Goal: Task Accomplishment & Management: Use online tool/utility

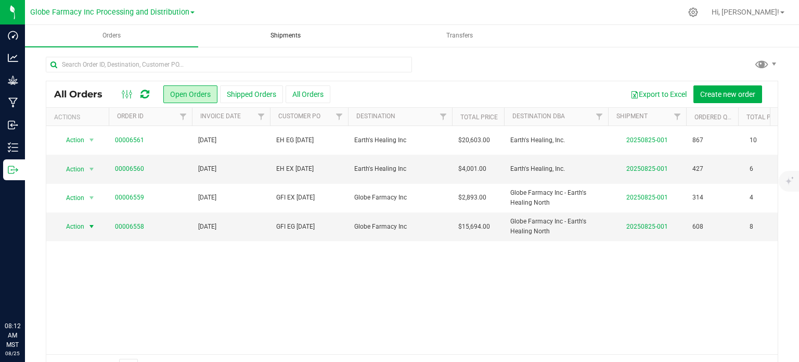
click at [293, 34] on span "Shipments" at bounding box center [286, 35] width 58 height 9
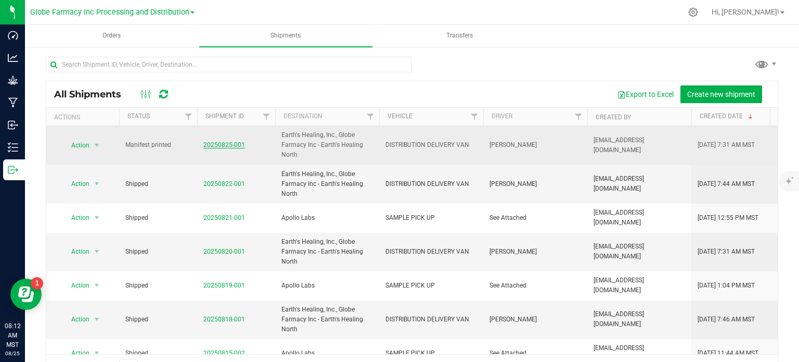
click at [223, 147] on link "20250825-001" at bounding box center [224, 144] width 42 height 7
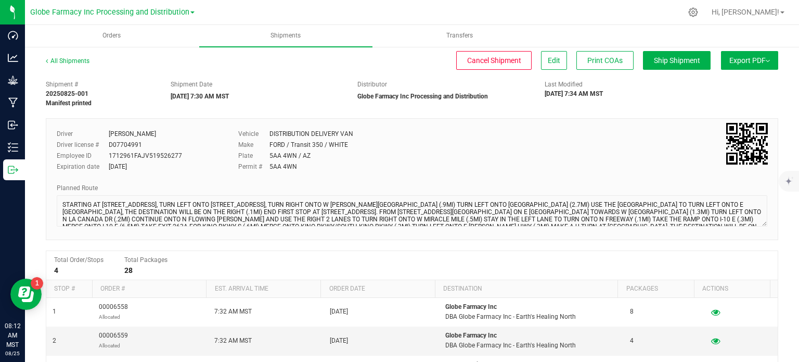
click at [729, 56] on button "Export PDF" at bounding box center [749, 60] width 57 height 19
click at [742, 83] on span "Manifest by Package ID" at bounding box center [735, 83] width 66 height 7
click at [112, 32] on span "Orders" at bounding box center [111, 35] width 46 height 9
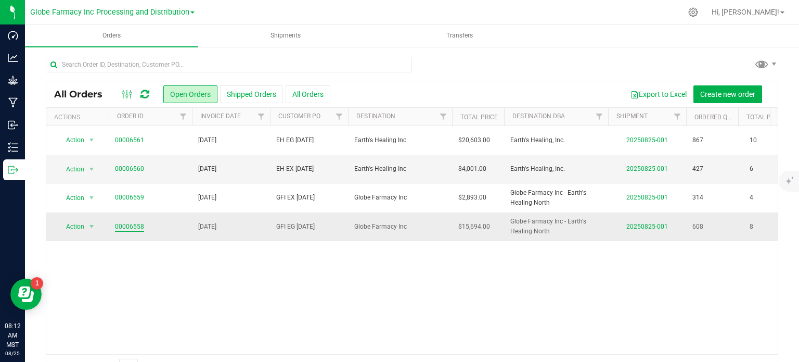
click at [141, 226] on link "00006558" at bounding box center [129, 227] width 29 height 10
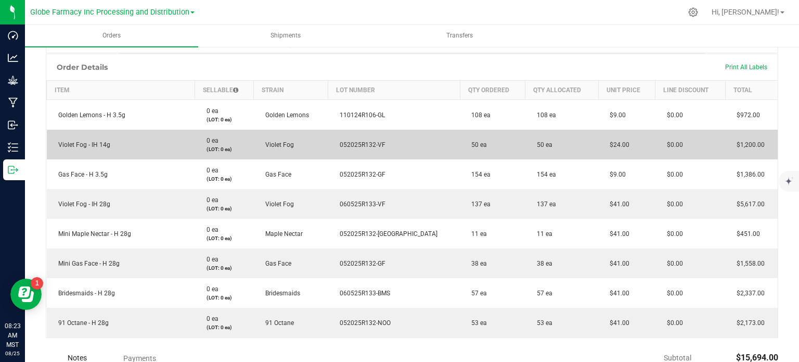
scroll to position [36, 0]
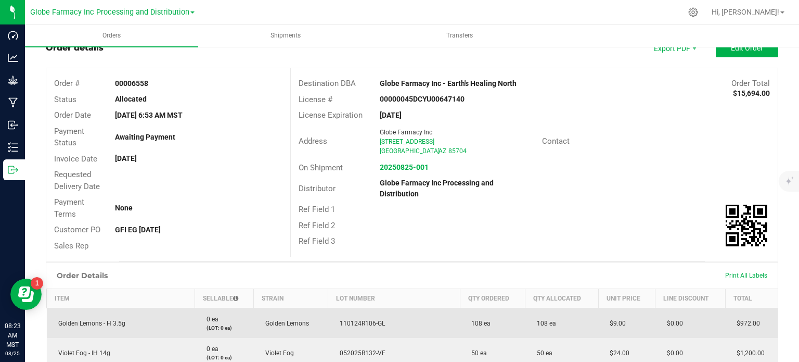
click at [385, 324] on span "110124R106-GL" at bounding box center [360, 323] width 50 height 7
copy span "110124R106-GL"
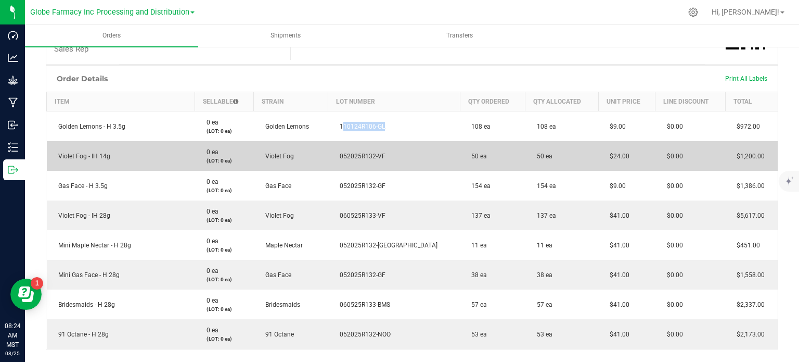
scroll to position [245, 0]
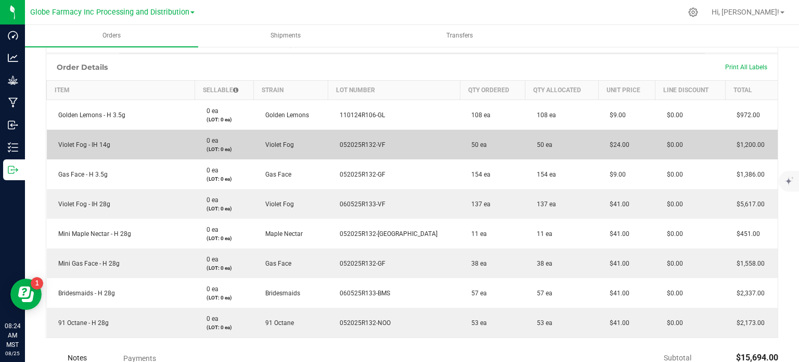
click at [386, 141] on span "052025R132-VF" at bounding box center [360, 144] width 51 height 7
copy span "052025R132-VF"
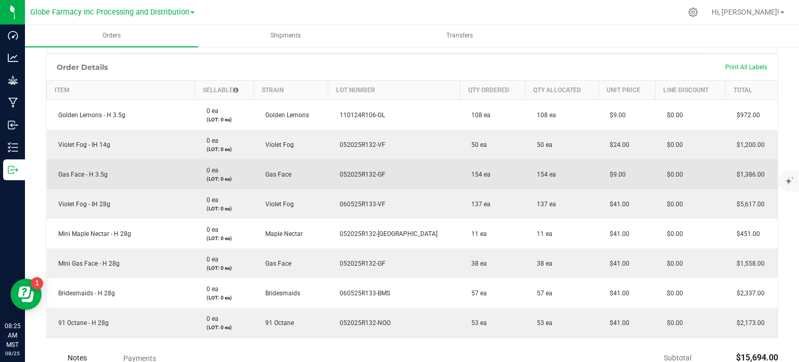
click at [376, 173] on span "052025R132-GF" at bounding box center [360, 174] width 51 height 7
copy span "052025R132-GF"
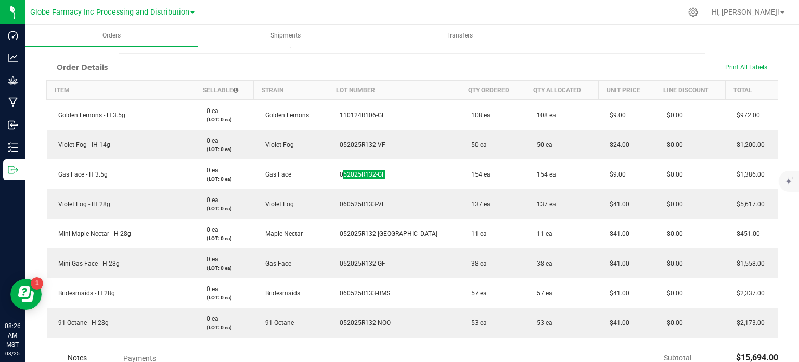
scroll to position [297, 0]
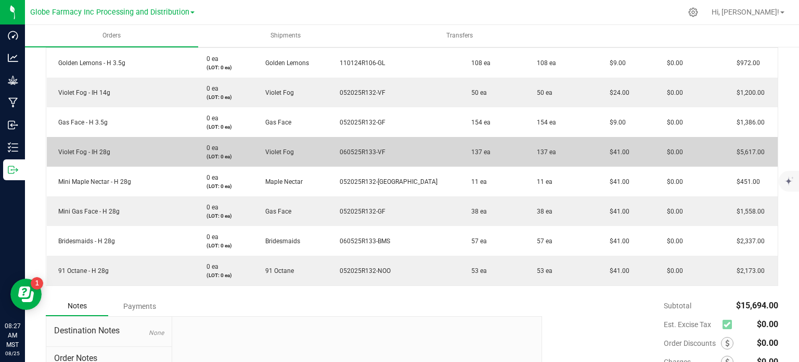
click at [377, 148] on span "060525R133-VF" at bounding box center [360, 151] width 51 height 7
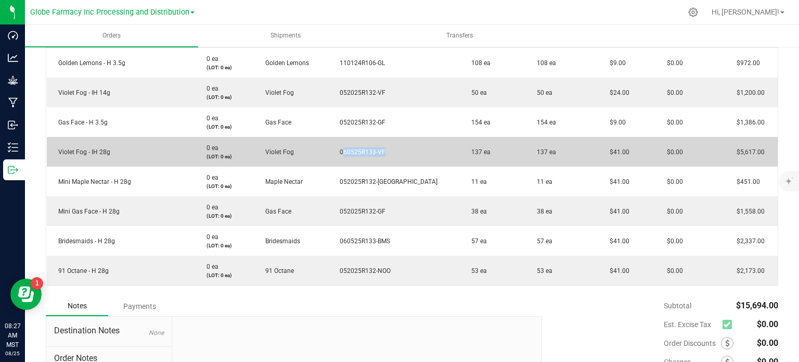
copy span "060525R133-VF"
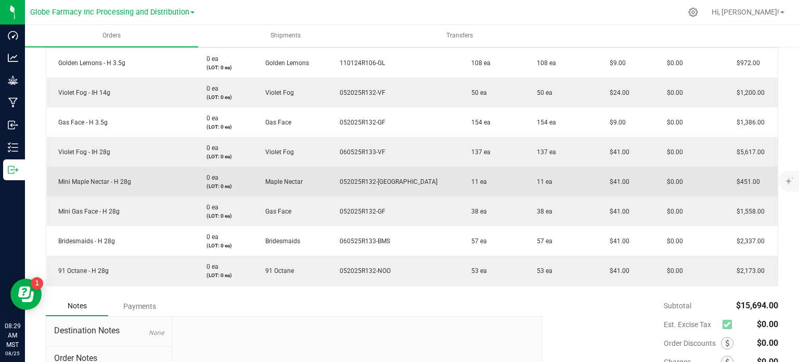
click at [388, 178] on span "052025R132-MN" at bounding box center [386, 181] width 103 height 7
copy span "052025R132-MN"
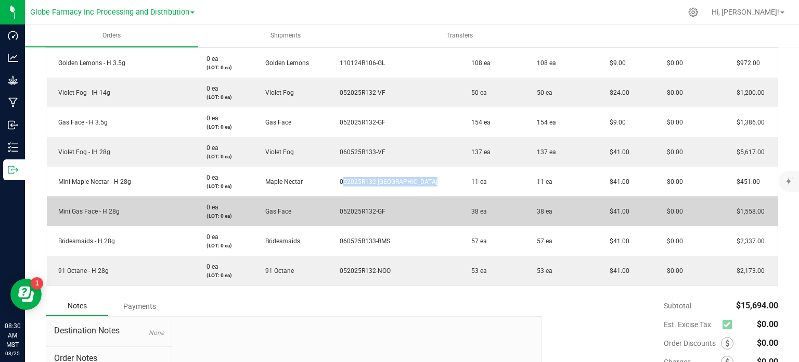
click at [386, 210] on span "052025R132-GF" at bounding box center [360, 211] width 51 height 7
copy span "052025R132-GF"
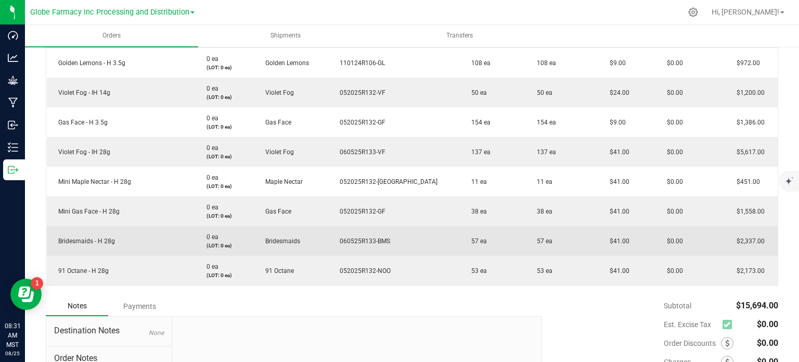
click at [390, 237] on span "060525R133-BMS" at bounding box center [363, 240] width 56 height 7
copy span "060525R133-BMS"
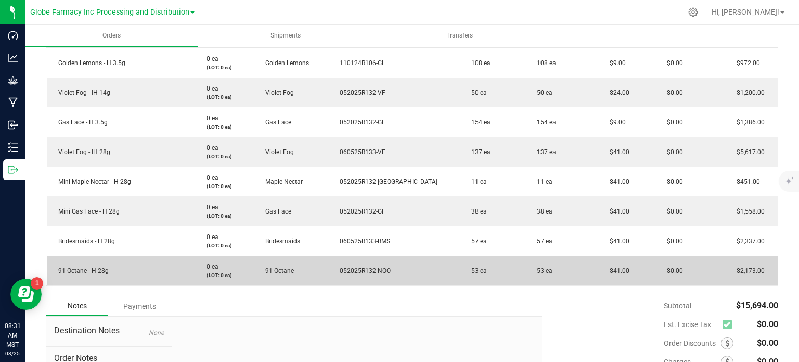
click at [386, 269] on span "052025R132-NOO" at bounding box center [363, 270] width 56 height 7
copy span "052025R132-NOO"
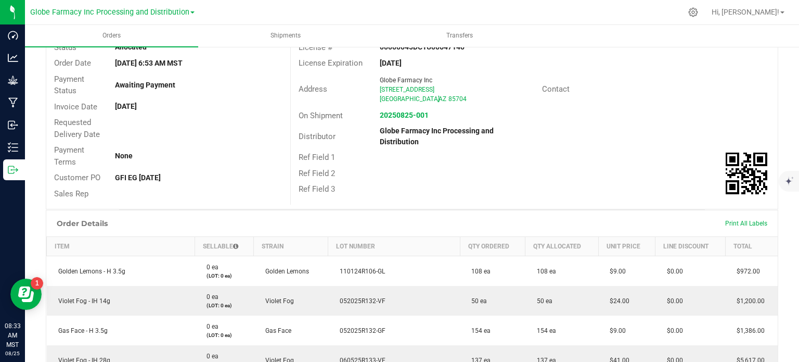
scroll to position [0, 0]
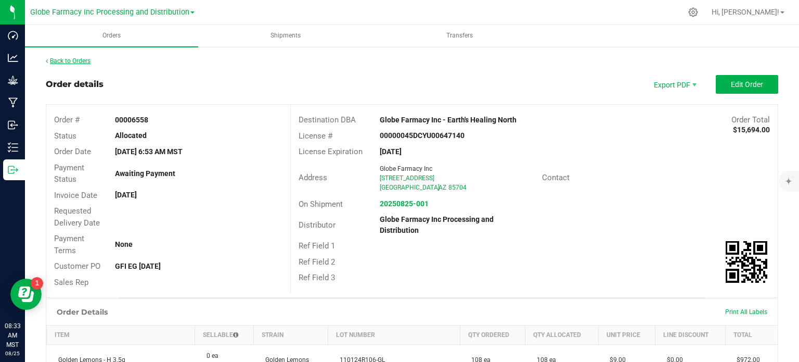
click at [65, 62] on link "Back to Orders" at bounding box center [68, 60] width 45 height 7
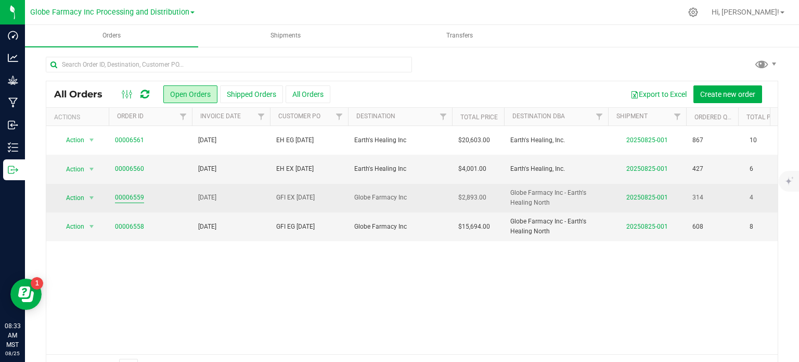
click at [139, 198] on link "00006559" at bounding box center [129, 198] width 29 height 10
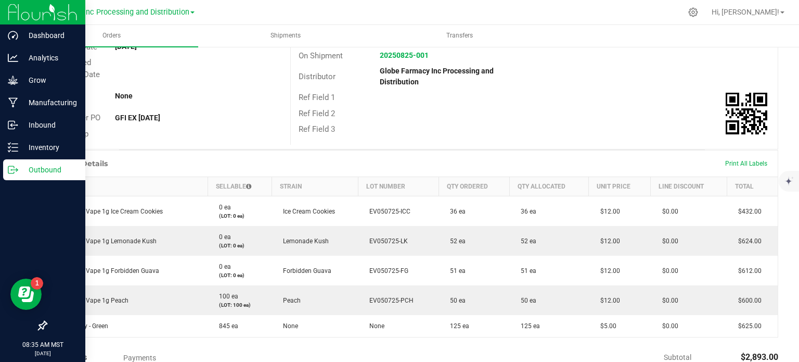
scroll to position [104, 0]
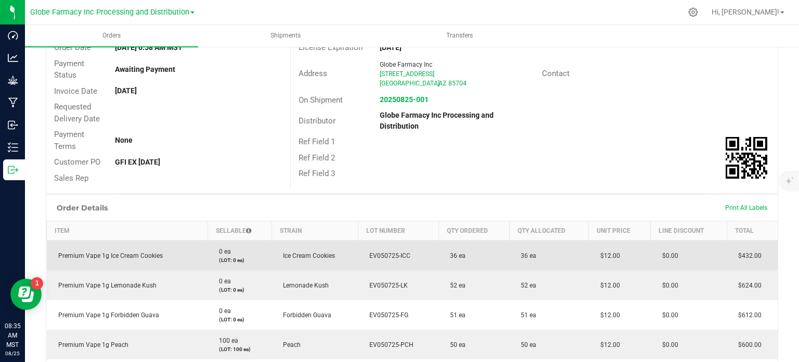
click at [386, 255] on span "EV050725-ICC" at bounding box center [387, 255] width 46 height 7
copy span "EV050725-ICC"
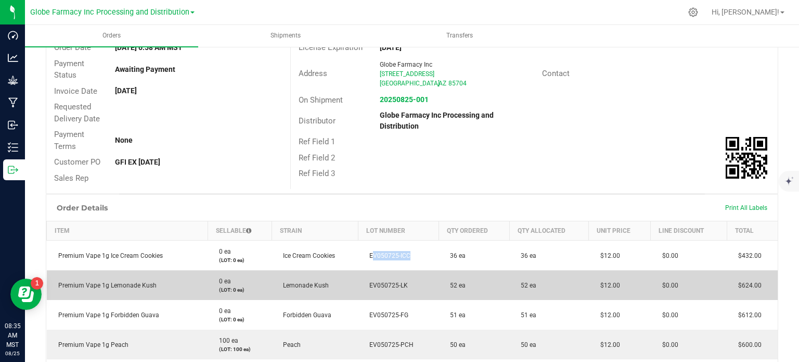
click at [396, 283] on span "EV050725-LK" at bounding box center [386, 285] width 44 height 7
copy span "EV050725-LK"
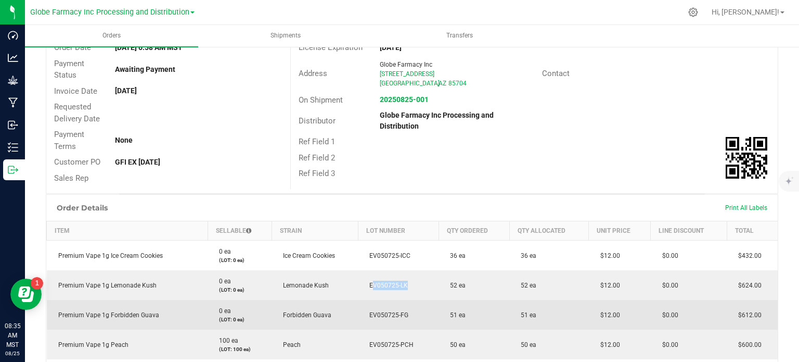
click at [373, 311] on span "EV050725-FG" at bounding box center [386, 314] width 44 height 7
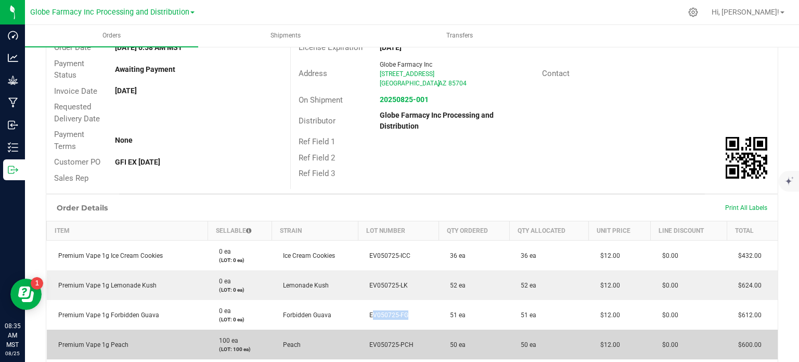
click at [383, 338] on td "EV050725-PCH" at bounding box center [398, 344] width 81 height 30
click at [381, 339] on td "EV050725-PCH" at bounding box center [398, 344] width 81 height 30
click at [383, 341] on span "EV050725-PCH" at bounding box center [388, 344] width 49 height 7
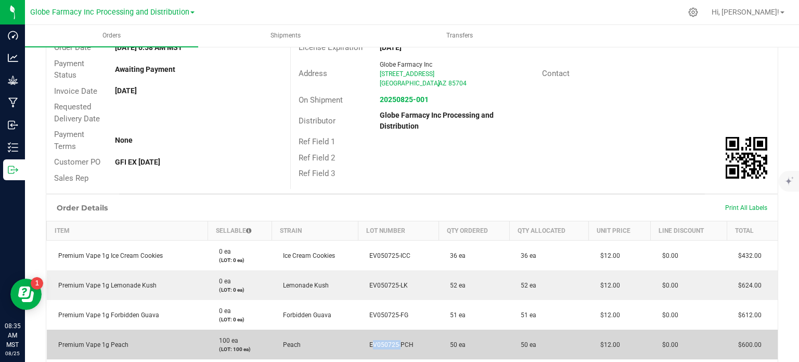
click at [383, 341] on span "EV050725-PCH" at bounding box center [388, 344] width 49 height 7
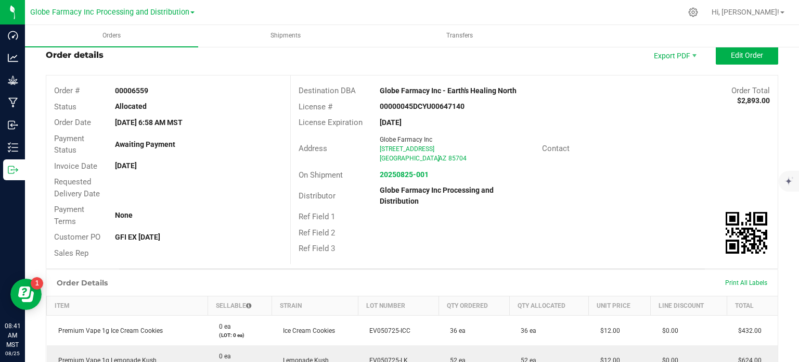
scroll to position [0, 0]
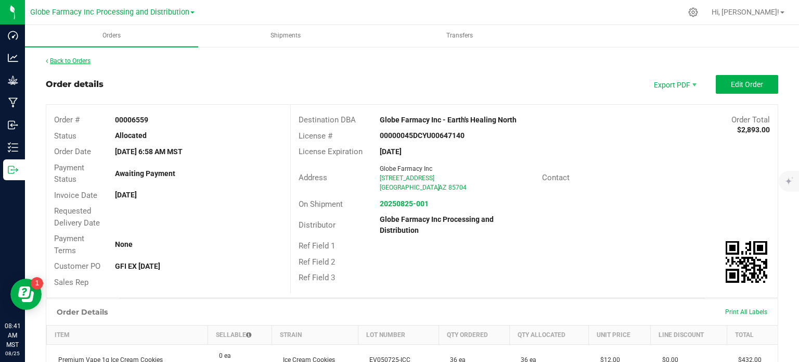
click at [65, 64] on link "Back to Orders" at bounding box center [68, 60] width 45 height 7
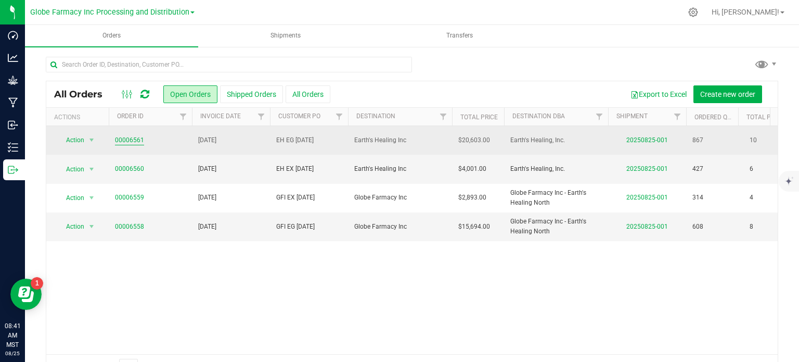
click at [125, 141] on link "00006561" at bounding box center [129, 140] width 29 height 10
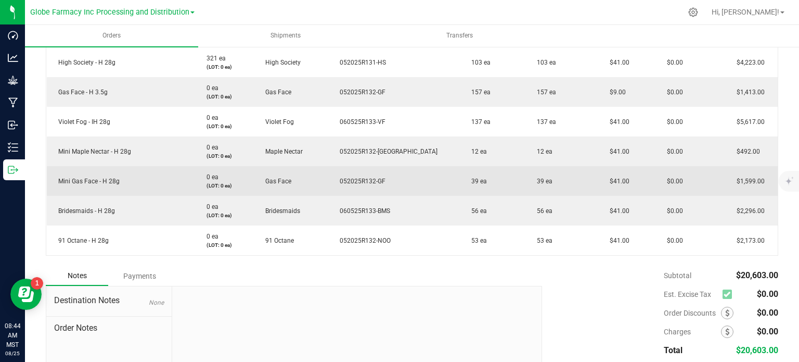
scroll to position [274, 0]
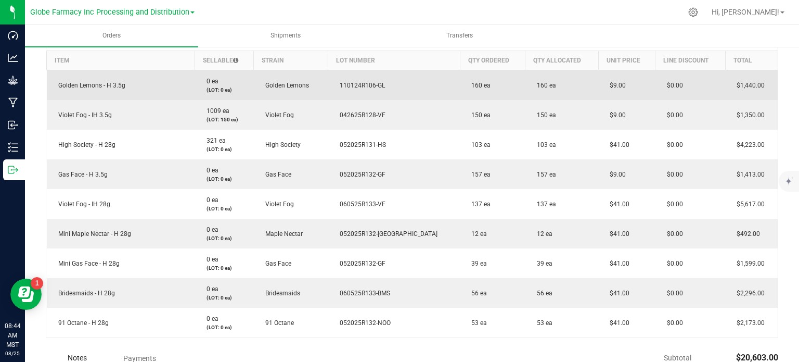
click at [379, 85] on span "110124R106-GL" at bounding box center [360, 85] width 50 height 7
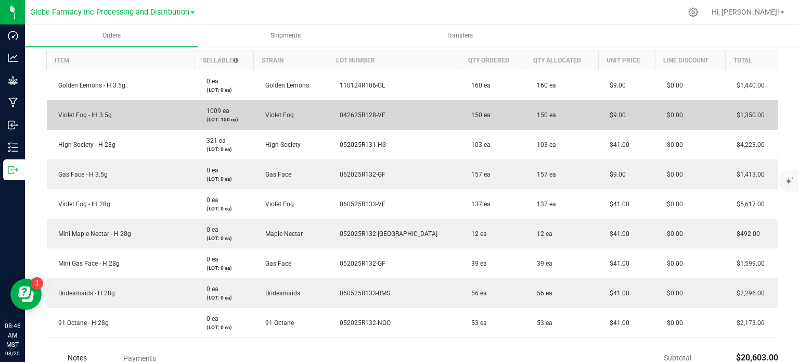
click at [386, 112] on span "042625R128-VF" at bounding box center [360, 114] width 51 height 7
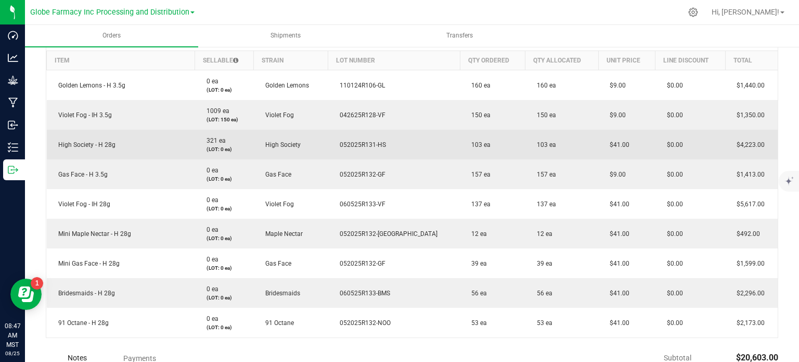
click at [386, 145] on span "052025R131-HS" at bounding box center [361, 144] width 52 height 7
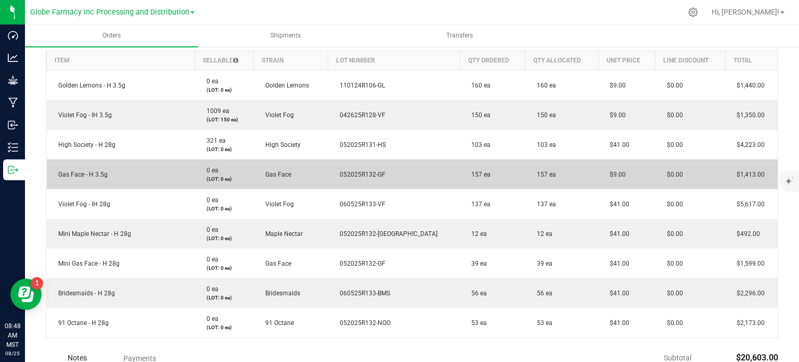
click at [386, 174] on span "052025R132-GF" at bounding box center [360, 174] width 51 height 7
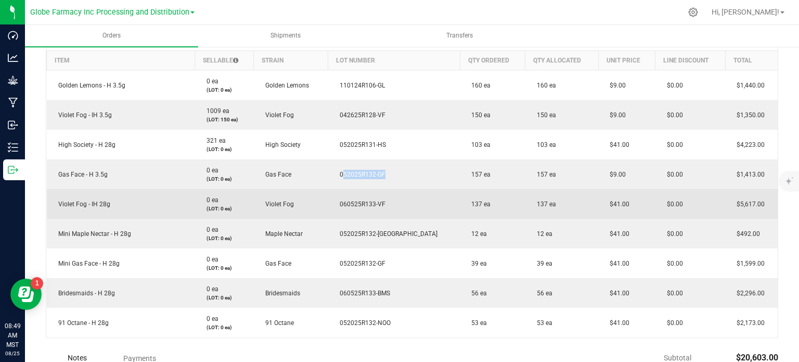
click at [386, 203] on span "060525R133-VF" at bounding box center [360, 203] width 51 height 7
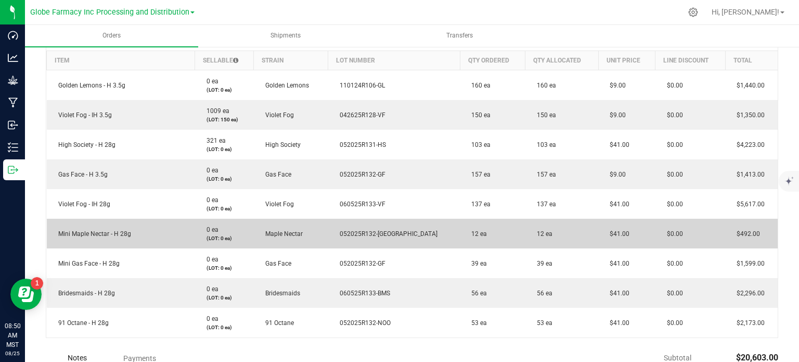
click at [388, 231] on span "052025R132-MN" at bounding box center [386, 233] width 103 height 7
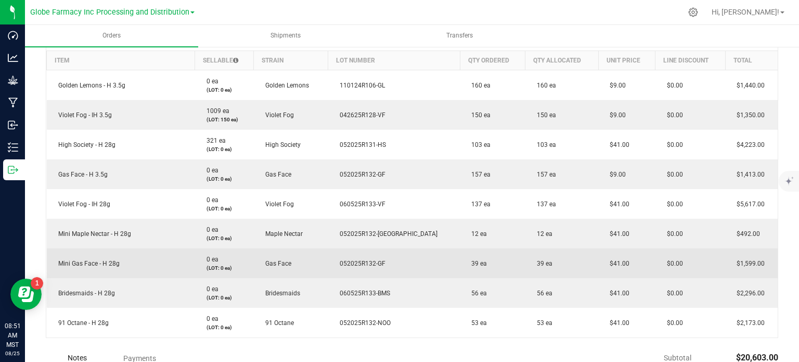
click at [378, 262] on span "052025R132-GF" at bounding box center [360, 263] width 51 height 7
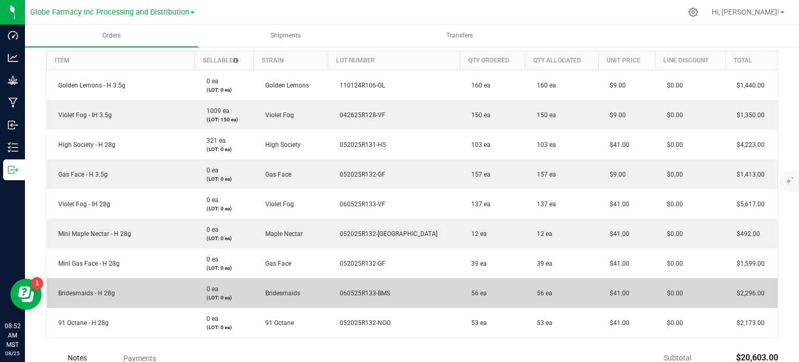
click at [382, 289] on span "060525R133-BMS" at bounding box center [363, 292] width 56 height 7
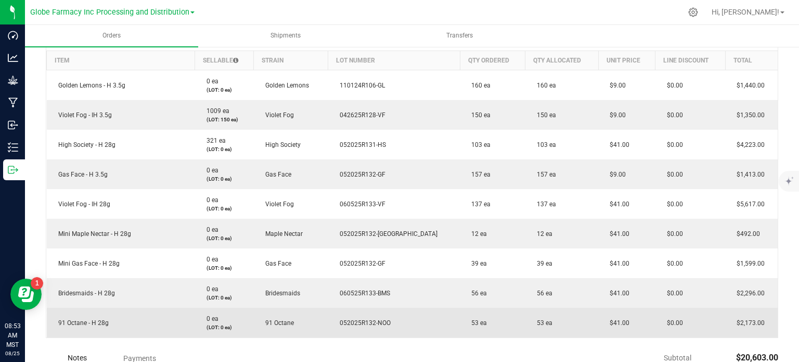
click at [385, 324] on span "052025R132-NOO" at bounding box center [363, 322] width 56 height 7
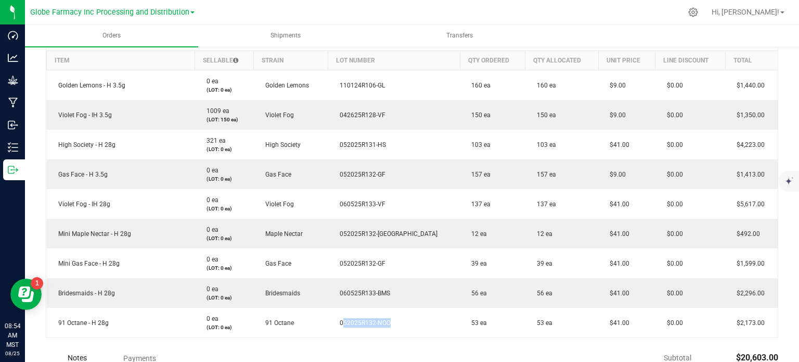
scroll to position [0, 0]
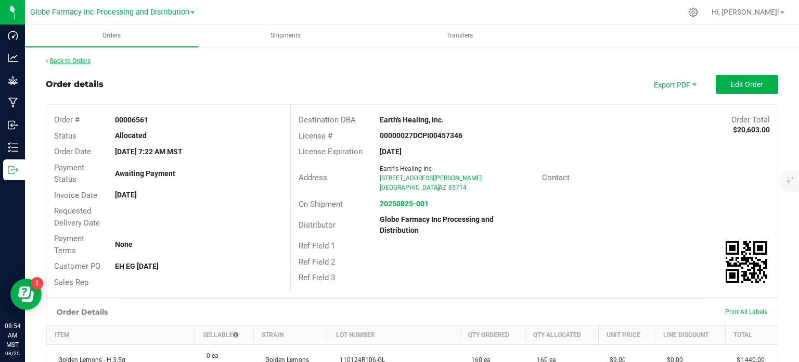
click at [73, 59] on link "Back to Orders" at bounding box center [68, 60] width 45 height 7
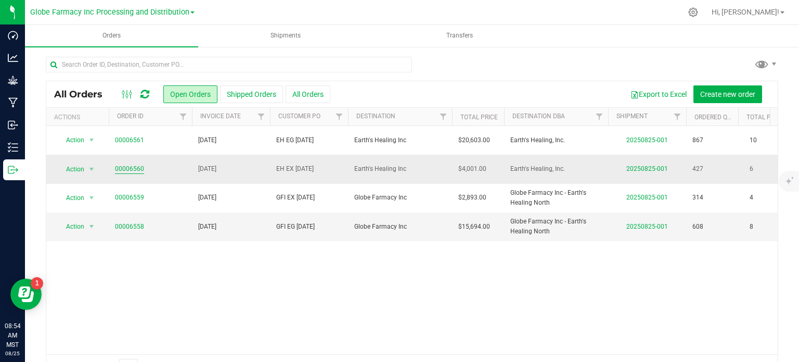
click at [117, 167] on link "00006560" at bounding box center [129, 169] width 29 height 10
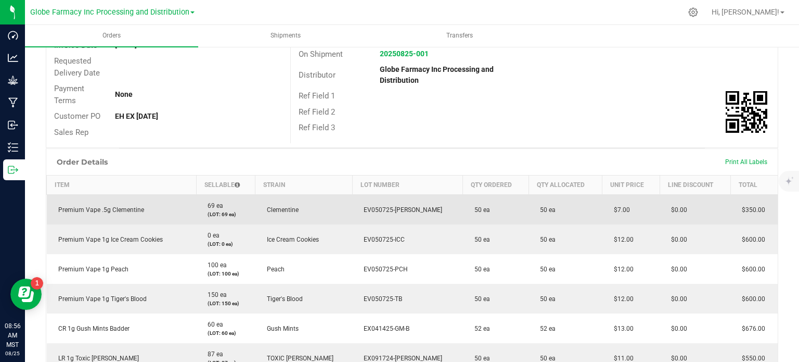
scroll to position [156, 0]
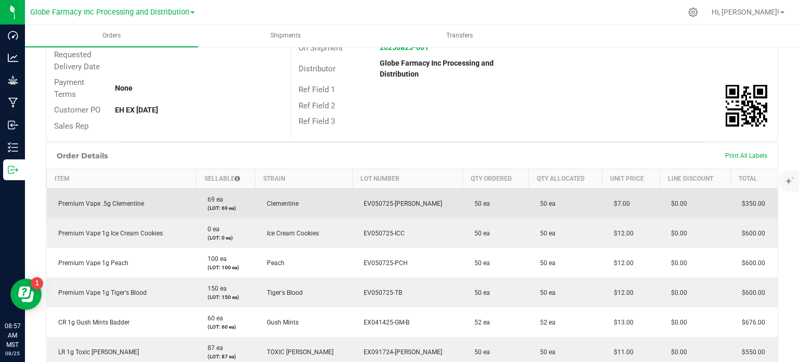
click at [388, 200] on span "EV050725-CLEM" at bounding box center [401, 203] width 84 height 7
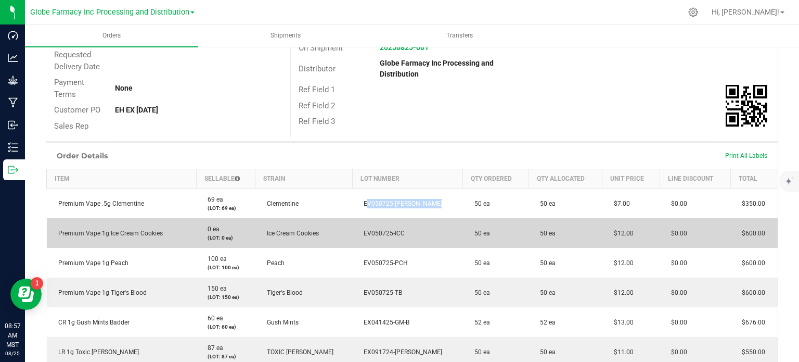
click at [389, 232] on span "EV050725-ICC" at bounding box center [382, 233] width 46 height 7
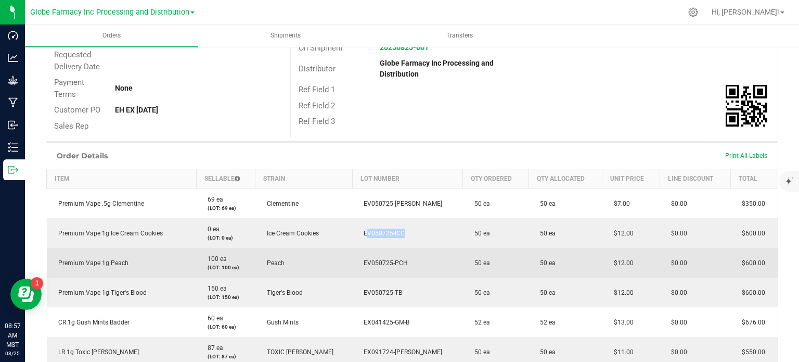
click at [388, 259] on span "EV050725-PCH" at bounding box center [383, 262] width 49 height 7
click at [395, 268] on td "EV050725-PCH" at bounding box center [407, 263] width 111 height 30
click at [397, 262] on span "EV050725-PCH" at bounding box center [383, 262] width 49 height 7
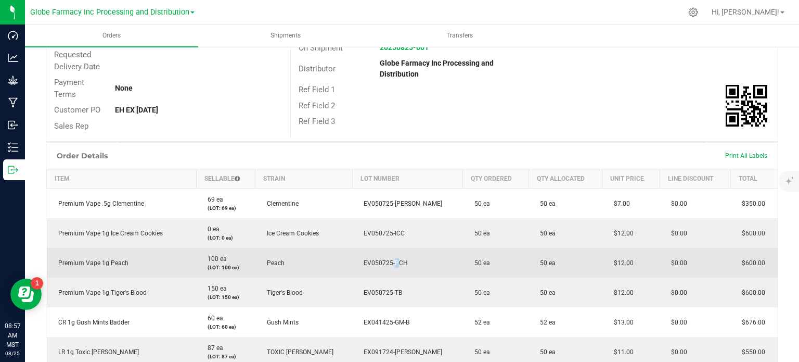
click at [397, 262] on span "EV050725-PCH" at bounding box center [383, 262] width 49 height 7
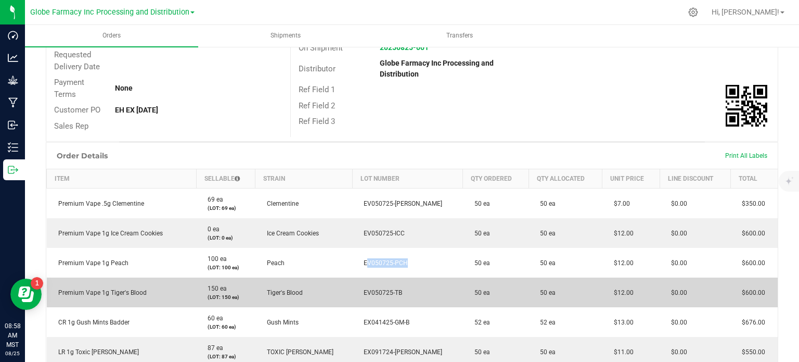
click at [398, 294] on span "EV050725-TB" at bounding box center [381, 292] width 44 height 7
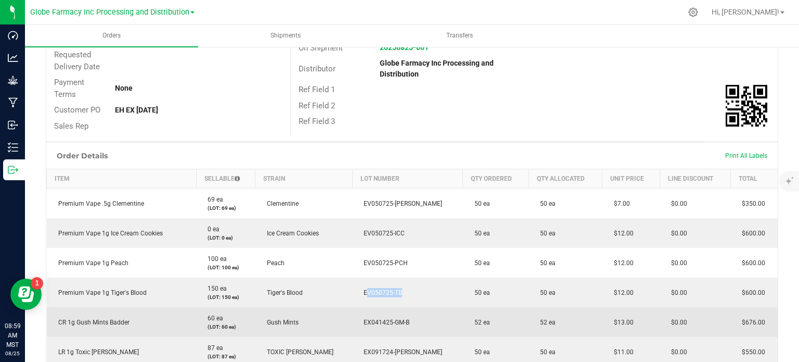
click at [399, 319] on span "EX041425-GM-B" at bounding box center [384, 322] width 51 height 7
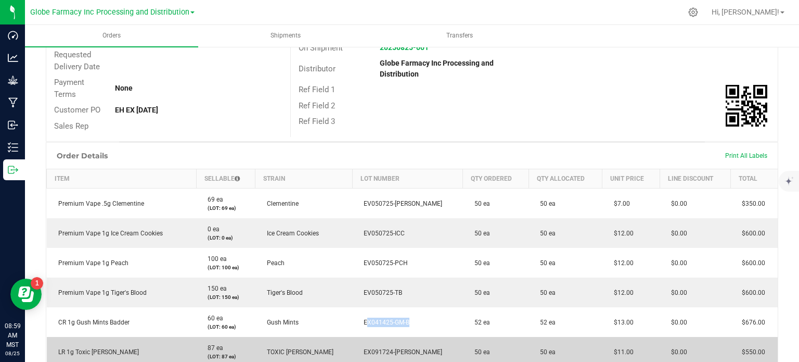
click at [384, 352] on span "EX091724-TC-LR" at bounding box center [401, 351] width 84 height 7
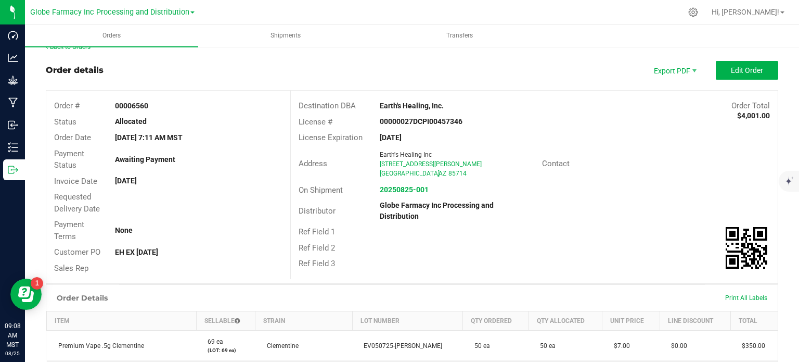
scroll to position [0, 0]
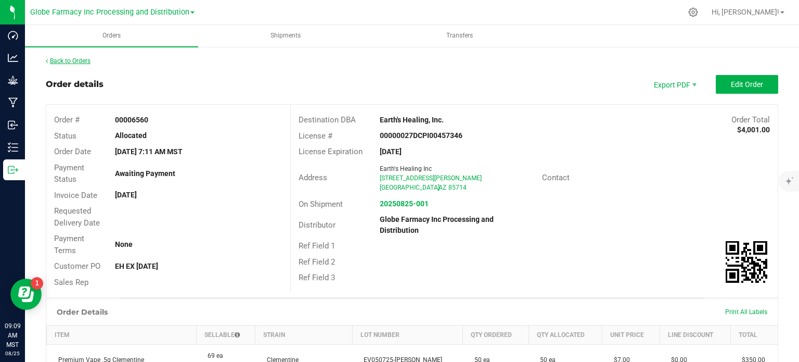
click at [78, 63] on link "Back to Orders" at bounding box center [68, 60] width 45 height 7
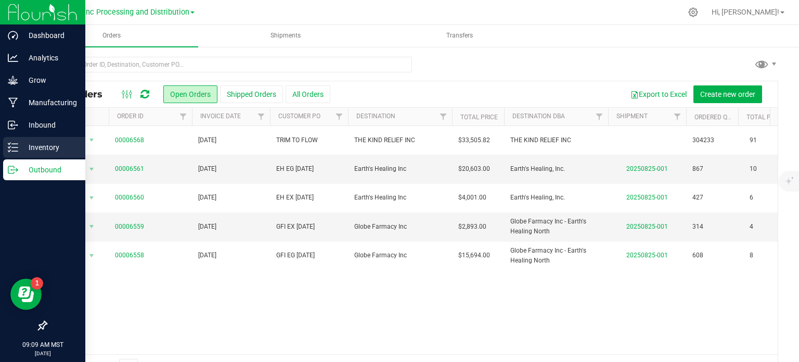
click at [20, 156] on div "Inventory" at bounding box center [44, 147] width 82 height 21
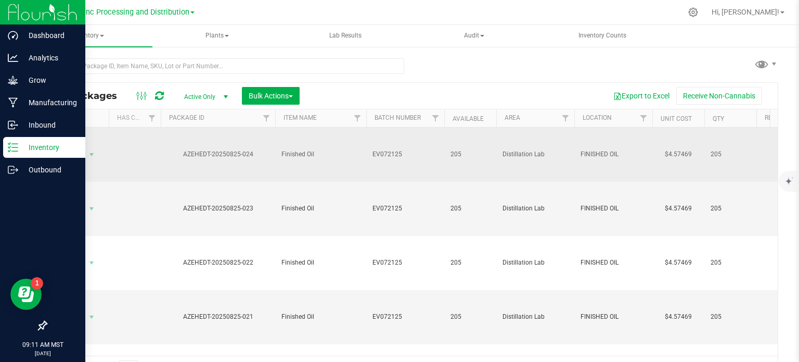
click at [406, 160] on td "EV072125" at bounding box center [405, 155] width 78 height 54
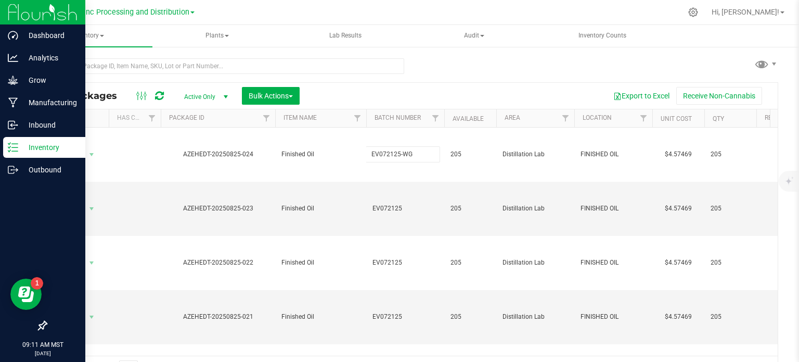
type input "EV072125-WG"
click at [421, 95] on div "All Packages Active Only Active Only Lab Samples Locked All Bulk Actions Add to…" at bounding box center [412, 231] width 733 height 299
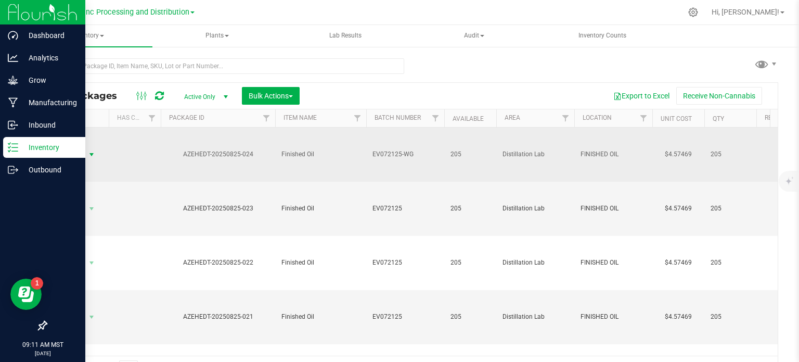
click at [87, 158] on span "select" at bounding box center [91, 154] width 8 height 8
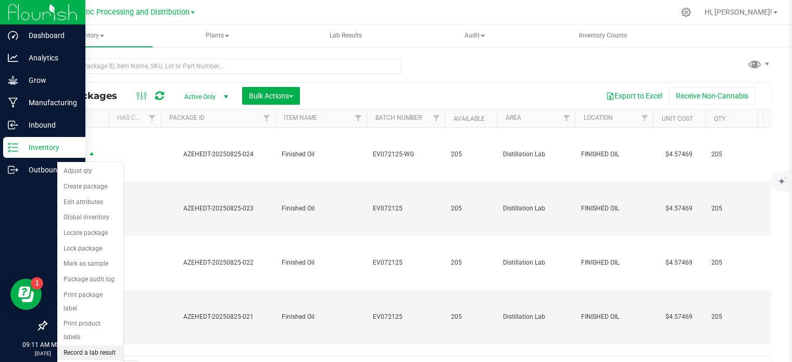
click at [90, 345] on li "Record a lab result" at bounding box center [90, 353] width 66 height 16
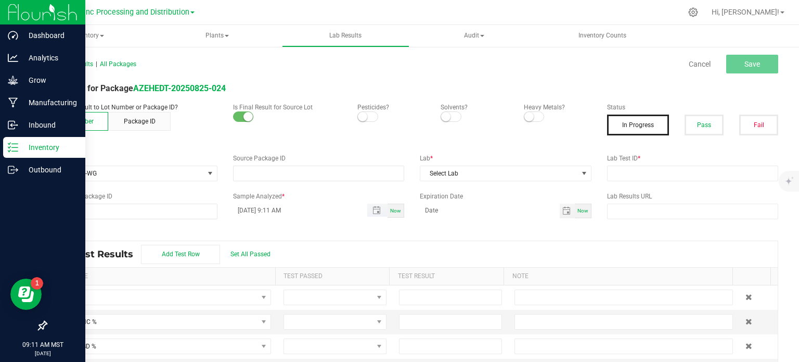
type input "AZEHEDT-20250825-024"
click at [689, 123] on button "Pass" at bounding box center [704, 125] width 39 height 21
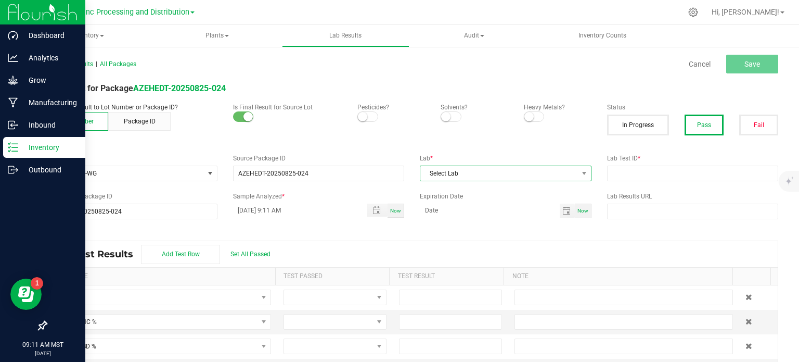
click at [478, 176] on span "Select Lab" at bounding box center [500, 173] width 158 height 15
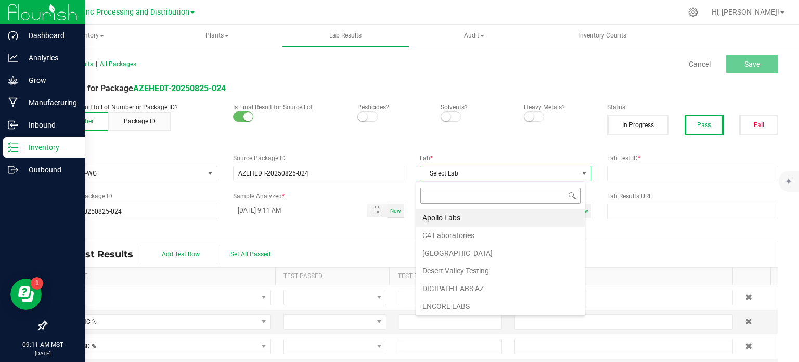
scroll to position [15, 169]
click at [450, 212] on li "Apollo Labs" at bounding box center [500, 218] width 169 height 18
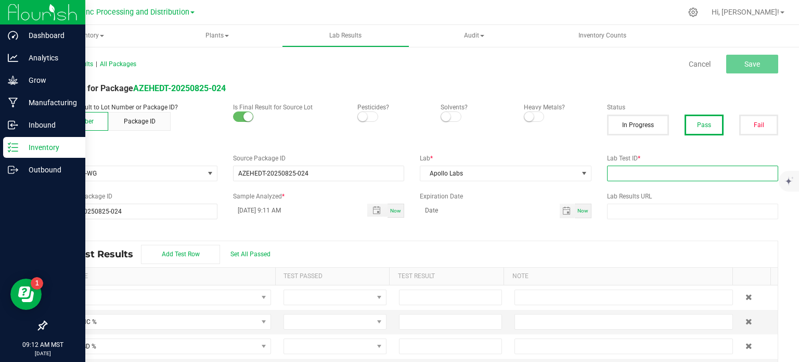
click at [684, 169] on input "text" at bounding box center [693, 174] width 172 height 16
paste input "2507APO3197.16247"
type input "2507APO3197.16247"
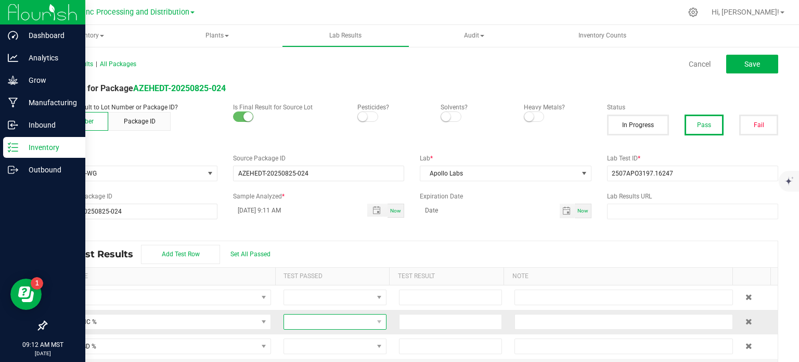
click at [293, 322] on span at bounding box center [328, 321] width 89 height 15
click at [297, 285] on li "Passed" at bounding box center [328, 286] width 99 height 18
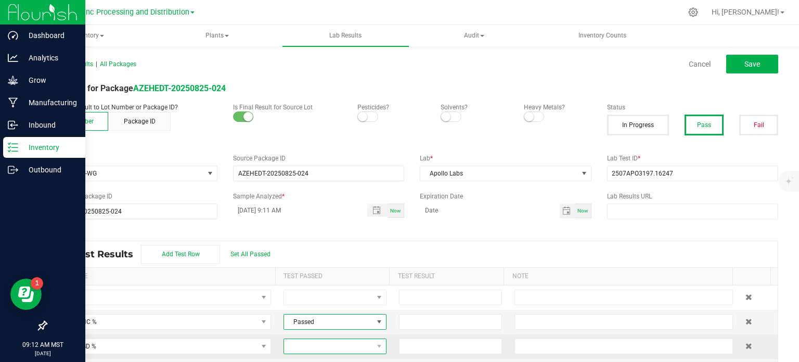
click at [313, 346] on span at bounding box center [328, 346] width 89 height 15
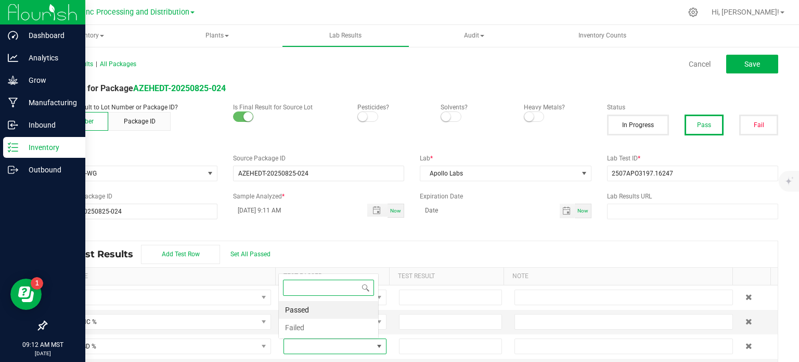
click at [300, 309] on li "Passed" at bounding box center [328, 310] width 99 height 18
drag, startPoint x: 408, startPoint y: 322, endPoint x: 451, endPoint y: 248, distance: 85.6
click at [408, 322] on input at bounding box center [451, 321] width 102 height 15
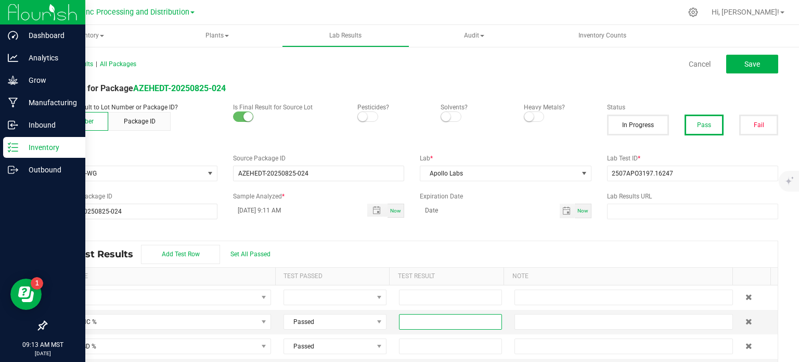
paste input "90.2431"
type input "90.2431"
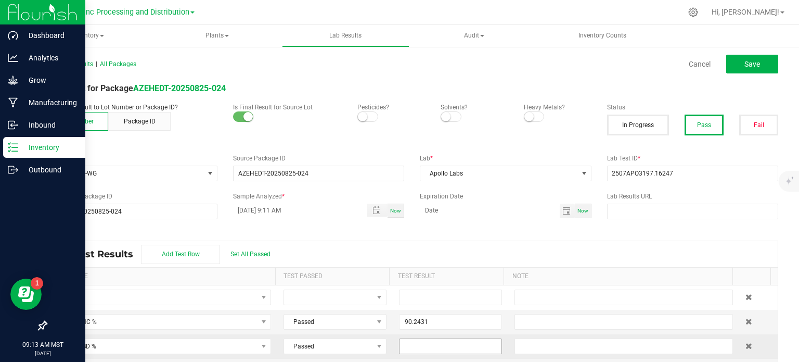
click at [452, 345] on input at bounding box center [451, 346] width 102 height 15
paste input "0.276"
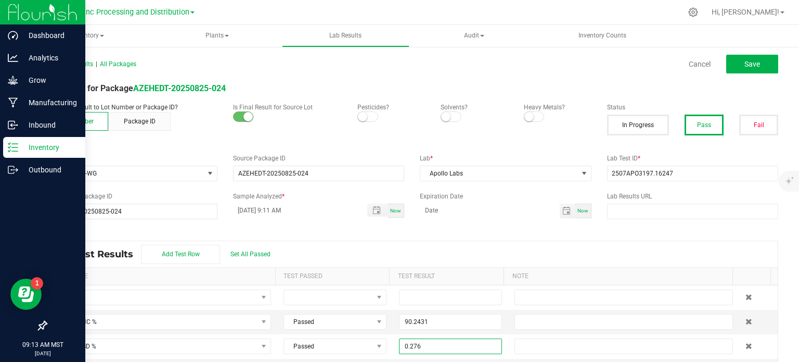
click at [404, 262] on div "Lab Test Results Add Test Row Set All Passed" at bounding box center [412, 254] width 732 height 26
type input "0.2760"
click at [758, 67] on button "Save" at bounding box center [753, 64] width 52 height 19
type input "90.2431"
type input "0.2760"
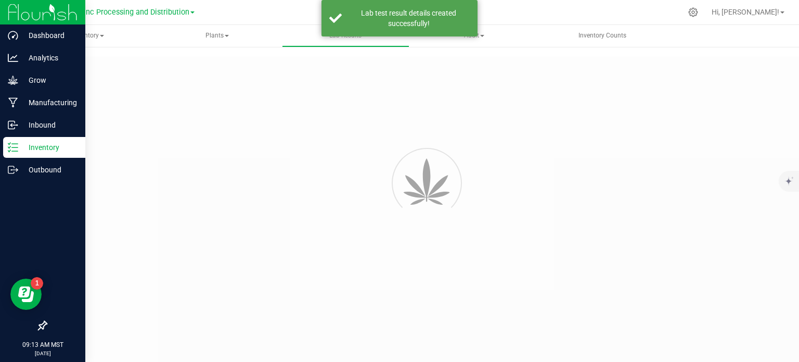
type input "AZEHEDT-20250825-024"
type input "2507APO3197.16247"
type input "AZEHEDT-20250825-024"
type input "08/25/2025 9:11 AM"
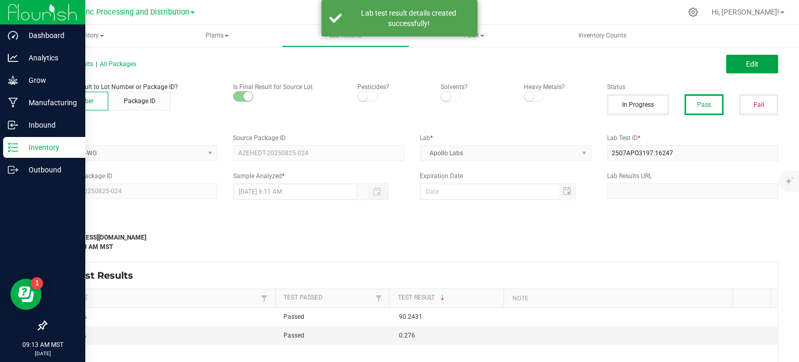
click at [742, 70] on button "Edit" at bounding box center [753, 64] width 52 height 19
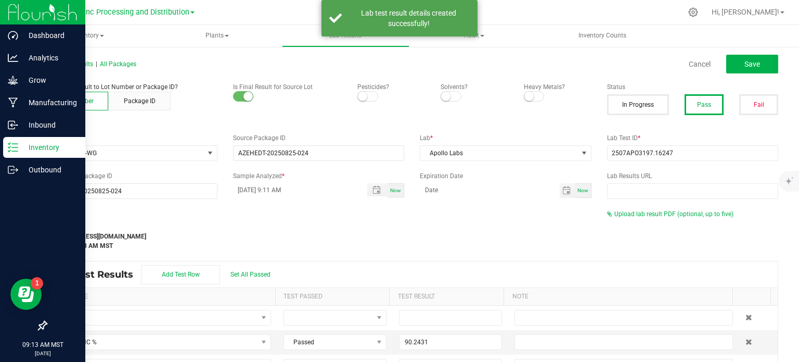
click at [683, 214] on span "Upload lab result PDF (optional, up to five)" at bounding box center [674, 213] width 119 height 7
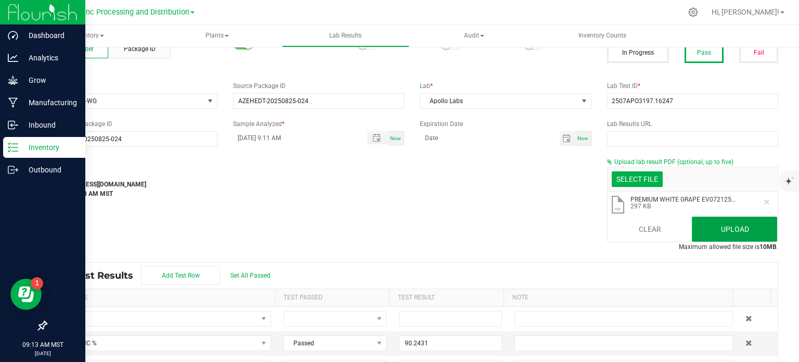
click at [704, 228] on button "Upload" at bounding box center [734, 229] width 85 height 25
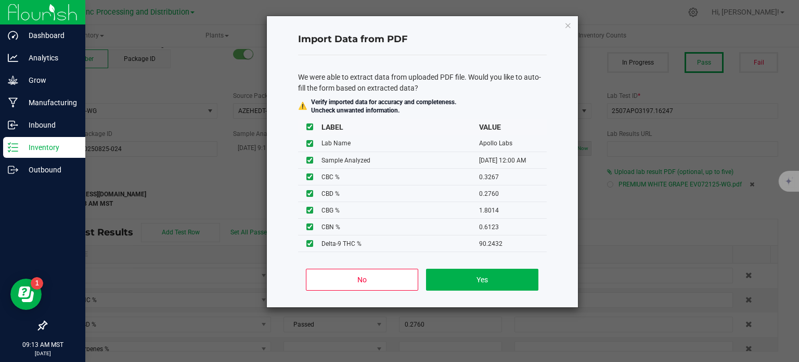
scroll to position [42, 0]
click at [395, 275] on button "No" at bounding box center [362, 280] width 112 height 22
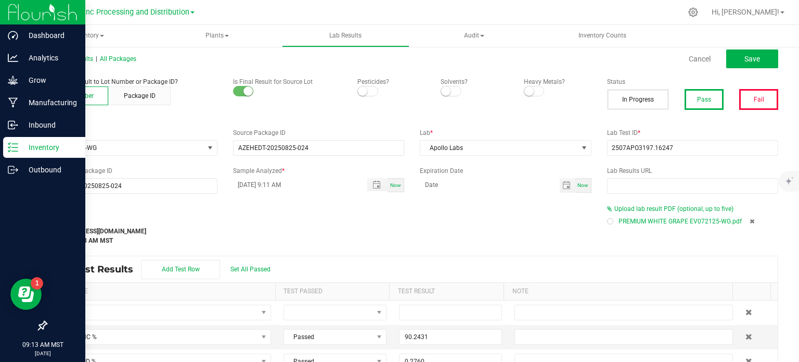
scroll to position [0, 0]
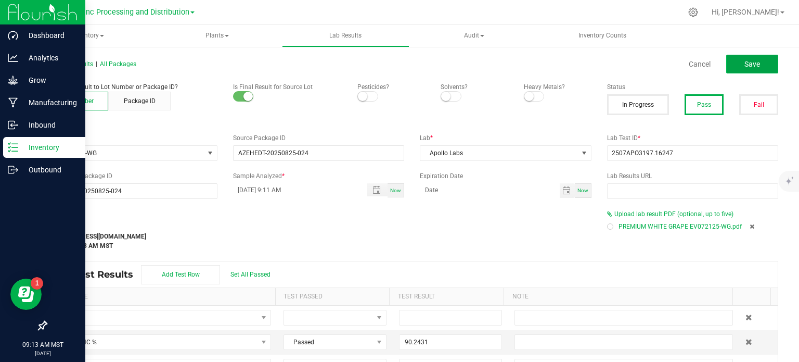
click at [750, 60] on span "Save" at bounding box center [753, 64] width 16 height 8
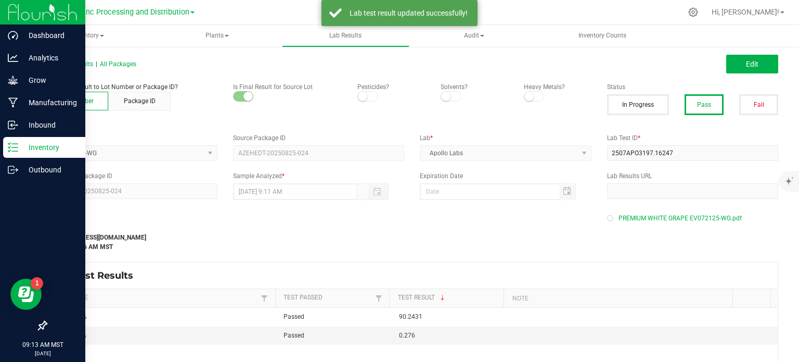
click at [19, 153] on p "Inventory" at bounding box center [49, 147] width 62 height 12
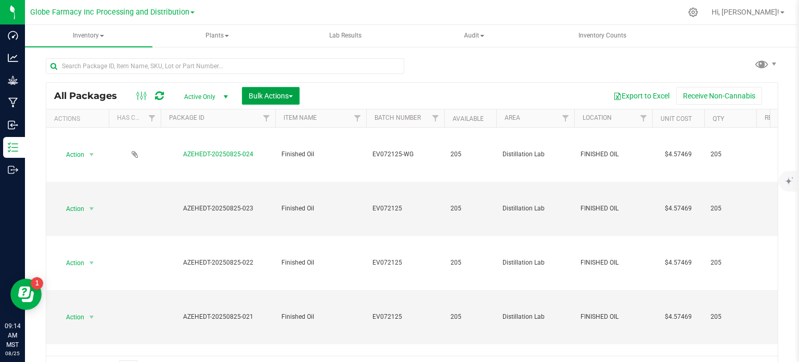
click at [269, 99] on span "Bulk Actions" at bounding box center [271, 96] width 44 height 8
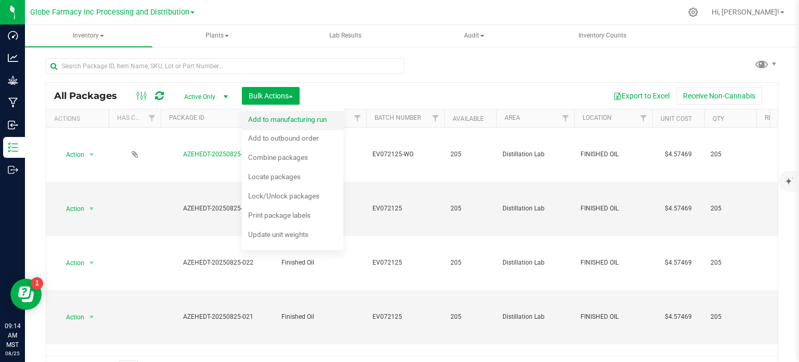
click at [272, 126] on div "Add to manufacturing run" at bounding box center [294, 120] width 93 height 17
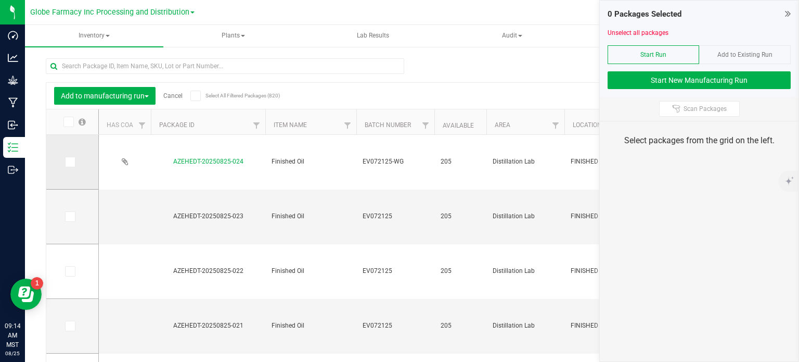
click at [66, 162] on icon at bounding box center [69, 162] width 7 height 0
click at [0, 0] on input "checkbox" at bounding box center [0, 0] width 0 height 0
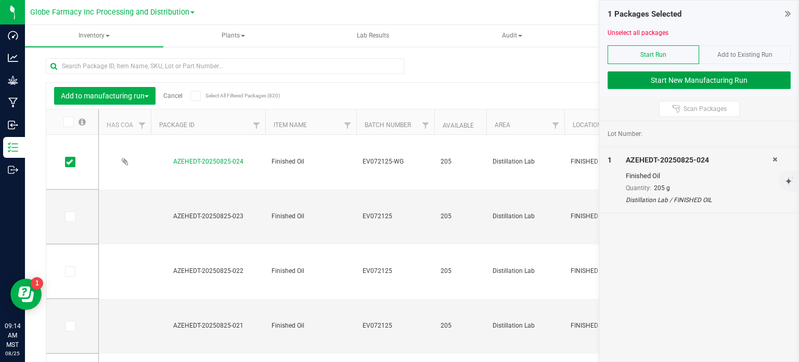
click at [618, 82] on button "Start New Manufacturing Run" at bounding box center [699, 80] width 183 height 18
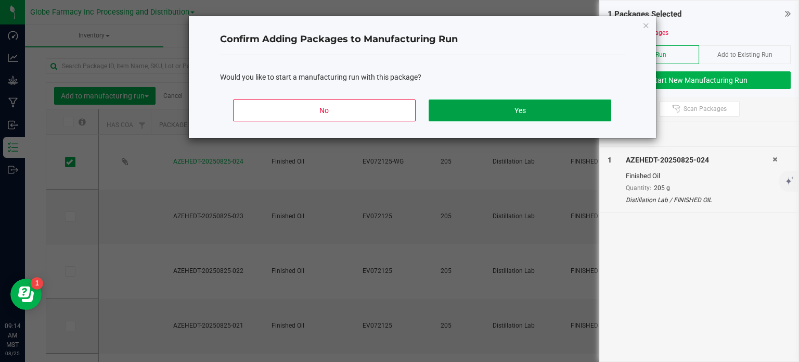
click at [531, 109] on button "Yes" at bounding box center [520, 110] width 182 height 22
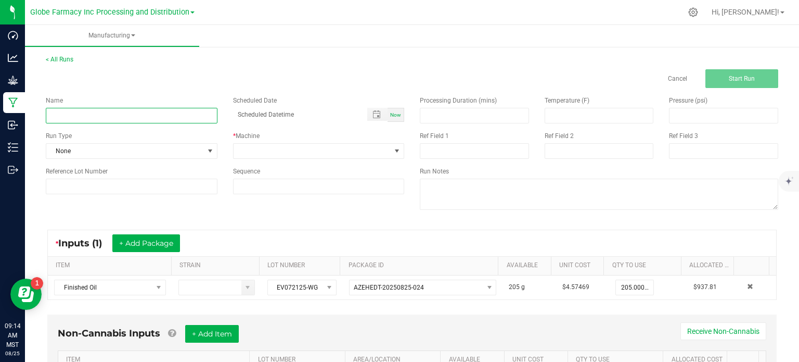
click at [128, 119] on input at bounding box center [132, 116] width 172 height 16
type input "EVP WHITE GRAPE 1G"
click at [314, 143] on span at bounding box center [319, 151] width 172 height 16
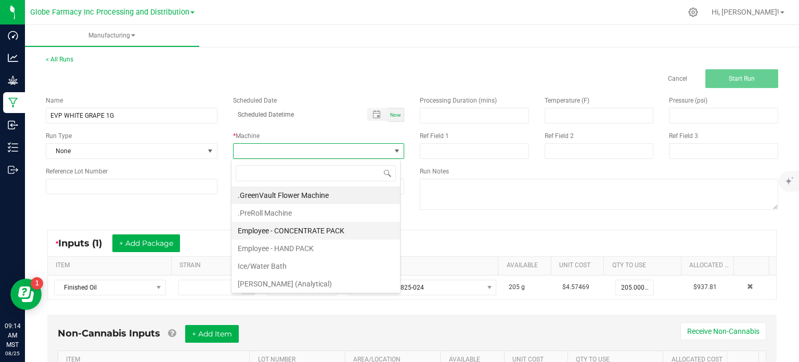
scroll to position [15, 169]
click at [295, 228] on li "Employee - CONCENTRATE PACK" at bounding box center [316, 231] width 169 height 18
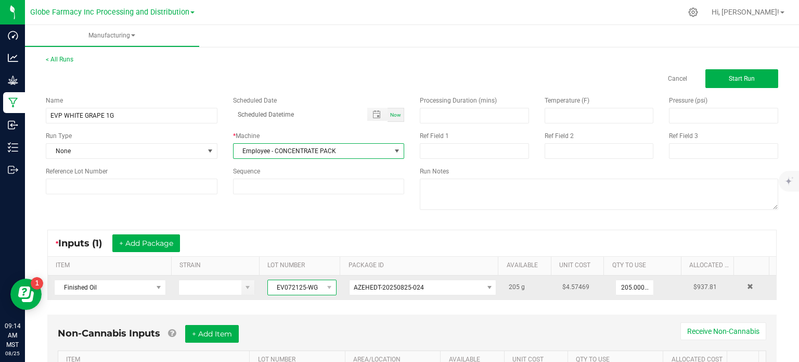
click at [294, 287] on span "EV072125-WG" at bounding box center [295, 287] width 55 height 15
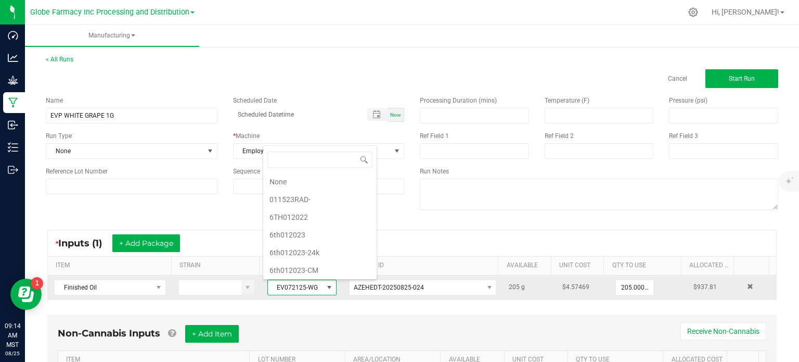
scroll to position [2467, 0]
click at [294, 287] on span "EV072125-WG" at bounding box center [295, 287] width 55 height 15
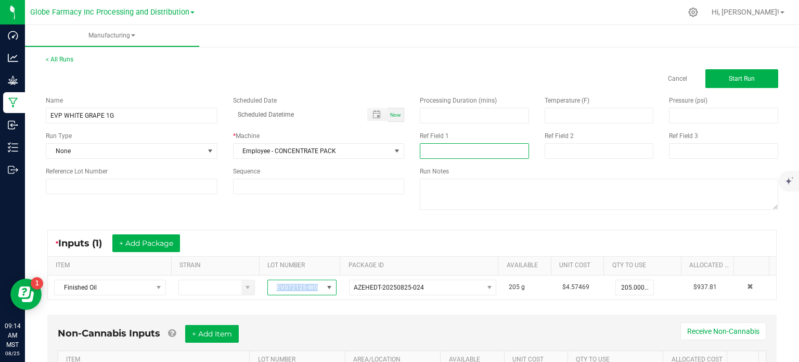
click at [435, 150] on input at bounding box center [474, 151] width 109 height 16
paste input "EV072125-WG"
type input "EV072125-WG"
click at [583, 156] on input at bounding box center [599, 151] width 109 height 16
type input "AUGUST 2025 VAPES"
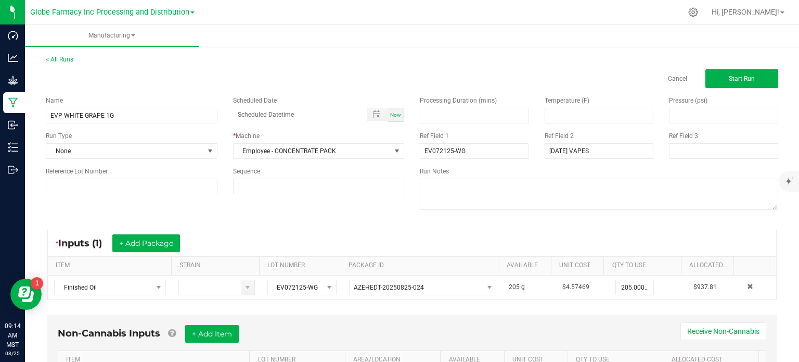
click at [366, 220] on div "* Inputs (1) + Add Package ITEM STRAIN LOT NUMBER PACKAGE ID AVAILABLE Unit Cos…" at bounding box center [412, 264] width 748 height 89
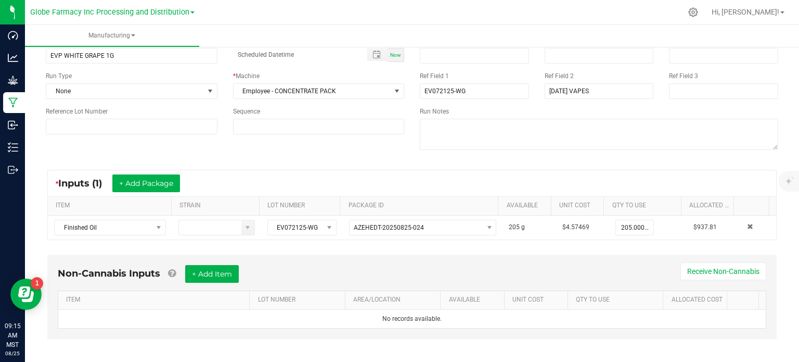
scroll to position [65, 0]
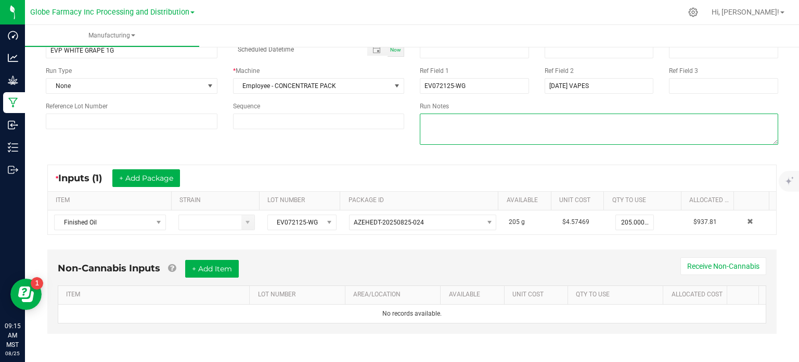
click at [482, 123] on textarea at bounding box center [599, 128] width 359 height 31
paste textarea "Cannabis Derived Distillate, Organic Terpenes"
type textarea "Cannabis Derived Distillate, Organic Terpenes"
click at [341, 162] on div "* Inputs (1) + Add Package ITEM STRAIN LOT NUMBER PACKAGE ID AVAILABLE Unit Cos…" at bounding box center [412, 199] width 748 height 89
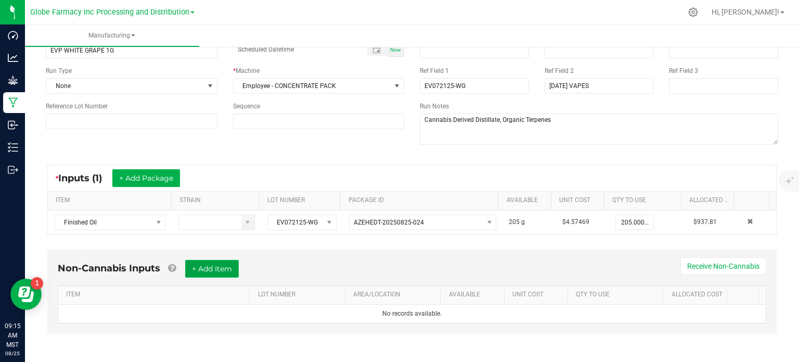
click at [210, 262] on button "+ Add Item" at bounding box center [212, 269] width 54 height 18
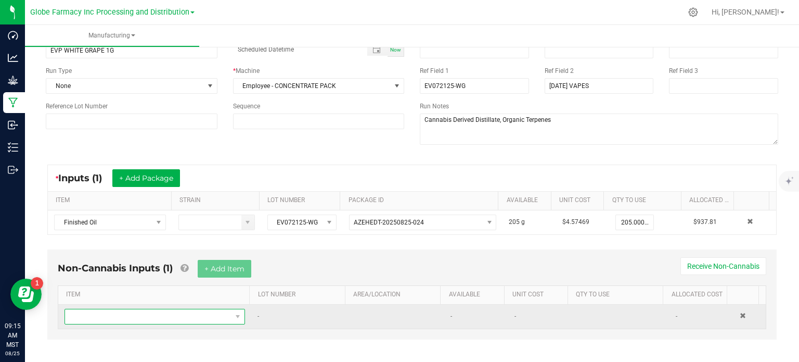
click at [190, 313] on span "NO DATA FOUND" at bounding box center [148, 316] width 167 height 15
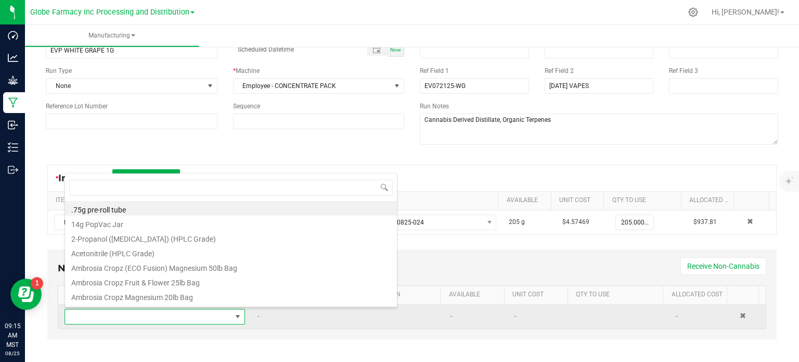
scroll to position [15, 174]
type input "T"
type input "FIT"
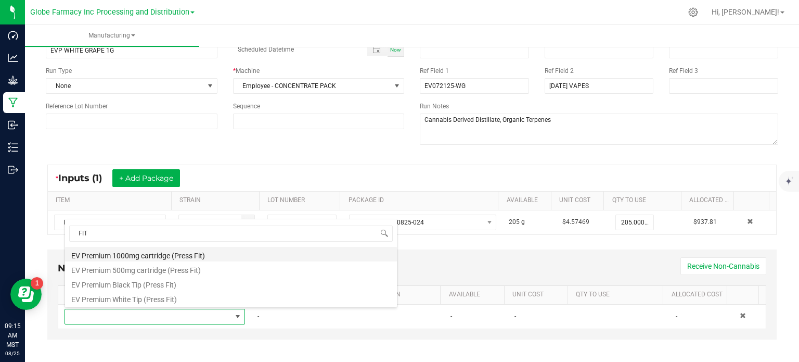
click at [179, 256] on li "EV Premium 1000mg cartridge (Press Fit)" at bounding box center [231, 254] width 332 height 15
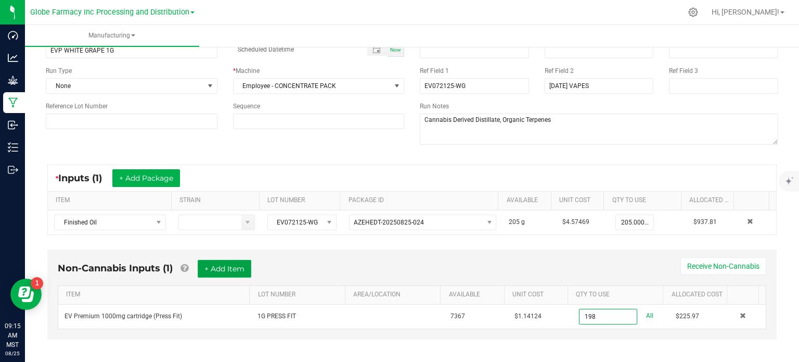
type input "198 ea"
click at [224, 260] on button "+ Add Item" at bounding box center [225, 269] width 54 height 18
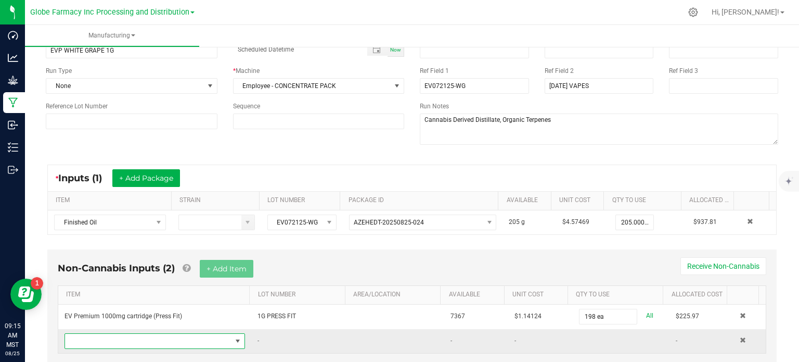
click at [196, 342] on span "NO DATA FOUND" at bounding box center [148, 341] width 167 height 15
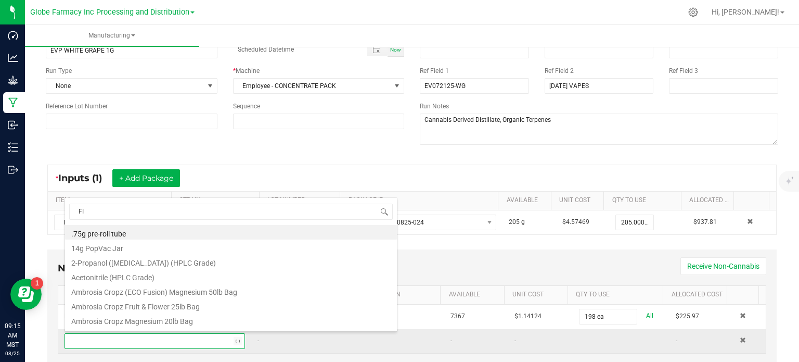
type input "FIT"
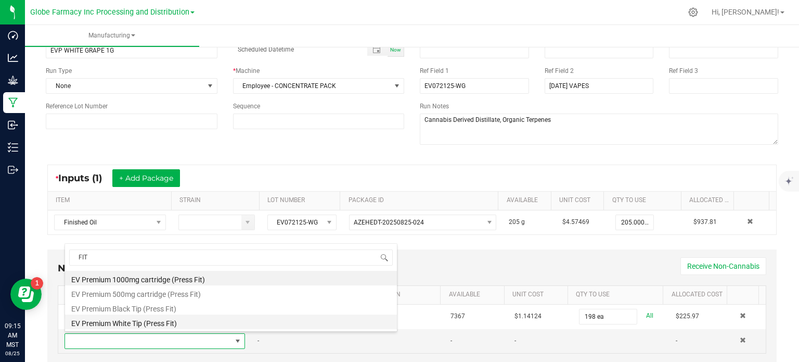
click at [172, 316] on li "EV Premium White Tip (Press Fit)" at bounding box center [231, 321] width 332 height 15
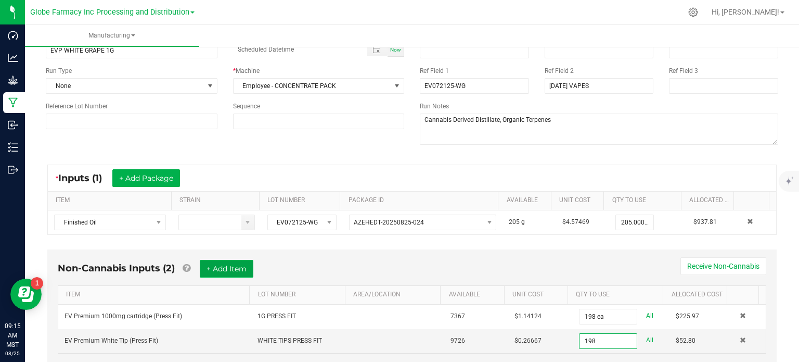
type input "198 ea"
click at [228, 267] on button "+ Add Item" at bounding box center [227, 269] width 54 height 18
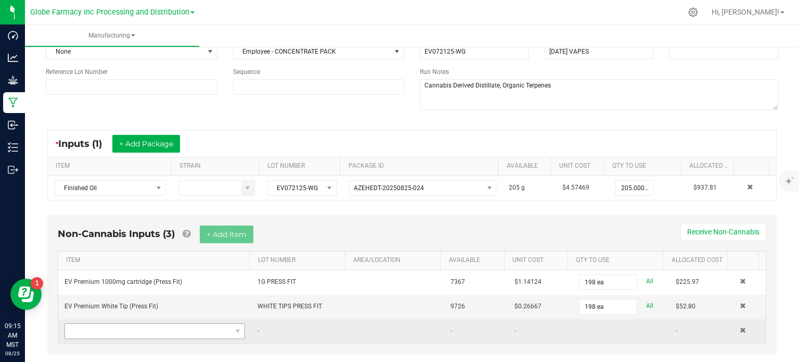
scroll to position [117, 0]
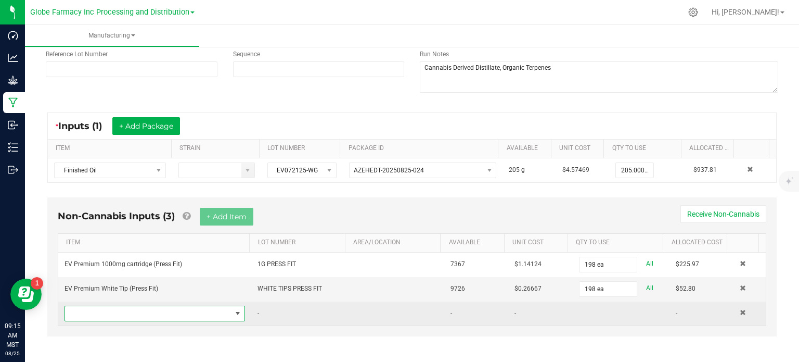
click at [165, 312] on span "NO DATA FOUND" at bounding box center [148, 313] width 167 height 15
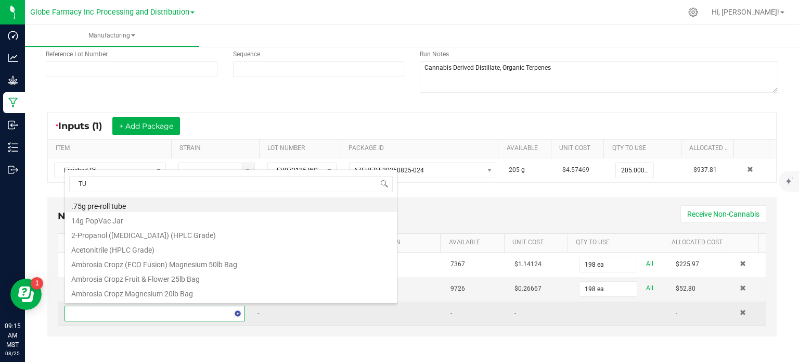
scroll to position [15, 174]
type input "TUBE"
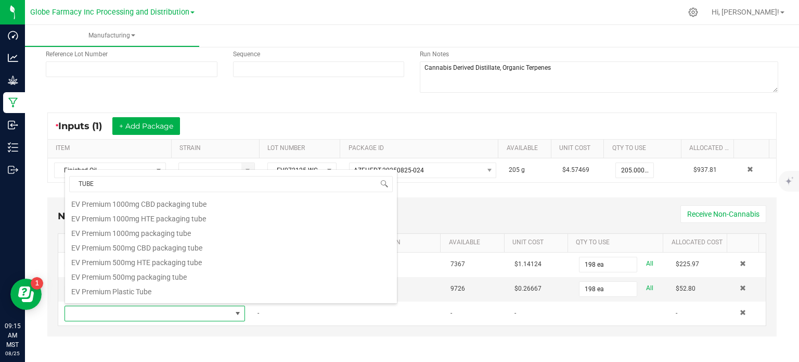
scroll to position [142, 0]
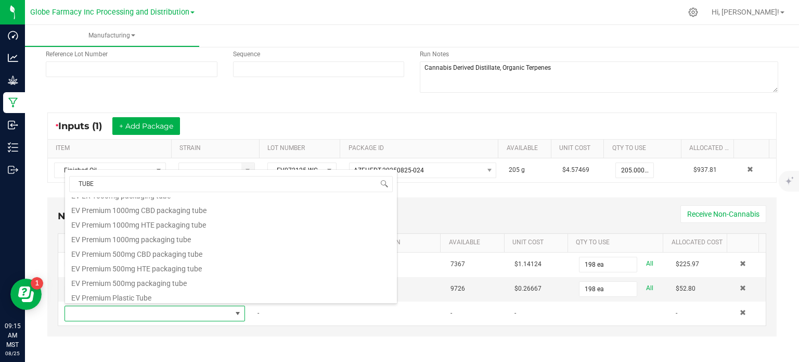
click at [148, 239] on li "EV Premium 1000mg packaging tube" at bounding box center [231, 238] width 332 height 15
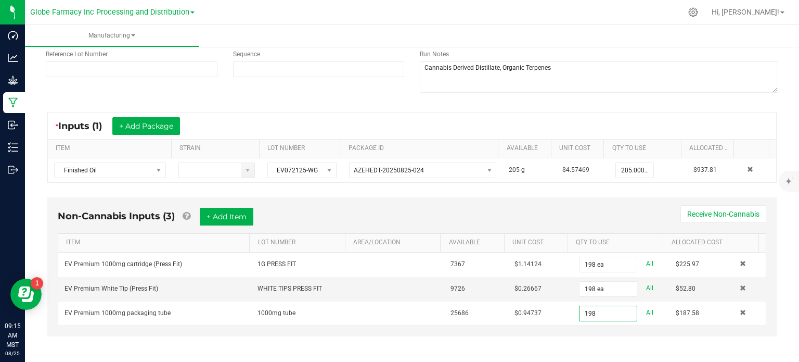
click at [441, 337] on div "Non-Cannabis Inputs (3) + Add Item Receive Non-Cannabis ITEM LOT NUMBER AREA/LO…" at bounding box center [412, 274] width 748 height 164
type input "198 ea"
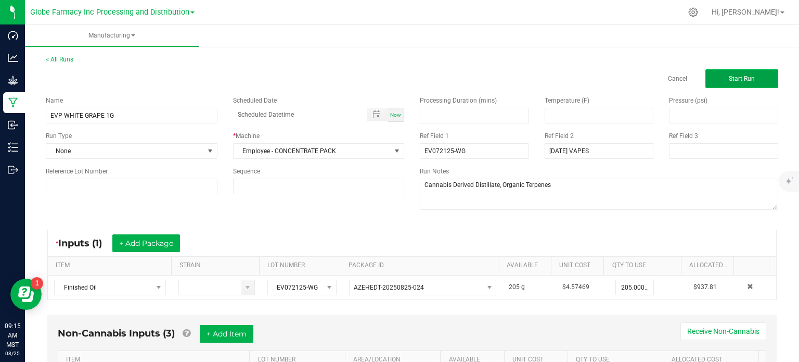
click at [749, 76] on button "Start Run" at bounding box center [742, 78] width 73 height 19
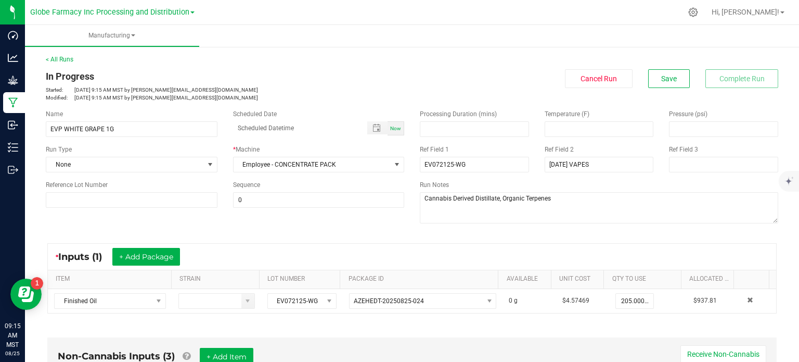
scroll to position [323, 0]
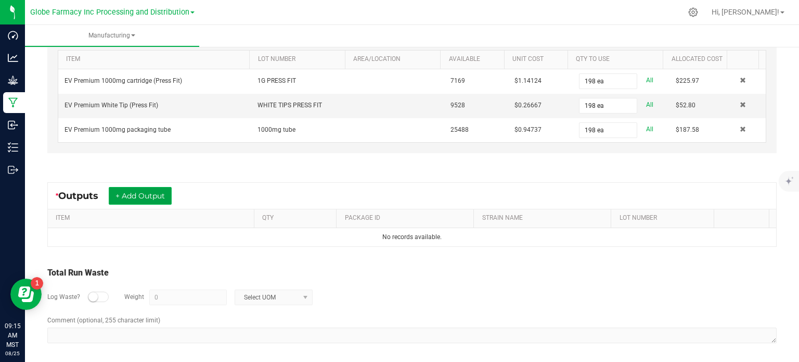
click at [125, 194] on button "+ Add Output" at bounding box center [140, 196] width 63 height 18
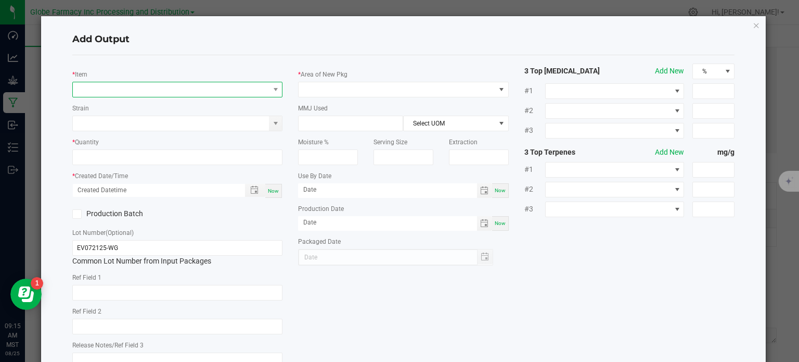
click at [129, 91] on span "NO DATA FOUND" at bounding box center [171, 89] width 197 height 15
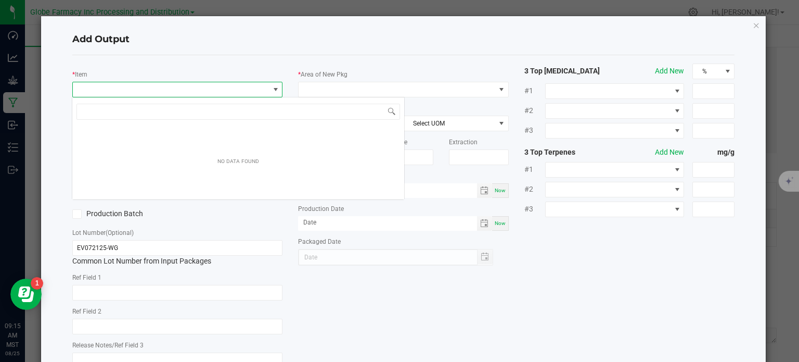
scroll to position [15, 208]
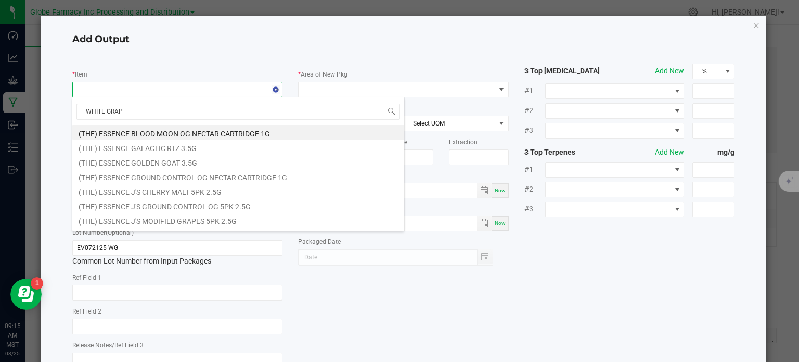
type input "WHITE GRAPE"
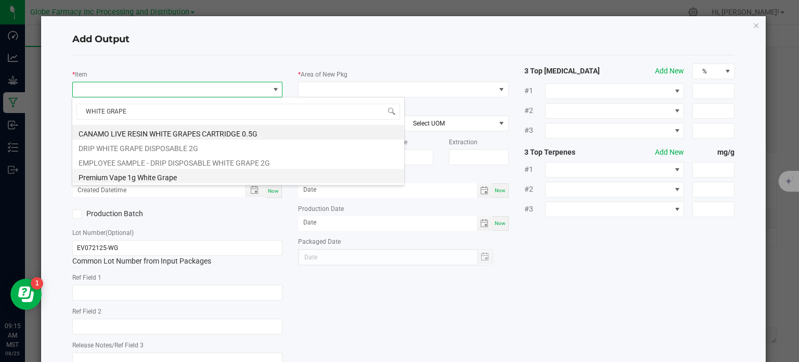
click at [168, 170] on li "Premium Vape 1g White Grape" at bounding box center [238, 176] width 332 height 15
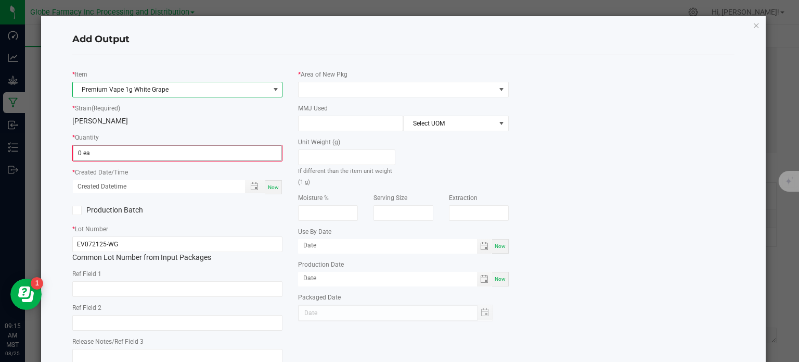
click at [116, 149] on input "0 ea" at bounding box center [177, 153] width 209 height 15
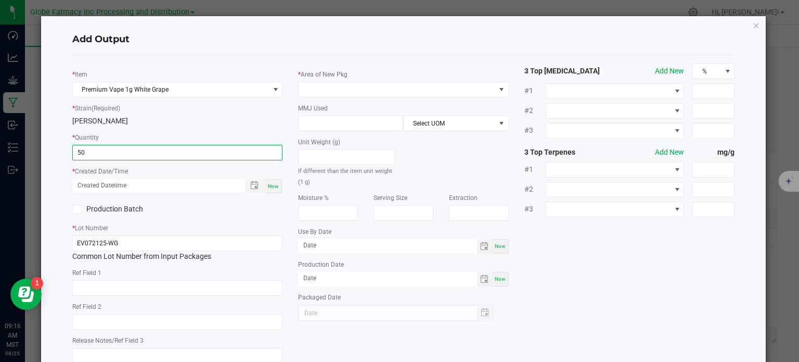
click at [273, 189] on div "Now" at bounding box center [273, 186] width 17 height 14
type input "50 ea"
type input "08/25/2025 9:16 AM"
type input "[DATE]"
click at [156, 291] on input "text" at bounding box center [177, 288] width 211 height 16
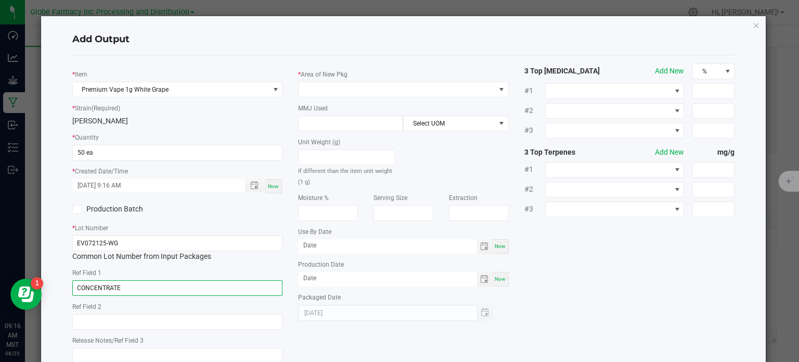
type input "CONCENTRATE"
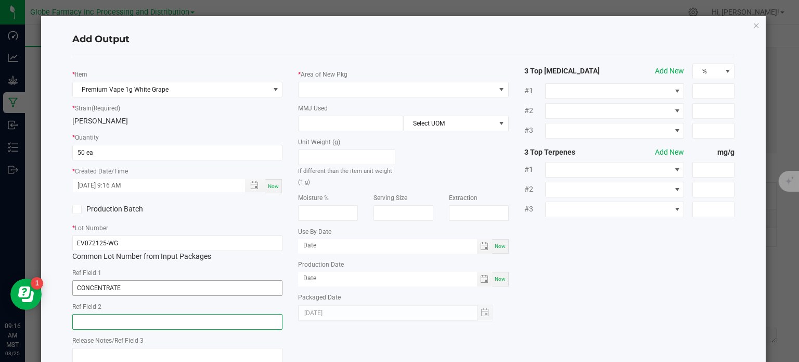
paste input "Cannabis Derived Distillate, Organic Terpenes"
type input "Cannabis Derived Distillate, Organic Terpenes"
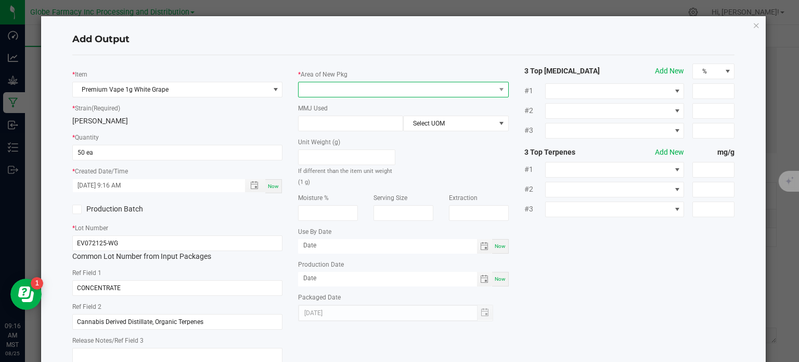
click at [348, 89] on span at bounding box center [397, 89] width 197 height 15
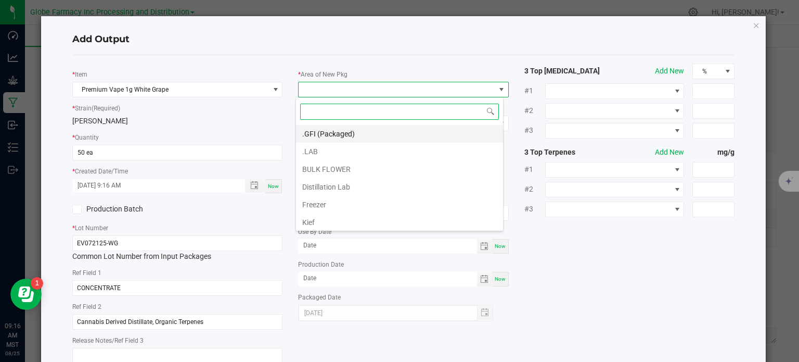
click at [326, 132] on li ".GFI (Packaged)" at bounding box center [399, 134] width 207 height 18
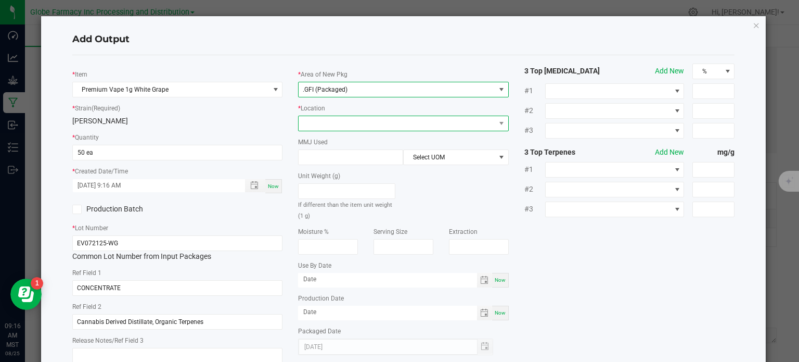
click at [323, 123] on span at bounding box center [397, 123] width 197 height 15
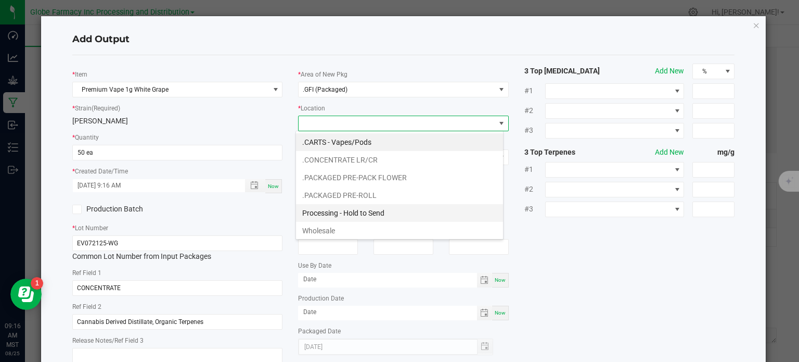
click at [337, 210] on li "Processing - Hold to Send" at bounding box center [399, 213] width 207 height 18
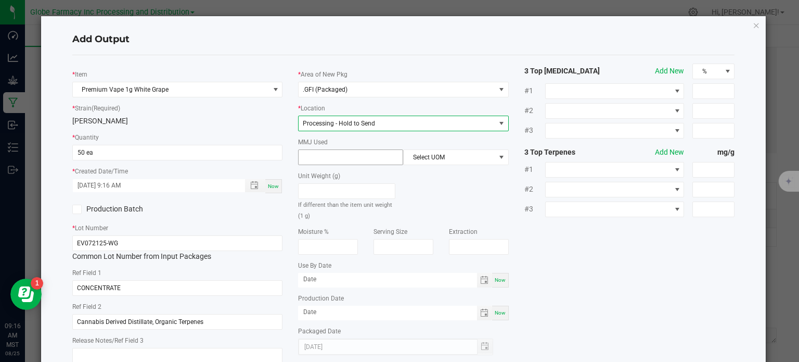
click at [327, 162] on input at bounding box center [351, 157] width 104 height 15
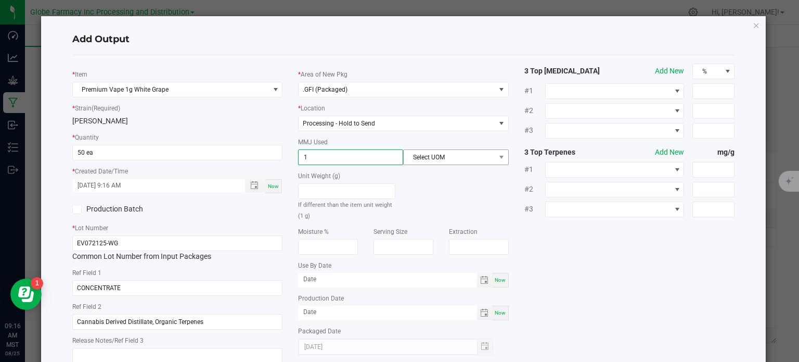
type input "1"
click at [485, 152] on span "Select UOM" at bounding box center [449, 157] width 91 height 15
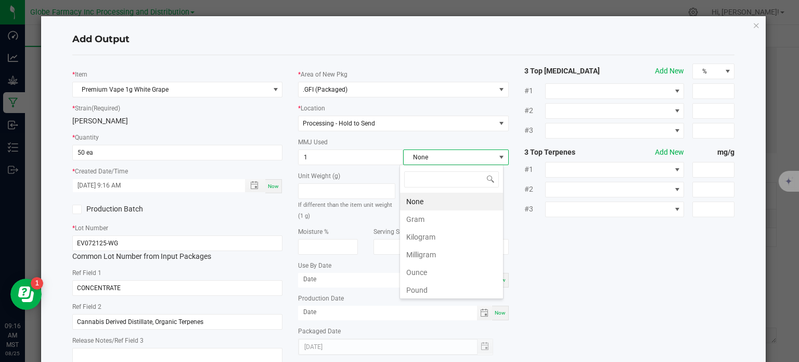
scroll to position [15, 104]
click at [436, 214] on li "Gram" at bounding box center [451, 219] width 103 height 18
click at [544, 246] on div "* Item Premium Vape 1g White Grape * Strain (Required) BERRY WHITE * Quantity 5…" at bounding box center [404, 216] width 679 height 307
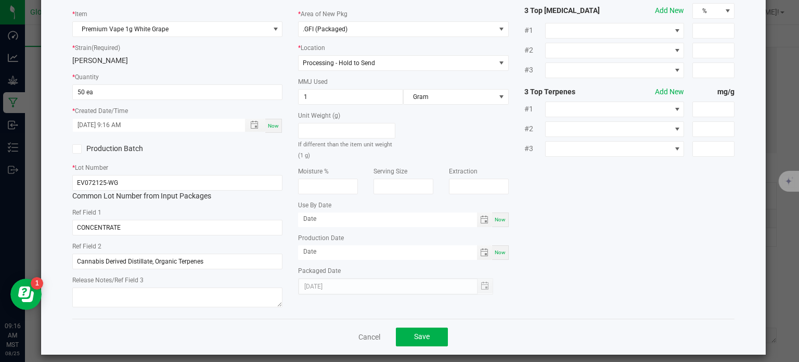
scroll to position [69, 0]
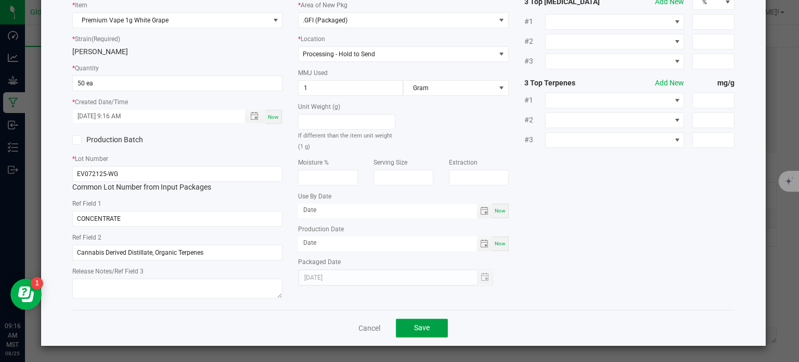
click at [427, 322] on button "Save" at bounding box center [422, 328] width 52 height 19
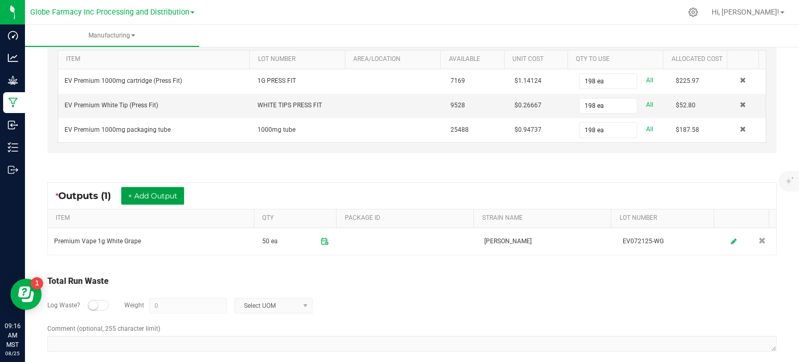
click at [166, 195] on button "+ Add Output" at bounding box center [152, 196] width 63 height 18
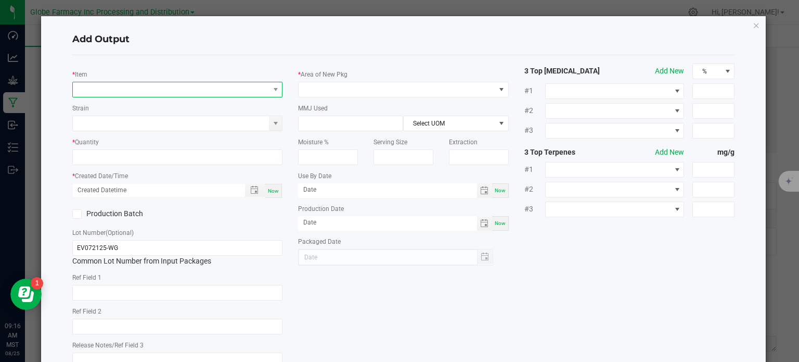
click at [103, 86] on span "NO DATA FOUND" at bounding box center [171, 89] width 197 height 15
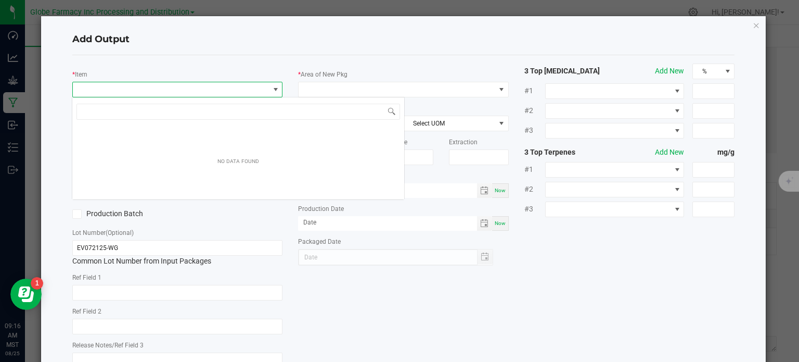
scroll to position [15, 208]
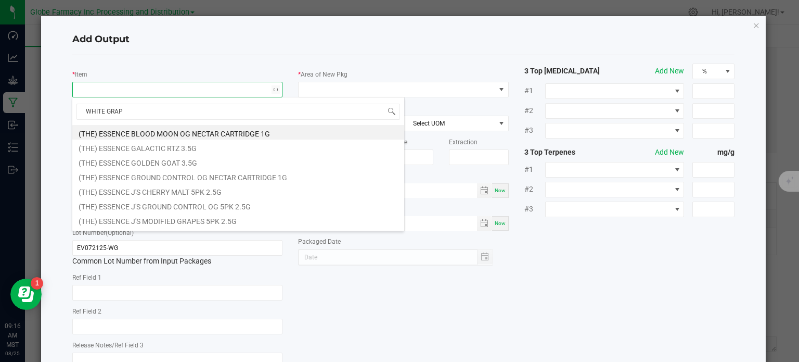
type input "WHITE GRAPE"
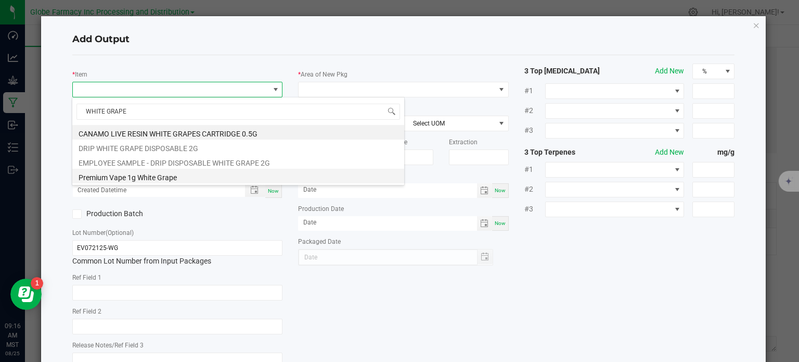
click at [163, 181] on li "Premium Vape 1g White Grape" at bounding box center [238, 176] width 332 height 15
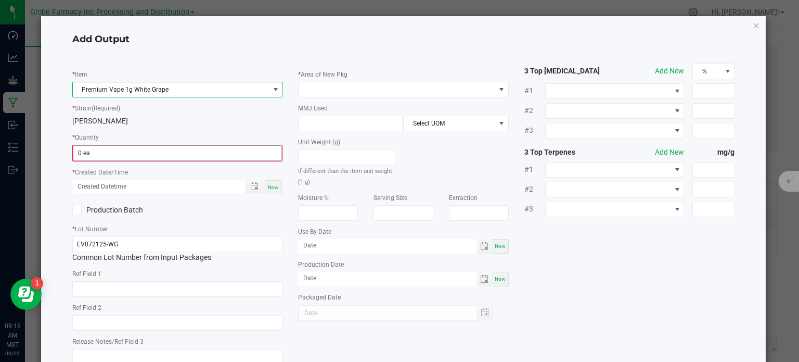
click at [123, 156] on input "0 ea" at bounding box center [177, 153] width 209 height 15
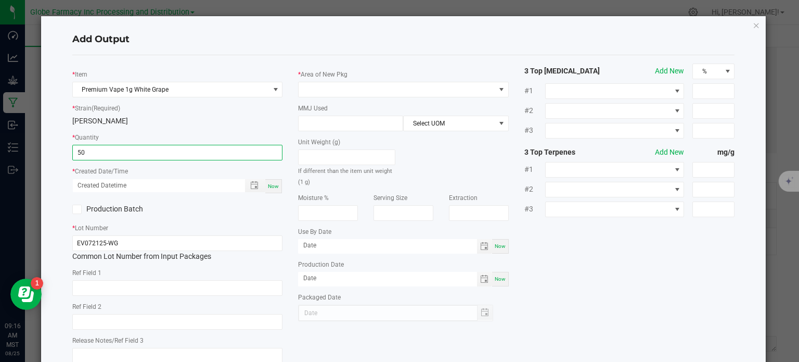
click at [269, 190] on div "Now" at bounding box center [273, 186] width 17 height 14
type input "50 ea"
type input "08/25/2025 9:16 AM"
type input "[DATE]"
click at [171, 282] on input "text" at bounding box center [177, 288] width 211 height 16
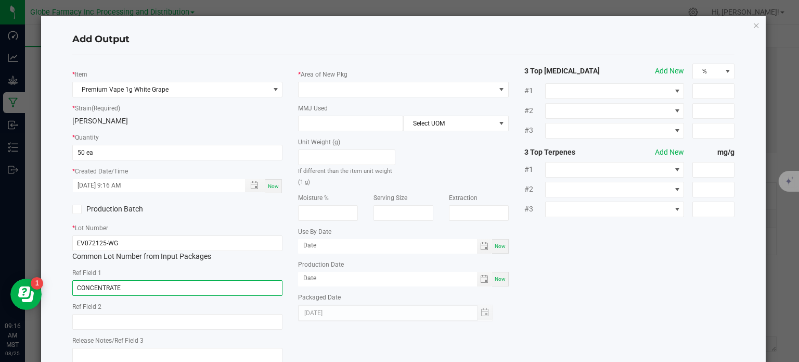
type input "CONCENTRATE"
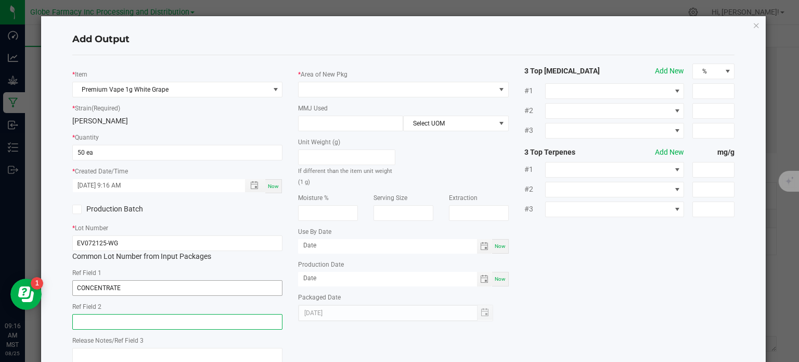
paste input "Cannabis Derived Distillate, Organic Terpenes"
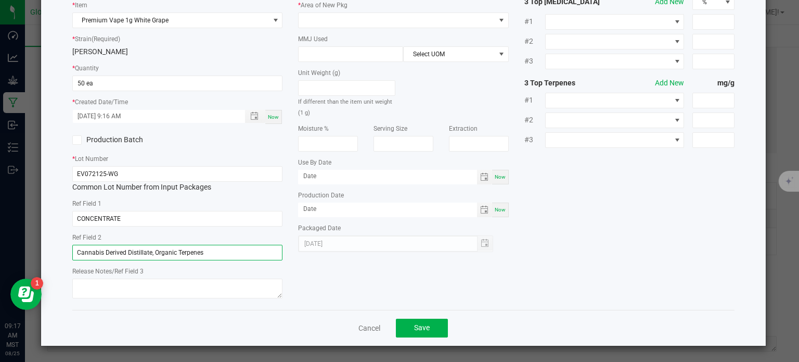
type input "Cannabis Derived Distillate, Organic Terpenes"
click at [192, 290] on textarea at bounding box center [177, 288] width 211 height 20
click at [201, 287] on textarea "9/" at bounding box center [177, 288] width 211 height 20
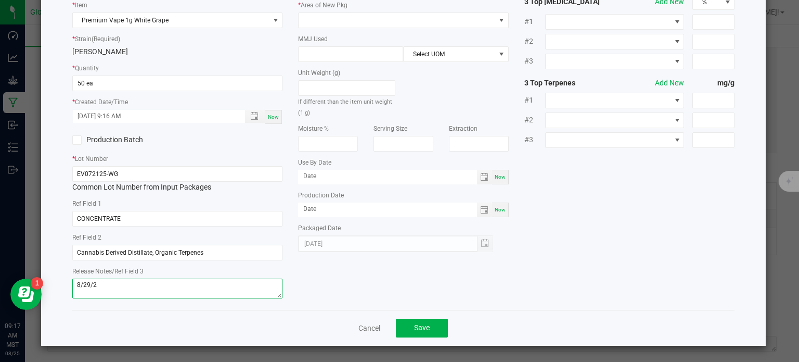
type textarea "8/29/25"
click at [404, 329] on button "Save" at bounding box center [422, 328] width 52 height 19
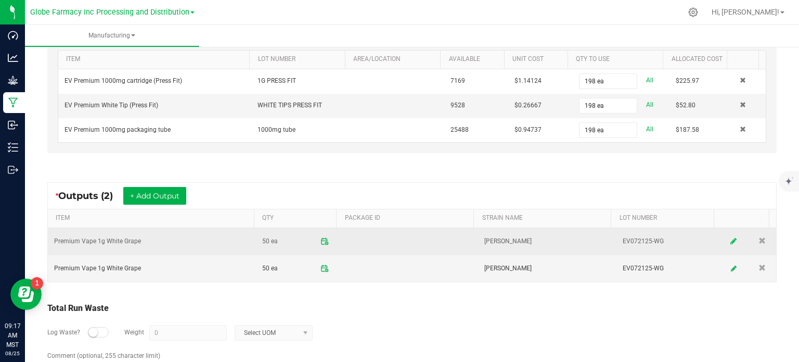
click at [731, 240] on icon at bounding box center [734, 240] width 6 height 7
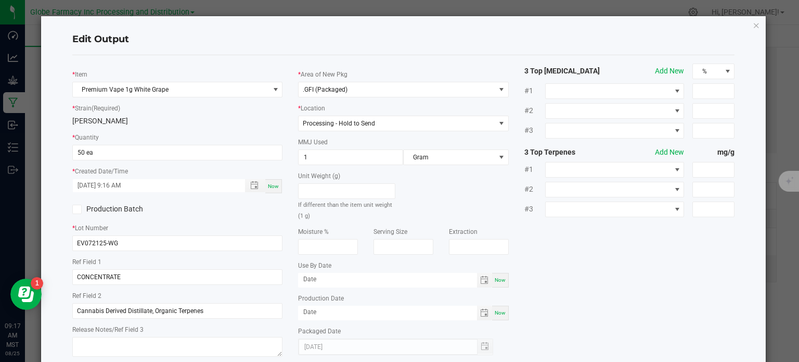
click at [113, 336] on div "Release Notes/Ref Field 3" at bounding box center [177, 342] width 211 height 36
click at [115, 342] on textarea at bounding box center [177, 347] width 211 height 20
type textarea "[DATE]"
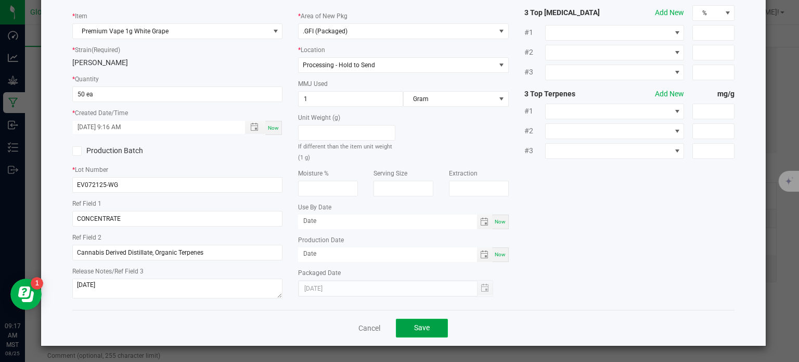
click at [431, 332] on button "Save" at bounding box center [422, 328] width 52 height 19
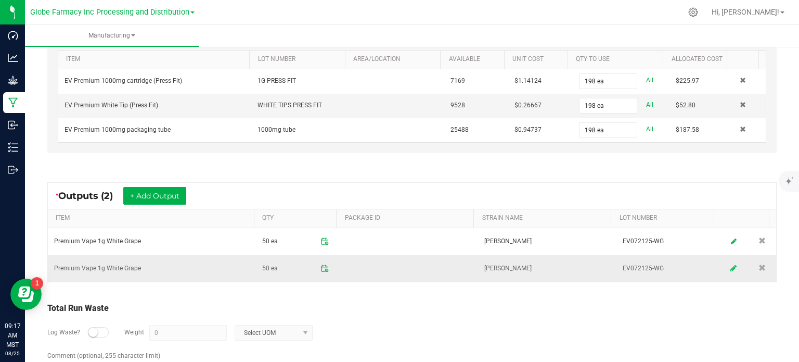
click at [727, 269] on link at bounding box center [735, 268] width 16 height 20
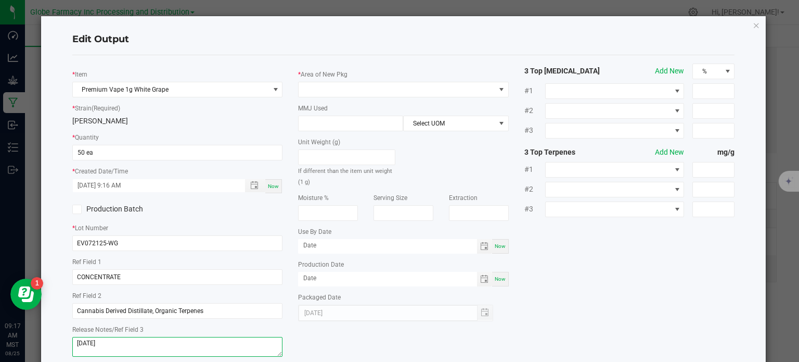
click at [94, 345] on textarea "8/29/25" at bounding box center [177, 347] width 211 height 20
type textarea "[DATE]"
click at [601, 325] on div "* Item Premium Vape 1g White Grape * Strain (Required) BERRY WHITE * Quantity 5…" at bounding box center [404, 211] width 679 height 296
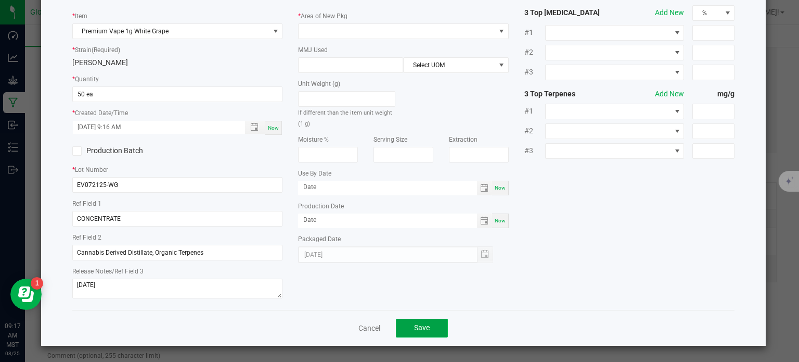
click at [437, 324] on button "Save" at bounding box center [422, 328] width 52 height 19
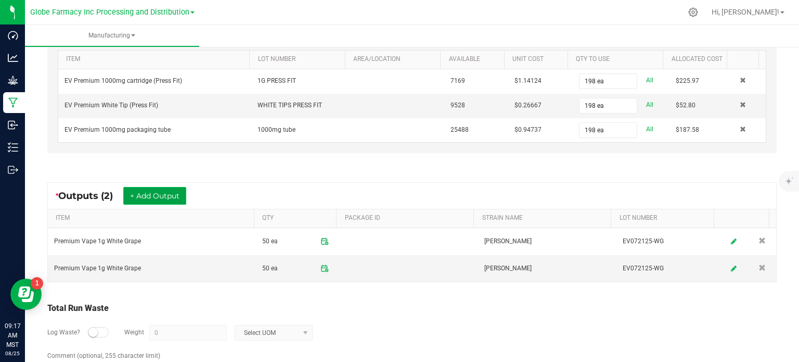
click at [156, 187] on button "+ Add Output" at bounding box center [154, 196] width 63 height 18
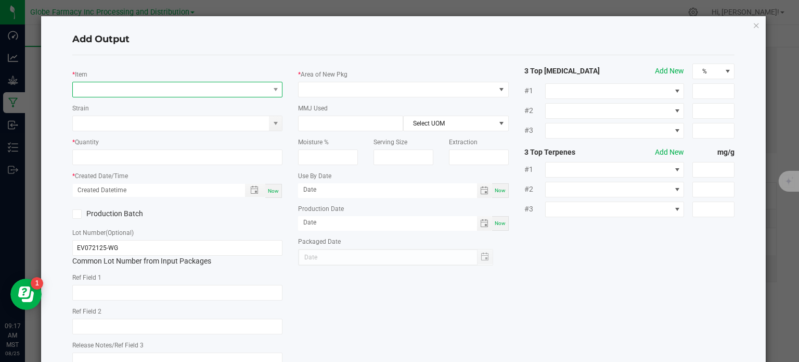
click at [100, 82] on span "NO DATA FOUND" at bounding box center [177, 90] width 211 height 16
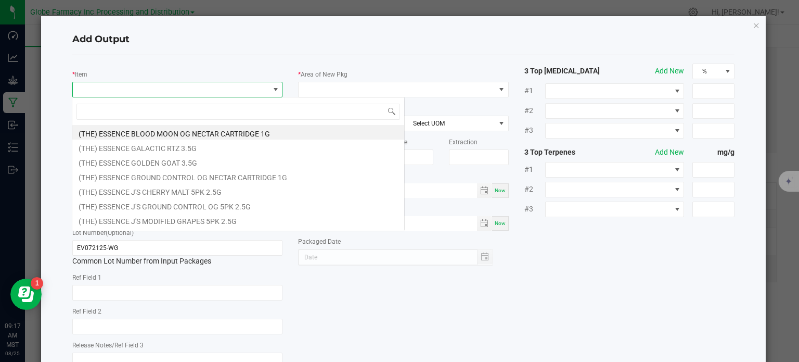
scroll to position [15, 208]
type input "WHITE GRAPE"
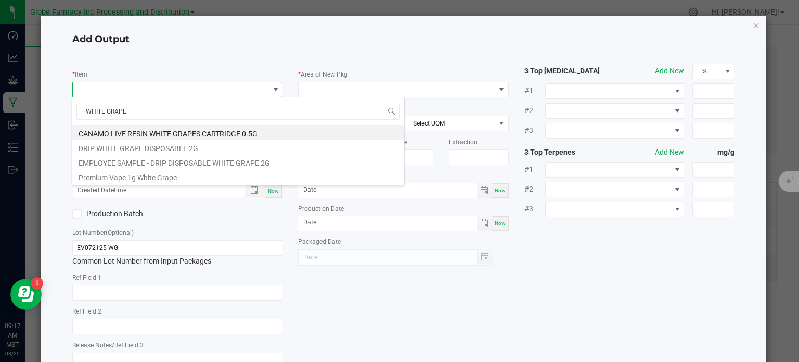
click at [141, 183] on div "WHITE GRAPE CANAMO LIVE RESIN WHITE GRAPES CARTRIDGE 0.5G DRIP WHITE GRAPE DISP…" at bounding box center [238, 141] width 333 height 88
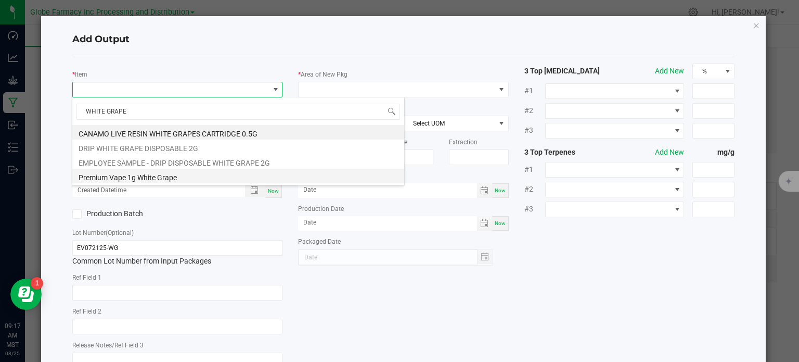
click at [145, 175] on li "Premium Vape 1g White Grape" at bounding box center [238, 176] width 332 height 15
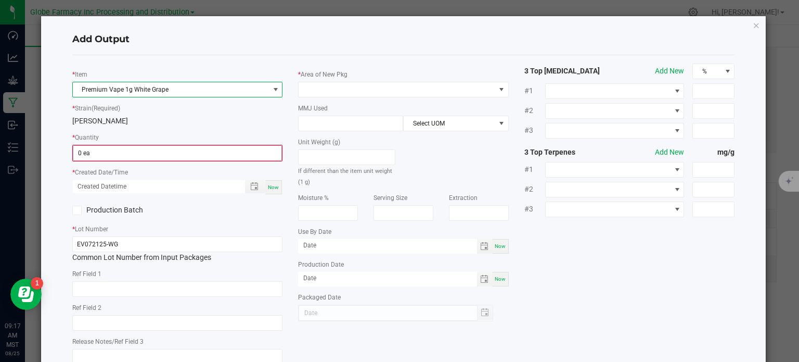
click at [112, 160] on span "0 ea" at bounding box center [178, 153] width 210 height 16
click at [117, 156] on input "0 ea" at bounding box center [177, 153] width 209 height 15
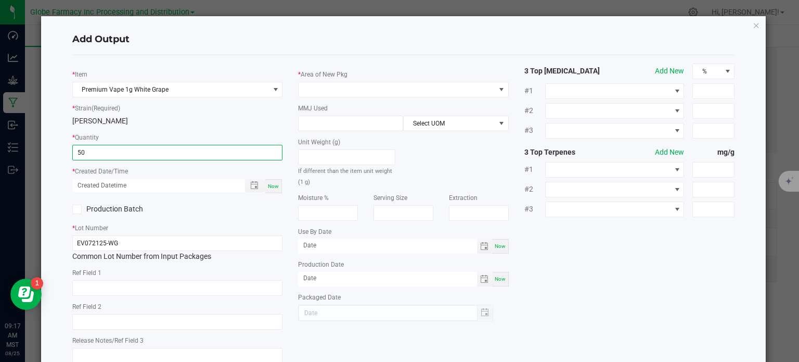
click at [269, 188] on span "Now" at bounding box center [273, 186] width 11 height 6
type input "50 ea"
type input "08/25/2025 9:17 AM"
type input "[DATE]"
click at [157, 291] on input "text" at bounding box center [177, 288] width 211 height 16
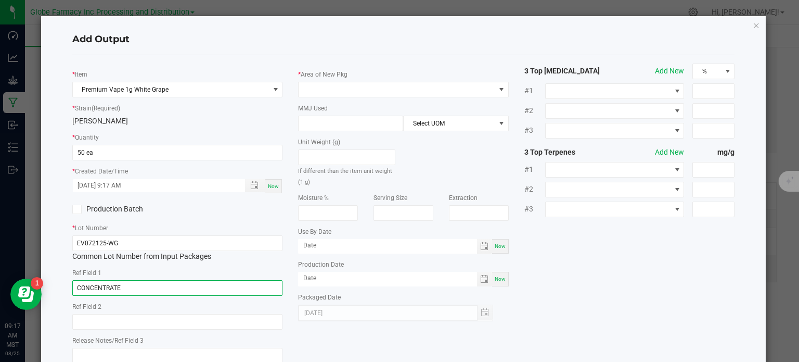
type input "CONCENTRATE"
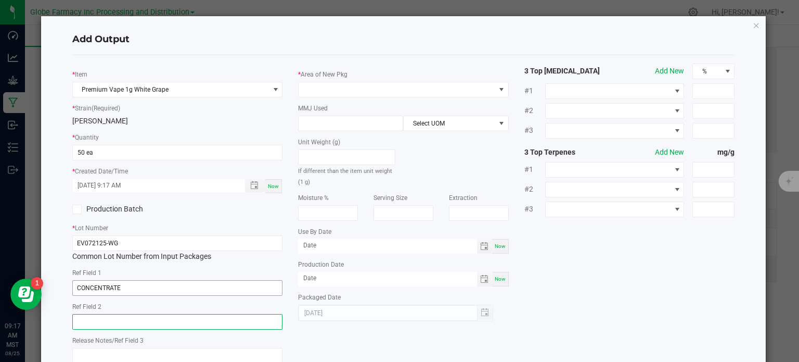
paste input "Cannabis Derived Distillate, Organic Terpenes"
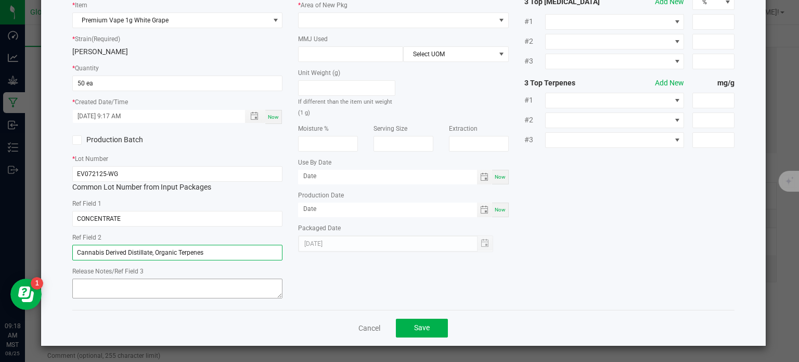
type input "Cannabis Derived Distillate, Organic Terpenes"
click at [179, 287] on textarea at bounding box center [177, 288] width 211 height 20
type textarea "[DATE]"
click at [566, 231] on div "* Item Premium Vape 1g White Grape * Strain (Required) BERRY WHITE * Quantity 5…" at bounding box center [404, 147] width 679 height 307
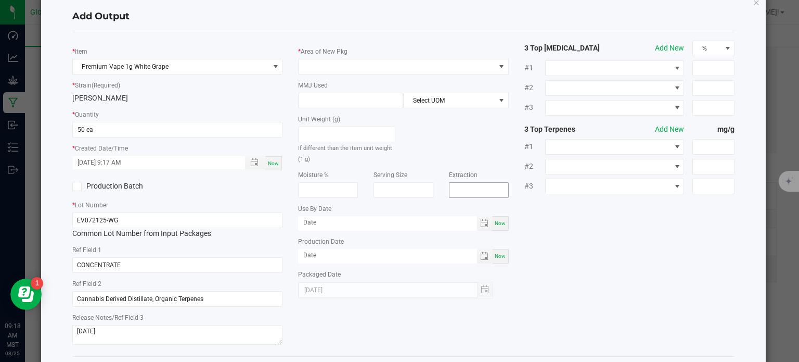
scroll to position [0, 0]
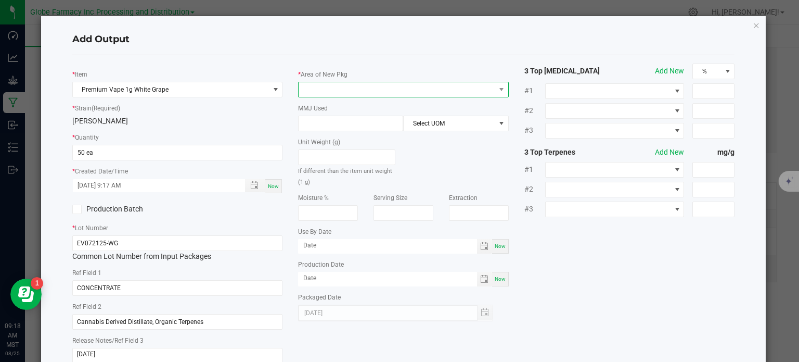
click at [414, 86] on span at bounding box center [397, 89] width 197 height 15
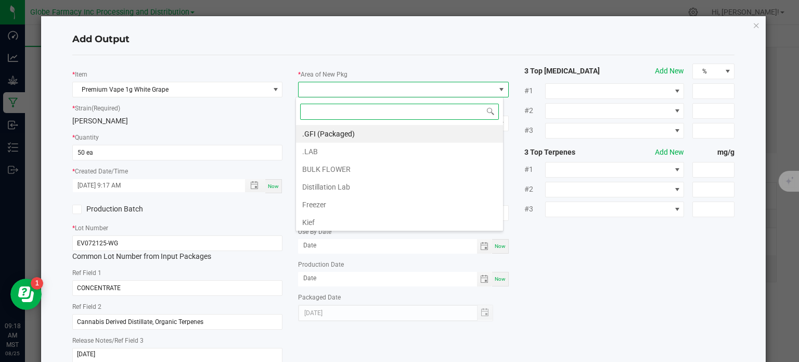
scroll to position [15, 208]
click at [379, 134] on li ".GFI (Packaged)" at bounding box center [399, 134] width 207 height 18
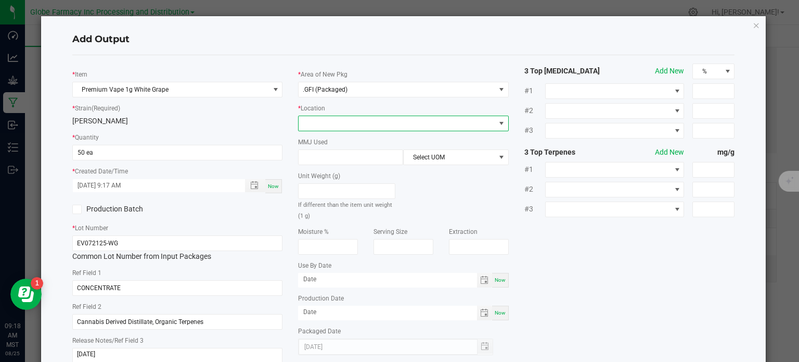
click at [374, 124] on span at bounding box center [397, 123] width 197 height 15
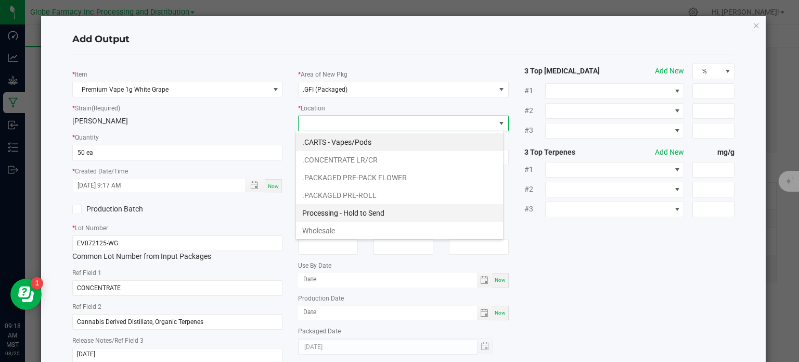
click at [360, 212] on li "Processing - Hold to Send" at bounding box center [399, 213] width 207 height 18
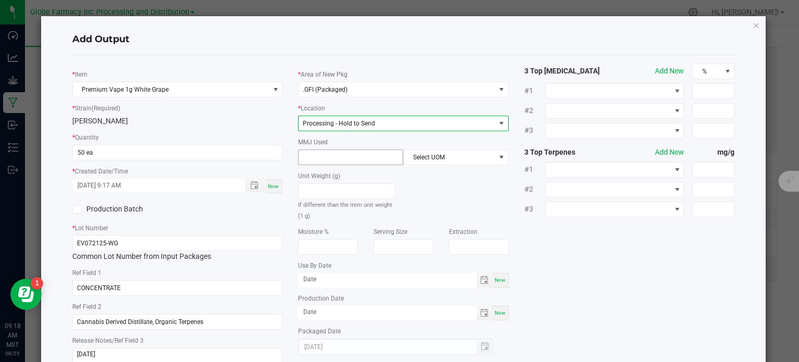
click at [338, 160] on input at bounding box center [351, 157] width 104 height 15
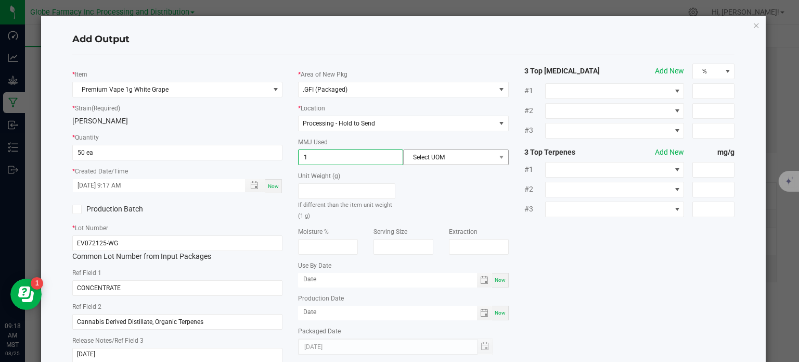
type input "1"
click at [435, 160] on span "Select UOM" at bounding box center [449, 157] width 91 height 15
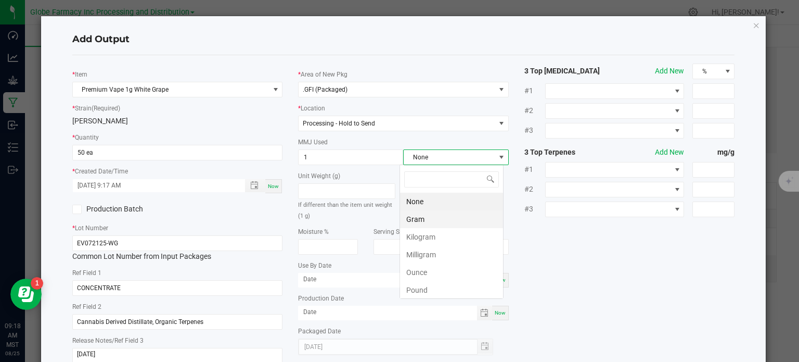
scroll to position [15, 104]
click at [406, 216] on li "Gram" at bounding box center [451, 219] width 103 height 18
click at [558, 242] on div "* Item Premium Vape 1g White Grape * Strain (Required) BERRY WHITE * Quantity 5…" at bounding box center [404, 216] width 679 height 307
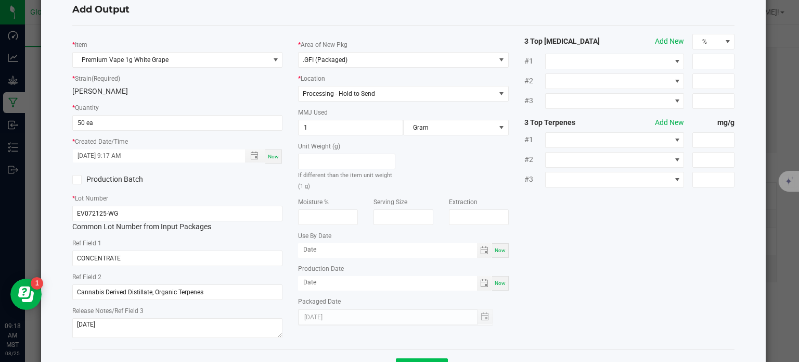
scroll to position [69, 0]
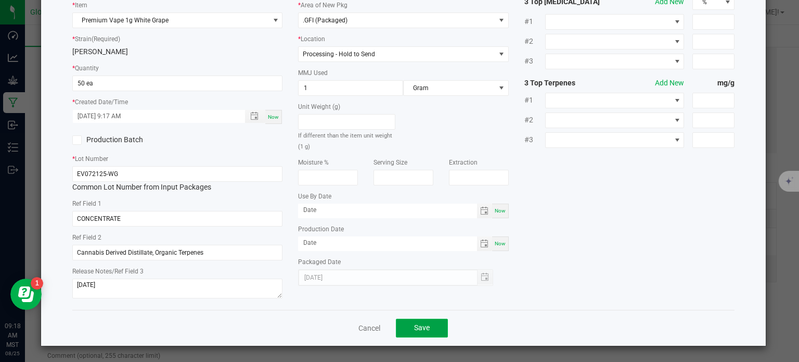
click at [409, 323] on button "Save" at bounding box center [422, 328] width 52 height 19
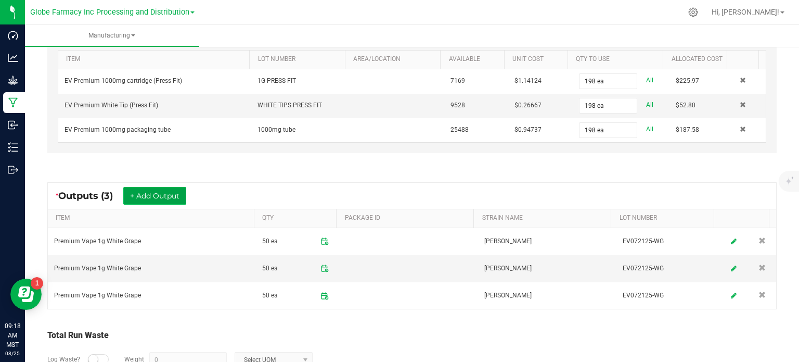
click at [144, 199] on button "+ Add Output" at bounding box center [154, 196] width 63 height 18
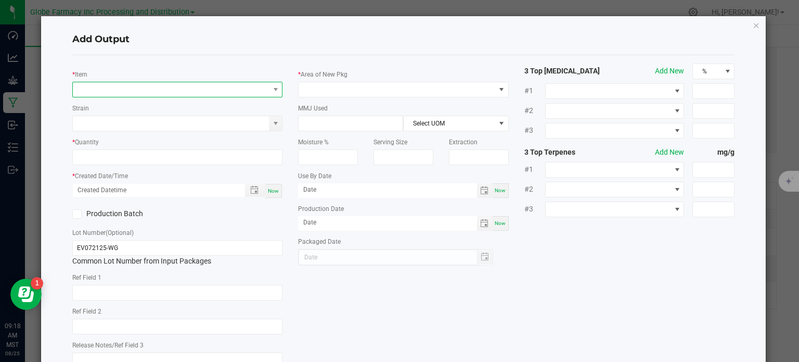
click at [175, 89] on span "NO DATA FOUND" at bounding box center [171, 89] width 197 height 15
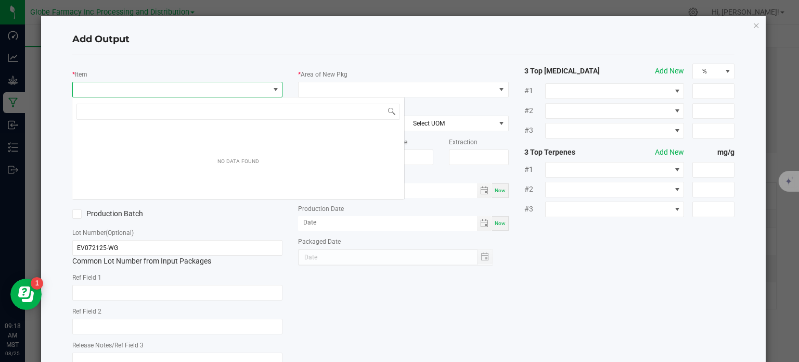
scroll to position [15, 208]
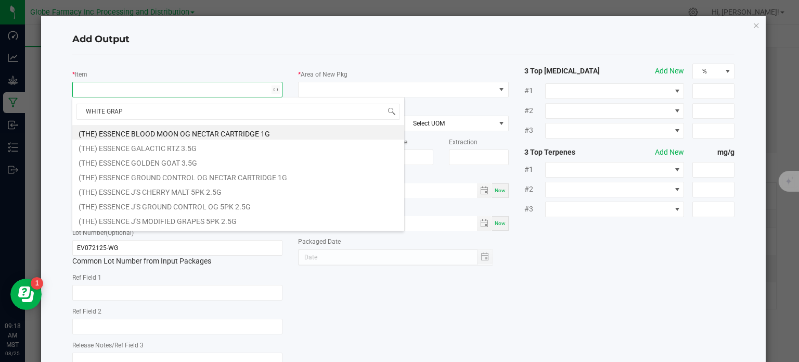
type input "WHITE GRAPE"
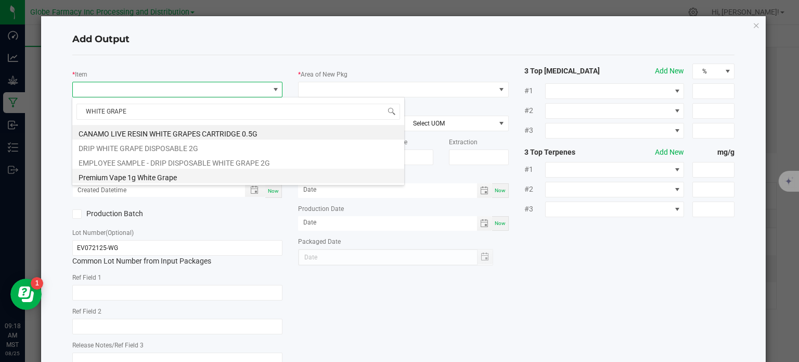
click at [160, 181] on li "Premium Vape 1g White Grape" at bounding box center [238, 176] width 332 height 15
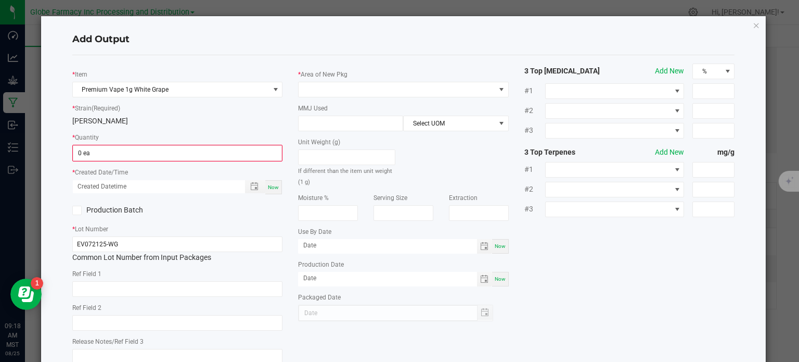
click at [99, 161] on div "* Item Premium Vape 1g White Grape * Strain (Required) BERRY WHITE * Quantity 0…" at bounding box center [178, 217] width 226 height 308
click at [99, 158] on input "0 ea" at bounding box center [177, 153] width 209 height 15
type input "48 ea"
click at [270, 187] on span "Now" at bounding box center [273, 186] width 11 height 6
type input "08/25/2025 9:18 AM"
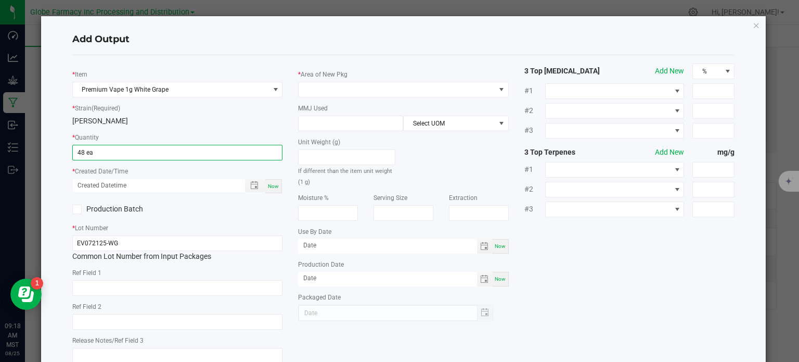
type input "[DATE]"
click at [194, 288] on input "text" at bounding box center [177, 288] width 211 height 16
type input "CONCENTRATE"
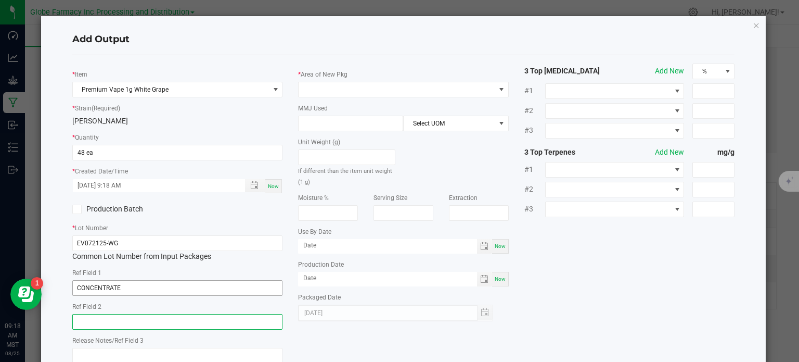
paste input "Cannabis Derived Distillate, Organic Terpenes"
type input "Cannabis Derived Distillate, Organic Terpenes"
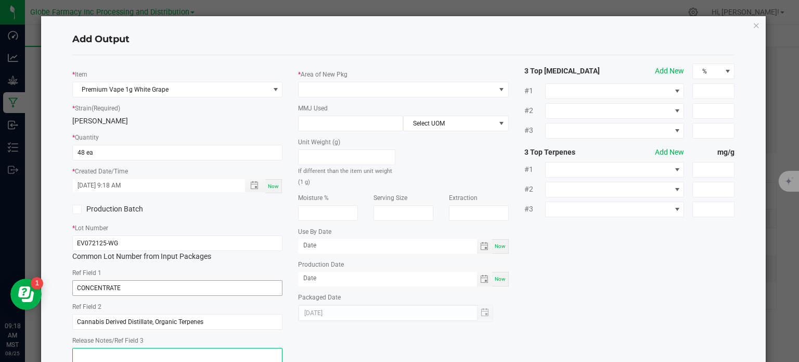
type textarea "9"
type textarea "[DATE]"
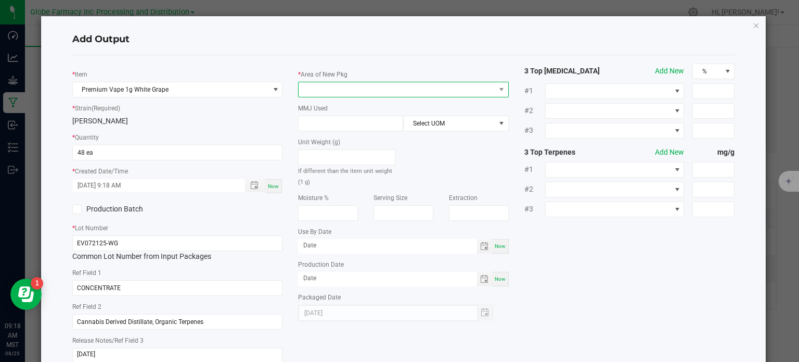
click at [353, 94] on span at bounding box center [397, 89] width 197 height 15
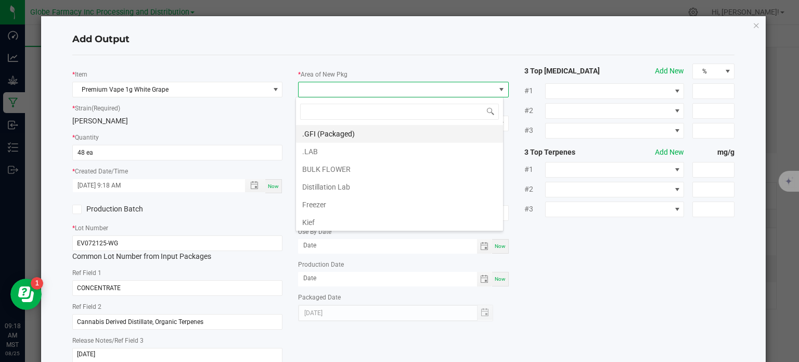
click at [332, 130] on li ".GFI (Packaged)" at bounding box center [399, 134] width 207 height 18
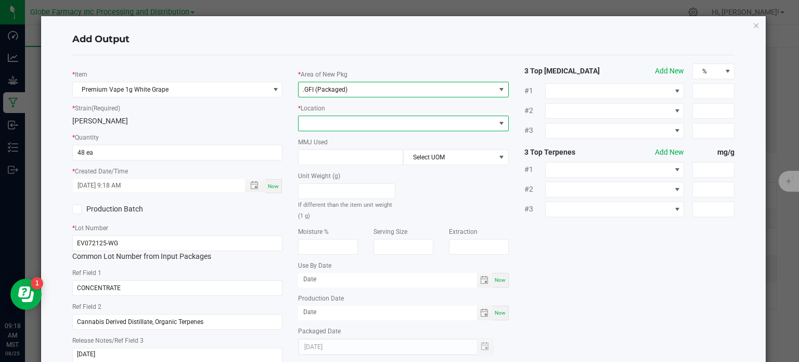
click at [333, 126] on span at bounding box center [397, 123] width 197 height 15
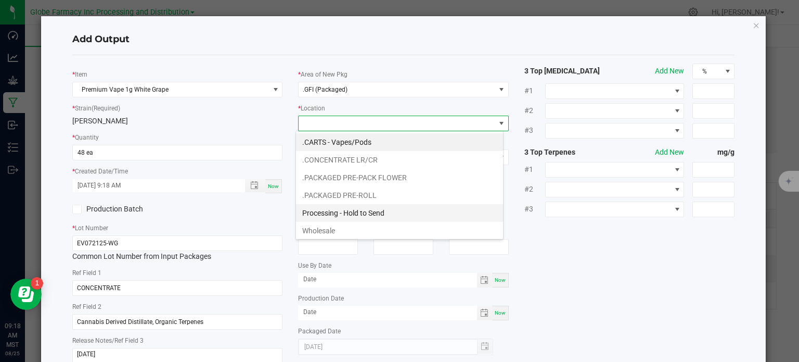
click at [345, 212] on li "Processing - Hold to Send" at bounding box center [399, 213] width 207 height 18
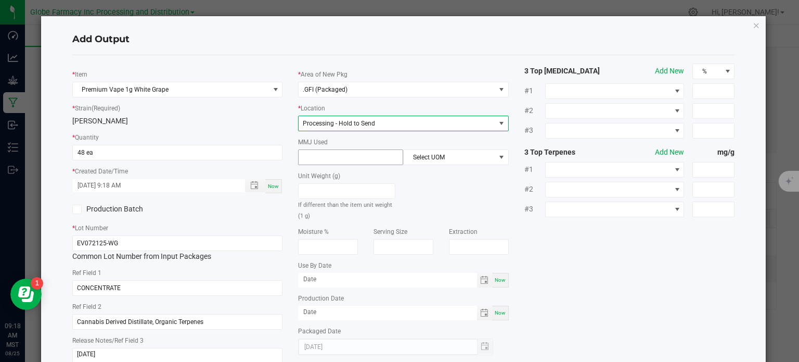
click at [337, 159] on input at bounding box center [351, 157] width 104 height 15
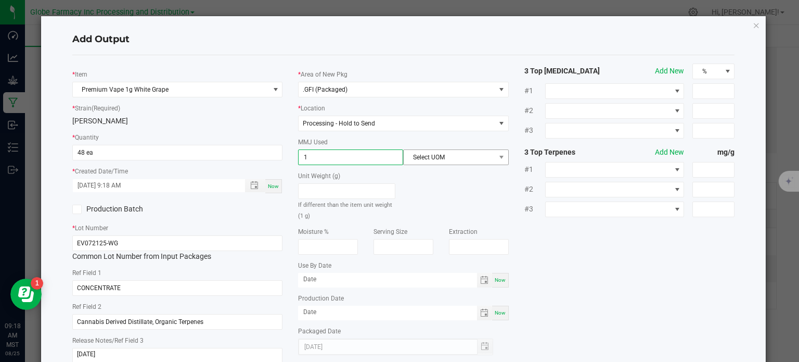
type input "1"
click at [447, 156] on span "Select UOM" at bounding box center [449, 157] width 91 height 15
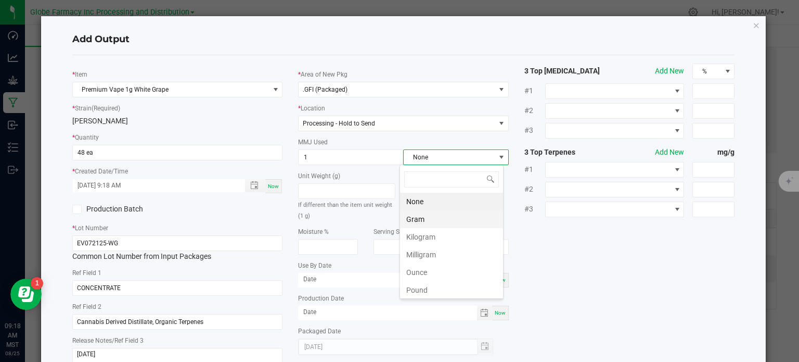
scroll to position [15, 104]
click at [418, 216] on li "Gram" at bounding box center [451, 219] width 103 height 18
click at [582, 251] on div "* Item Premium Vape 1g White Grape * Strain (Required) BERRY WHITE * Quantity 4…" at bounding box center [404, 216] width 679 height 307
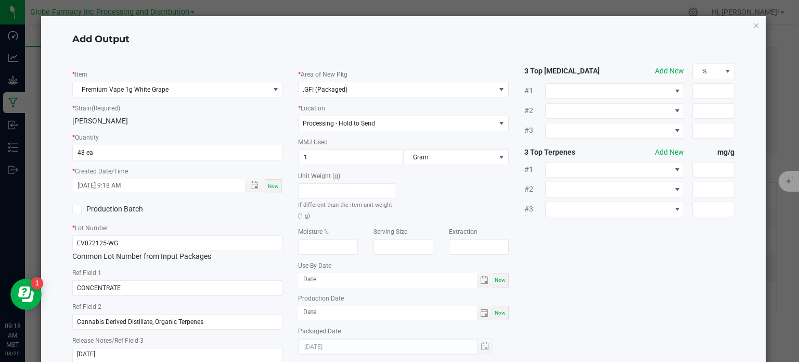
scroll to position [69, 0]
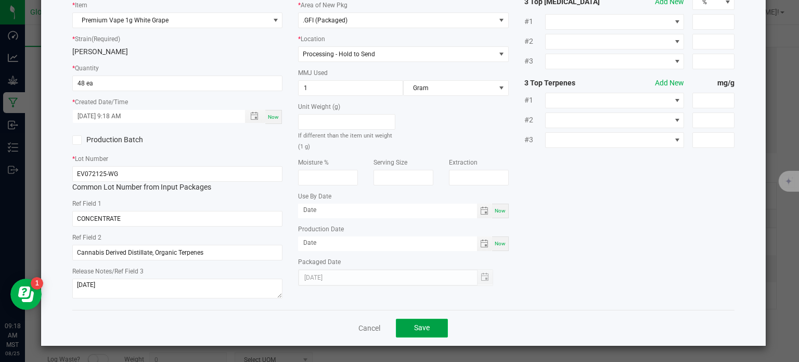
click at [434, 335] on button "Save" at bounding box center [422, 328] width 52 height 19
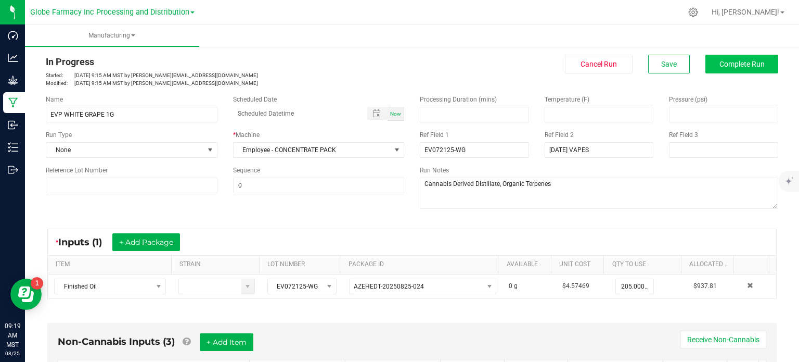
scroll to position [0, 0]
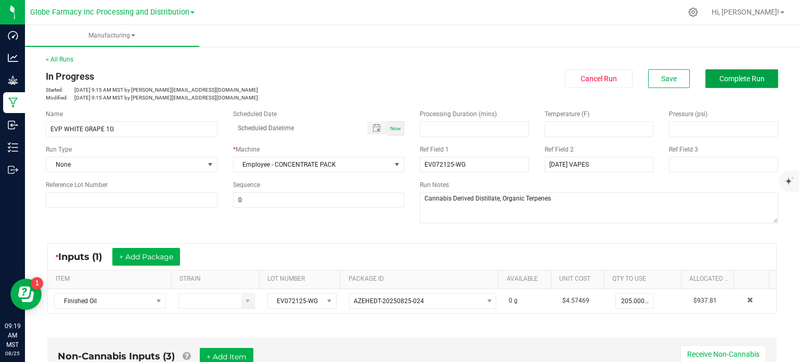
click at [741, 83] on button "Complete Run" at bounding box center [742, 78] width 73 height 19
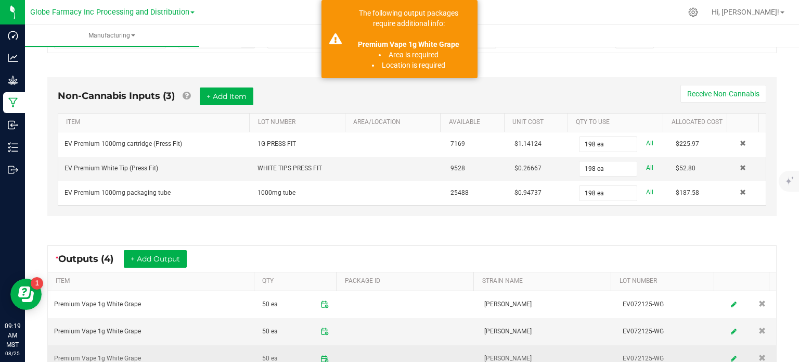
scroll to position [413, 0]
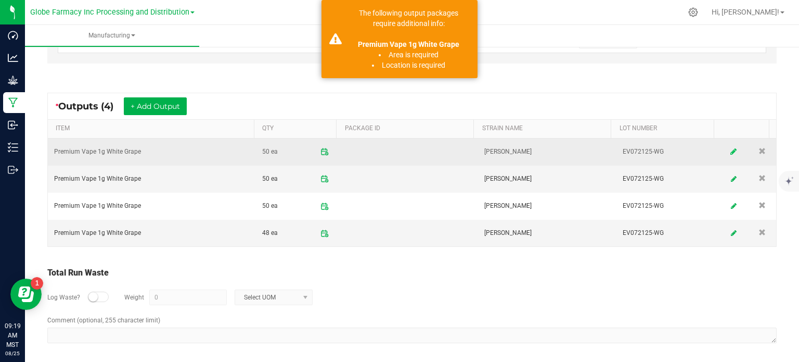
click at [731, 149] on icon at bounding box center [734, 151] width 6 height 7
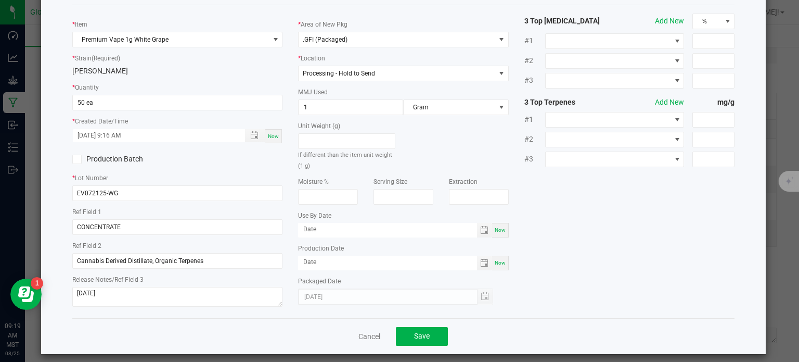
scroll to position [58, 0]
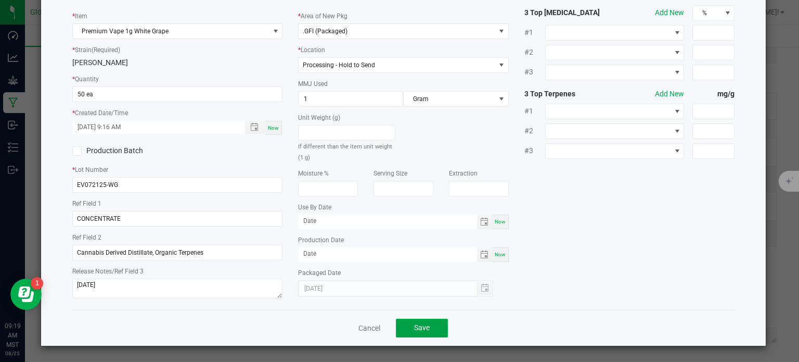
click at [426, 324] on span "Save" at bounding box center [422, 327] width 16 height 8
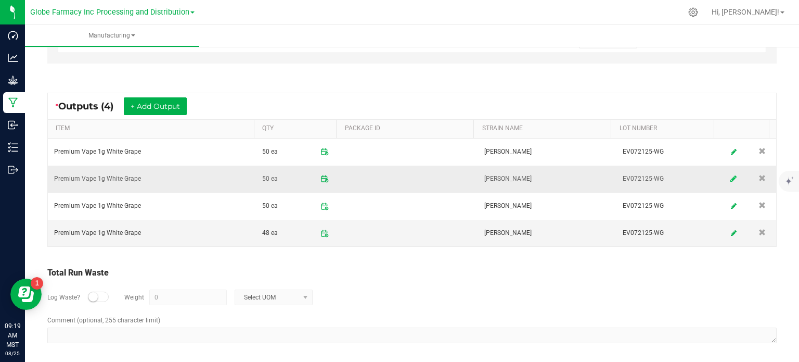
click at [731, 177] on icon at bounding box center [734, 178] width 6 height 7
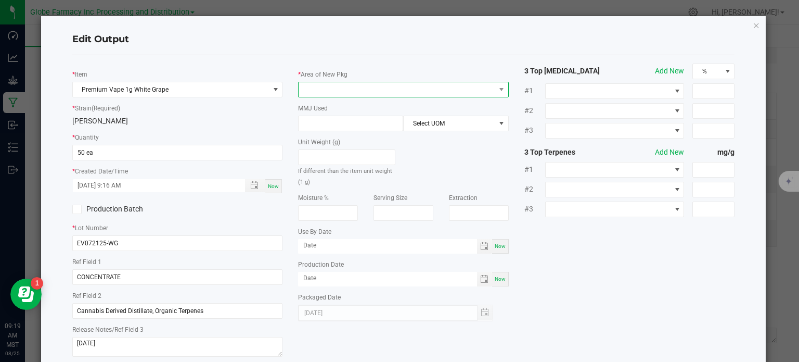
click at [375, 89] on span at bounding box center [397, 89] width 197 height 15
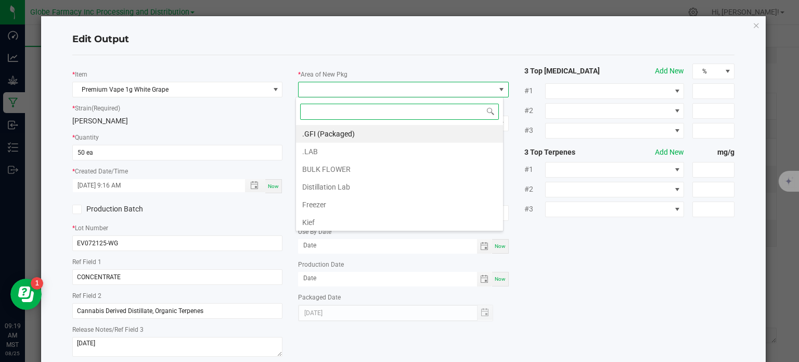
scroll to position [15, 208]
click at [370, 128] on li ".GFI (Packaged)" at bounding box center [399, 134] width 207 height 18
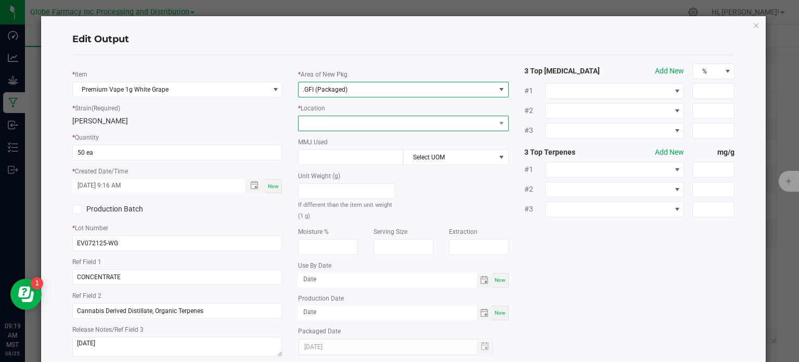
click at [366, 118] on span at bounding box center [397, 123] width 197 height 15
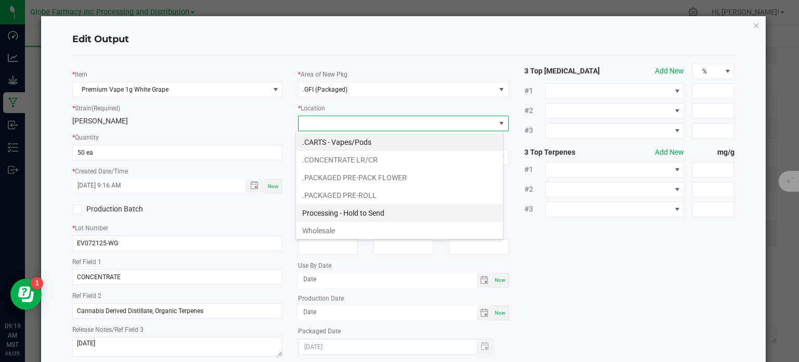
click at [364, 208] on li "Processing - Hold to Send" at bounding box center [399, 213] width 207 height 18
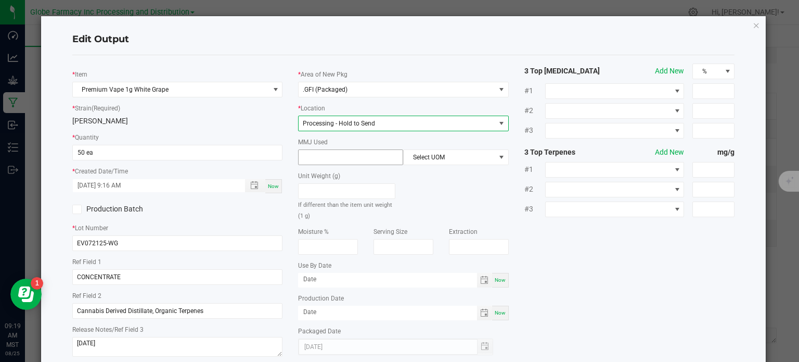
click at [355, 150] on input at bounding box center [351, 157] width 104 height 15
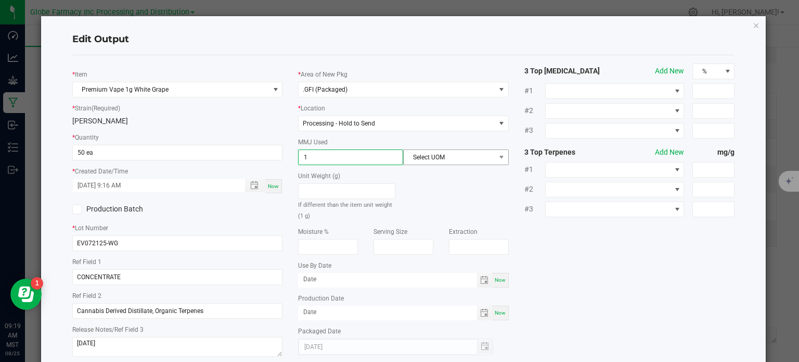
type input "1"
click at [442, 157] on span "Select UOM" at bounding box center [449, 157] width 91 height 15
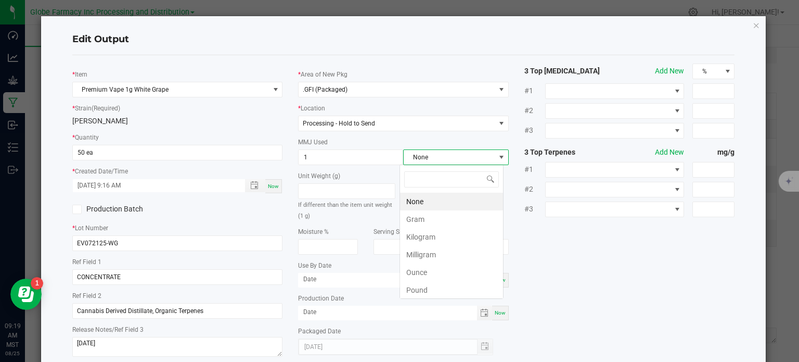
scroll to position [15, 104]
drag, startPoint x: 430, startPoint y: 214, endPoint x: 590, endPoint y: 237, distance: 160.8
click at [431, 214] on li "Gram" at bounding box center [451, 219] width 103 height 18
click at [592, 239] on div "* Item Premium Vape 1g White Grape * Strain (Required) BERRY WHITE * Quantity 5…" at bounding box center [404, 211] width 679 height 296
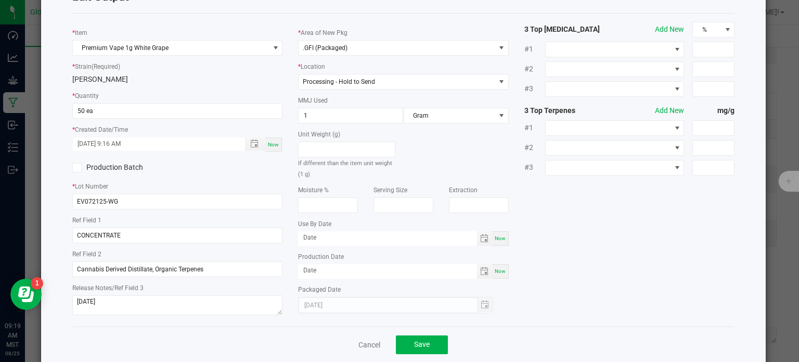
scroll to position [58, 0]
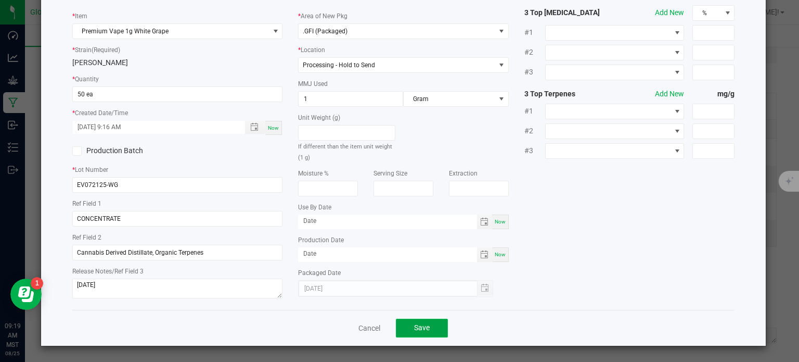
click at [438, 331] on button "Save" at bounding box center [422, 328] width 52 height 19
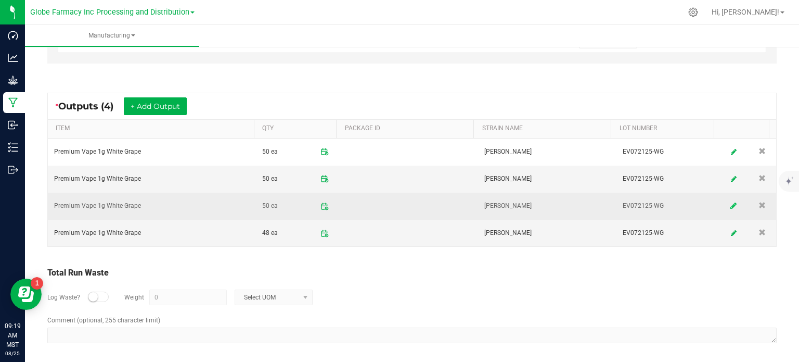
click at [727, 207] on link at bounding box center [735, 206] width 16 height 20
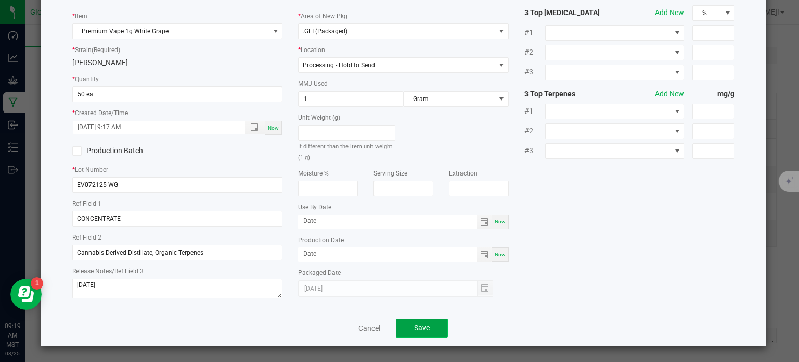
click at [437, 324] on button "Save" at bounding box center [422, 328] width 52 height 19
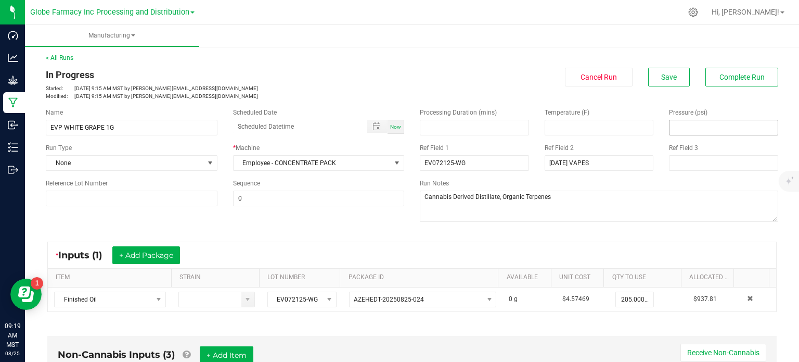
scroll to position [0, 0]
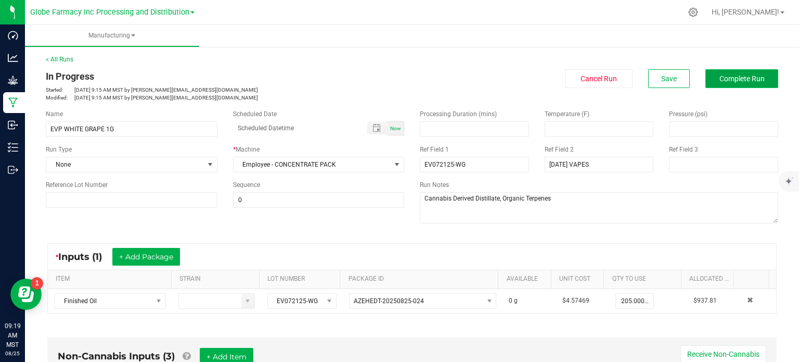
click at [729, 83] on button "Complete Run" at bounding box center [742, 78] width 73 height 19
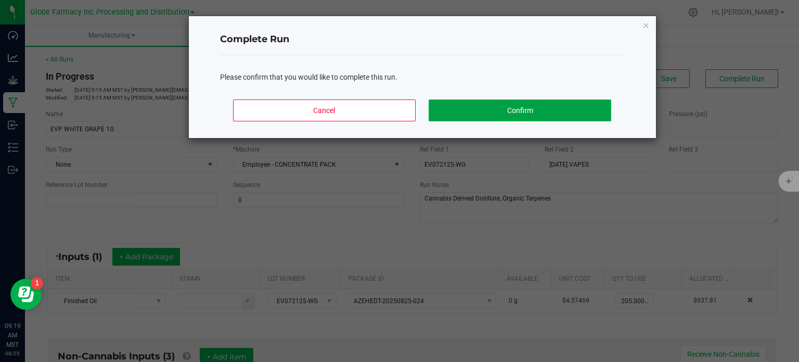
click at [581, 114] on button "Confirm" at bounding box center [520, 110] width 182 height 22
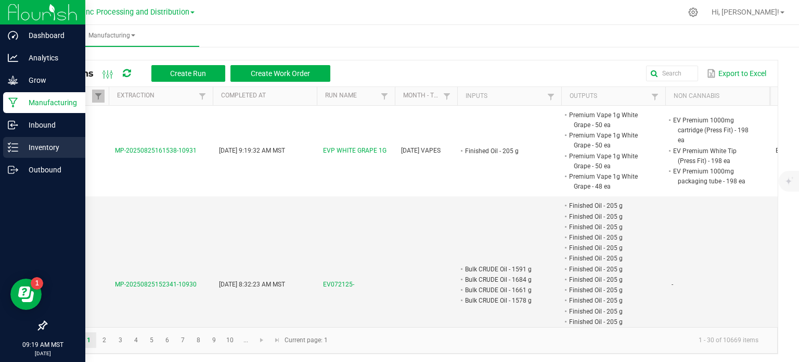
click at [19, 152] on p "Inventory" at bounding box center [49, 147] width 62 height 12
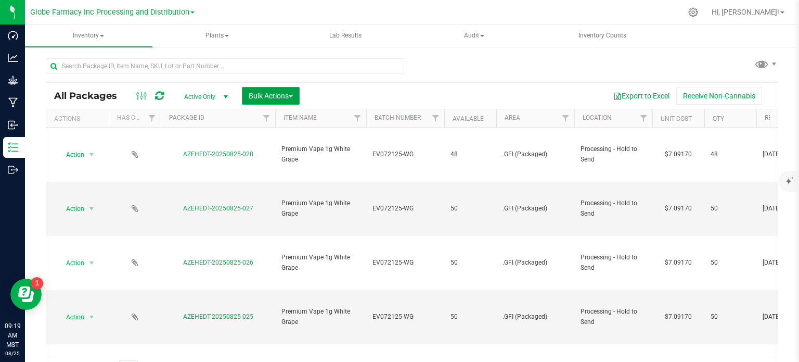
click at [264, 96] on span "Bulk Actions" at bounding box center [271, 96] width 44 height 8
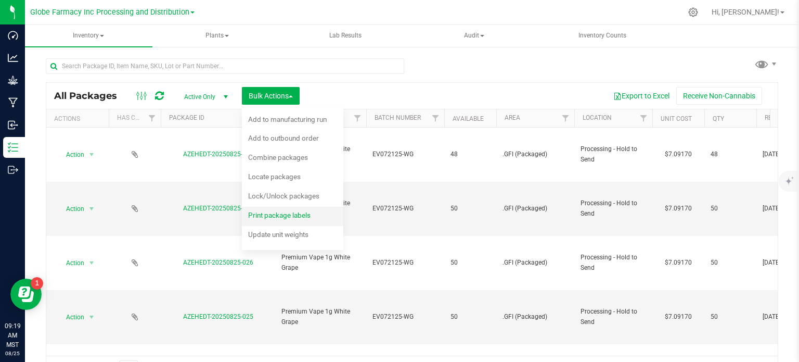
click at [271, 214] on span "Print package labels" at bounding box center [279, 215] width 62 height 8
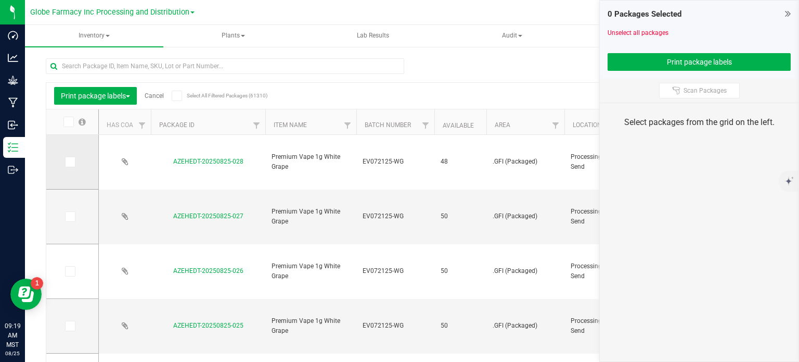
click at [73, 162] on span at bounding box center [70, 162] width 10 height 10
click at [0, 0] on input "checkbox" at bounding box center [0, 0] width 0 height 0
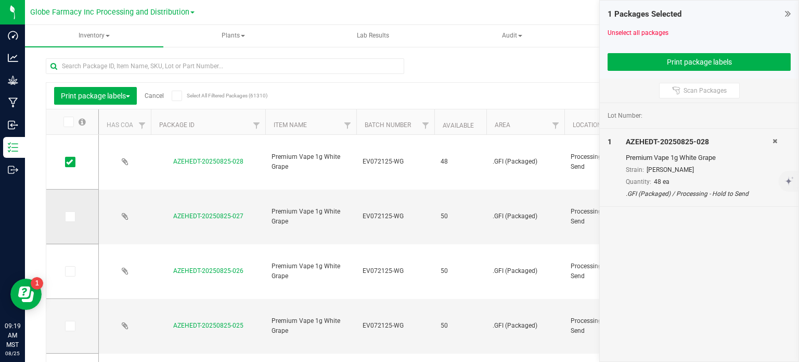
click at [68, 221] on td at bounding box center [72, 216] width 52 height 55
click at [70, 217] on icon at bounding box center [69, 217] width 7 height 0
click at [0, 0] on input "checkbox" at bounding box center [0, 0] width 0 height 0
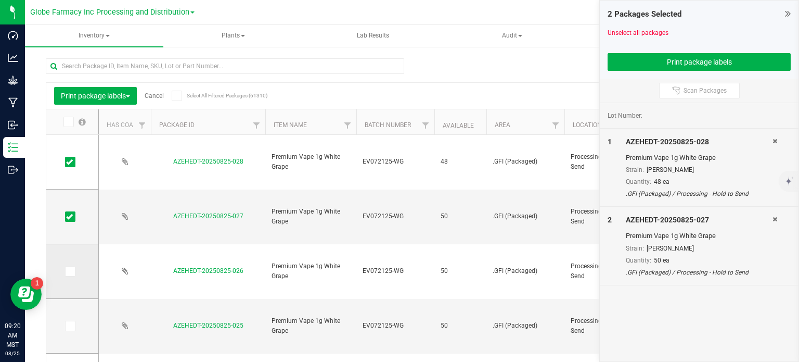
click at [70, 271] on icon at bounding box center [69, 271] width 7 height 0
click at [0, 0] on input "checkbox" at bounding box center [0, 0] width 0 height 0
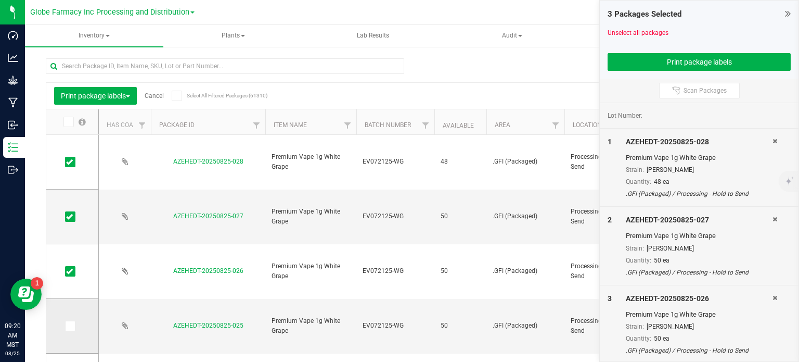
click at [73, 327] on span at bounding box center [70, 326] width 10 height 10
click at [0, 0] on input "checkbox" at bounding box center [0, 0] width 0 height 0
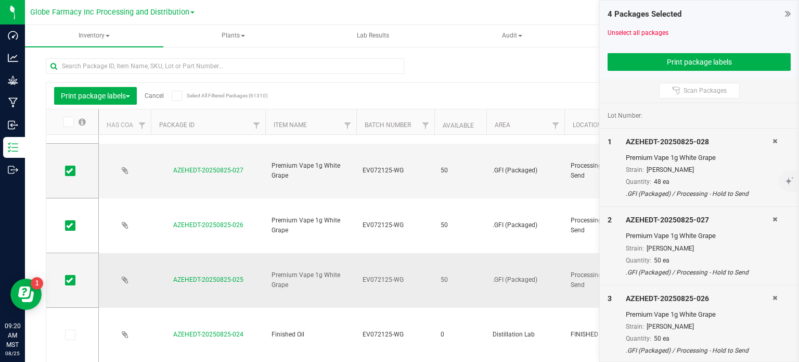
scroll to position [52, 0]
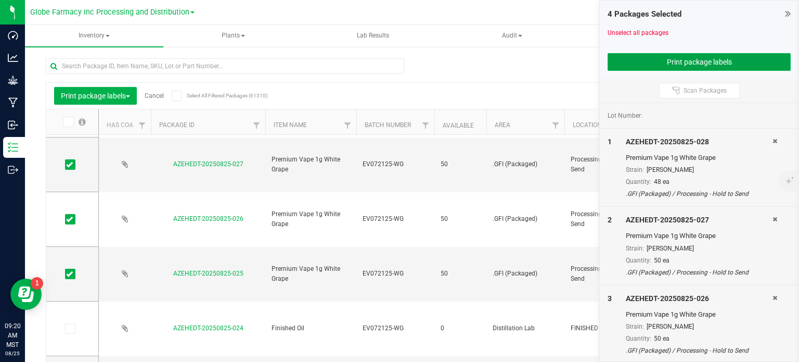
drag, startPoint x: 643, startPoint y: 66, endPoint x: 616, endPoint y: 62, distance: 27.9
click at [643, 66] on button "Print package labels" at bounding box center [699, 62] width 183 height 18
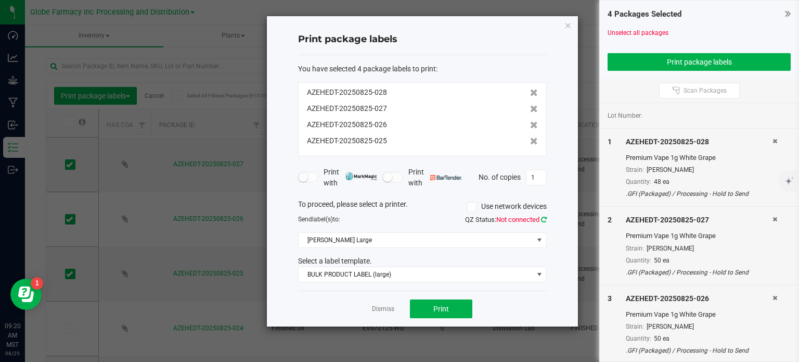
click at [545, 220] on icon at bounding box center [544, 219] width 6 height 7
click at [435, 316] on button "Print" at bounding box center [441, 308] width 62 height 19
click at [382, 239] on div at bounding box center [422, 171] width 311 height 310
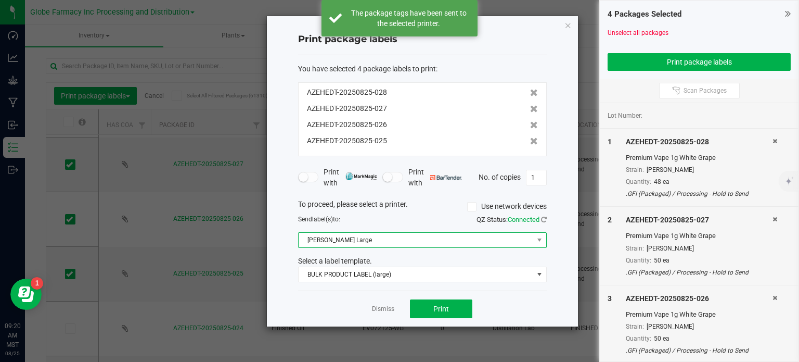
click at [392, 241] on span "[PERSON_NAME] Large" at bounding box center [416, 240] width 235 height 15
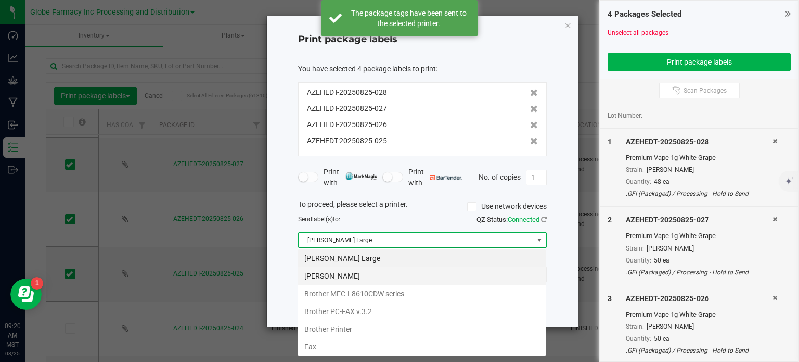
scroll to position [15, 249]
click at [362, 276] on Small "[PERSON_NAME]" at bounding box center [422, 276] width 248 height 18
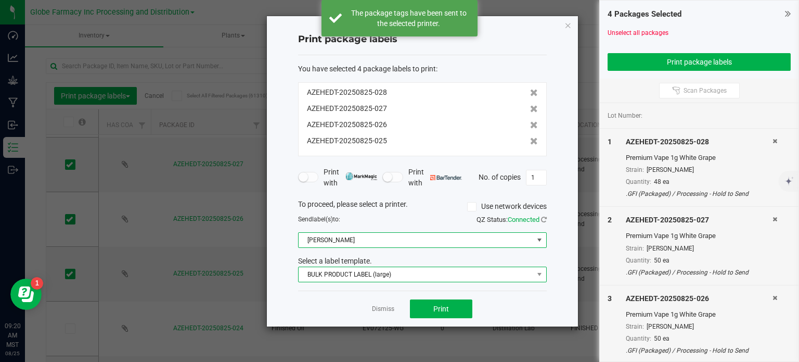
click at [370, 277] on span "BULK PRODUCT LABEL (large)" at bounding box center [416, 274] width 235 height 15
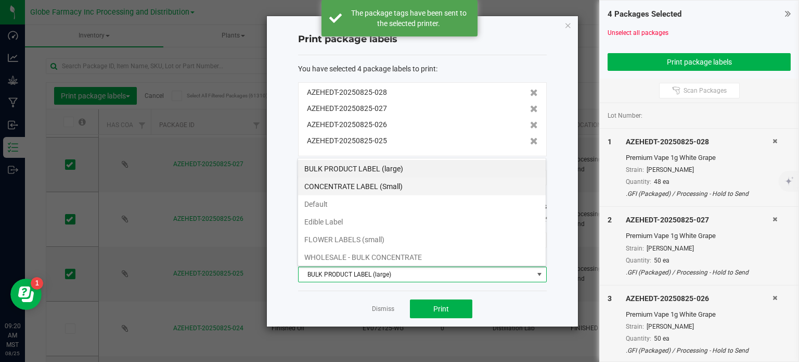
click at [367, 189] on li "CONCENTRATE LABEL (Small)" at bounding box center [422, 186] width 248 height 18
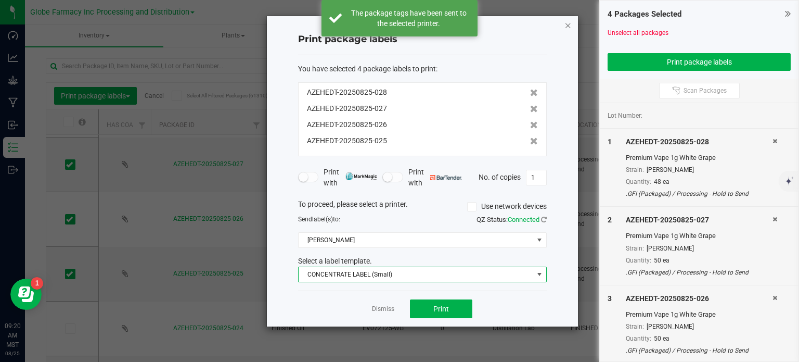
click at [568, 26] on icon "button" at bounding box center [568, 25] width 7 height 12
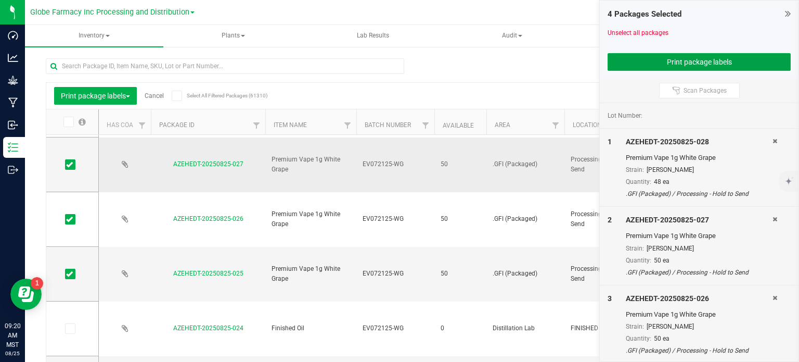
scroll to position [0, 0]
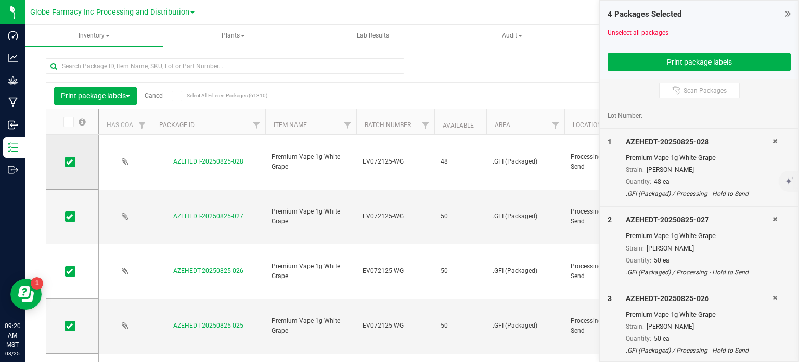
click at [74, 164] on span at bounding box center [70, 162] width 10 height 10
click at [0, 0] on input "checkbox" at bounding box center [0, 0] width 0 height 0
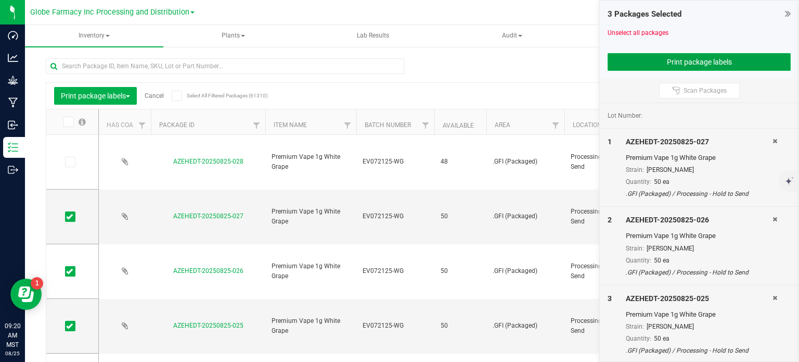
click at [633, 59] on button "Print package labels" at bounding box center [699, 62] width 183 height 18
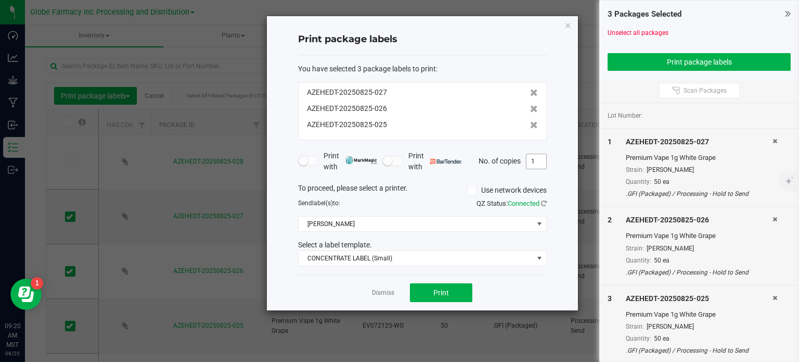
click at [531, 165] on input "1" at bounding box center [537, 161] width 20 height 15
type input "50"
click at [458, 287] on button "Print" at bounding box center [441, 292] width 62 height 19
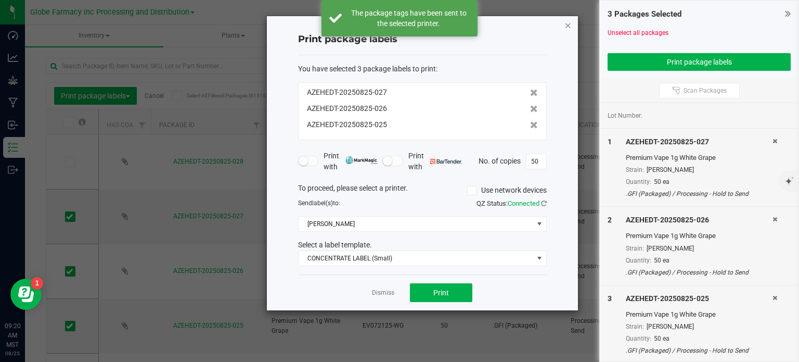
click at [569, 24] on icon "button" at bounding box center [568, 25] width 7 height 12
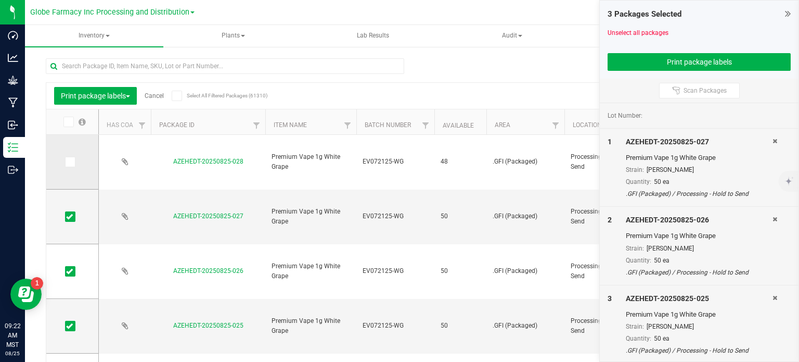
drag, startPoint x: 69, startPoint y: 163, endPoint x: 69, endPoint y: 171, distance: 7.3
click at [69, 162] on icon at bounding box center [69, 162] width 7 height 0
click at [0, 0] on input "checkbox" at bounding box center [0, 0] width 0 height 0
click at [67, 326] on icon at bounding box center [69, 326] width 7 height 0
click at [0, 0] on input "checkbox" at bounding box center [0, 0] width 0 height 0
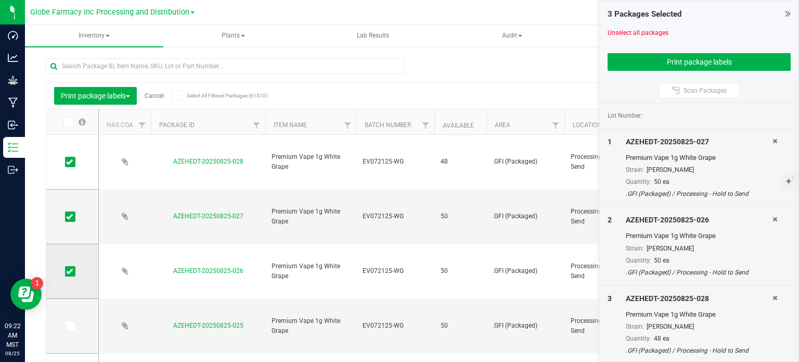
click at [72, 271] on icon at bounding box center [69, 271] width 7 height 0
click at [0, 0] on input "checkbox" at bounding box center [0, 0] width 0 height 0
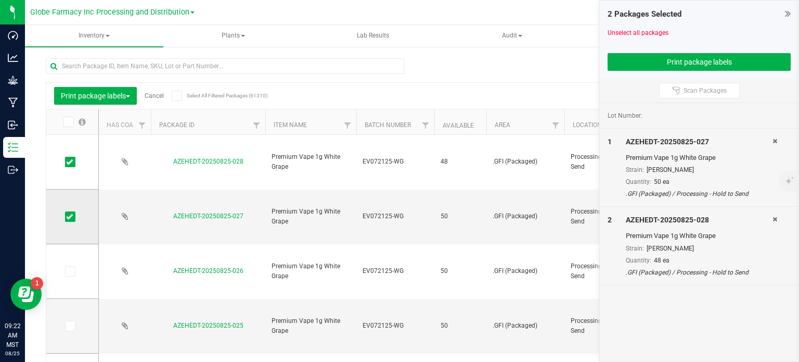
click at [69, 217] on icon at bounding box center [69, 217] width 7 height 0
click at [0, 0] on input "checkbox" at bounding box center [0, 0] width 0 height 0
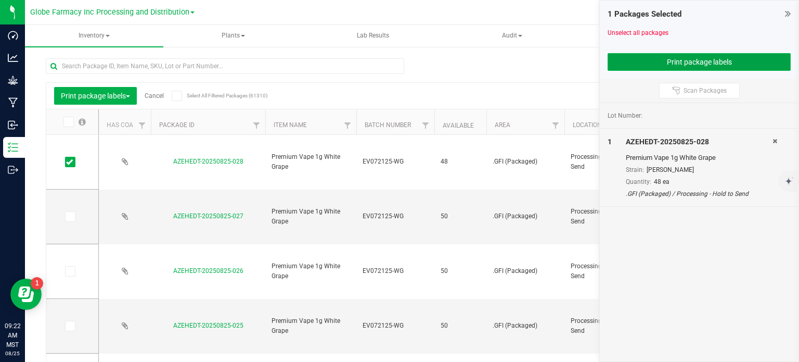
click at [670, 62] on button "Print package labels" at bounding box center [699, 62] width 183 height 18
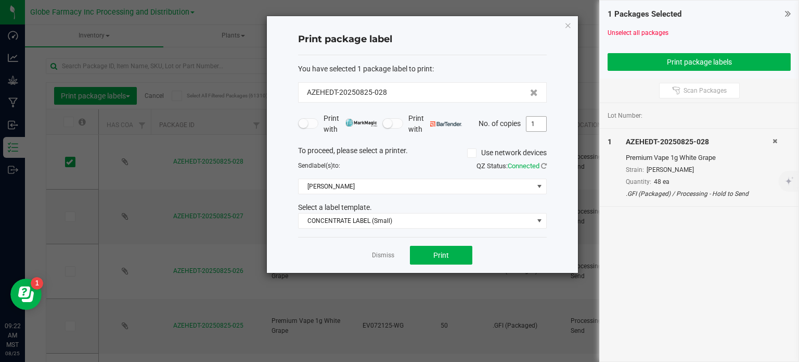
click at [531, 122] on input "1" at bounding box center [537, 124] width 20 height 15
type input "48"
click at [415, 254] on button "Print" at bounding box center [441, 255] width 62 height 19
click at [567, 23] on icon "button" at bounding box center [568, 25] width 7 height 12
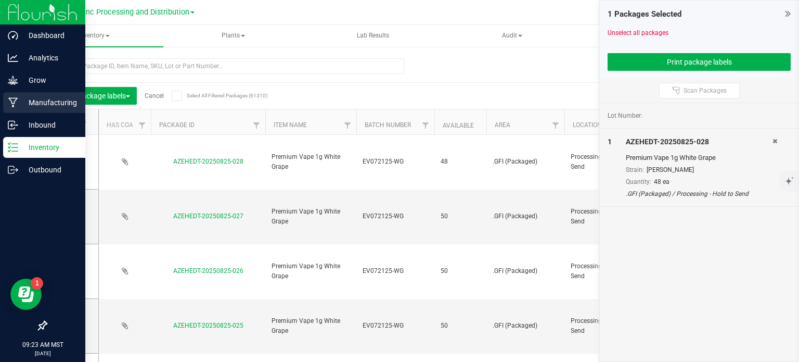
click at [13, 103] on icon at bounding box center [13, 102] width 10 height 10
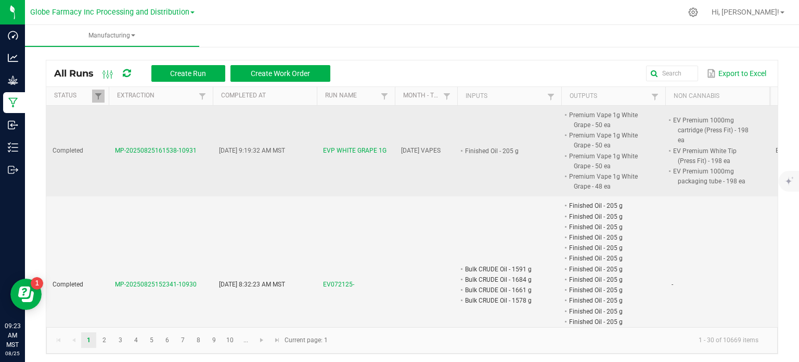
click at [364, 143] on td "EVP WHITE GRAPE 1G" at bounding box center [356, 151] width 78 height 91
click at [365, 148] on span "EVP WHITE GRAPE 1G" at bounding box center [354, 151] width 63 height 10
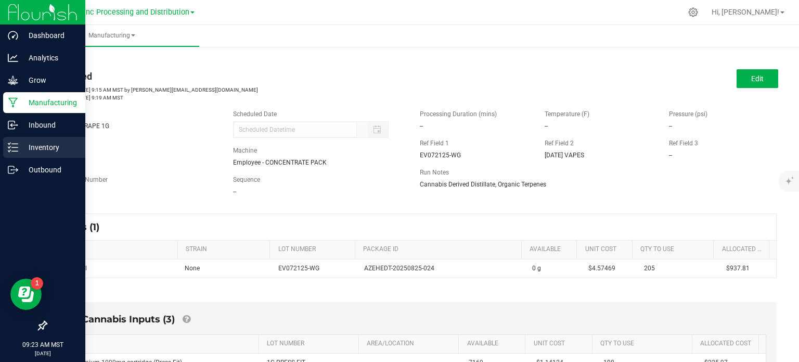
click at [16, 147] on icon at bounding box center [13, 147] width 10 height 10
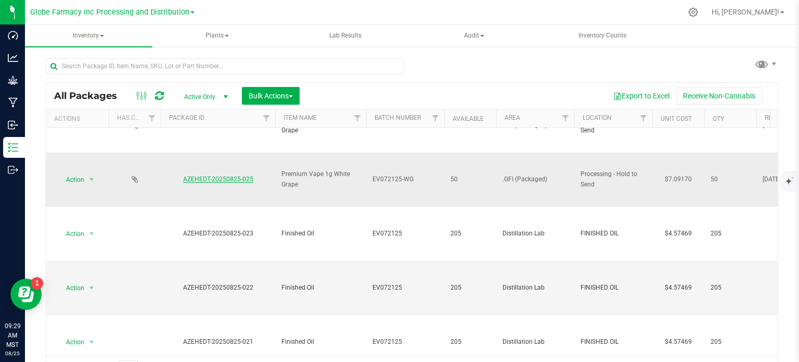
scroll to position [104, 0]
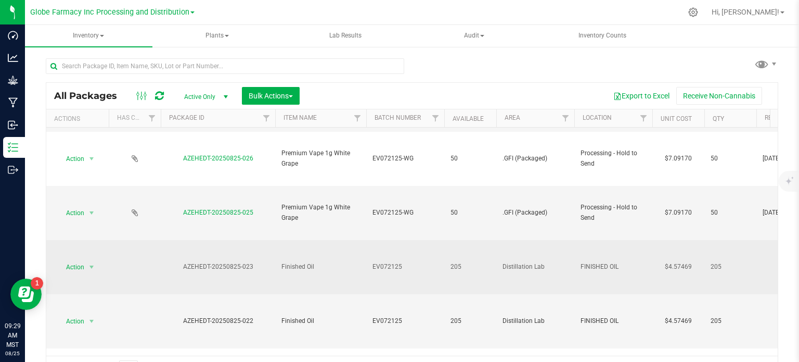
click at [412, 272] on td "EV072125" at bounding box center [405, 267] width 78 height 54
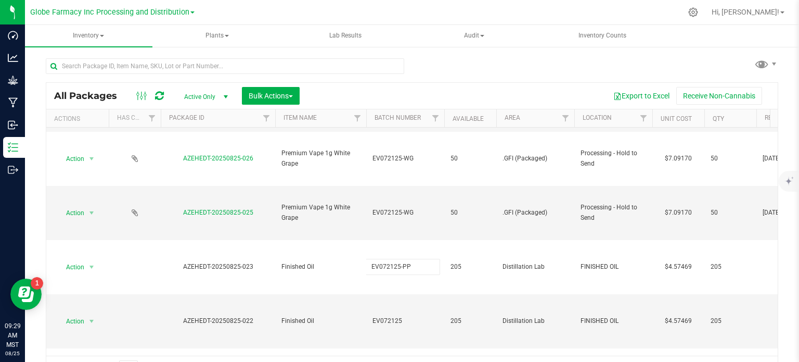
type input "EV072125-PP"
click at [439, 93] on div "All Packages Active Only Active Only Lab Samples Locked All Bulk Actions Add to…" at bounding box center [412, 231] width 733 height 299
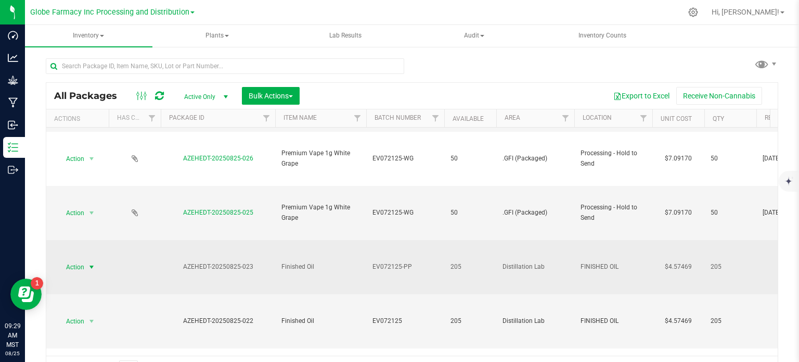
click at [84, 266] on span "Action" at bounding box center [71, 267] width 28 height 15
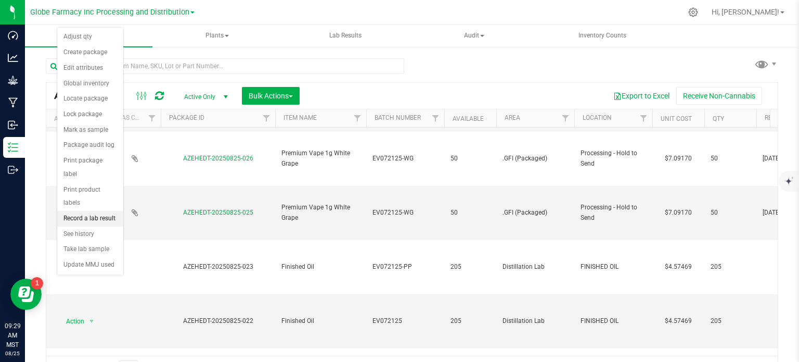
click at [94, 211] on li "Record a lab result" at bounding box center [90, 219] width 66 height 16
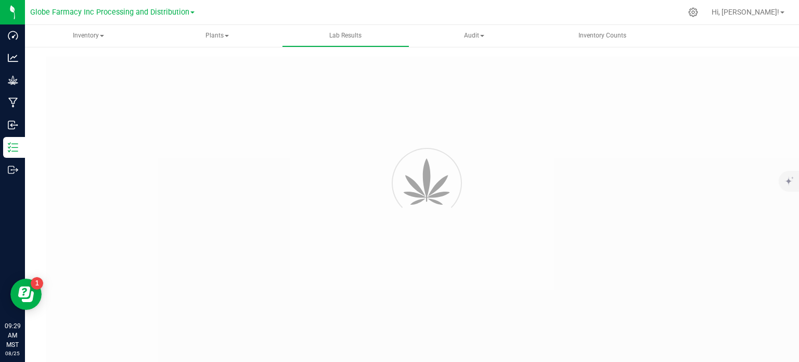
type input "AZEHEDT-20250825-023"
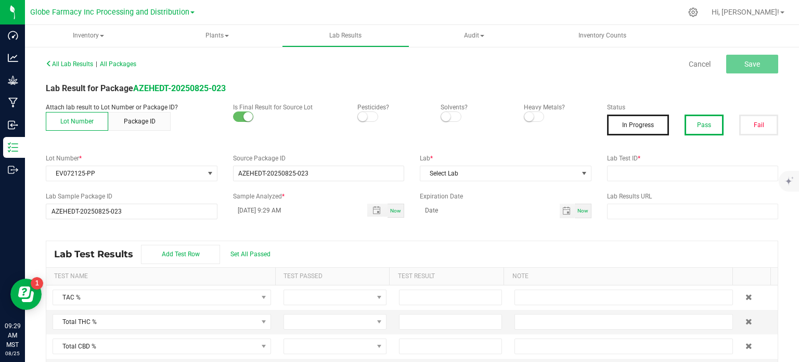
click at [710, 122] on button "Pass" at bounding box center [704, 125] width 39 height 21
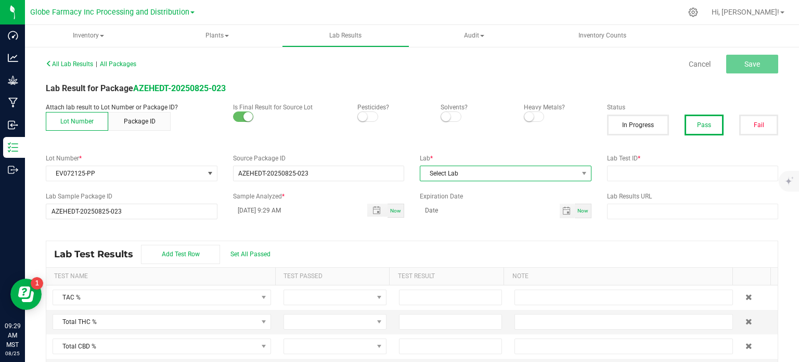
click at [509, 174] on span "Select Lab" at bounding box center [500, 173] width 158 height 15
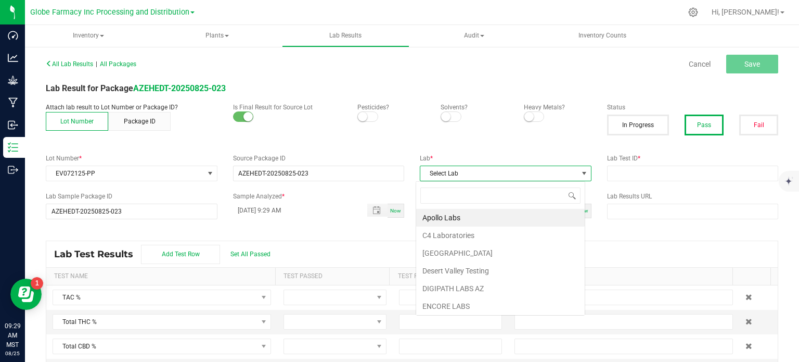
scroll to position [15, 169]
click at [475, 212] on li "Apollo Labs" at bounding box center [500, 218] width 169 height 18
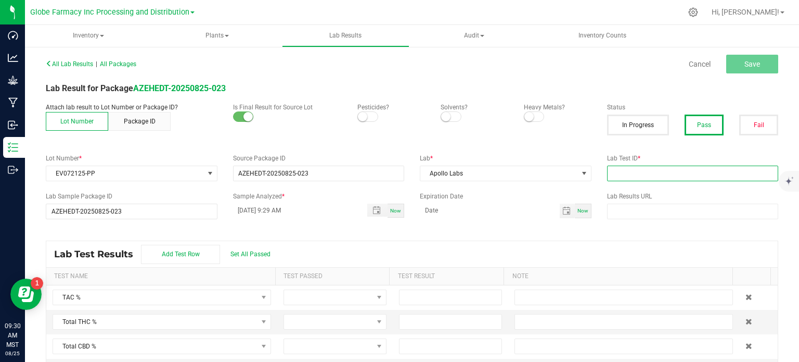
click at [660, 173] on input "text" at bounding box center [693, 174] width 172 height 16
paste input "2507APO3197.16249"
type input "2507APO3197.16249"
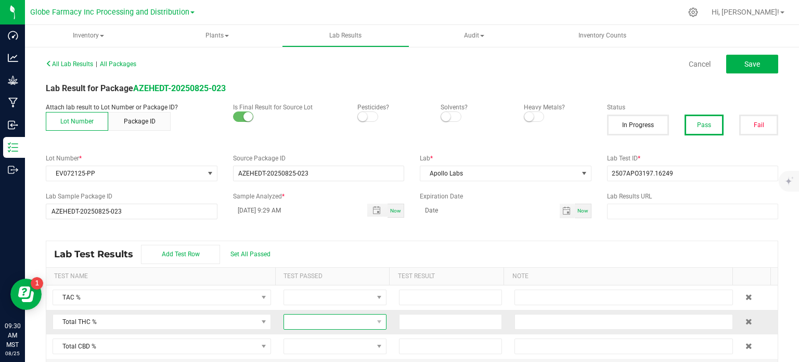
click at [329, 320] on span at bounding box center [328, 321] width 89 height 15
click at [310, 292] on li "Passed" at bounding box center [328, 286] width 99 height 18
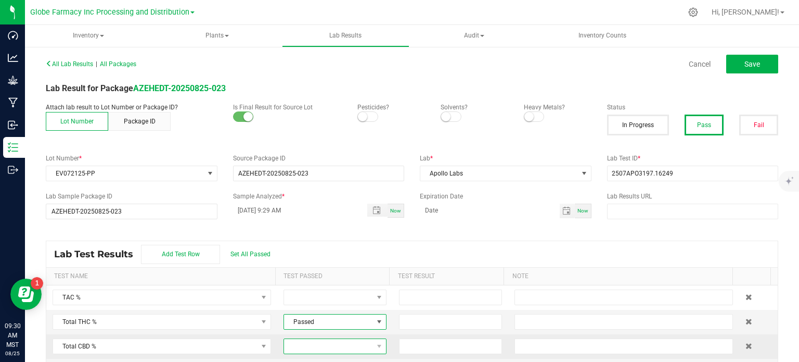
click at [312, 341] on span at bounding box center [328, 346] width 89 height 15
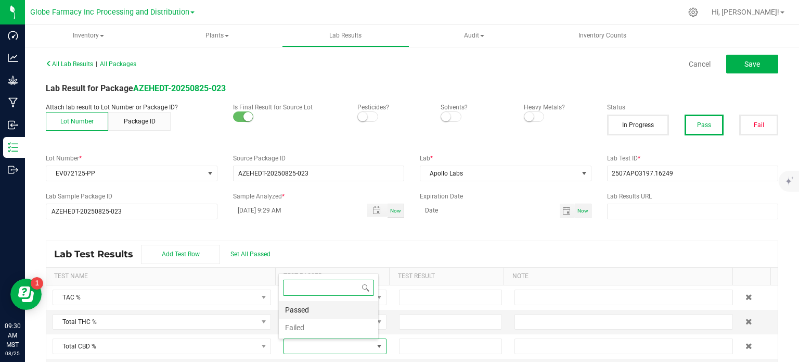
click at [304, 313] on li "Passed" at bounding box center [328, 310] width 99 height 18
click at [454, 322] on input at bounding box center [451, 321] width 102 height 15
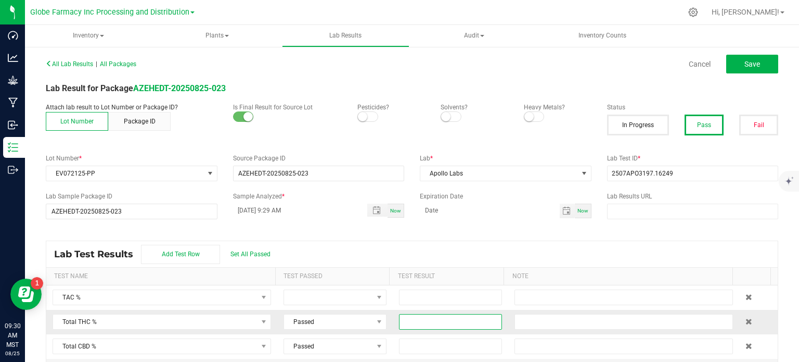
paste input "89.1966"
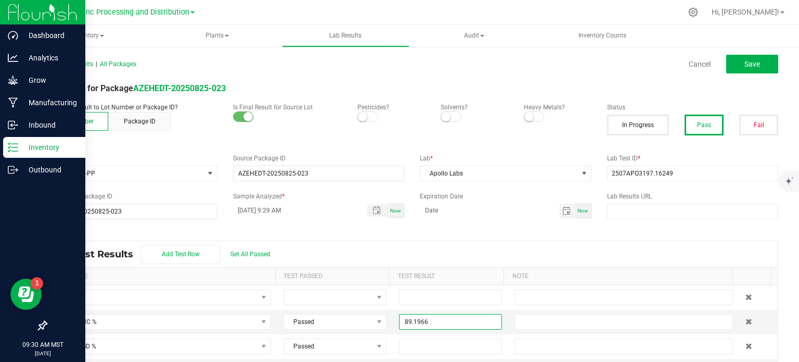
type input "89.1966"
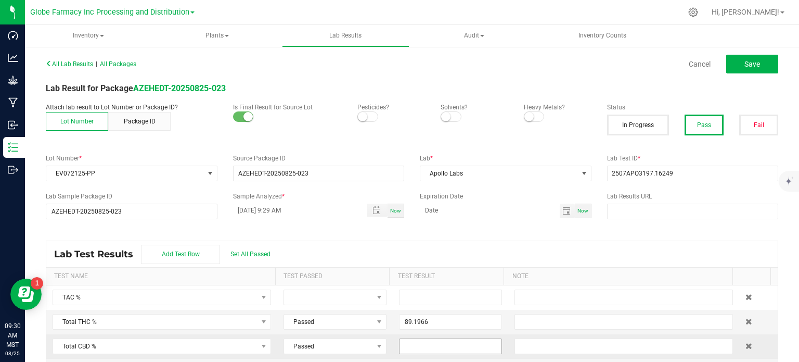
click at [456, 347] on input at bounding box center [451, 346] width 102 height 15
paste input "0.2952"
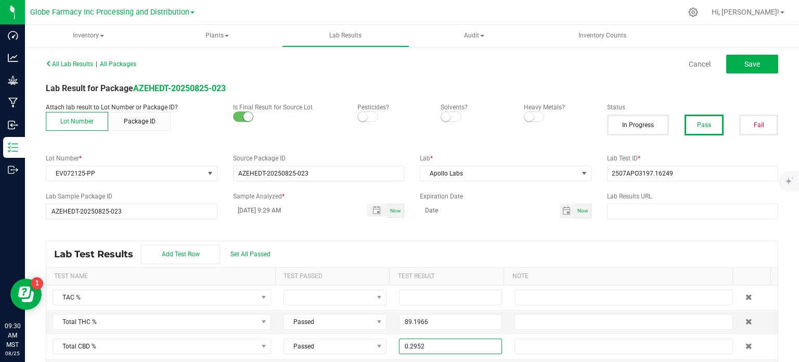
type input "0.2952"
click at [472, 239] on div "All Lab Results | All Packages Cancel Save Lab Result for Package AZEHEDT-20250…" at bounding box center [412, 214] width 733 height 317
click at [753, 66] on button "Save" at bounding box center [753, 64] width 52 height 19
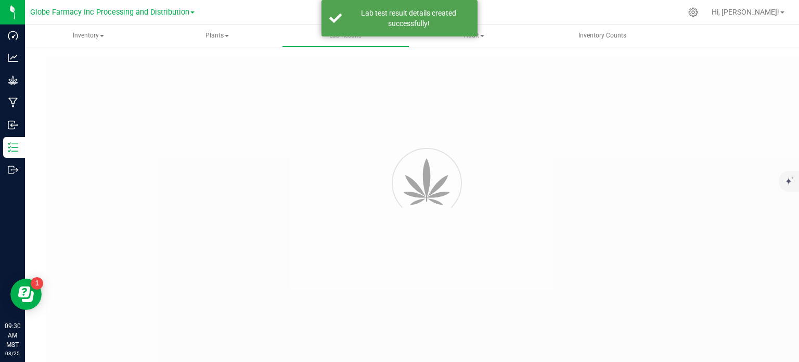
type input "AZEHEDT-20250825-023"
type input "2507APO3197.16249"
type input "AZEHEDT-20250825-023"
type input "08/25/2025 9:29 AM"
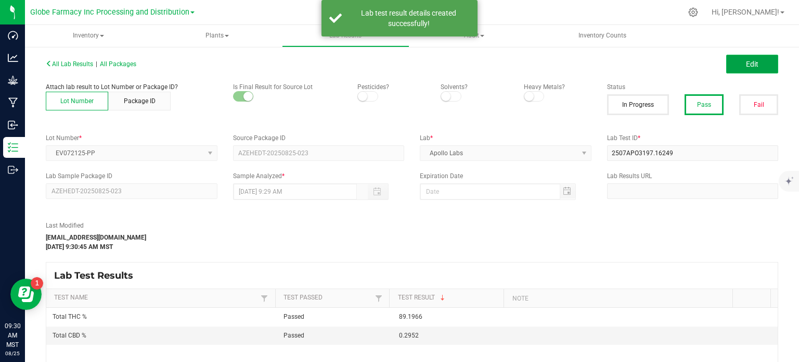
click at [737, 69] on button "Edit" at bounding box center [753, 64] width 52 height 19
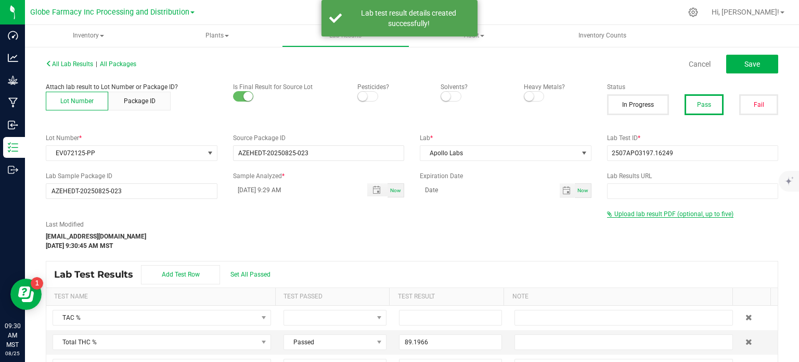
click at [630, 217] on span "Upload lab result PDF (optional, up to five)" at bounding box center [670, 213] width 126 height 7
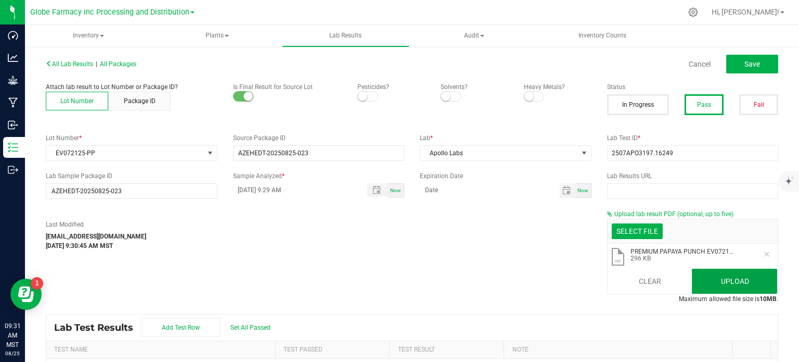
click at [717, 283] on button "Upload" at bounding box center [734, 281] width 85 height 25
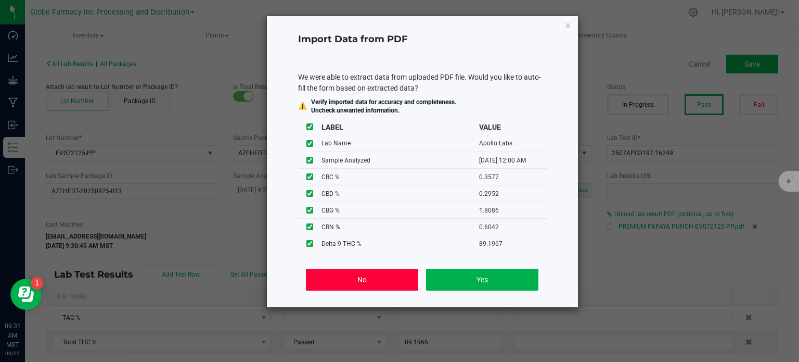
click at [360, 284] on button "No" at bounding box center [362, 280] width 112 height 22
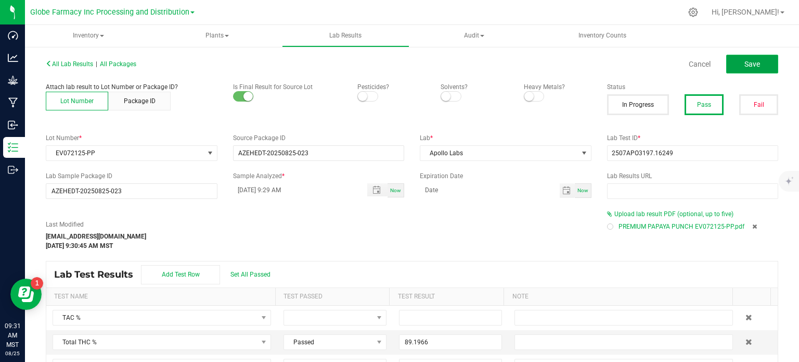
click at [745, 67] on span "Save" at bounding box center [753, 64] width 16 height 8
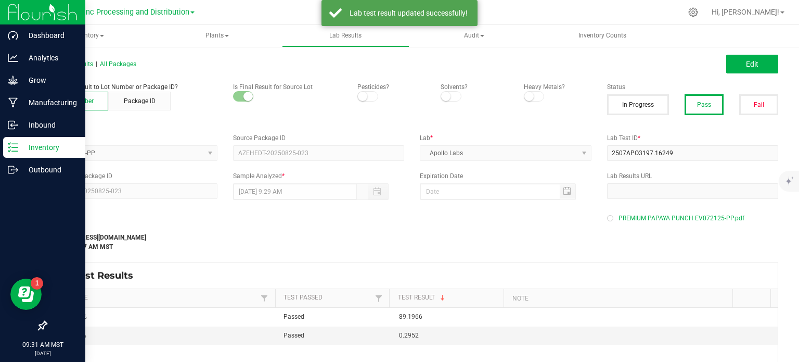
click at [18, 149] on p "Inventory" at bounding box center [49, 147] width 62 height 12
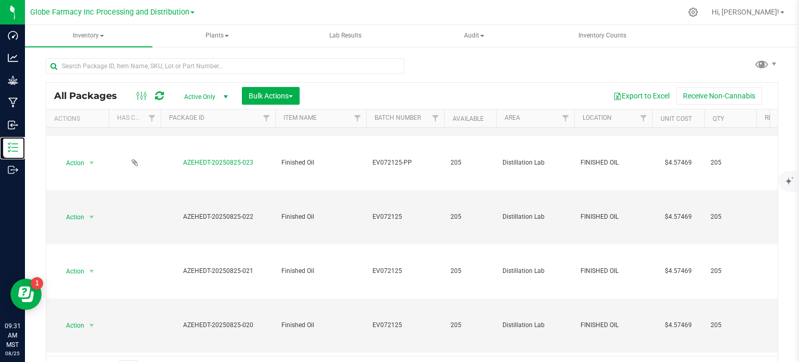
scroll to position [104, 0]
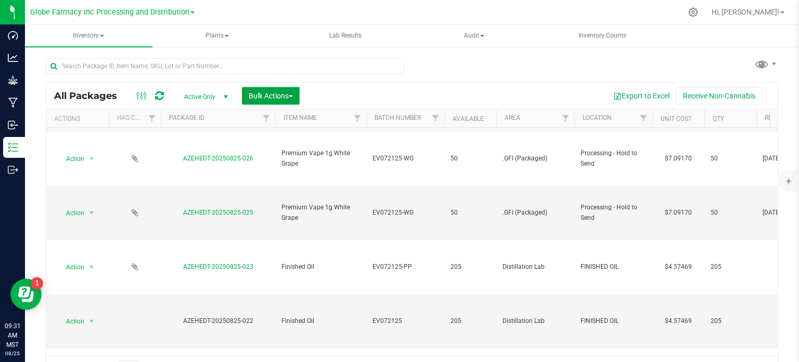
click at [283, 95] on span "Bulk Actions" at bounding box center [271, 96] width 44 height 8
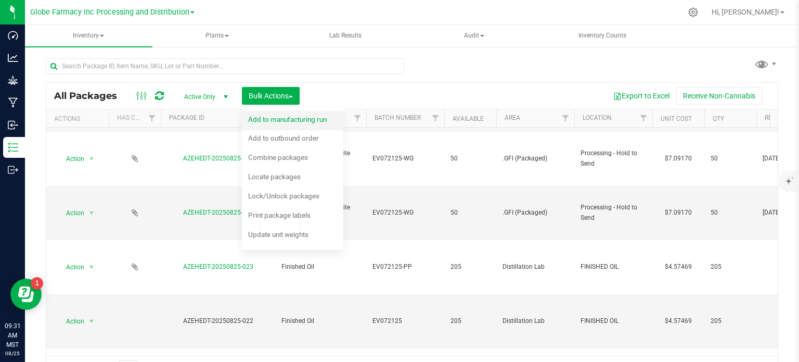
click at [289, 124] on div "Add to manufacturing run" at bounding box center [294, 120] width 93 height 17
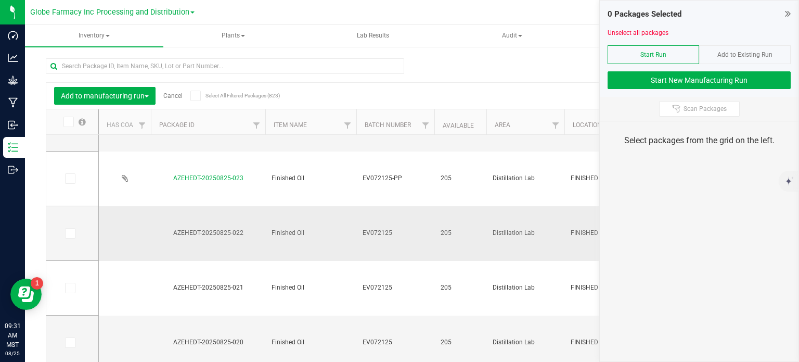
scroll to position [208, 0]
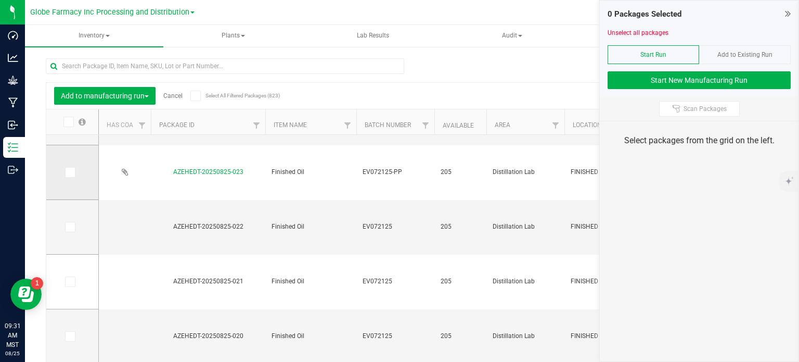
click at [71, 172] on icon at bounding box center [69, 172] width 7 height 0
click at [0, 0] on input "checkbox" at bounding box center [0, 0] width 0 height 0
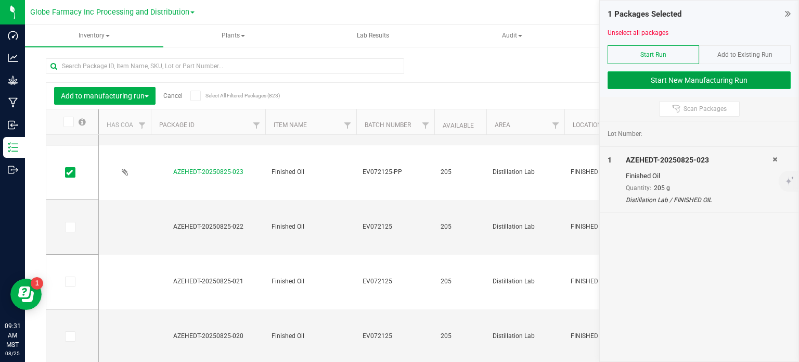
click at [670, 83] on button "Start New Manufacturing Run" at bounding box center [699, 80] width 183 height 18
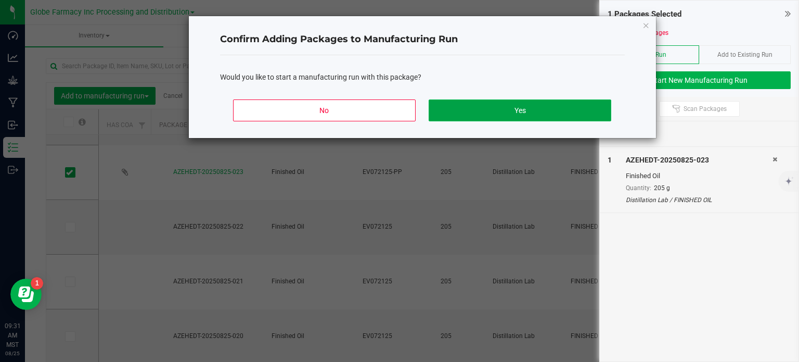
click at [515, 110] on button "Yes" at bounding box center [520, 110] width 182 height 22
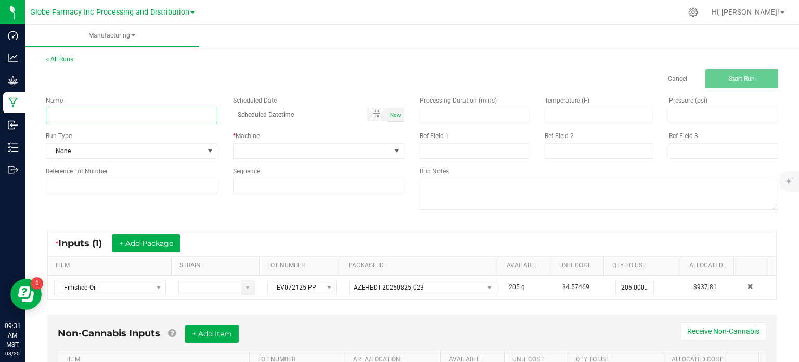
click at [123, 118] on input at bounding box center [132, 116] width 172 height 16
type input "EVP PAPAYA PUNCH 1G"
click at [246, 152] on span at bounding box center [313, 151] width 158 height 15
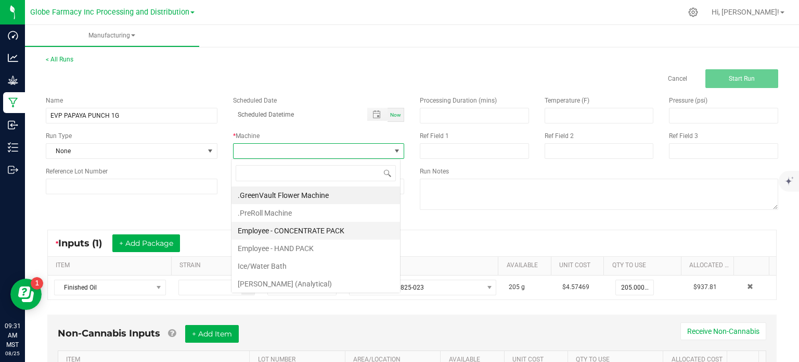
scroll to position [15, 169]
click at [276, 233] on li "Employee - CONCENTRATE PACK" at bounding box center [316, 231] width 169 height 18
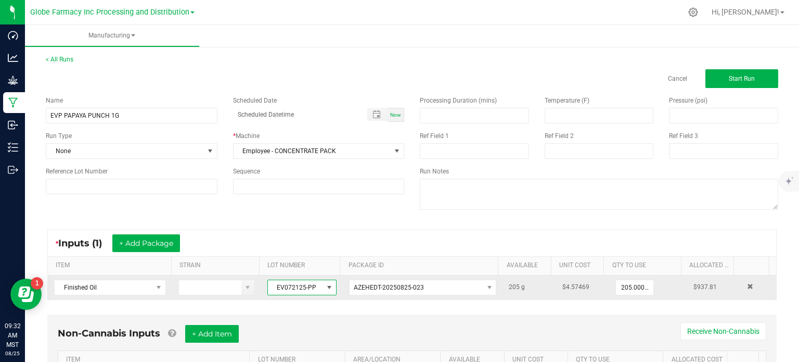
click at [299, 284] on span "EV072125-PP" at bounding box center [295, 287] width 55 height 15
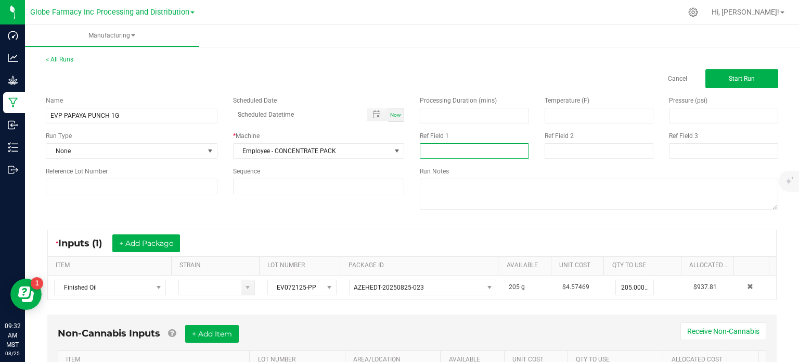
click at [424, 157] on input at bounding box center [474, 151] width 109 height 16
paste input "EV072125-PP"
type input "EV072125-PP"
click at [570, 143] on input at bounding box center [599, 151] width 109 height 16
type input "AUGUST 2025 VAPES"
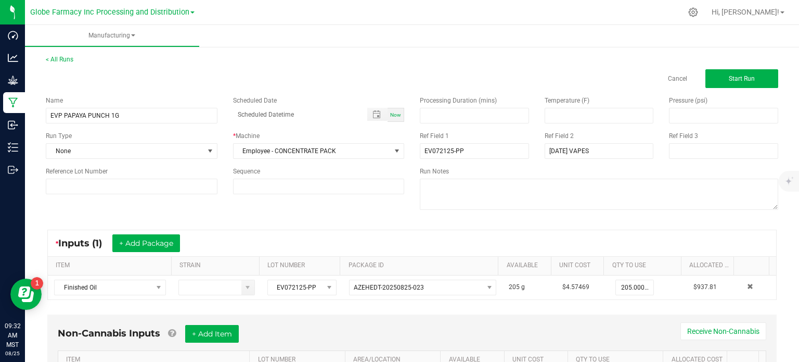
click at [355, 217] on div "Name EVP PAPAYA PUNCH 1G Scheduled Date Now Run Type None * Machine Employee - …" at bounding box center [412, 154] width 748 height 132
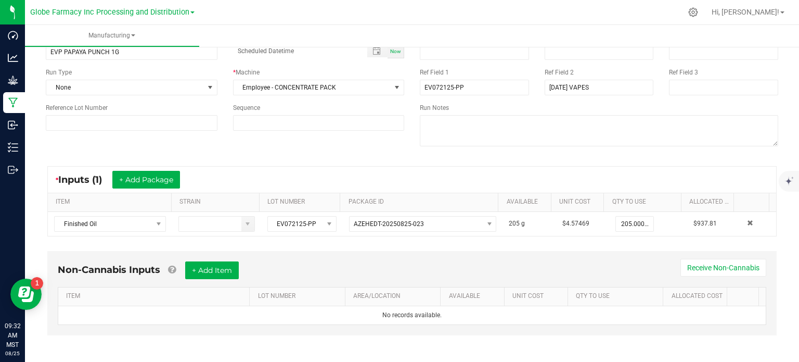
scroll to position [65, 0]
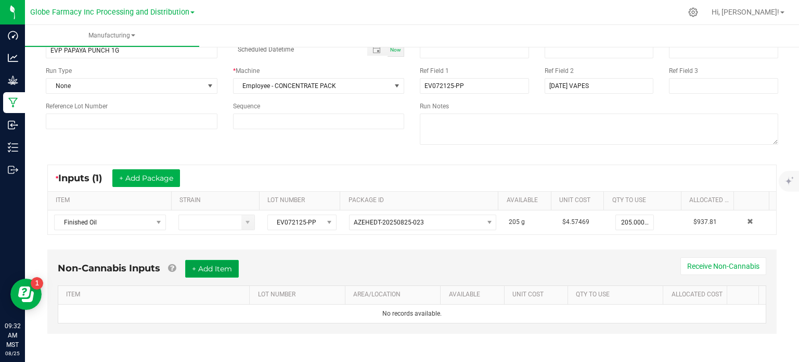
click at [228, 263] on button "+ Add Item" at bounding box center [212, 269] width 54 height 18
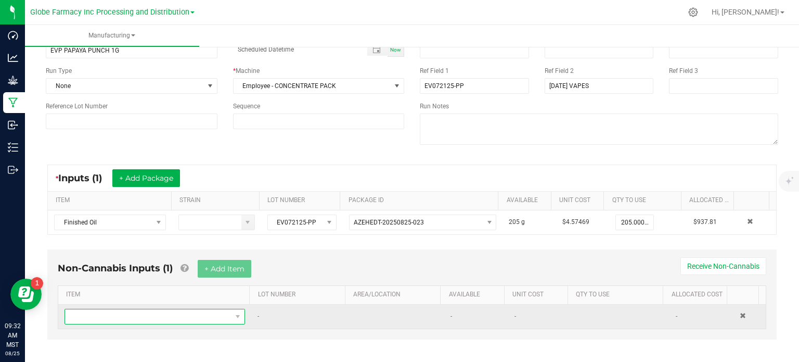
click at [183, 309] on span "NO DATA FOUND" at bounding box center [148, 316] width 167 height 15
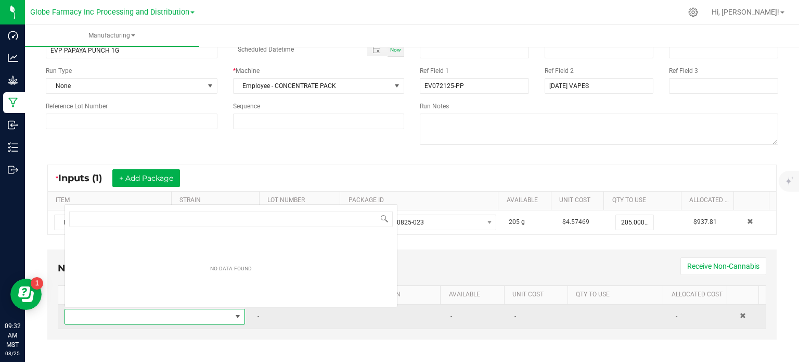
scroll to position [15, 174]
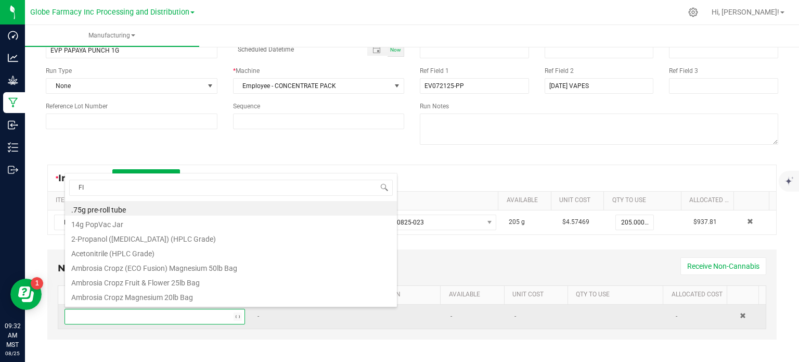
type input "FIT"
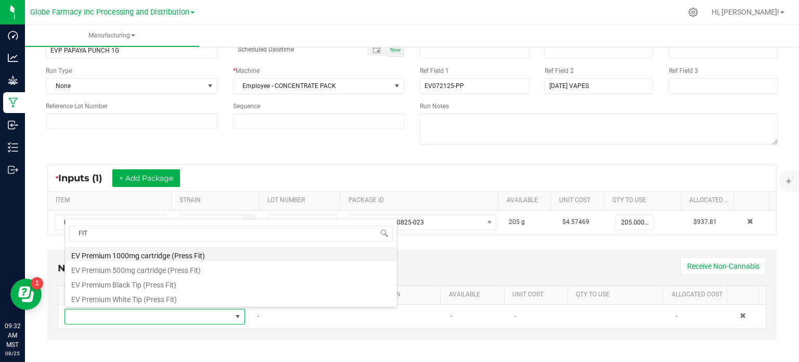
click at [183, 253] on li "EV Premium 1000mg cartridge (Press Fit)" at bounding box center [231, 254] width 332 height 15
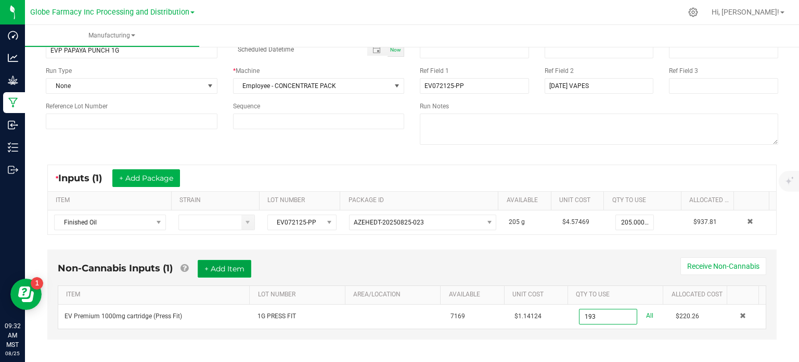
type input "193 ea"
click at [234, 267] on button "+ Add Item" at bounding box center [225, 269] width 54 height 18
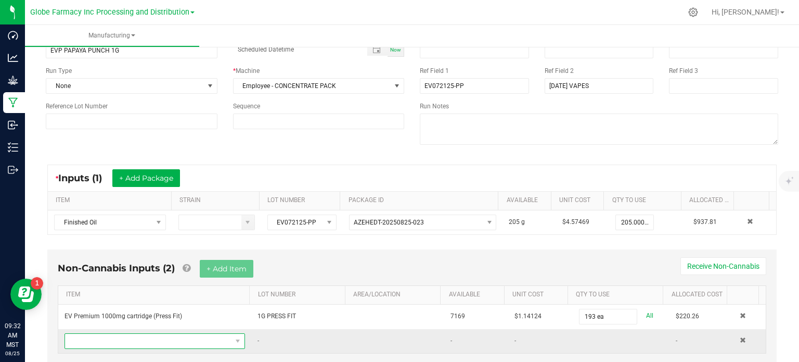
click at [181, 334] on span "NO DATA FOUND" at bounding box center [148, 341] width 167 height 15
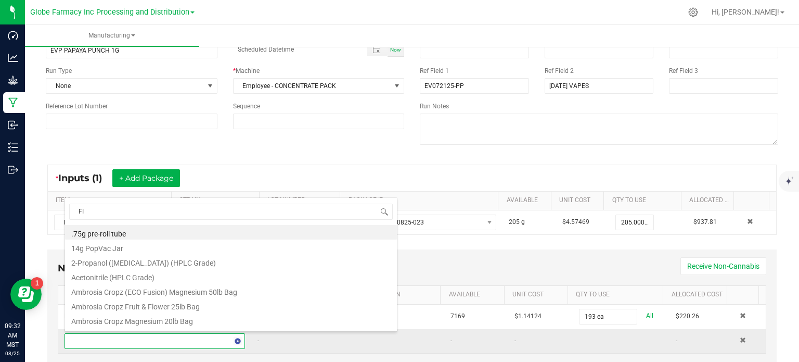
type input "FIT"
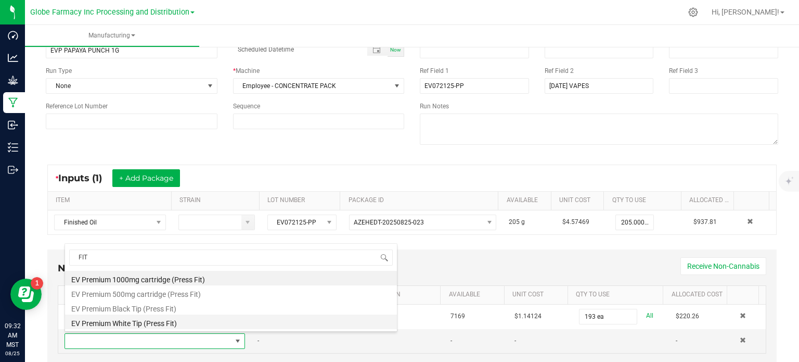
click at [135, 321] on li "EV Premium White Tip (Press Fit)" at bounding box center [231, 321] width 332 height 15
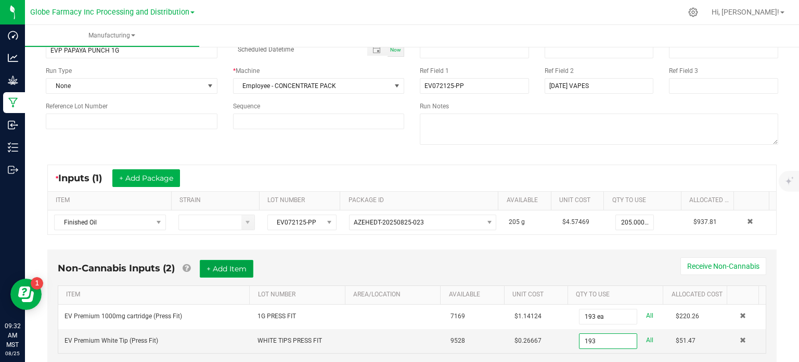
click at [245, 273] on button "+ Add Item" at bounding box center [227, 269] width 54 height 18
type input "193 ea"
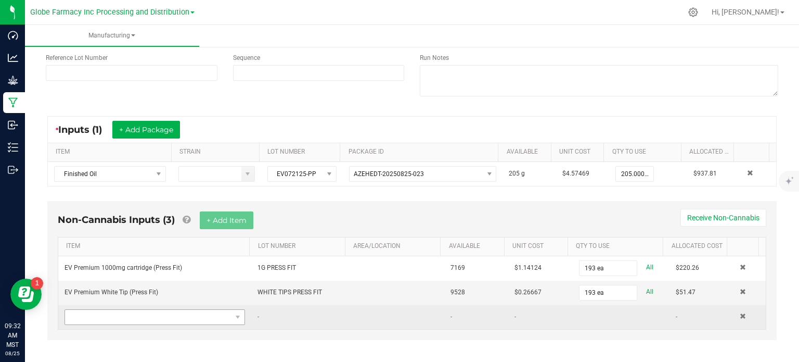
scroll to position [119, 0]
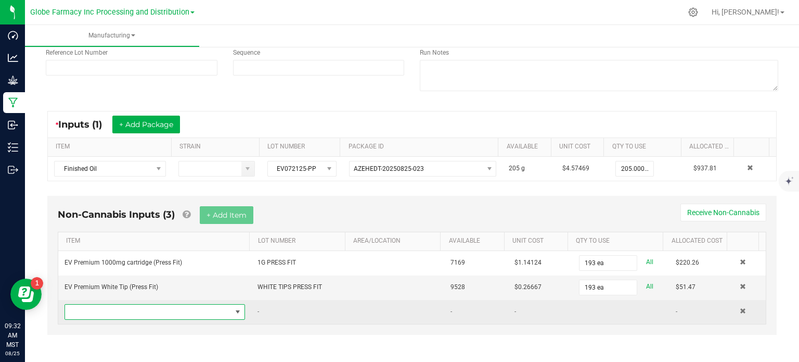
click at [185, 316] on span "NO DATA FOUND" at bounding box center [148, 311] width 167 height 15
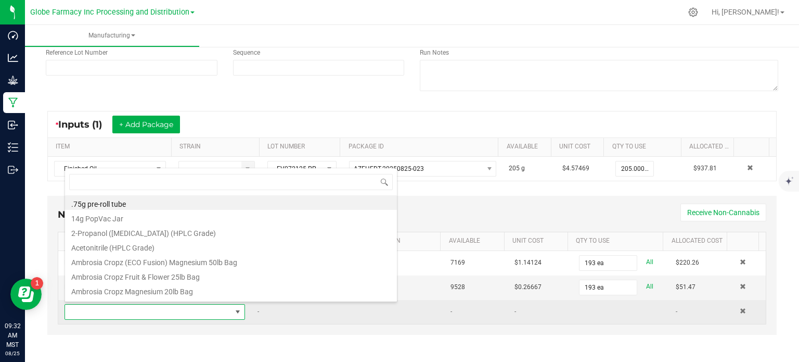
scroll to position [15, 174]
type input "TUBE"
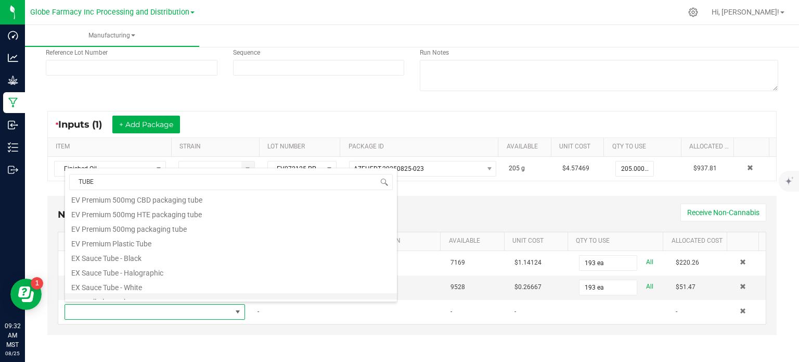
scroll to position [142, 0]
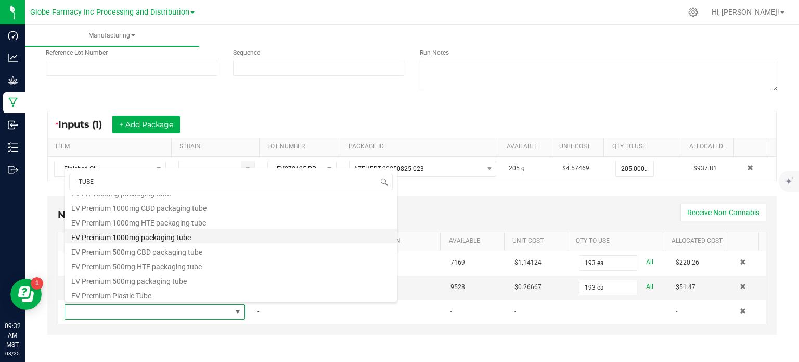
click at [147, 235] on li "EV Premium 1000mg packaging tube" at bounding box center [231, 235] width 332 height 15
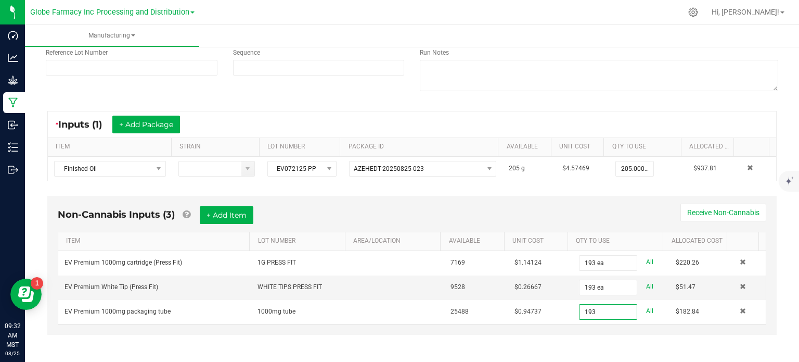
click at [573, 339] on div "Non-Cannabis Inputs (3) + Add Item Receive Non-Cannabis ITEM LOT NUMBER AREA/LO…" at bounding box center [412, 272] width 748 height 164
type input "193 ea"
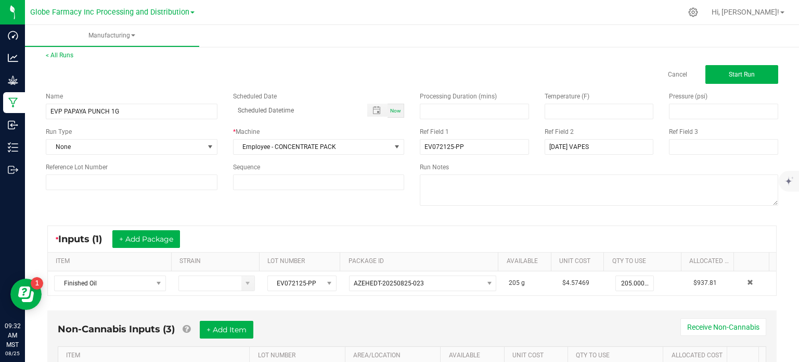
scroll to position [0, 0]
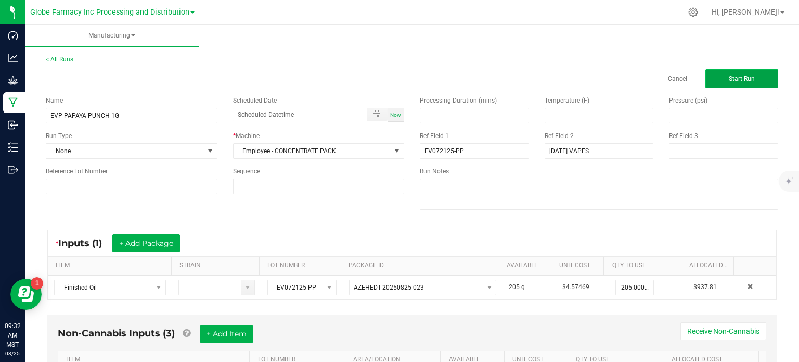
click at [718, 85] on button "Start Run" at bounding box center [742, 78] width 73 height 19
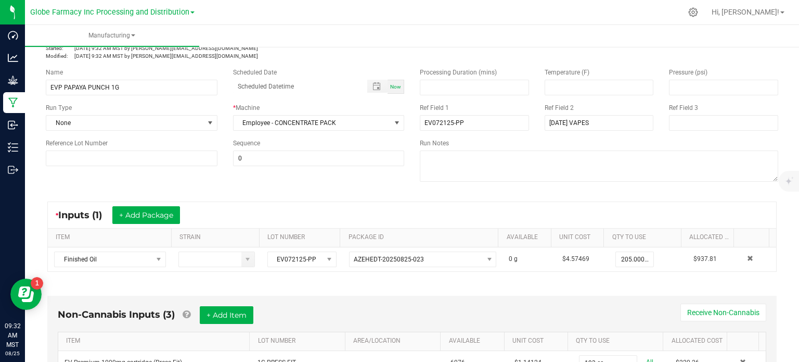
scroll to position [208, 0]
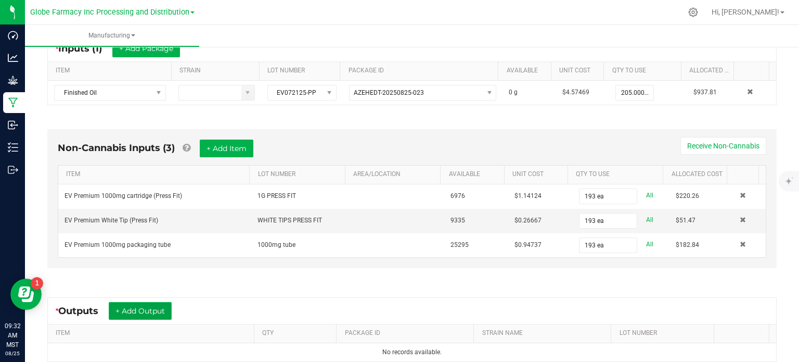
click at [158, 303] on button "+ Add Output" at bounding box center [140, 311] width 63 height 18
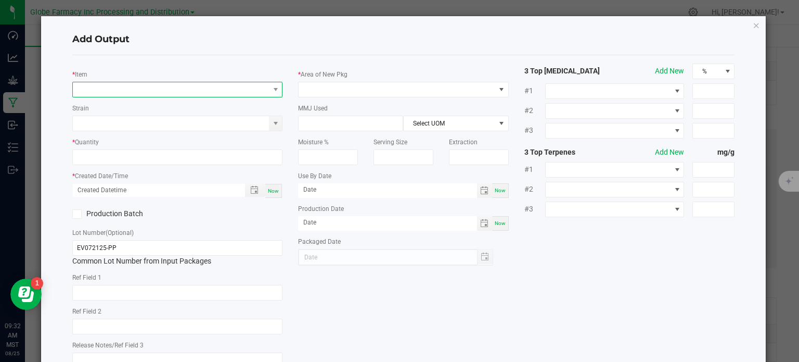
click at [187, 94] on span "NO DATA FOUND" at bounding box center [171, 89] width 197 height 15
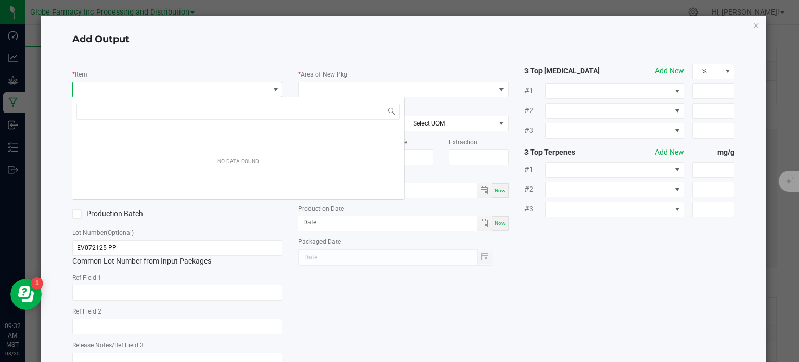
scroll to position [15, 208]
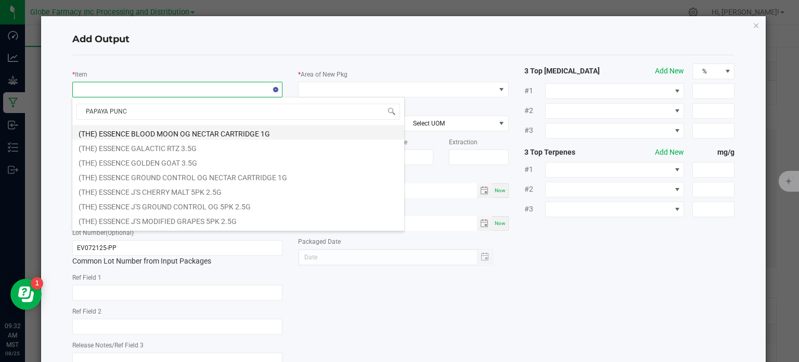
type input "PAPAYA PUNCH"
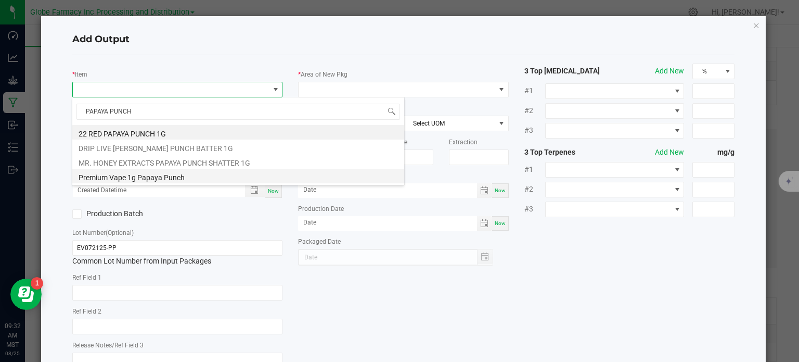
click at [96, 179] on li "Premium Vape 1g Papaya Punch" at bounding box center [238, 176] width 332 height 15
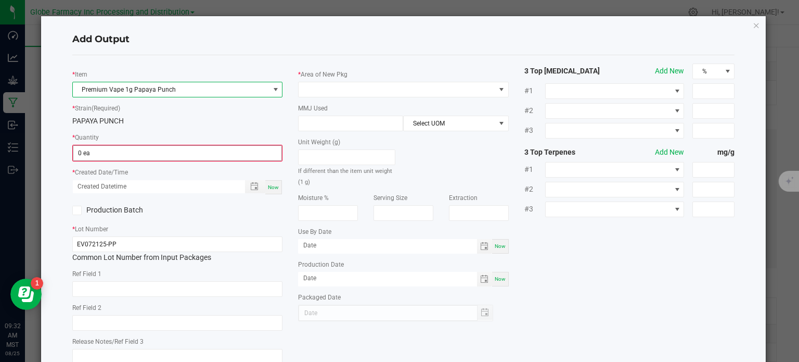
click at [95, 159] on input "0 ea" at bounding box center [177, 153] width 209 height 15
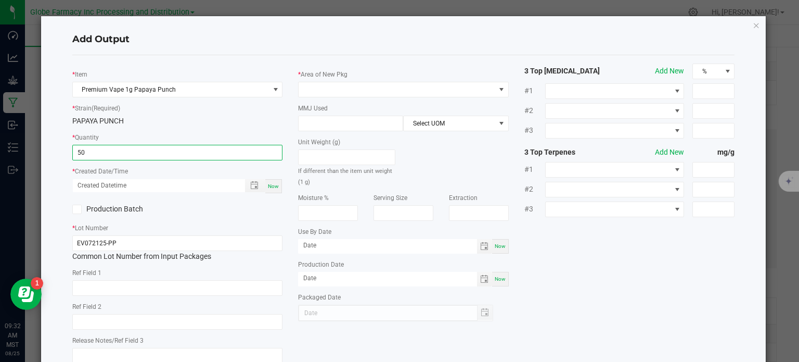
click at [276, 185] on div "Now" at bounding box center [273, 186] width 17 height 14
type input "50 ea"
type input "08/25/2025 9:32 AM"
type input "[DATE]"
click at [158, 285] on input "text" at bounding box center [177, 288] width 211 height 16
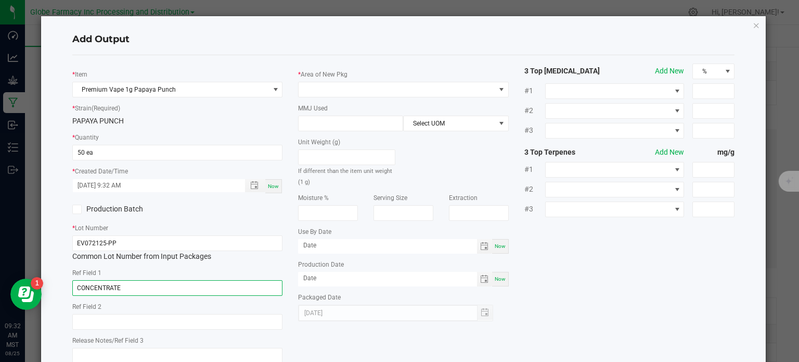
type input "CONCENTRATE"
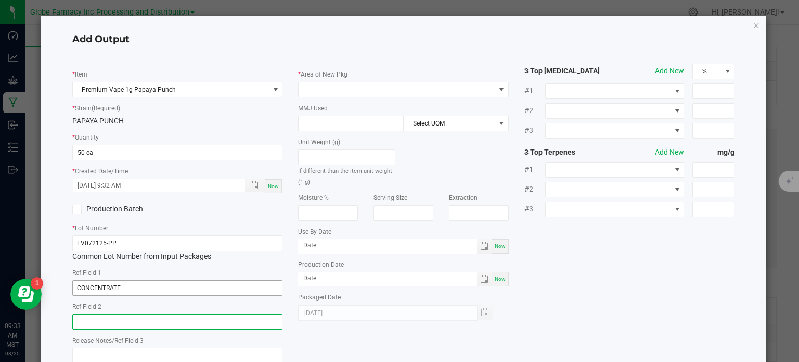
paste input "Cannabis Derived Distillate, Organic Terpenes"
type input "Cannabis Derived Distillate, Organic Terpenes"
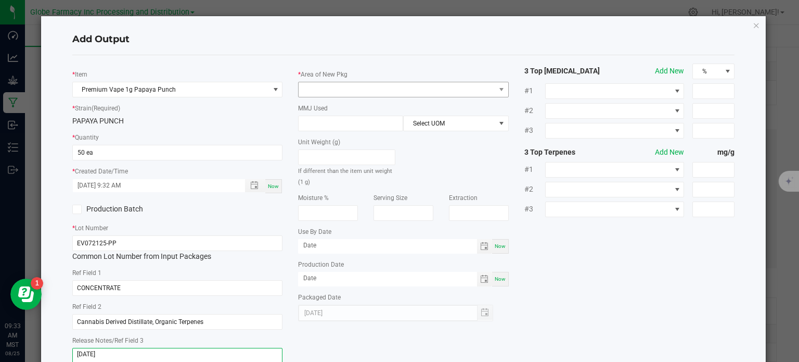
type textarea "[DATE]"
click at [352, 91] on span at bounding box center [397, 89] width 197 height 15
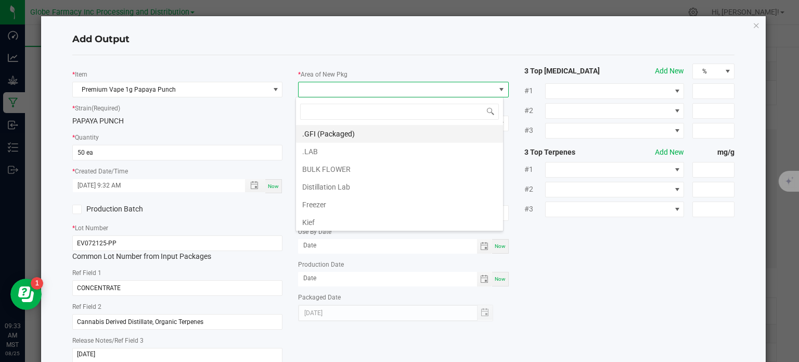
click at [335, 131] on li ".GFI (Packaged)" at bounding box center [399, 134] width 207 height 18
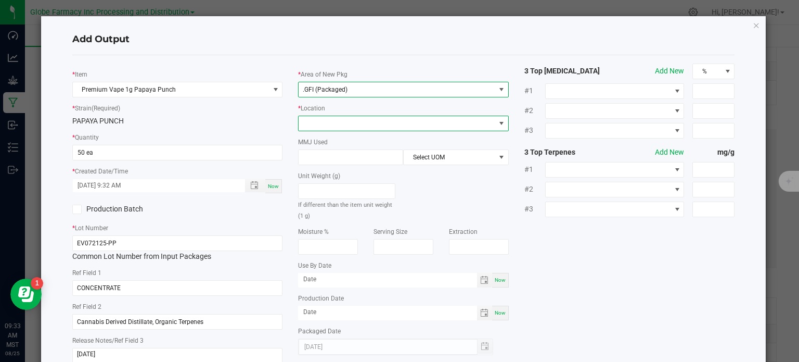
click at [334, 124] on span at bounding box center [397, 123] width 197 height 15
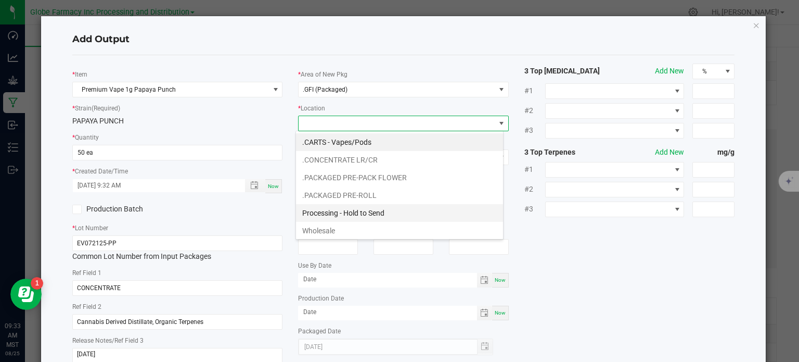
click at [346, 213] on li "Processing - Hold to Send" at bounding box center [399, 213] width 207 height 18
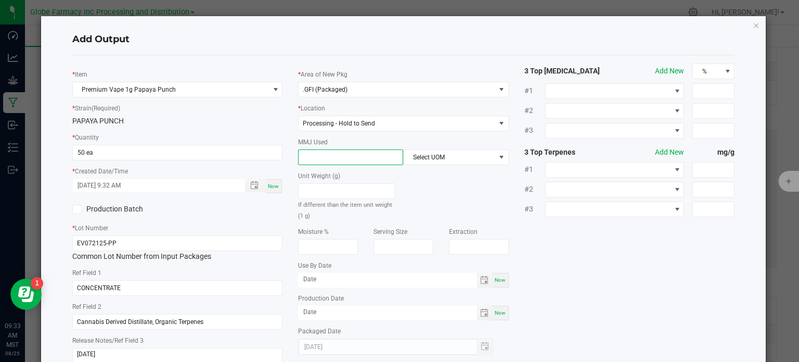
click at [345, 151] on input at bounding box center [351, 157] width 104 height 15
type input "1"
click at [457, 152] on span "Select UOM" at bounding box center [449, 157] width 91 height 15
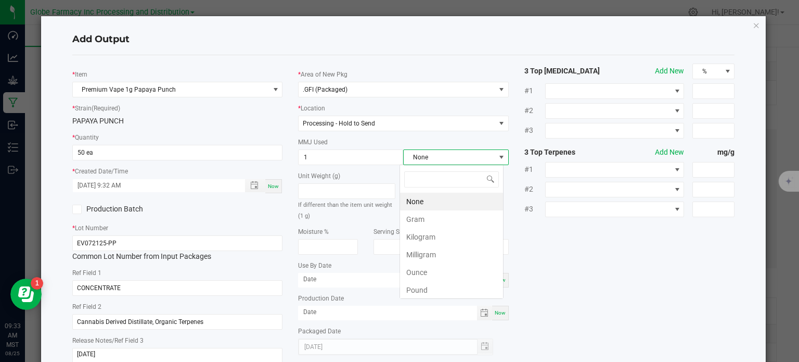
scroll to position [15, 104]
click at [434, 212] on li "Gram" at bounding box center [451, 219] width 103 height 18
click at [570, 237] on div "* Item Premium Vape 1g Papaya Punch * Strain (Required) PAPAYA PUNCH * Quantity…" at bounding box center [404, 216] width 679 height 307
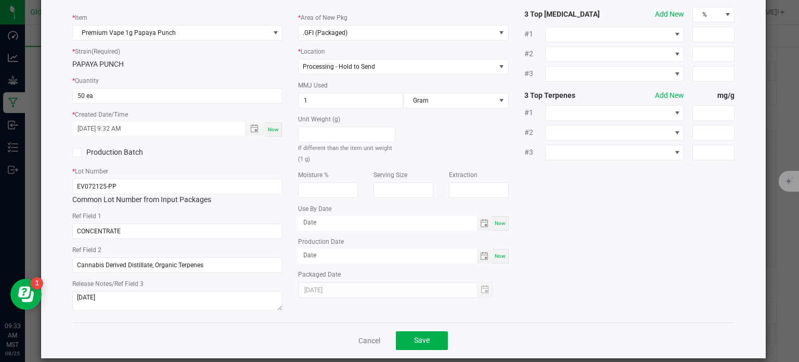
scroll to position [69, 0]
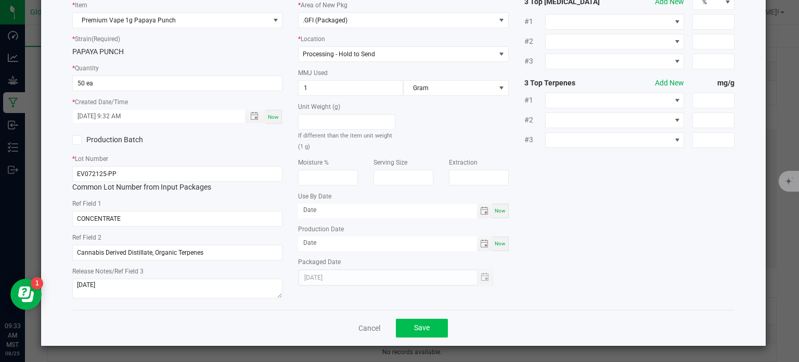
click at [413, 339] on div "Cancel Save" at bounding box center [403, 328] width 663 height 36
click at [414, 334] on button "Save" at bounding box center [422, 328] width 52 height 19
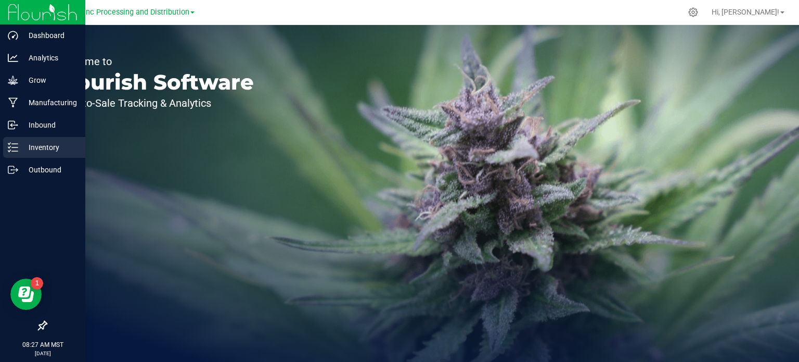
click at [41, 146] on p "Inventory" at bounding box center [49, 147] width 62 height 12
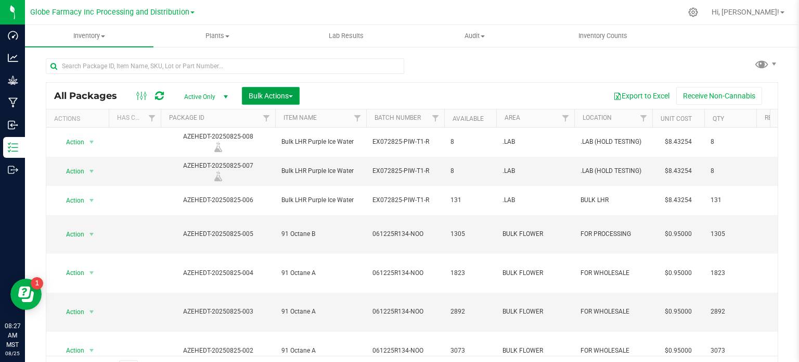
click at [278, 92] on span "Bulk Actions" at bounding box center [271, 96] width 44 height 8
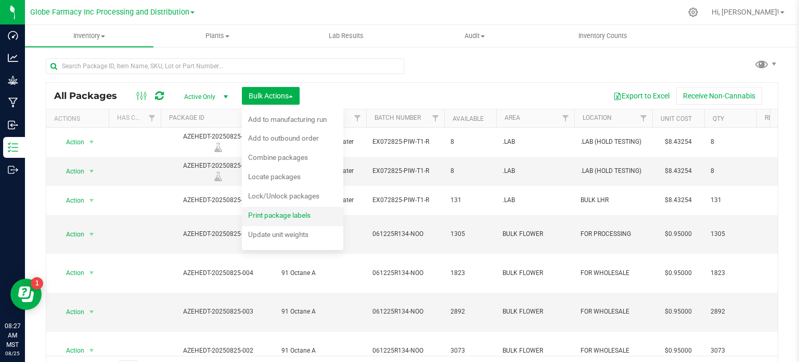
click at [271, 214] on span "Print package labels" at bounding box center [279, 215] width 62 height 8
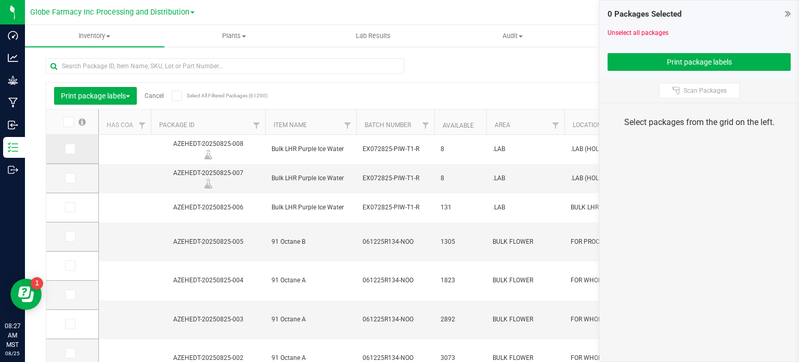
click at [67, 149] on icon at bounding box center [69, 149] width 7 height 0
click at [0, 0] on input "checkbox" at bounding box center [0, 0] width 0 height 0
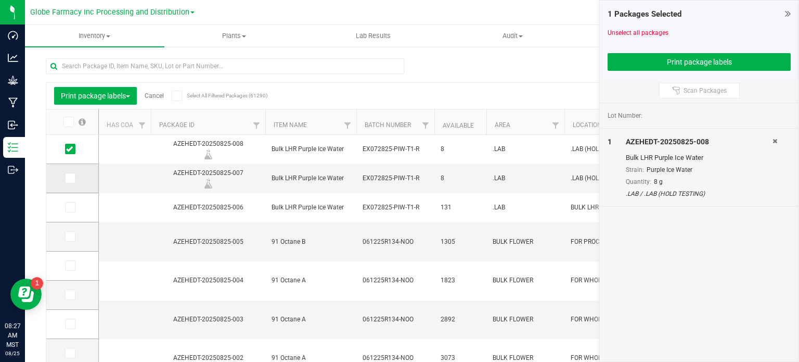
click at [71, 183] on td at bounding box center [72, 178] width 52 height 29
click at [71, 178] on icon at bounding box center [69, 178] width 7 height 0
click at [0, 0] on input "checkbox" at bounding box center [0, 0] width 0 height 0
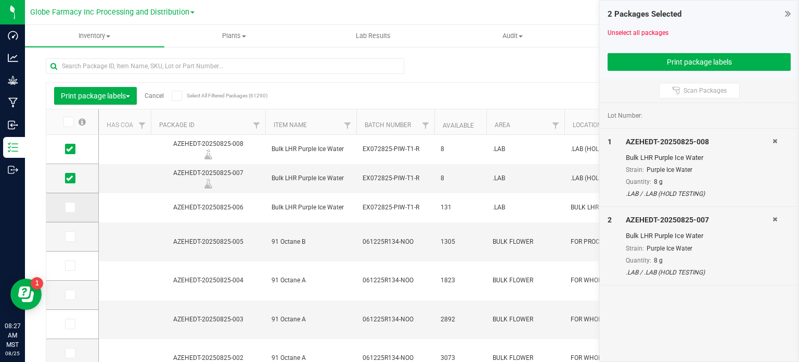
click at [75, 206] on label at bounding box center [72, 207] width 15 height 10
click at [0, 0] on input "checkbox" at bounding box center [0, 0] width 0 height 0
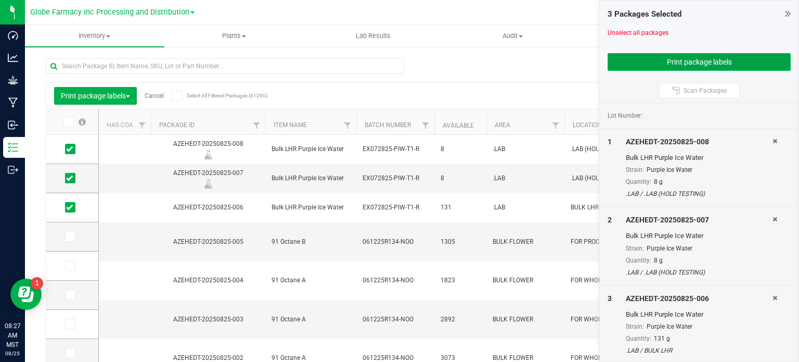
click at [658, 61] on button "Print package labels" at bounding box center [699, 62] width 183 height 18
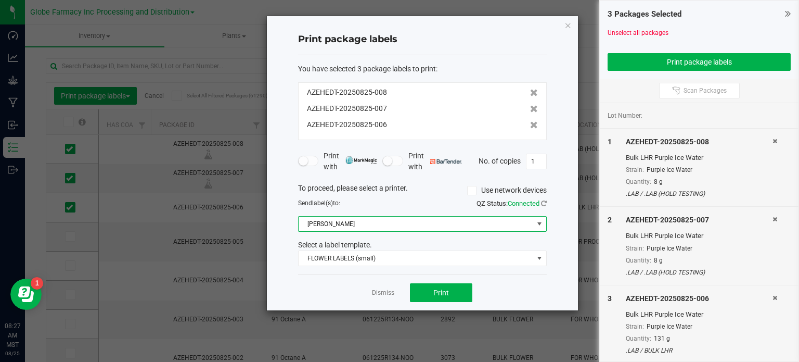
click at [406, 222] on span "[PERSON_NAME]" at bounding box center [416, 224] width 235 height 15
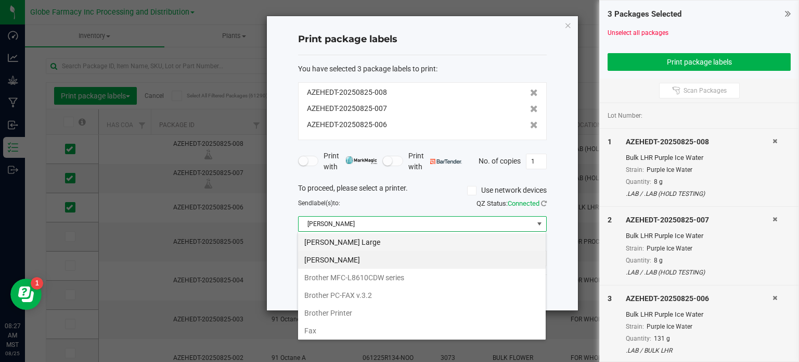
scroll to position [15, 249]
click at [386, 246] on Large "[PERSON_NAME] Large" at bounding box center [422, 242] width 248 height 18
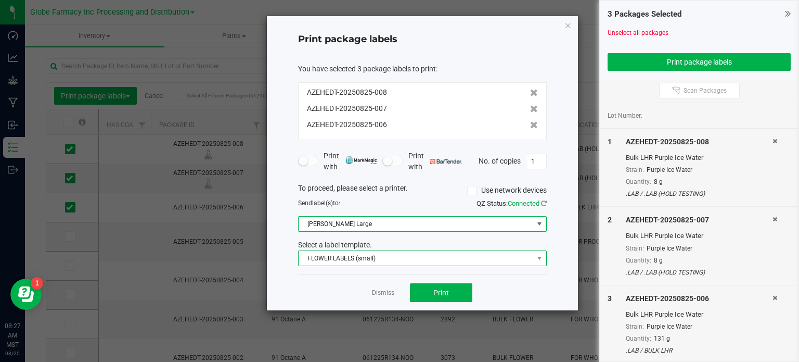
click at [387, 253] on span "FLOWER LABELS (small)" at bounding box center [416, 258] width 235 height 15
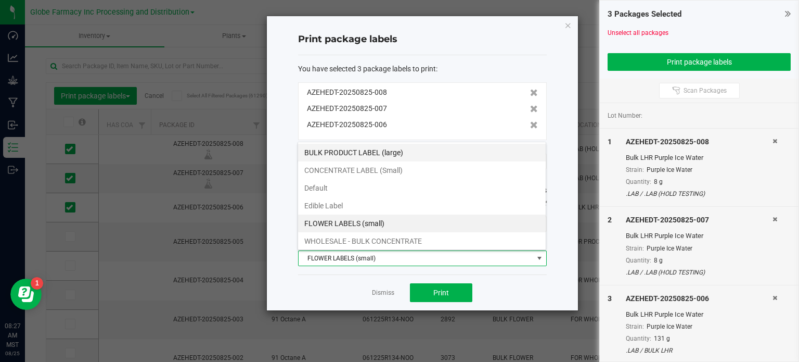
click at [391, 151] on li "BULK PRODUCT LABEL (large)" at bounding box center [422, 153] width 248 height 18
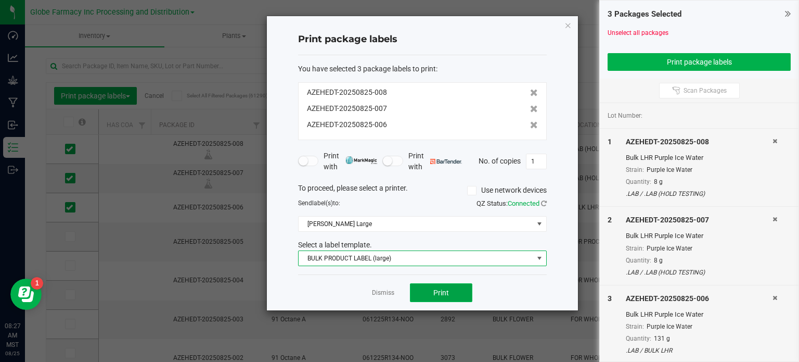
click at [431, 287] on button "Print" at bounding box center [441, 292] width 62 height 19
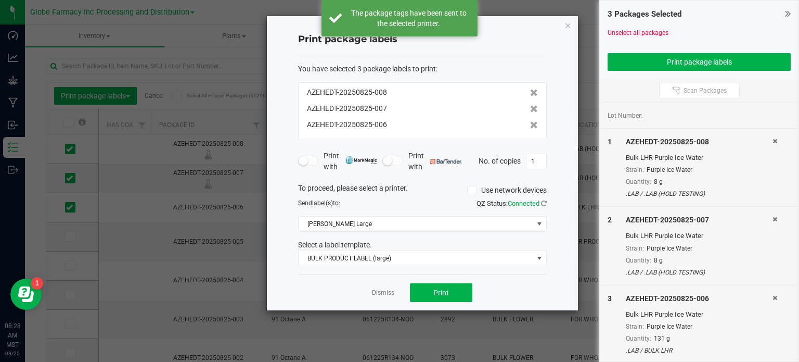
click at [572, 25] on div "Print package labels You have selected 3 package labels to print : AZEHEDT-2025…" at bounding box center [422, 163] width 311 height 294
click at [570, 24] on icon "button" at bounding box center [568, 25] width 7 height 12
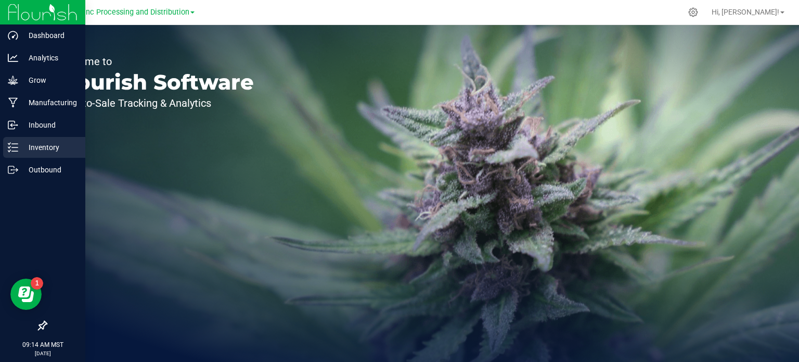
drag, startPoint x: 24, startPoint y: 145, endPoint x: 32, endPoint y: 145, distance: 7.8
click at [24, 145] on p "Inventory" at bounding box center [49, 147] width 62 height 12
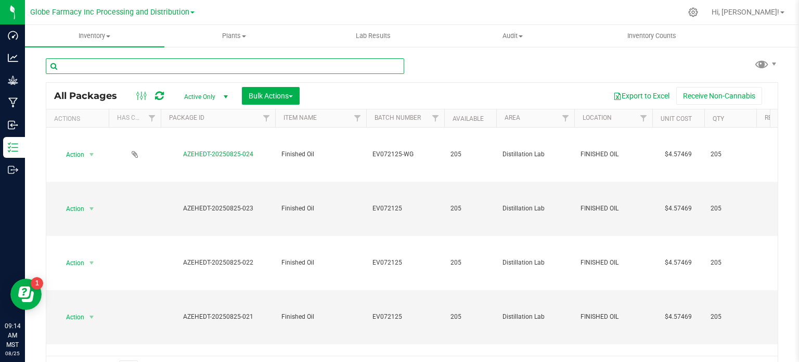
click at [138, 66] on input "text" at bounding box center [225, 66] width 359 height 16
type input "PREMIUM"
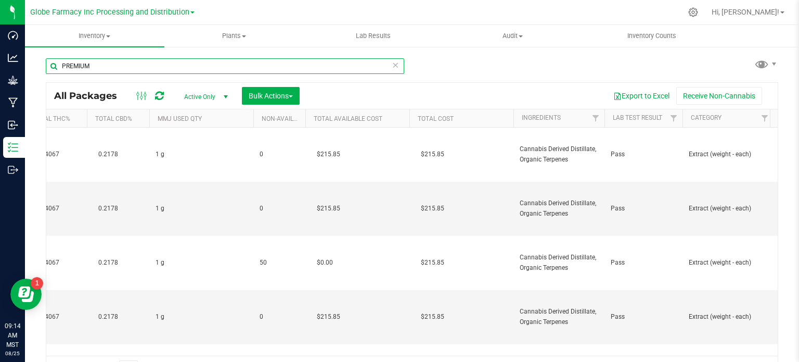
scroll to position [0, 884]
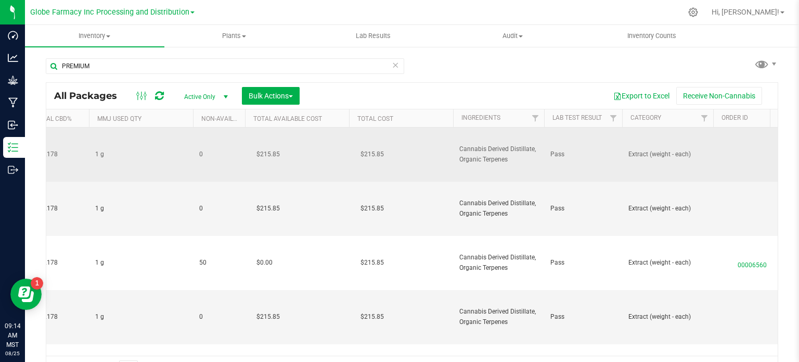
click at [491, 156] on span "Cannabis Derived Distillate, Organic Terpenes" at bounding box center [499, 154] width 79 height 20
click at [491, 156] on input "Cannabis Derived Distillate, Organic Terpenes" at bounding box center [496, 154] width 87 height 16
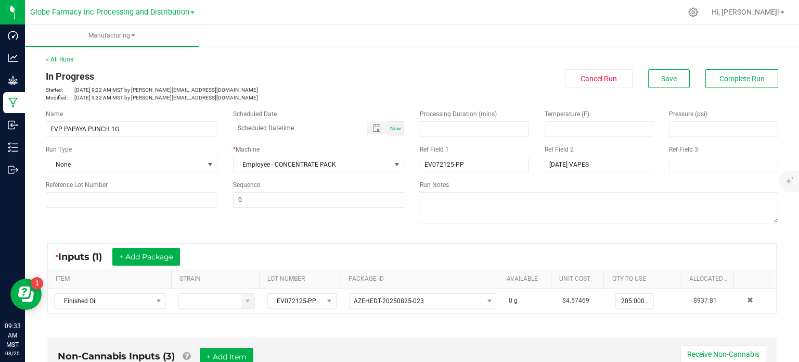
scroll to position [208, 0]
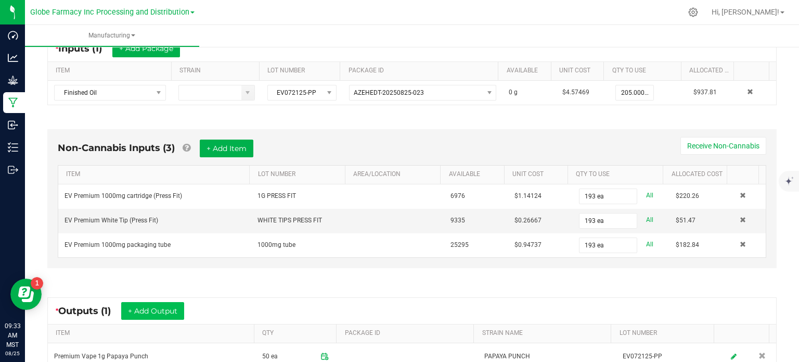
click at [151, 316] on button "+ Add Output" at bounding box center [152, 311] width 63 height 18
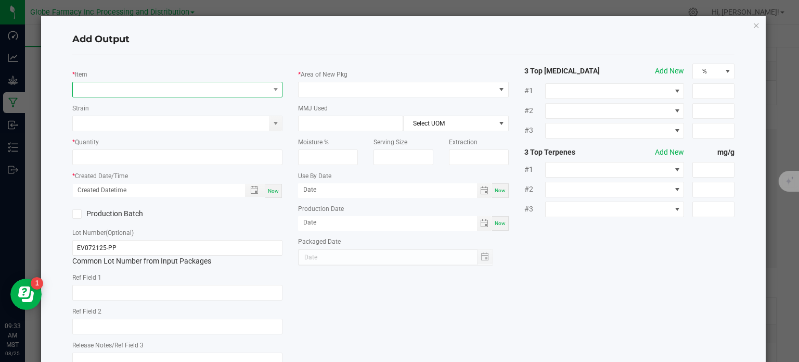
click at [137, 89] on span "NO DATA FOUND" at bounding box center [171, 89] width 197 height 15
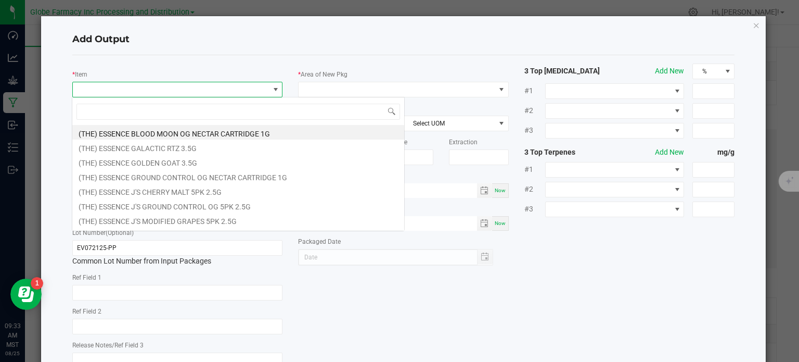
scroll to position [15, 208]
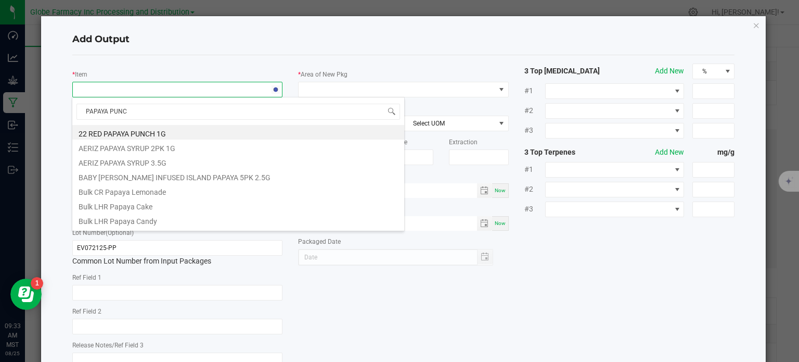
type input "PAPAYA PUNCH"
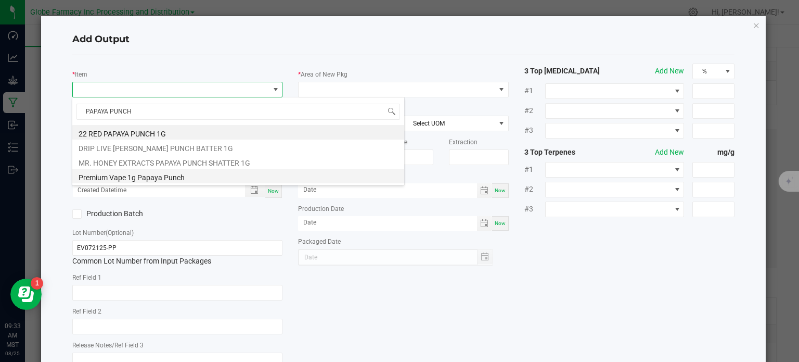
click at [148, 176] on li "Premium Vape 1g Papaya Punch" at bounding box center [238, 176] width 332 height 15
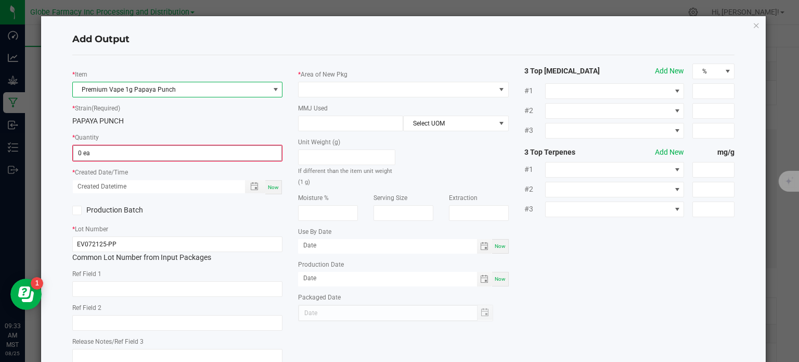
click at [118, 158] on input "0 ea" at bounding box center [177, 153] width 209 height 15
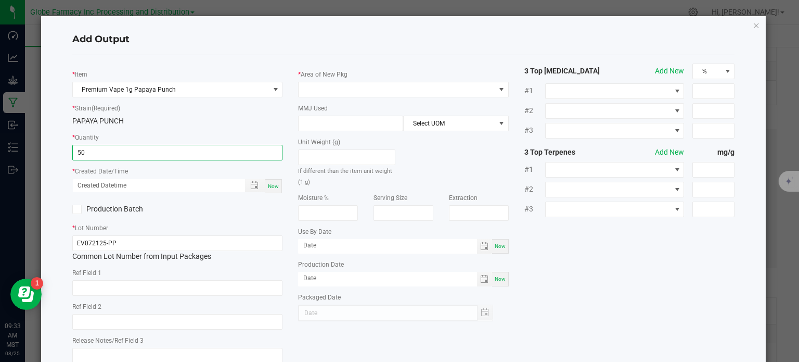
click at [268, 188] on span "Now" at bounding box center [273, 186] width 11 height 6
type input "50 ea"
type input "08/25/2025 9:33 AM"
type input "[DATE]"
click at [190, 291] on input "text" at bounding box center [177, 288] width 211 height 16
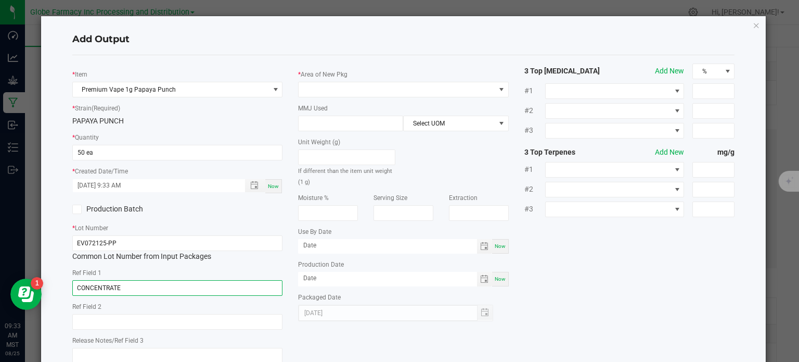
type input "CONCENTRATE"
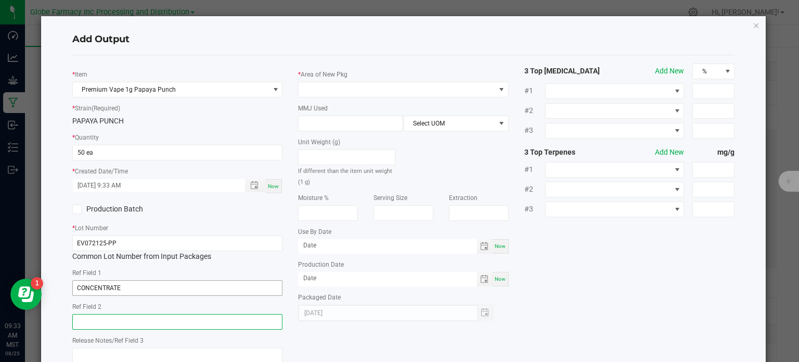
paste input "Cannabis Derived Distillate, Organic Terpenes"
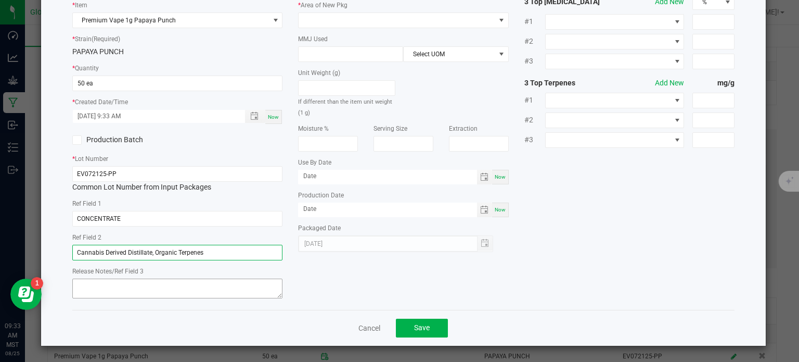
type input "Cannabis Derived Distillate, Organic Terpenes"
click at [107, 286] on textarea at bounding box center [177, 288] width 211 height 20
type textarea "[DATE]"
click at [594, 206] on div "* Item Premium Vape 1g Papaya Punch * Strain (Required) PAPAYA PUNCH * Quantity…" at bounding box center [404, 147] width 679 height 307
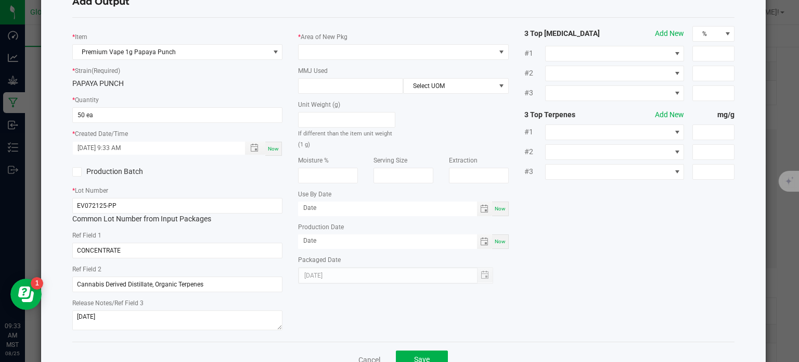
scroll to position [0, 0]
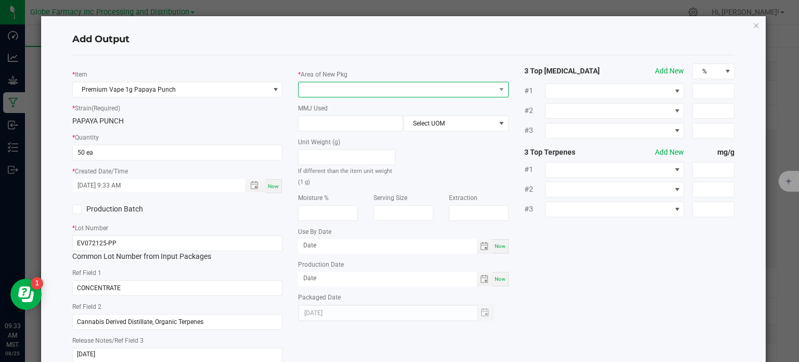
click at [429, 92] on span at bounding box center [397, 89] width 197 height 15
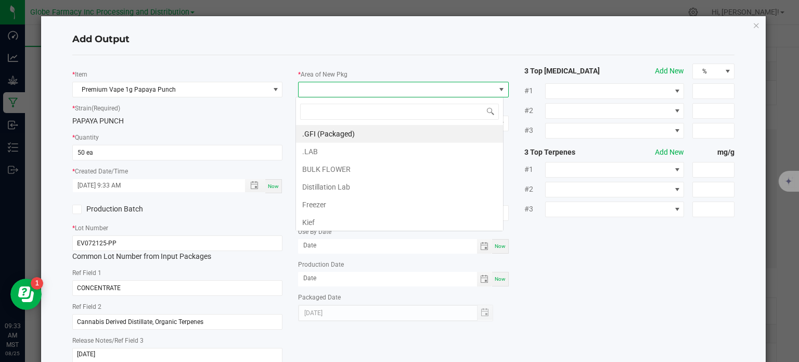
scroll to position [15, 208]
click at [386, 126] on li ".GFI (Packaged)" at bounding box center [399, 134] width 207 height 18
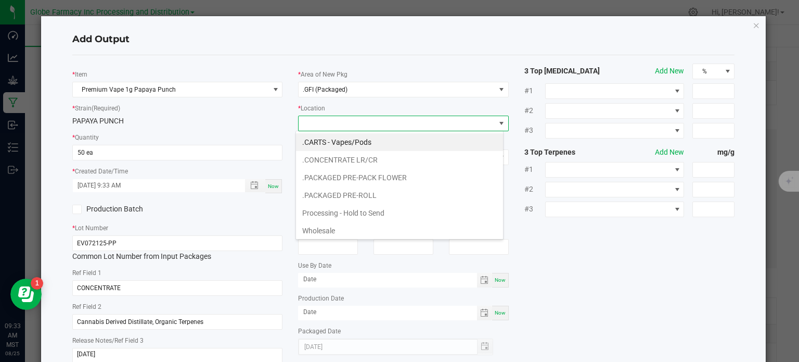
drag, startPoint x: 357, startPoint y: 203, endPoint x: 347, endPoint y: 177, distance: 27.8
click at [357, 204] on li "Processing - Hold to Send" at bounding box center [399, 213] width 207 height 18
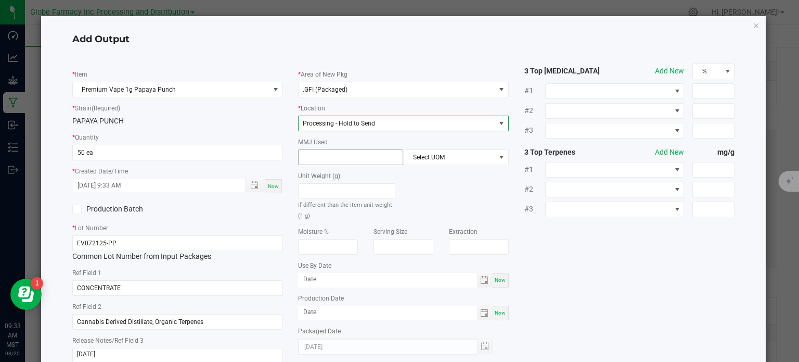
drag, startPoint x: 349, startPoint y: 160, endPoint x: 358, endPoint y: 155, distance: 10.3
click at [349, 160] on input at bounding box center [351, 157] width 104 height 15
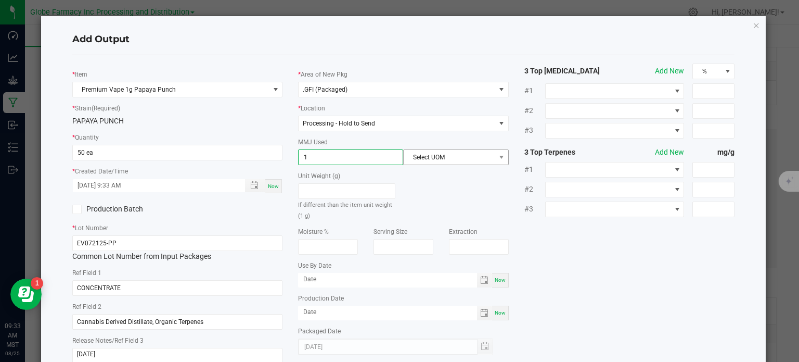
type input "1"
click at [438, 155] on span "Select UOM" at bounding box center [449, 157] width 91 height 15
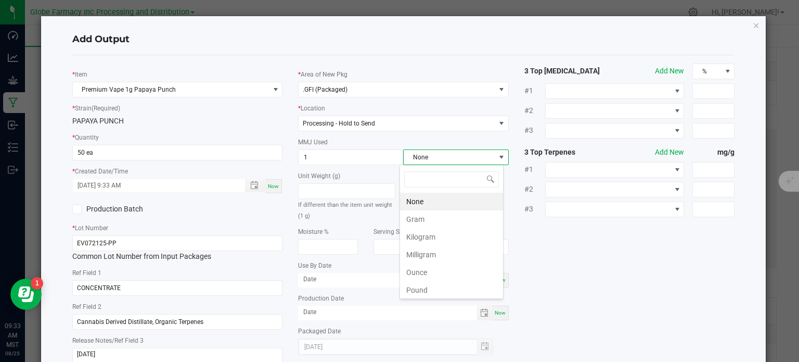
scroll to position [15, 104]
click at [415, 214] on li "Gram" at bounding box center [451, 219] width 103 height 18
click at [564, 244] on div "* Item Premium Vape 1g Papaya Punch * Strain (Required) PAPAYA PUNCH * Quantity…" at bounding box center [404, 216] width 679 height 307
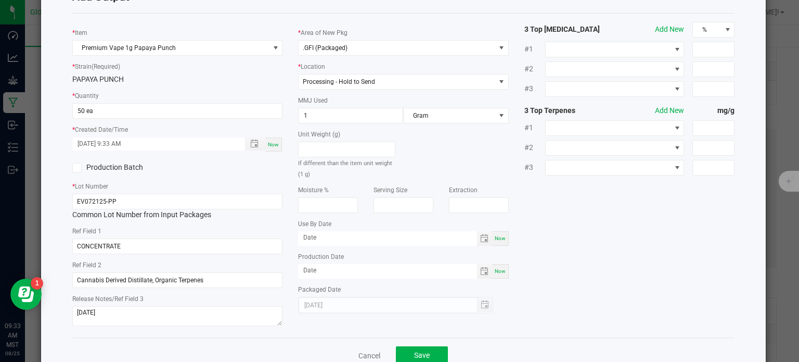
scroll to position [69, 0]
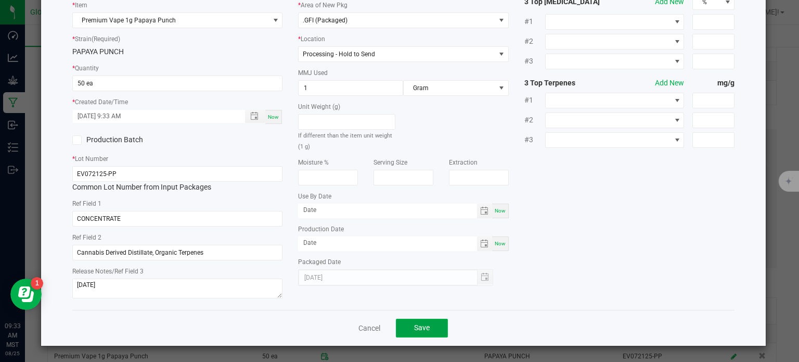
click at [428, 327] on button "Save" at bounding box center [422, 328] width 52 height 19
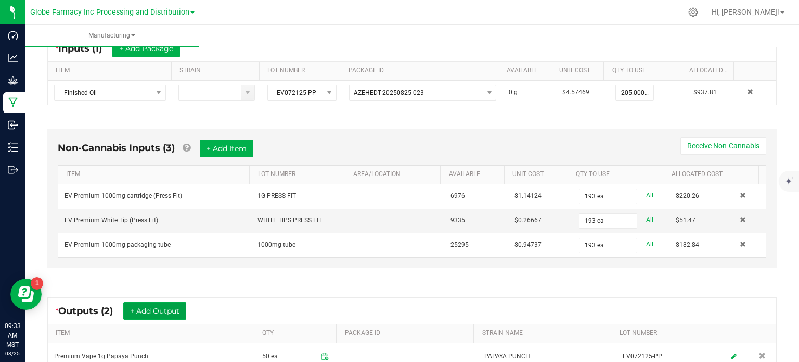
scroll to position [359, 0]
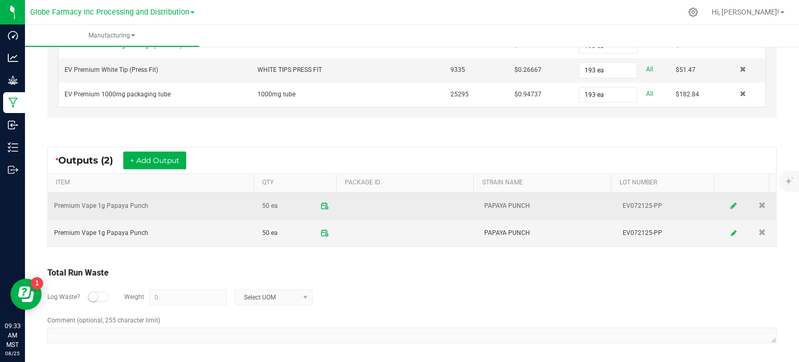
click at [731, 205] on icon at bounding box center [734, 205] width 6 height 7
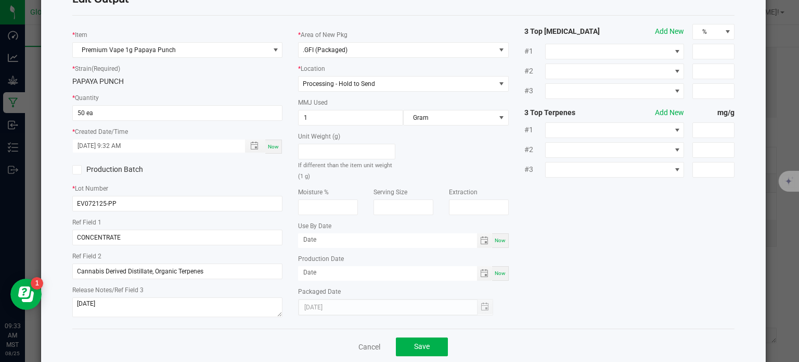
scroll to position [58, 0]
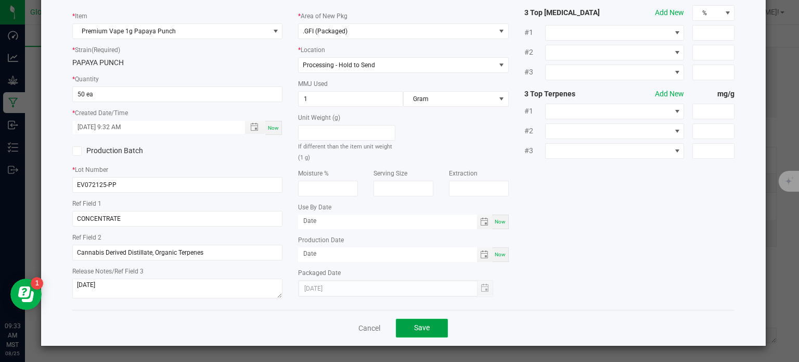
click at [400, 327] on button "Save" at bounding box center [422, 328] width 52 height 19
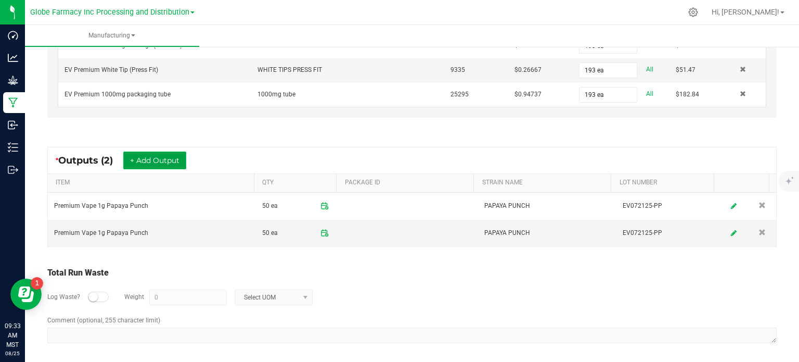
click at [150, 152] on button "+ Add Output" at bounding box center [154, 160] width 63 height 18
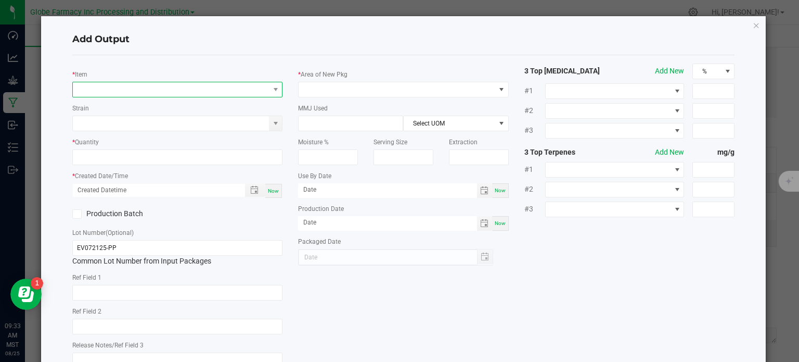
click at [145, 90] on span "NO DATA FOUND" at bounding box center [171, 89] width 197 height 15
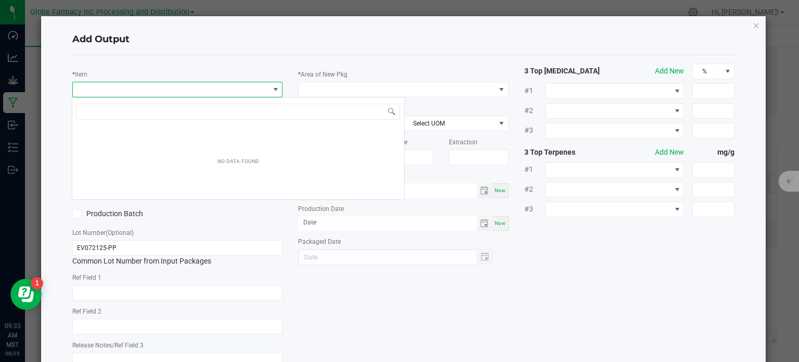
scroll to position [15, 208]
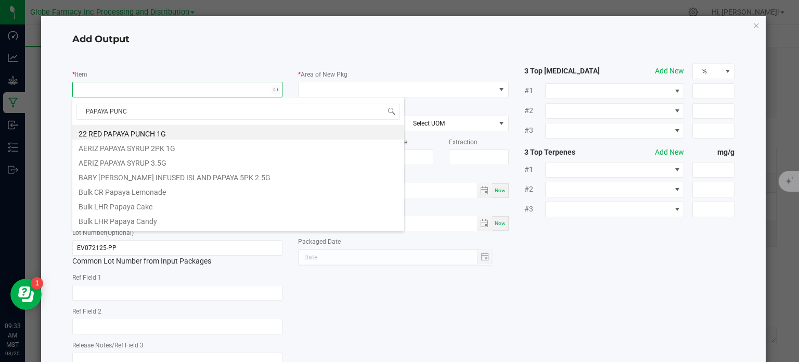
type input "PAPAYA PUNCH"
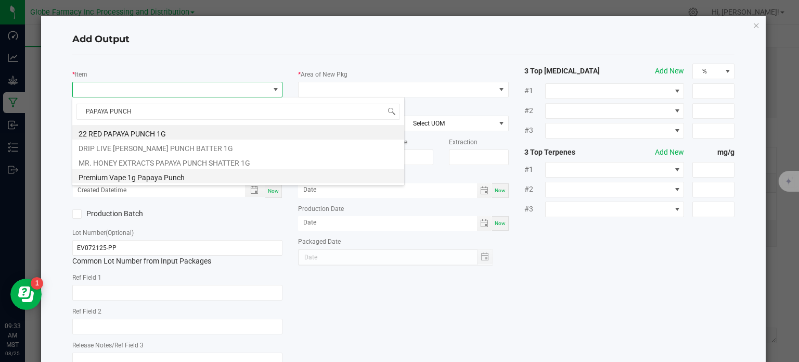
click at [131, 182] on li "Premium Vape 1g Papaya Punch" at bounding box center [238, 176] width 332 height 15
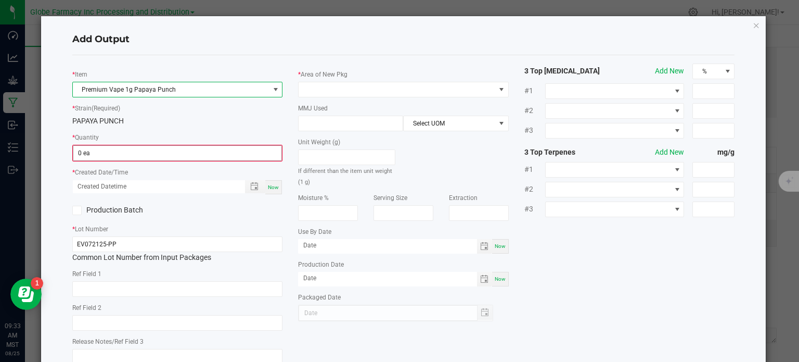
click at [100, 154] on input "0 ea" at bounding box center [177, 153] width 209 height 15
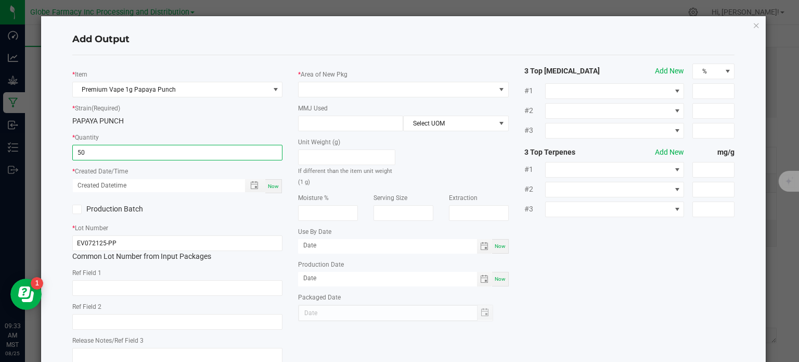
click at [275, 190] on div "Now" at bounding box center [273, 186] width 17 height 14
type input "50 ea"
type input "08/25/2025 9:34 AM"
type input "[DATE]"
click at [150, 284] on input "text" at bounding box center [177, 288] width 211 height 16
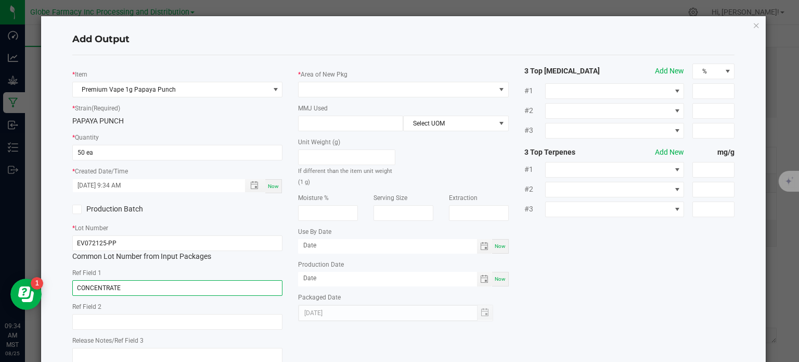
type input "CONCENTRATE"
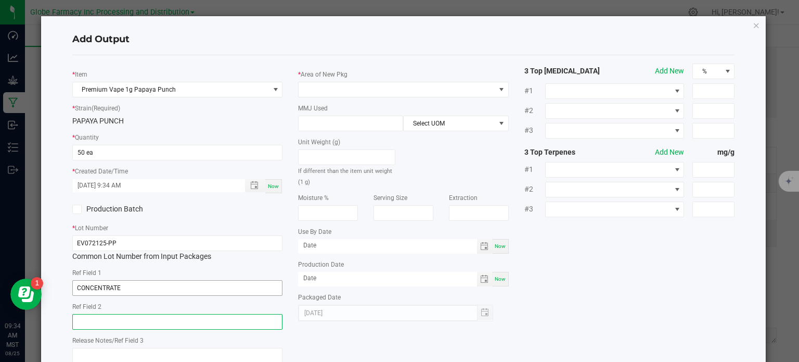
paste input "Cannabis Derived Distillate, Organic Terpenes"
type input "Cannabis Derived Distillate, Organic Terpenes"
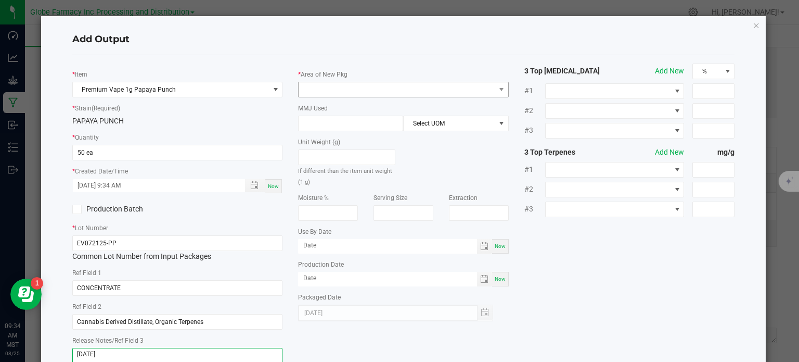
type textarea "[DATE]"
click at [410, 93] on span at bounding box center [397, 89] width 197 height 15
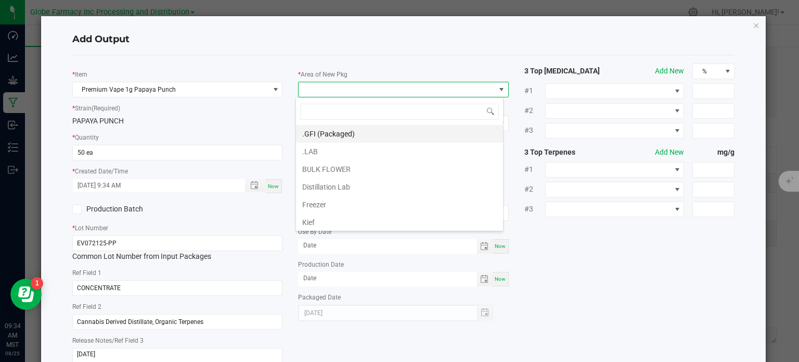
click at [333, 133] on li ".GFI (Packaged)" at bounding box center [399, 134] width 207 height 18
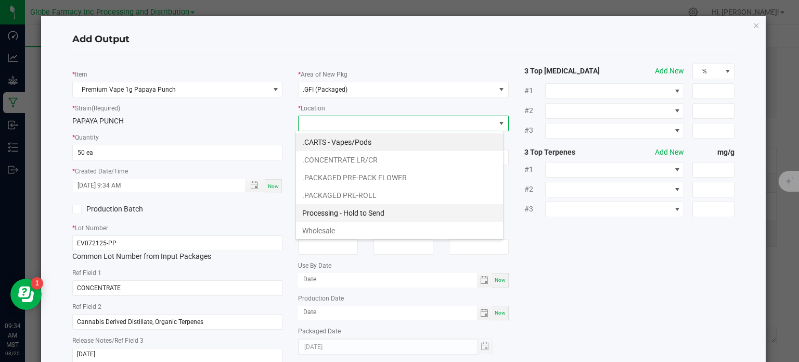
click at [322, 205] on li "Processing - Hold to Send" at bounding box center [399, 213] width 207 height 18
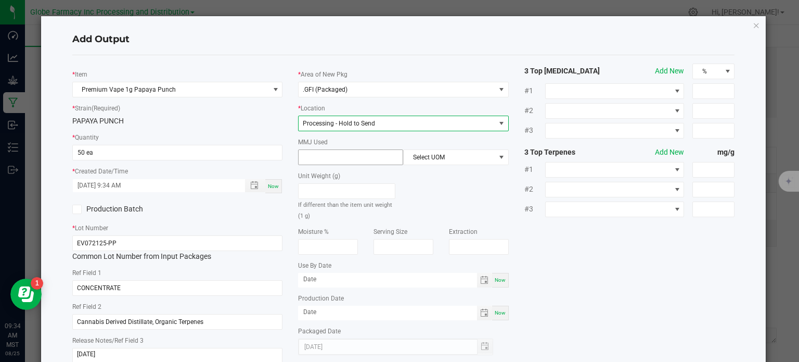
click at [315, 162] on input at bounding box center [351, 157] width 104 height 15
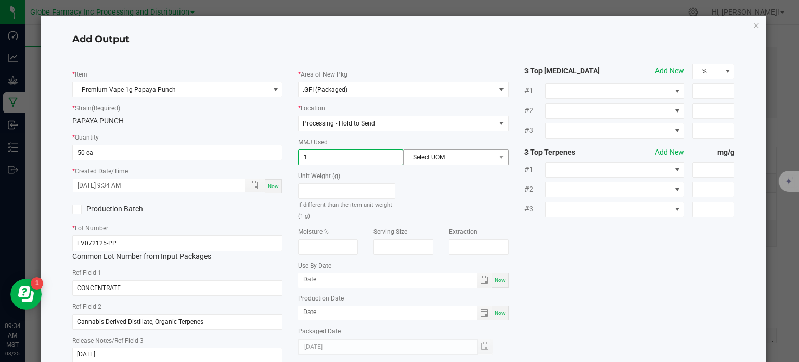
type input "1"
click at [425, 160] on span "Select UOM" at bounding box center [449, 157] width 91 height 15
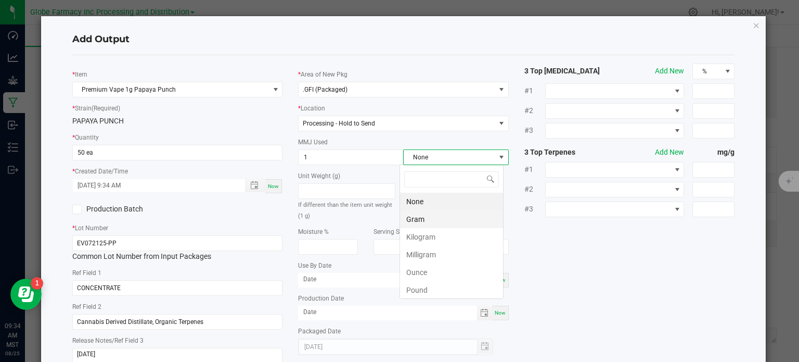
scroll to position [15, 104]
click at [421, 212] on li "Gram" at bounding box center [451, 219] width 103 height 18
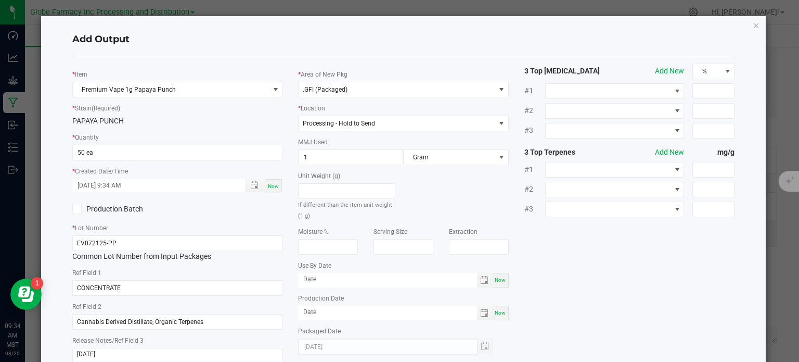
click at [587, 242] on div "* Item Premium Vape 1g Papaya Punch * Strain (Required) PAPAYA PUNCH * Quantity…" at bounding box center [404, 216] width 679 height 307
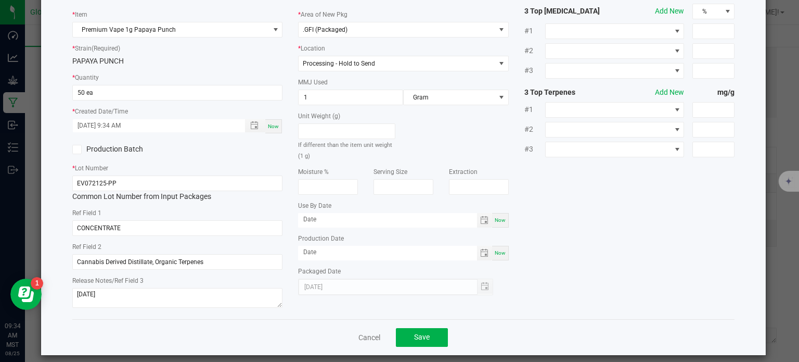
scroll to position [69, 0]
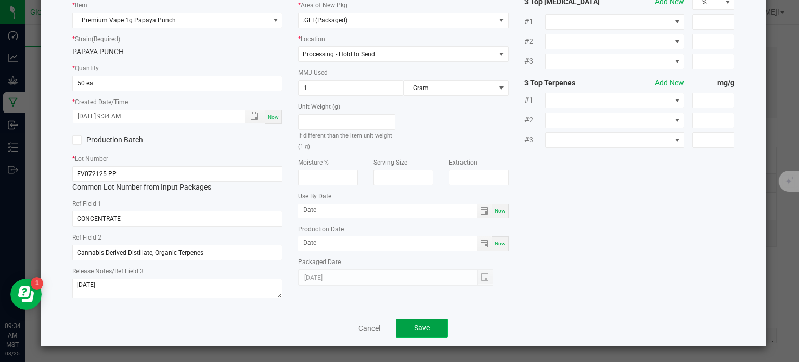
click at [436, 325] on button "Save" at bounding box center [422, 328] width 52 height 19
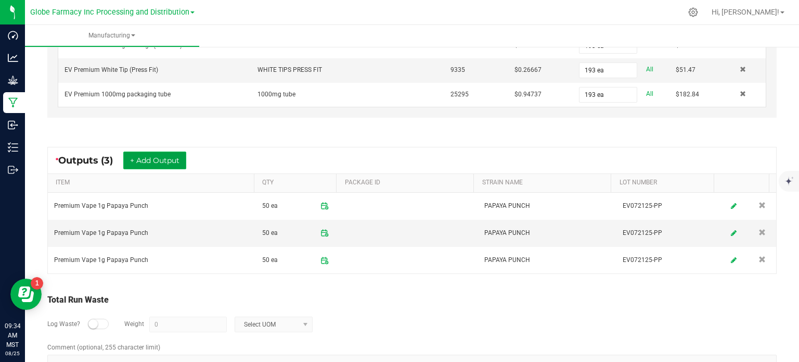
click at [158, 162] on button "+ Add Output" at bounding box center [154, 160] width 63 height 18
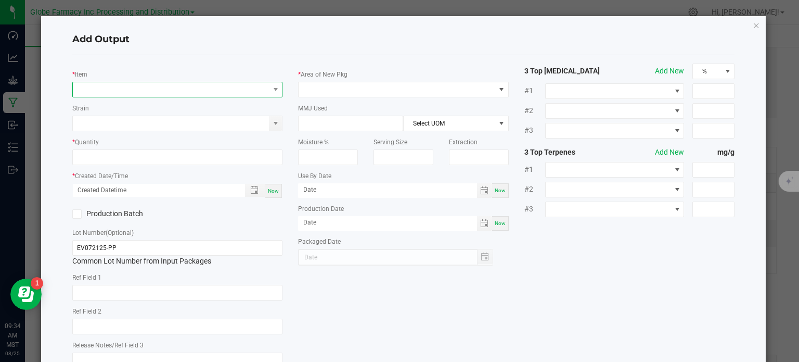
click at [105, 84] on span "NO DATA FOUND" at bounding box center [171, 89] width 197 height 15
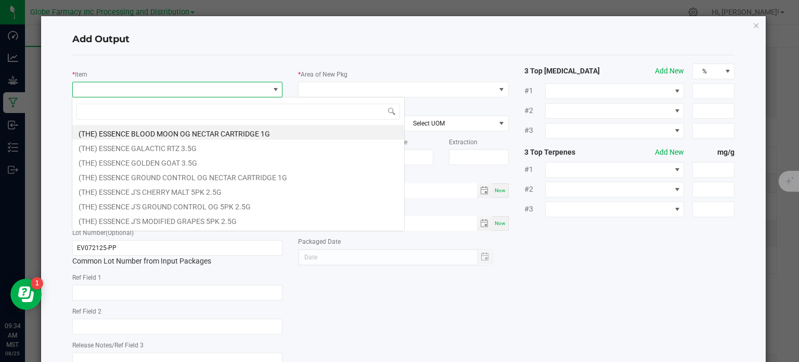
scroll to position [15, 208]
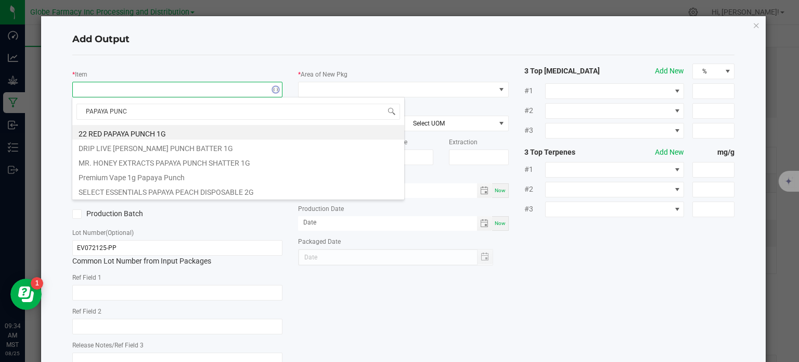
type input "PAPAYA PUNCH"
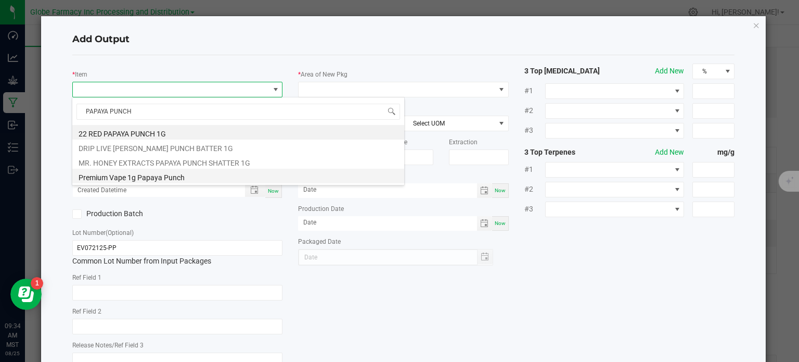
click at [134, 176] on li "Premium Vape 1g Papaya Punch" at bounding box center [238, 176] width 332 height 15
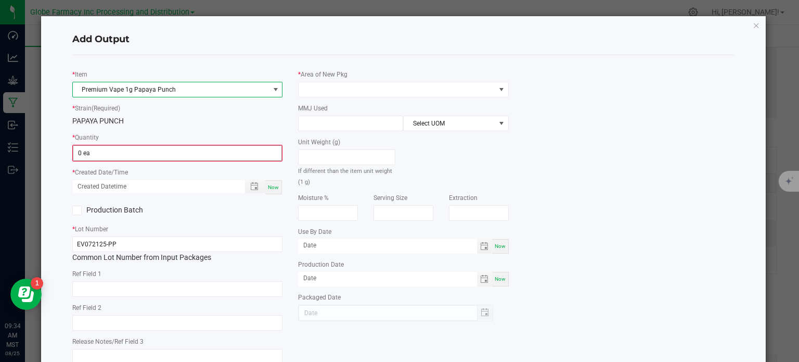
click at [102, 156] on input "0 ea" at bounding box center [177, 153] width 209 height 15
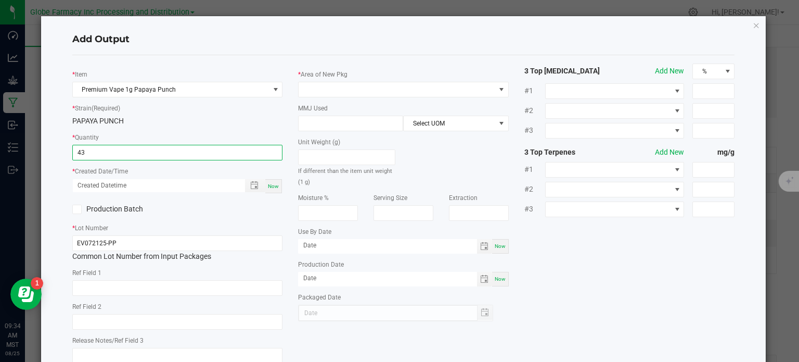
click at [270, 190] on div "Now" at bounding box center [273, 186] width 17 height 14
type input "43 ea"
type input "08/25/2025 9:34 AM"
type input "[DATE]"
click at [200, 285] on input "text" at bounding box center [177, 288] width 211 height 16
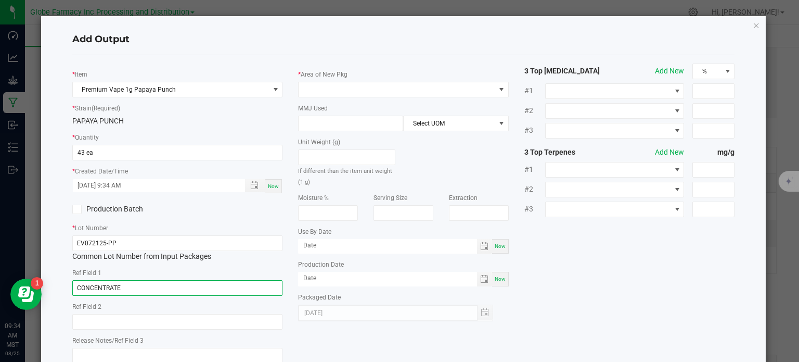
type input "CONCENTRATE"
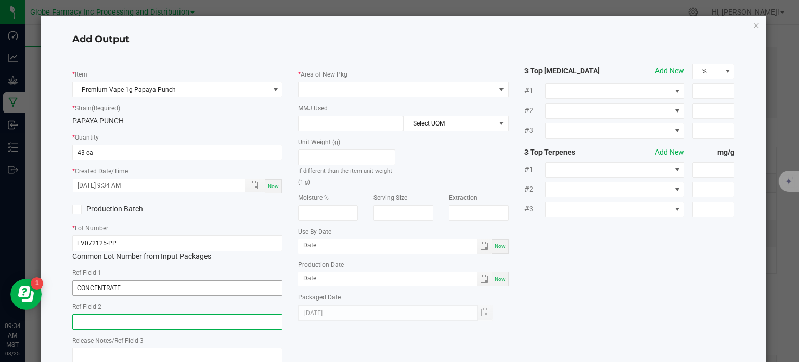
paste input "Cannabis Derived Distillate, Organic Terpenes"
type input "Cannabis Derived Distillate, Organic Terpenes"
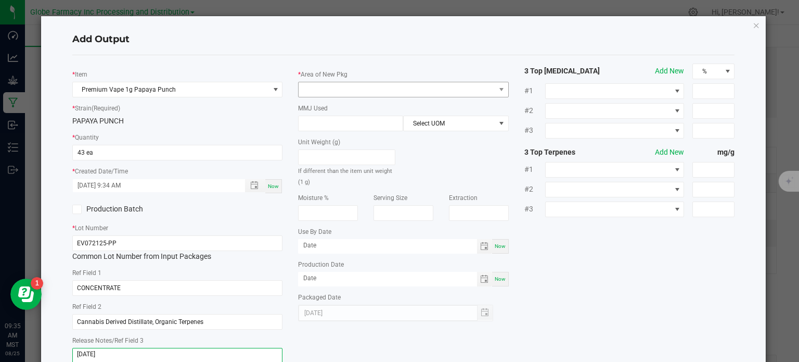
type textarea "[DATE]"
click at [389, 89] on span at bounding box center [397, 89] width 197 height 15
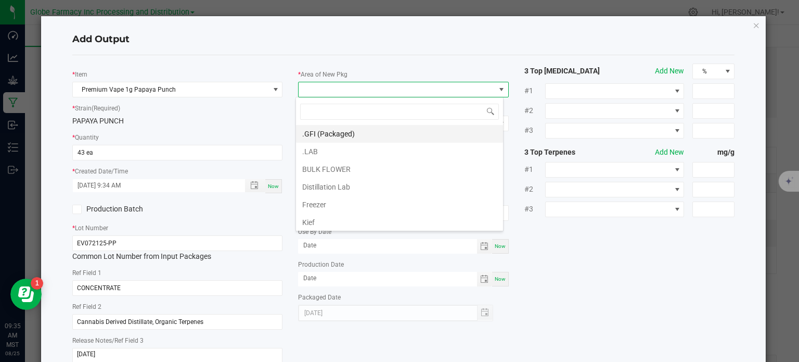
click at [381, 129] on li ".GFI (Packaged)" at bounding box center [399, 134] width 207 height 18
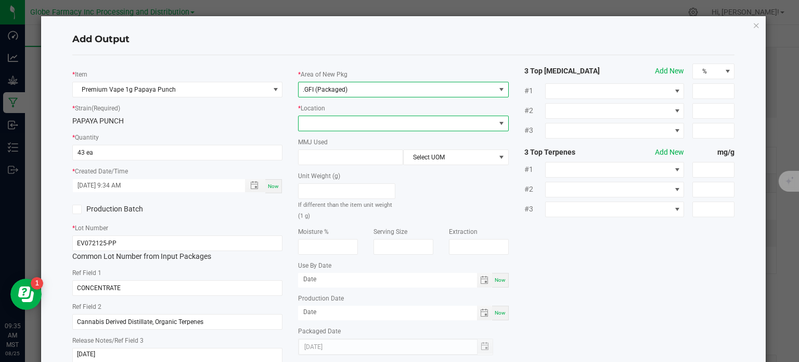
click at [378, 123] on span at bounding box center [397, 123] width 197 height 15
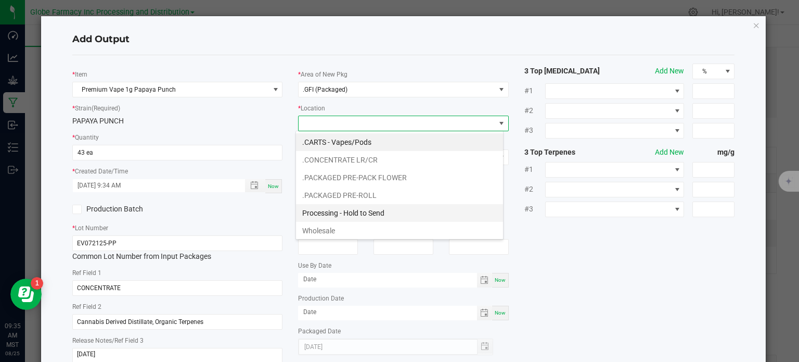
click at [361, 210] on li "Processing - Hold to Send" at bounding box center [399, 213] width 207 height 18
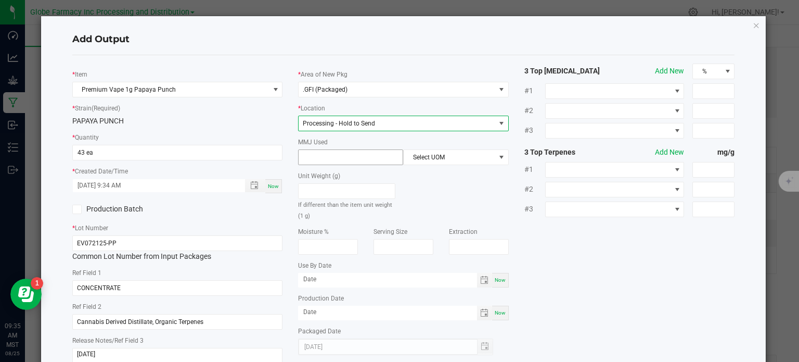
click at [339, 156] on input at bounding box center [351, 157] width 104 height 15
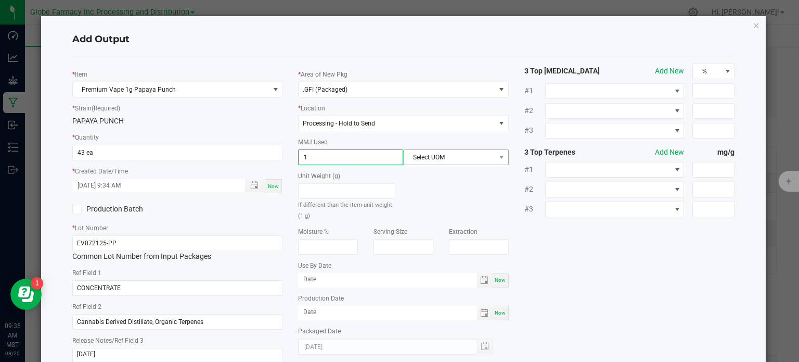
type input "1"
click at [446, 157] on span "Select UOM" at bounding box center [449, 157] width 91 height 15
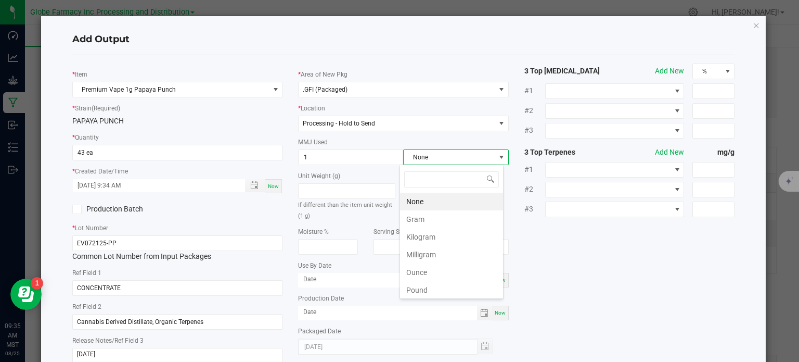
scroll to position [15, 104]
click at [433, 222] on li "Gram" at bounding box center [451, 219] width 103 height 18
click at [548, 251] on div "* Item Premium Vape 1g Papaya Punch * Strain (Required) PAPAYA PUNCH * Quantity…" at bounding box center [404, 216] width 679 height 307
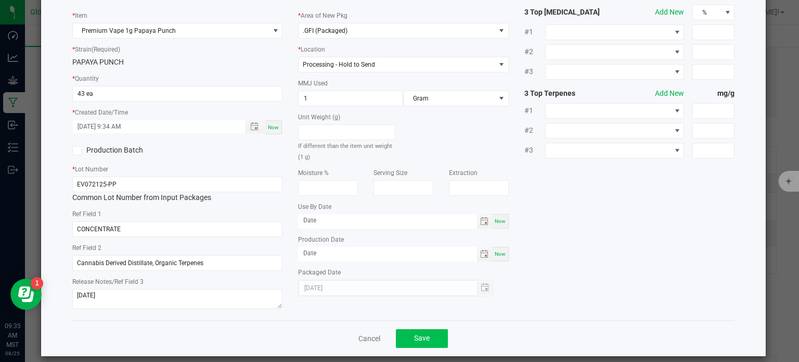
scroll to position [69, 0]
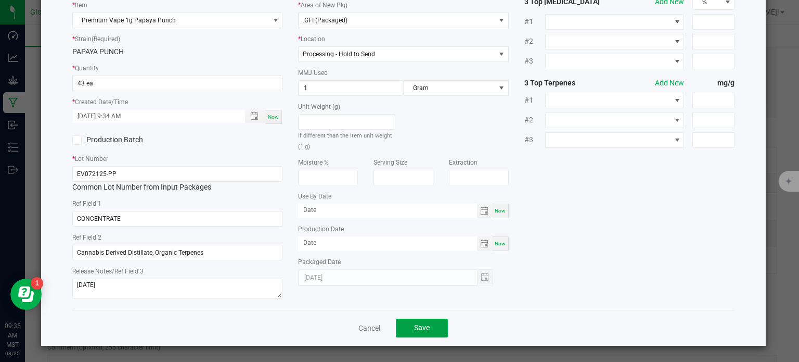
click at [438, 324] on button "Save" at bounding box center [422, 328] width 52 height 19
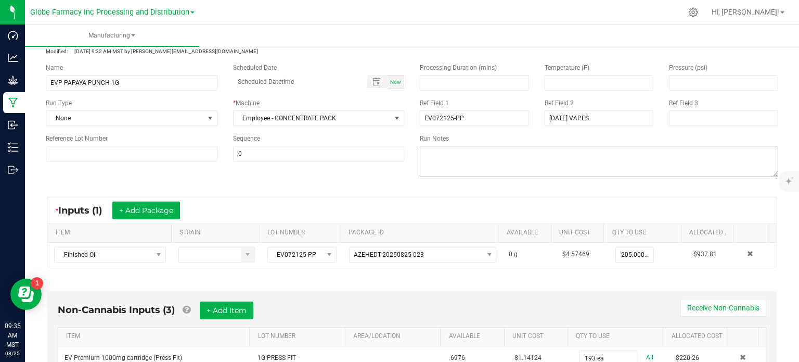
scroll to position [0, 0]
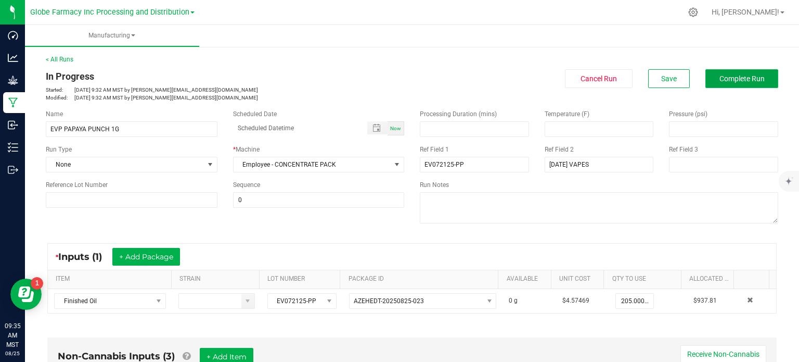
click at [710, 85] on button "Complete Run" at bounding box center [742, 78] width 73 height 19
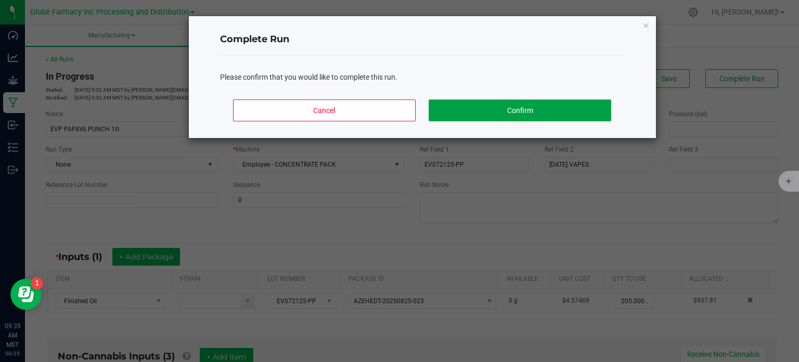
drag, startPoint x: 550, startPoint y: 114, endPoint x: 535, endPoint y: 122, distance: 17.2
click at [550, 114] on button "Confirm" at bounding box center [520, 110] width 182 height 22
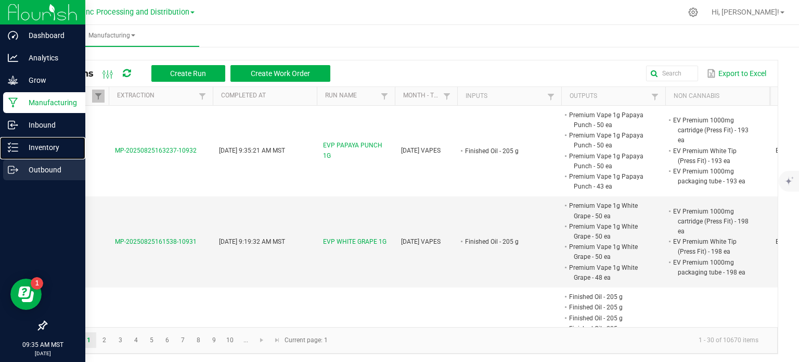
drag, startPoint x: 15, startPoint y: 146, endPoint x: 64, endPoint y: 160, distance: 50.9
click at [15, 146] on icon at bounding box center [13, 147] width 10 height 10
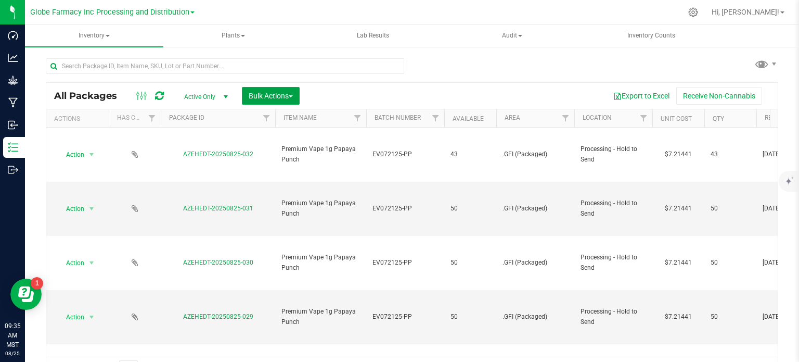
click at [268, 99] on span "Bulk Actions" at bounding box center [271, 96] width 44 height 8
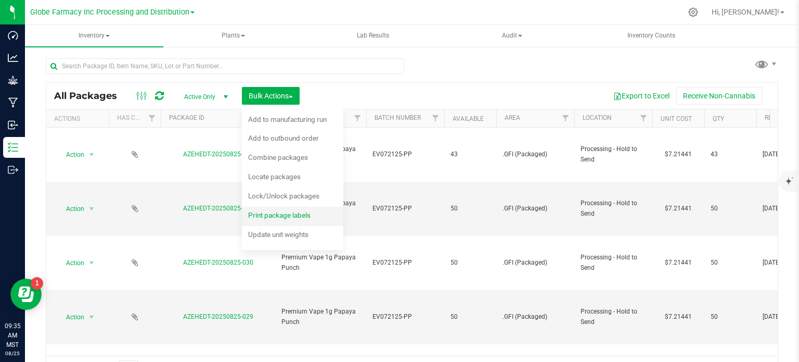
click at [265, 214] on span "Print package labels" at bounding box center [279, 215] width 62 height 8
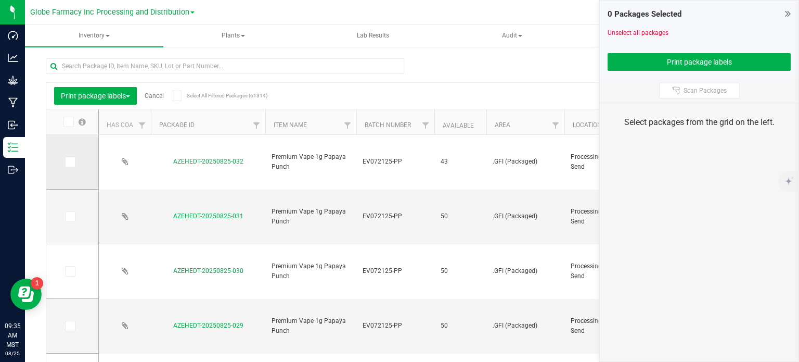
click at [69, 162] on icon at bounding box center [69, 162] width 7 height 0
click at [0, 0] on input "checkbox" at bounding box center [0, 0] width 0 height 0
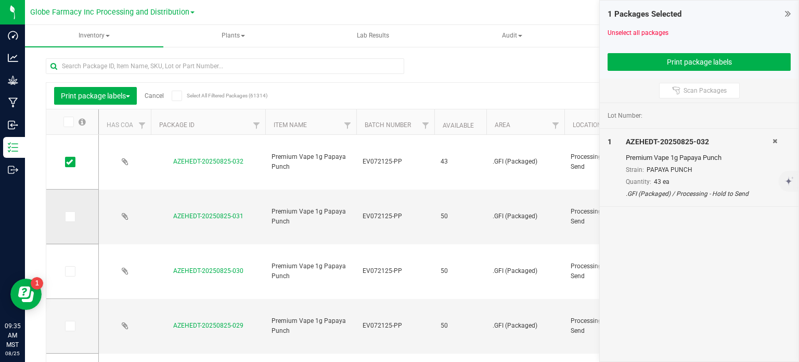
click at [68, 220] on span at bounding box center [70, 216] width 10 height 10
click at [0, 0] on input "checkbox" at bounding box center [0, 0] width 0 height 0
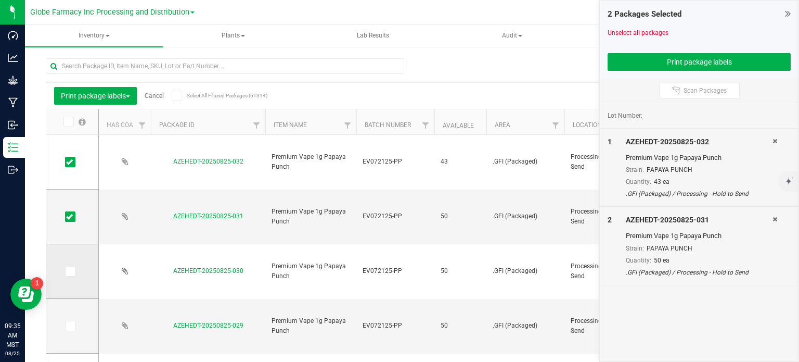
click at [67, 271] on icon at bounding box center [69, 271] width 7 height 0
click at [0, 0] on input "checkbox" at bounding box center [0, 0] width 0 height 0
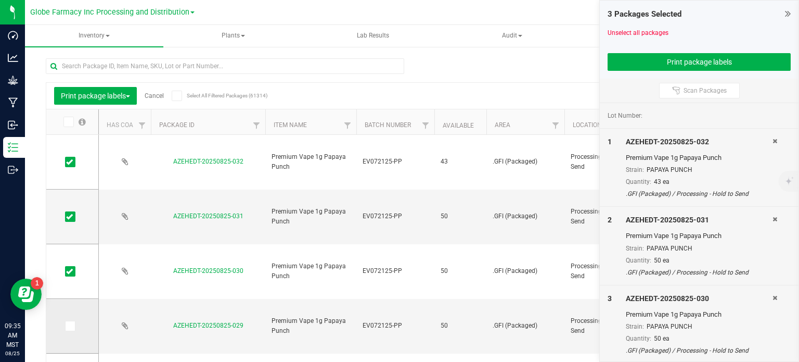
click at [69, 326] on icon at bounding box center [69, 326] width 7 height 0
click at [0, 0] on input "checkbox" at bounding box center [0, 0] width 0 height 0
click at [654, 62] on button "Print package labels" at bounding box center [699, 62] width 183 height 18
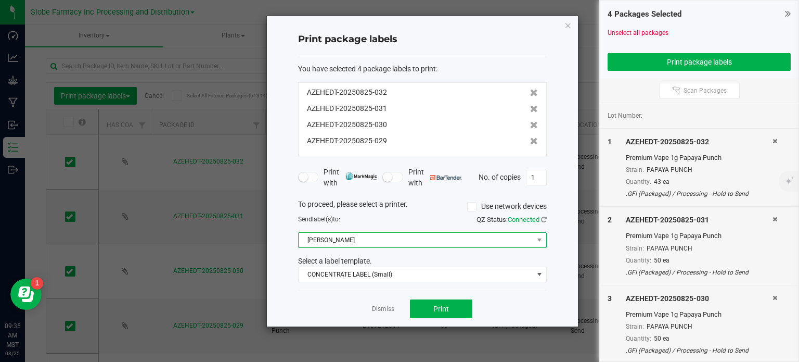
click at [353, 236] on span "[PERSON_NAME]" at bounding box center [416, 240] width 235 height 15
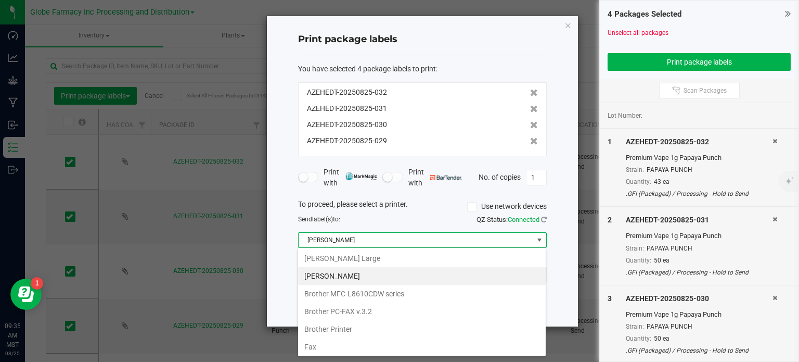
scroll to position [15, 249]
drag, startPoint x: 371, startPoint y: 261, endPoint x: 370, endPoint y: 273, distance: 12.0
click at [371, 261] on Large "[PERSON_NAME] Large" at bounding box center [422, 258] width 248 height 18
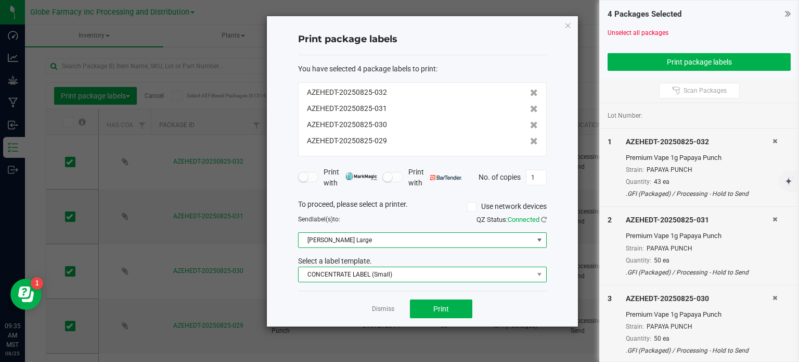
click at [368, 276] on span "CONCENTRATE LABEL (Small)" at bounding box center [416, 274] width 235 height 15
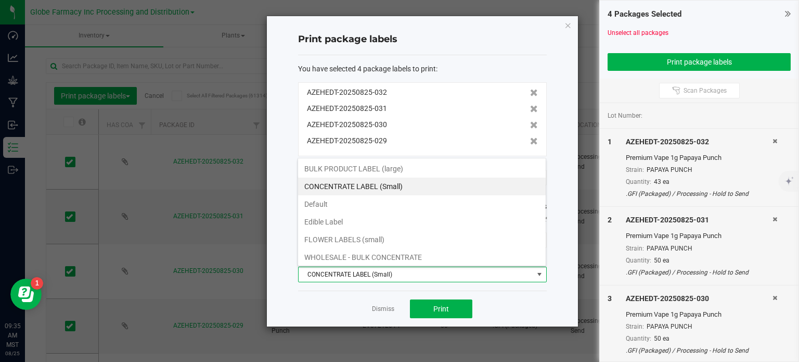
drag, startPoint x: 386, startPoint y: 170, endPoint x: 408, endPoint y: 220, distance: 54.3
click at [386, 170] on li "BULK PRODUCT LABEL (large)" at bounding box center [422, 169] width 248 height 18
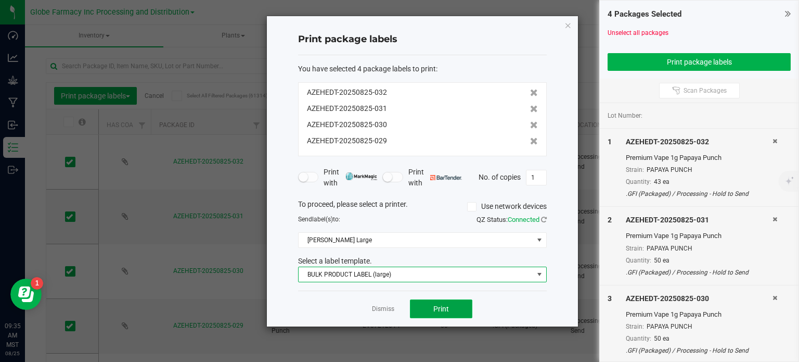
click at [423, 311] on button "Print" at bounding box center [441, 308] width 62 height 19
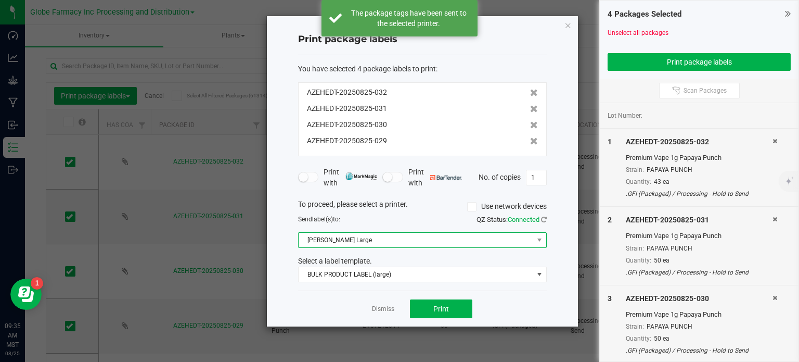
drag, startPoint x: 366, startPoint y: 235, endPoint x: 364, endPoint y: 241, distance: 6.6
click at [366, 235] on span "[PERSON_NAME] Large" at bounding box center [416, 240] width 235 height 15
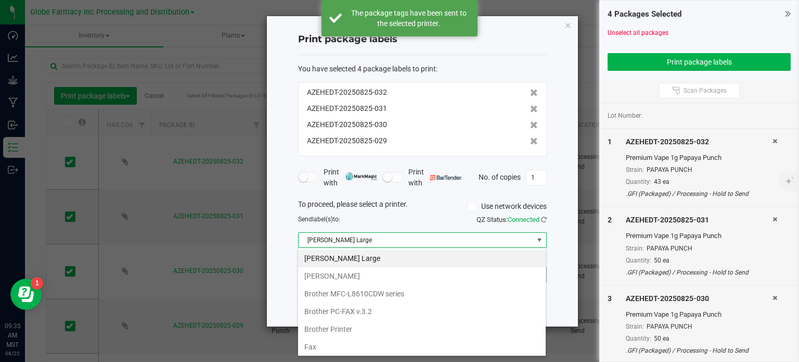
click at [355, 273] on Small "[PERSON_NAME]" at bounding box center [422, 276] width 248 height 18
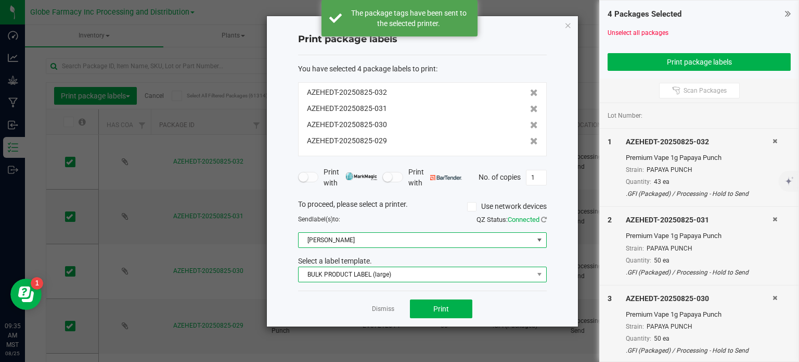
click at [356, 270] on span "BULK PRODUCT LABEL (large)" at bounding box center [416, 274] width 235 height 15
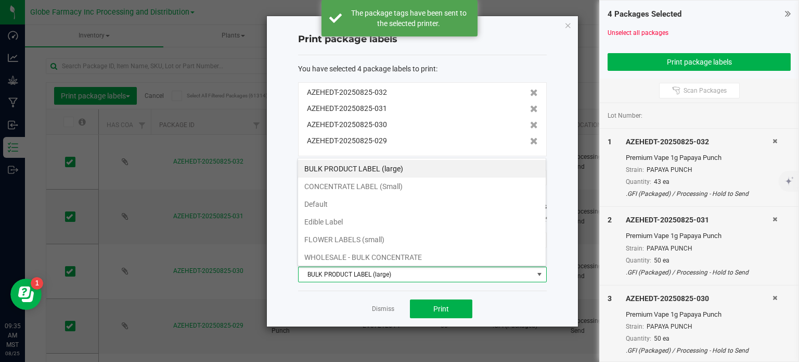
click at [348, 190] on li "CONCENTRATE LABEL (Small)" at bounding box center [422, 186] width 248 height 18
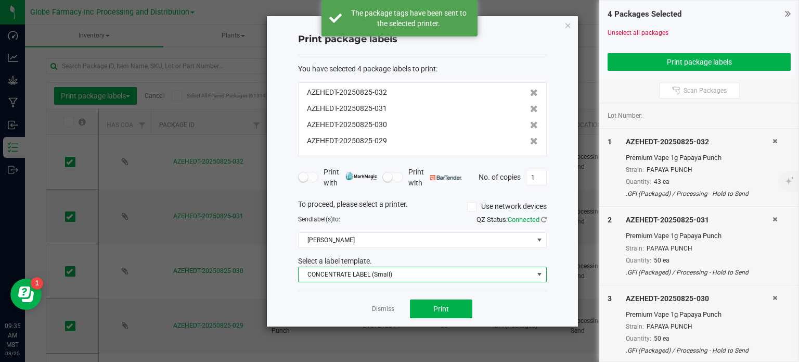
drag, startPoint x: 568, startPoint y: 24, endPoint x: 203, endPoint y: 126, distance: 379.0
click at [568, 24] on icon "button" at bounding box center [568, 25] width 7 height 12
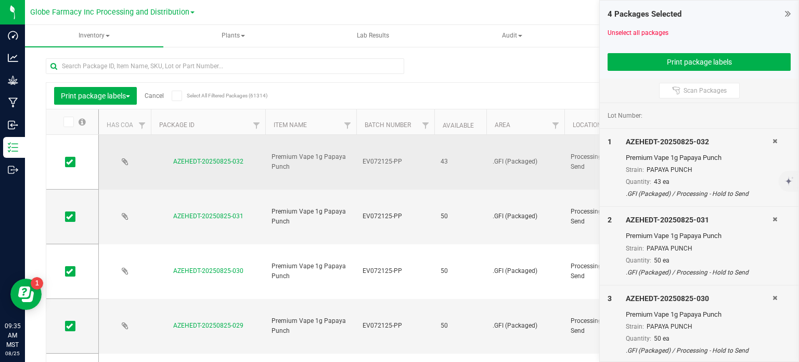
drag, startPoint x: 70, startPoint y: 161, endPoint x: 156, endPoint y: 145, distance: 87.4
click at [70, 162] on icon at bounding box center [69, 162] width 7 height 0
click at [0, 0] on input "checkbox" at bounding box center [0, 0] width 0 height 0
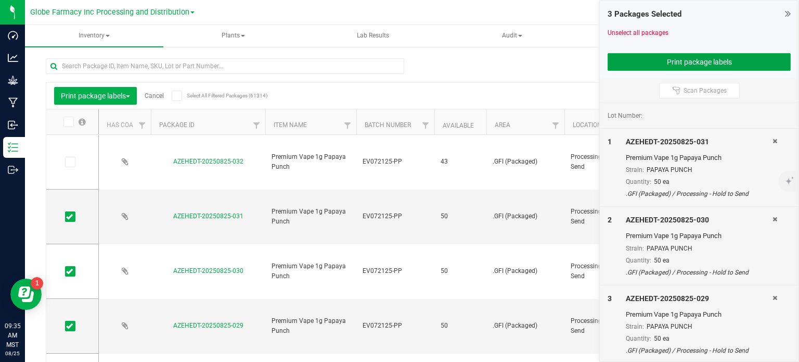
click at [651, 69] on button "Print package labels" at bounding box center [699, 62] width 183 height 18
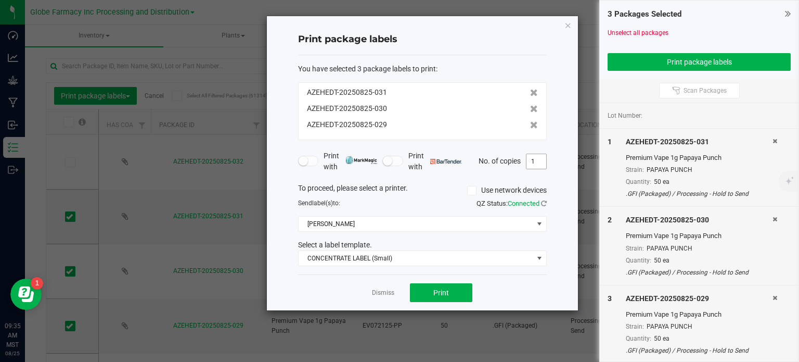
click at [527, 162] on input "1" at bounding box center [537, 161] width 20 height 15
type input "50"
click at [459, 286] on button "Print" at bounding box center [441, 292] width 62 height 19
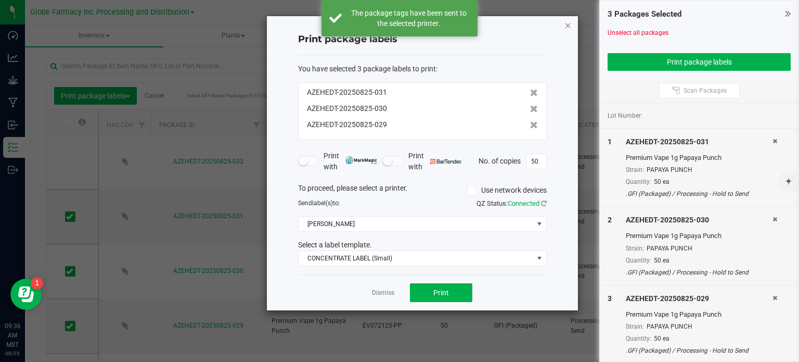
click at [568, 27] on icon "button" at bounding box center [568, 25] width 7 height 12
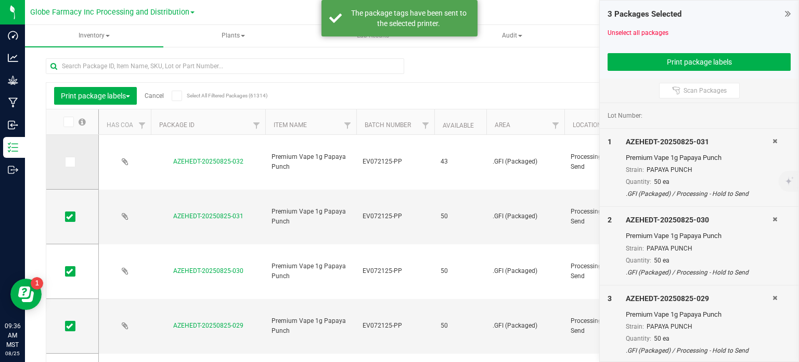
click at [70, 162] on icon at bounding box center [69, 162] width 7 height 0
click at [0, 0] on input "checkbox" at bounding box center [0, 0] width 0 height 0
click at [70, 217] on icon at bounding box center [69, 217] width 7 height 0
click at [0, 0] on input "checkbox" at bounding box center [0, 0] width 0 height 0
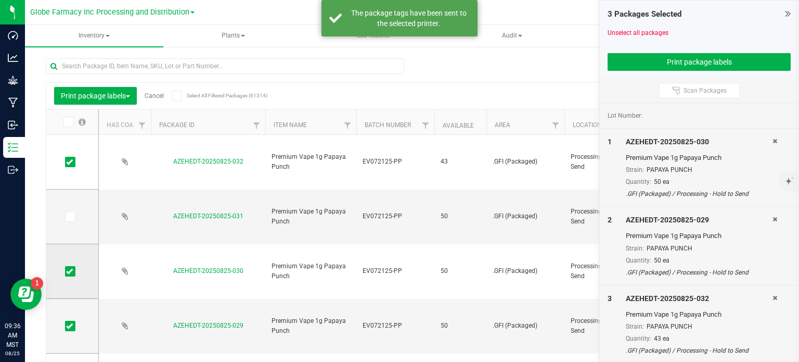
click at [72, 271] on icon at bounding box center [69, 271] width 7 height 0
click at [0, 0] on input "checkbox" at bounding box center [0, 0] width 0 height 0
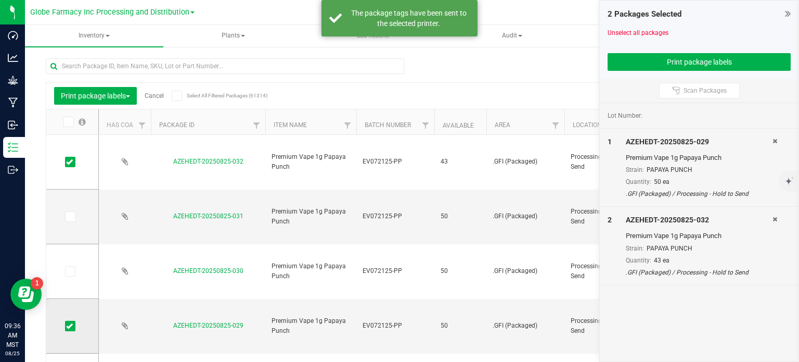
click at [70, 326] on icon at bounding box center [69, 326] width 7 height 0
click at [0, 0] on input "checkbox" at bounding box center [0, 0] width 0 height 0
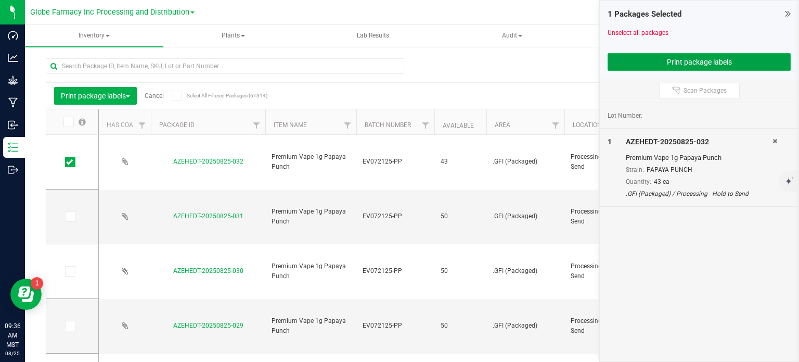
click at [656, 62] on button "Print package labels" at bounding box center [699, 62] width 183 height 18
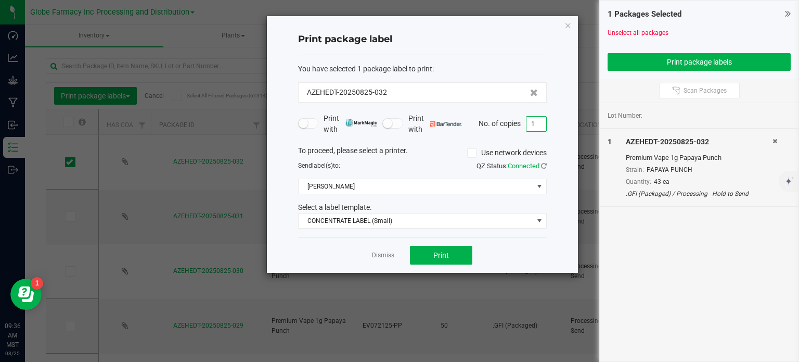
click at [539, 122] on input "1" at bounding box center [537, 124] width 20 height 15
type input "43"
click at [438, 251] on span "Print" at bounding box center [442, 255] width 16 height 8
click at [569, 27] on icon "button" at bounding box center [568, 25] width 7 height 12
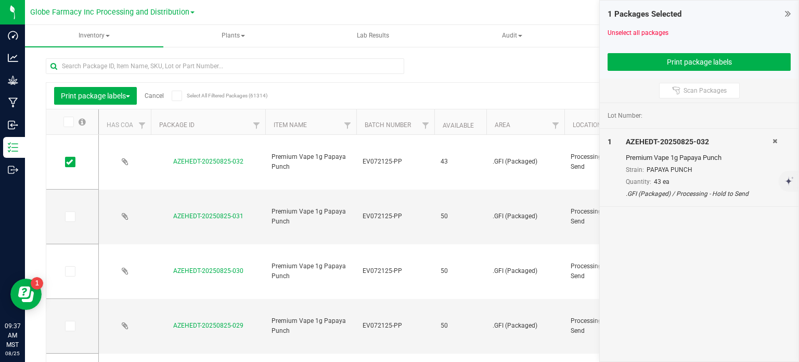
click at [159, 98] on link "Cancel" at bounding box center [154, 95] width 19 height 7
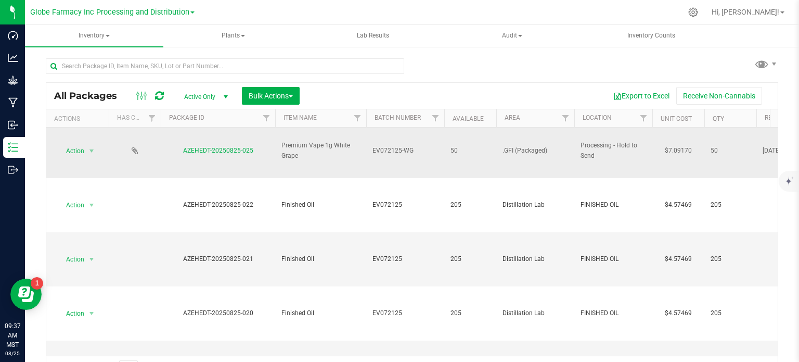
scroll to position [364, 0]
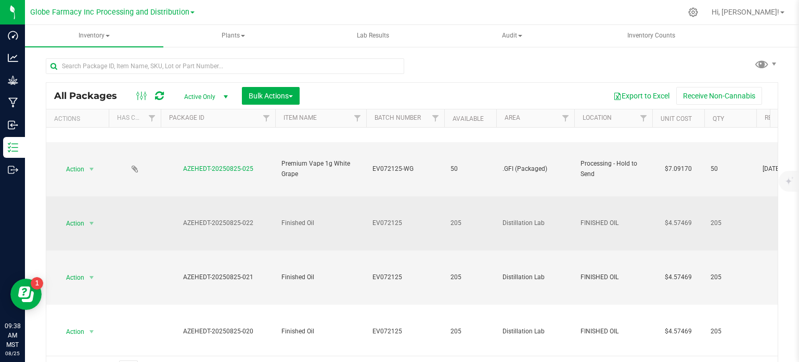
click at [407, 222] on span "EV072125" at bounding box center [406, 223] width 66 height 10
type input "EV072125-FF"
click at [448, 95] on div "All Packages Active Only Active Only Lab Samples Locked All Bulk Actions Add to…" at bounding box center [412, 231] width 733 height 299
click at [86, 222] on span "select" at bounding box center [91, 223] width 13 height 15
click at [83, 225] on span "Action" at bounding box center [71, 223] width 28 height 15
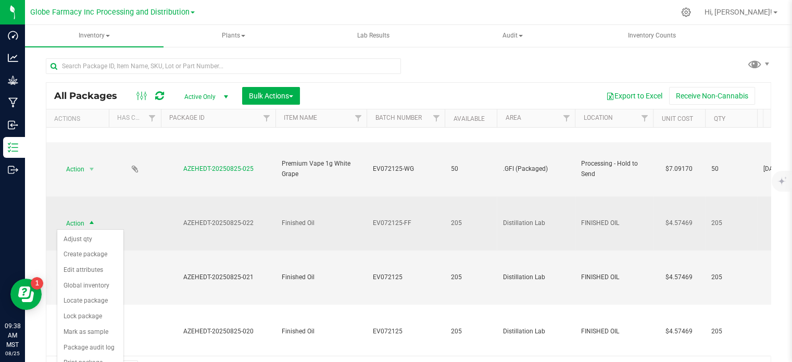
click at [78, 222] on span "Action" at bounding box center [71, 223] width 28 height 15
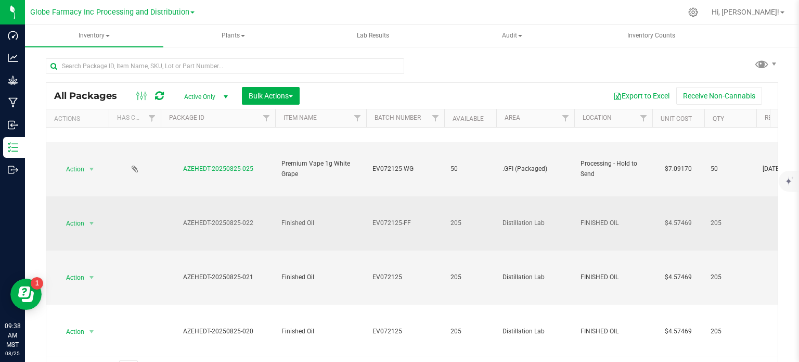
drag, startPoint x: 254, startPoint y: 223, endPoint x: 185, endPoint y: 226, distance: 69.3
click at [185, 226] on div "AZEHEDT-20250825-022" at bounding box center [218, 223] width 118 height 10
copy div "AZEHEDT-20250825-022"
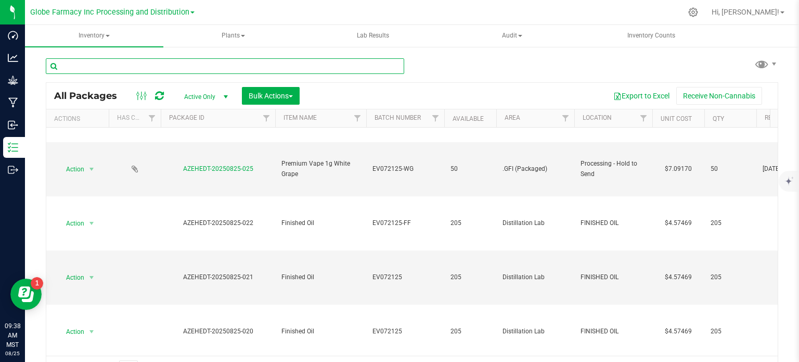
click at [138, 69] on input "text" at bounding box center [225, 66] width 359 height 16
paste input "AZEHEDT-20250825-022"
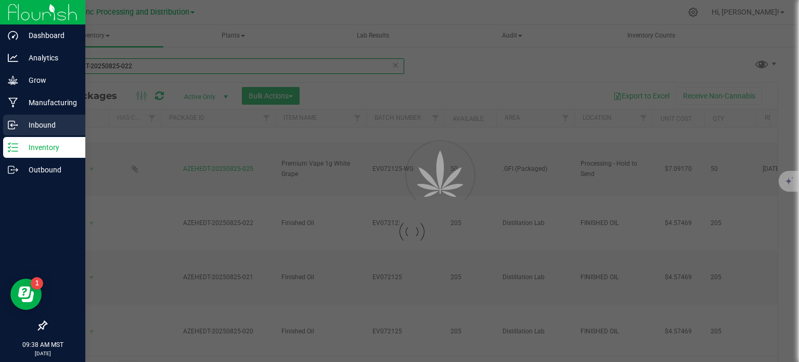
type input "AZEHEDT-20250825-022"
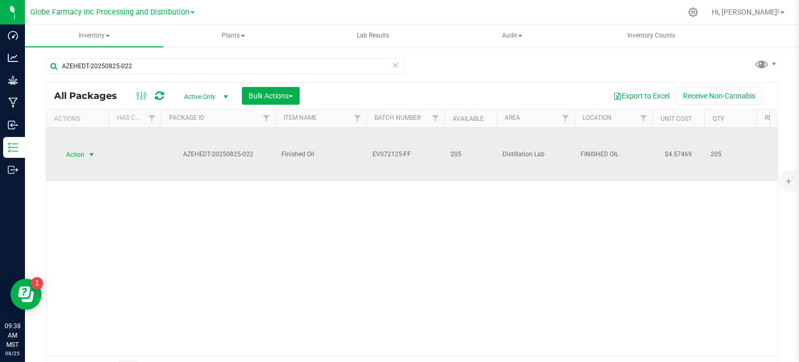
click at [92, 154] on span "select" at bounding box center [91, 154] width 8 height 8
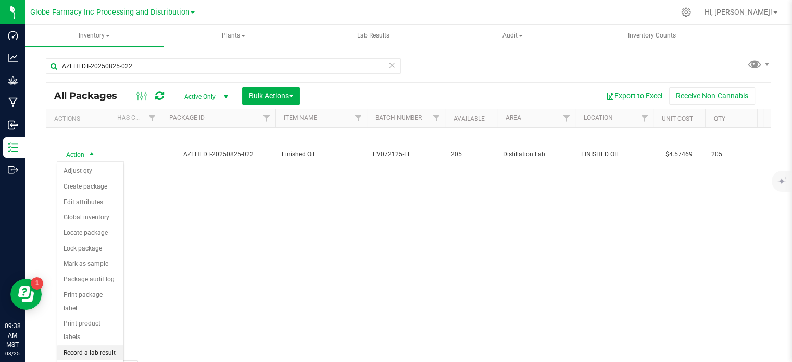
click at [96, 345] on li "Record a lab result" at bounding box center [90, 353] width 66 height 16
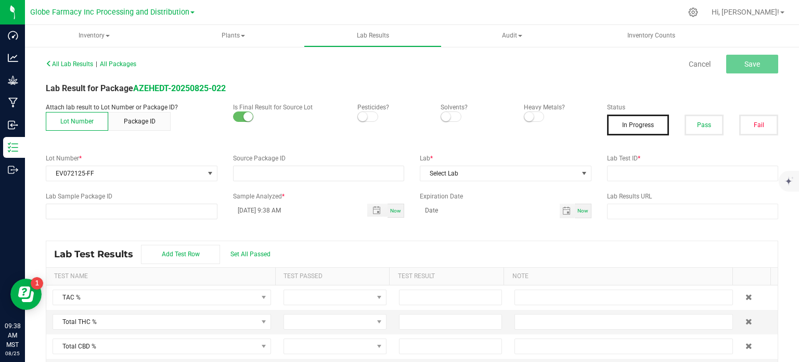
type input "AZEHEDT-20250825-022"
click at [691, 126] on button "Pass" at bounding box center [704, 125] width 39 height 21
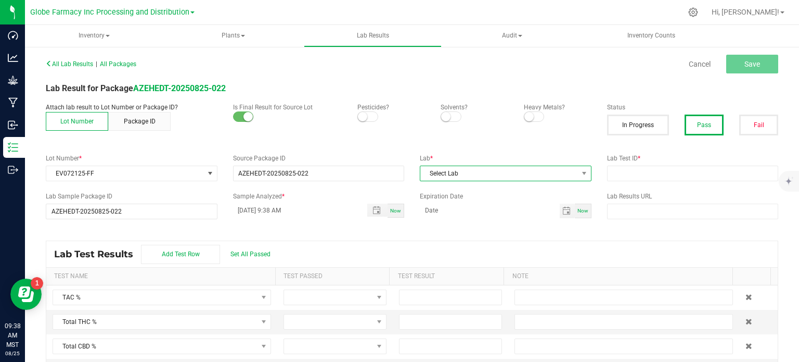
click at [486, 177] on span "Select Lab" at bounding box center [500, 173] width 158 height 15
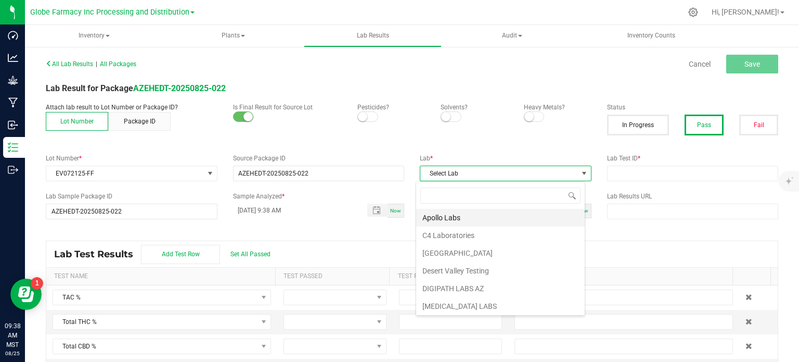
scroll to position [15, 169]
click at [475, 219] on li "Apollo Labs" at bounding box center [500, 218] width 169 height 18
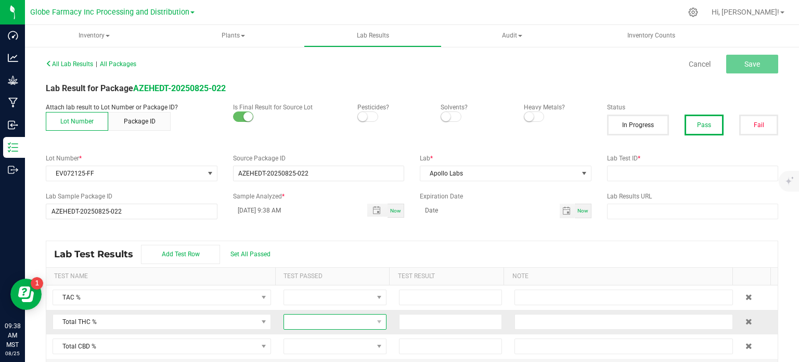
click at [312, 321] on span at bounding box center [328, 321] width 89 height 15
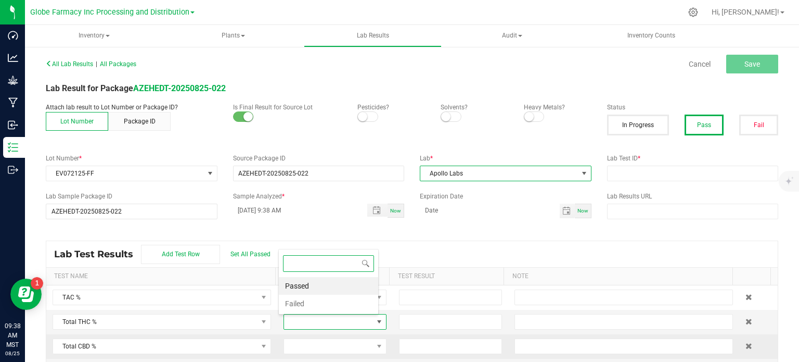
click at [317, 289] on li "Passed" at bounding box center [328, 286] width 99 height 18
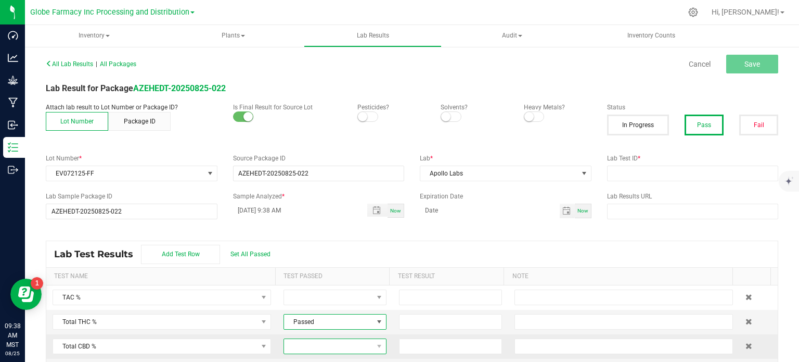
click at [307, 345] on span at bounding box center [328, 346] width 89 height 15
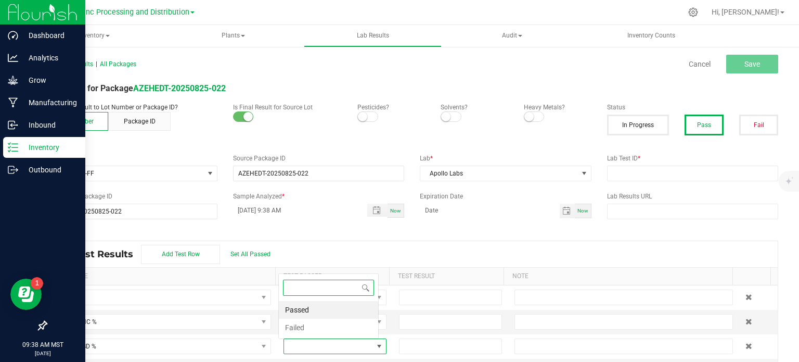
click at [317, 311] on li "Passed" at bounding box center [328, 310] width 99 height 18
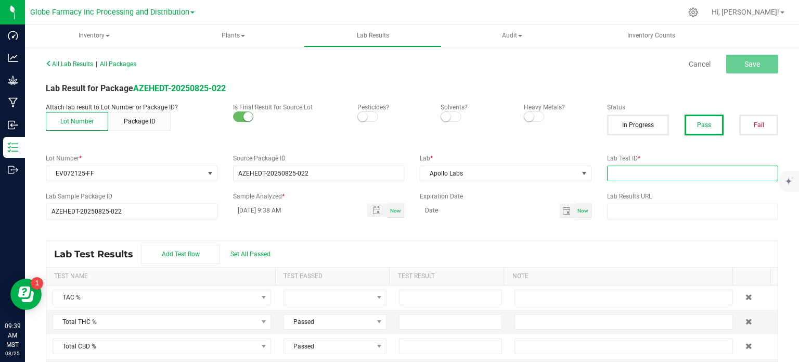
drag, startPoint x: 625, startPoint y: 176, endPoint x: 630, endPoint y: 174, distance: 5.6
click at [626, 176] on input "text" at bounding box center [693, 174] width 172 height 16
paste input "2507APO3197.16253"
type input "2507APO3197.16253"
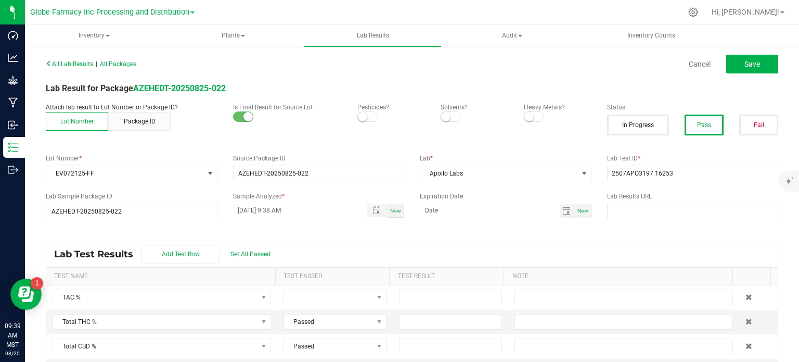
click at [501, 225] on div "All Lab Results | All Packages Cancel Save Lab Result for Package AZEHEDT-20250…" at bounding box center [412, 214] width 733 height 317
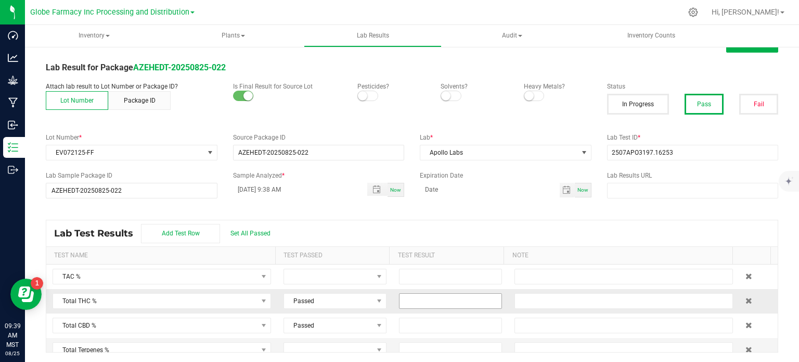
scroll to position [21, 0]
click at [449, 300] on input at bounding box center [451, 300] width 102 height 15
paste input "89.4358"
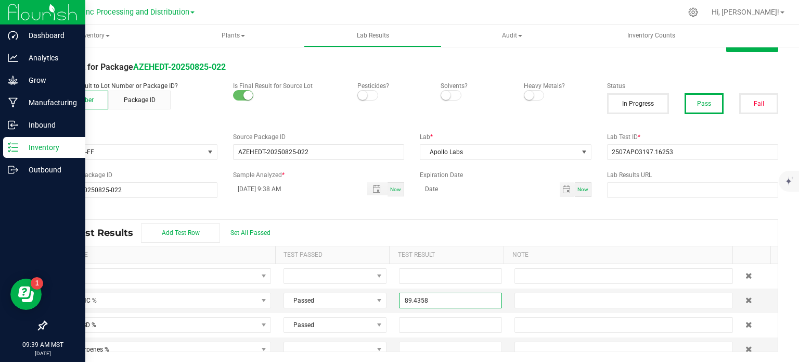
type input "89.4358"
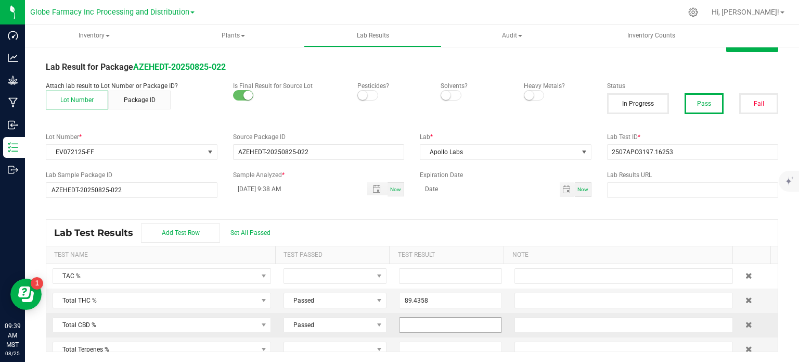
click at [455, 320] on input at bounding box center [451, 324] width 102 height 15
paste input "0.2649"
type input "0.2649"
click at [472, 224] on div "Lab Test Results Add Test Row Set All Passed" at bounding box center [412, 233] width 732 height 26
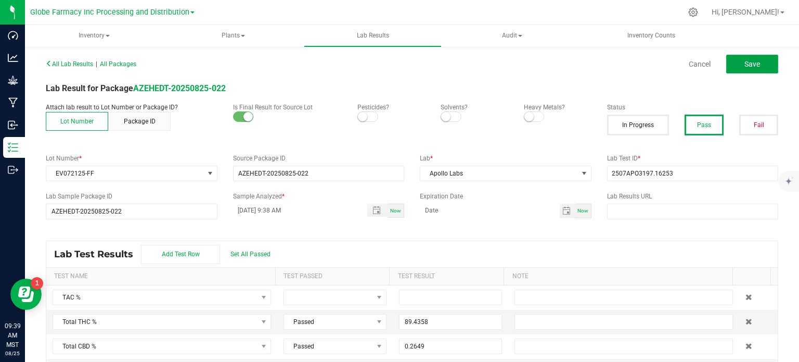
click at [745, 67] on span "Save" at bounding box center [753, 64] width 16 height 8
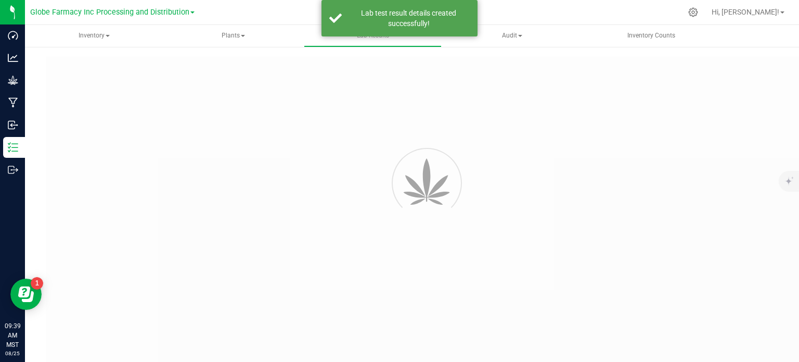
type input "AZEHEDT-20250825-022"
type input "2507APO3197.16253"
type input "AZEHEDT-20250825-022"
type input "08/25/2025 9:38 AM"
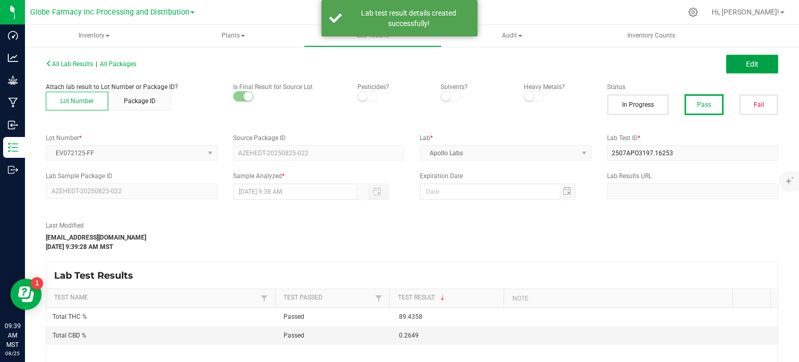
click at [746, 66] on span "Edit" at bounding box center [752, 64] width 12 height 8
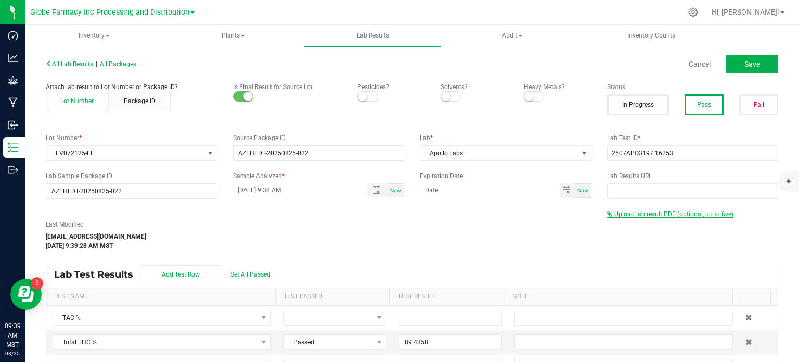
click at [656, 211] on span "Upload lab result PDF (optional, up to five)" at bounding box center [674, 213] width 119 height 7
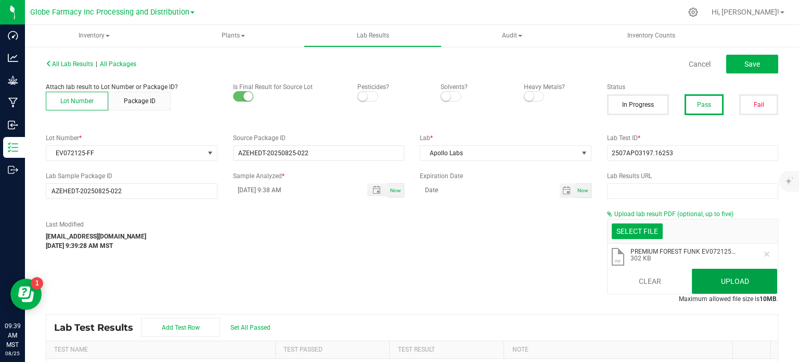
click at [716, 282] on button "Upload" at bounding box center [734, 281] width 85 height 25
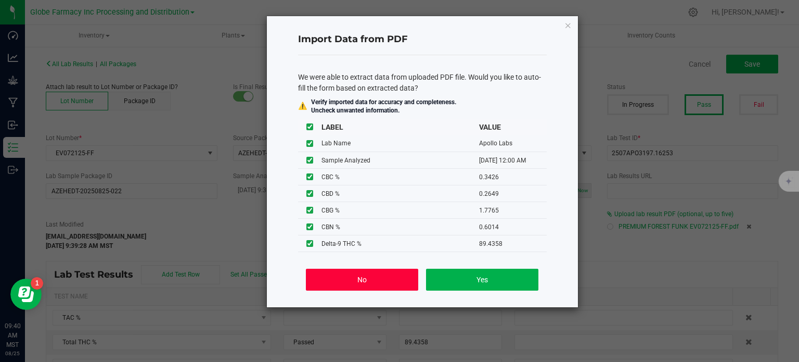
click at [402, 272] on button "No" at bounding box center [362, 280] width 112 height 22
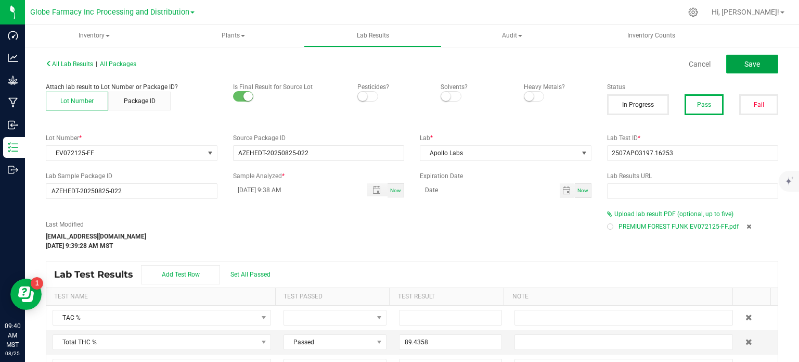
click at [745, 70] on button "Save" at bounding box center [753, 64] width 52 height 19
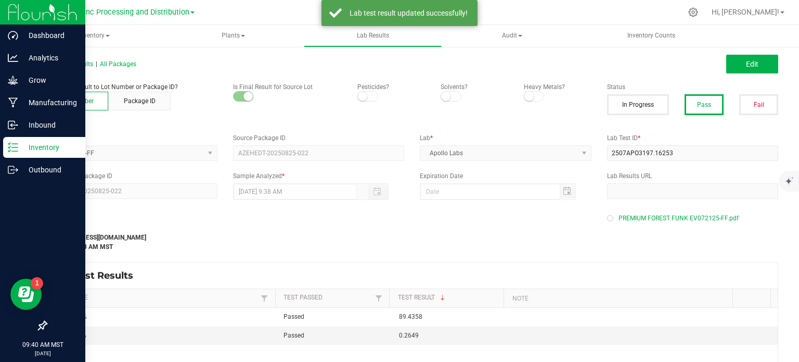
click at [8, 153] on div "Inventory" at bounding box center [44, 147] width 82 height 21
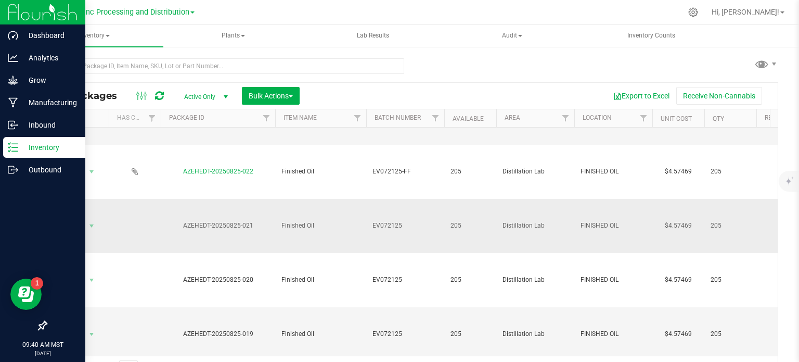
scroll to position [416, 0]
click at [275, 100] on button "Bulk Actions" at bounding box center [271, 96] width 58 height 18
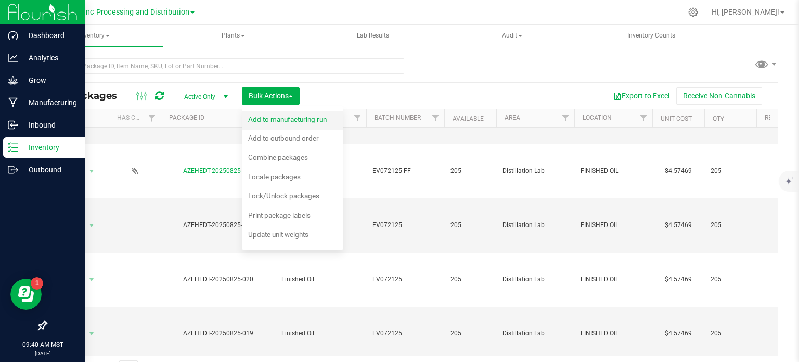
click at [266, 122] on span "Add to manufacturing run" at bounding box center [287, 119] width 79 height 8
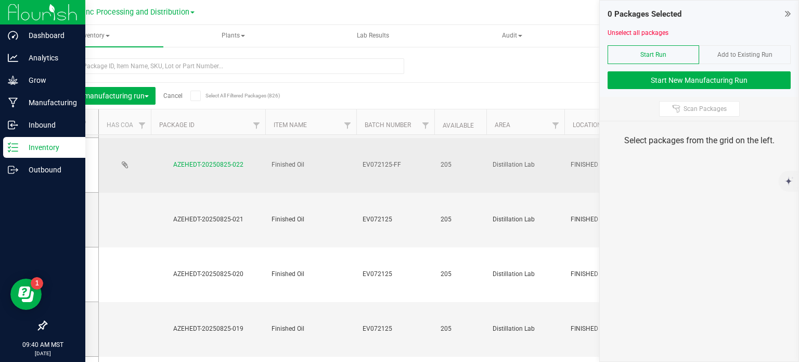
scroll to position [416, 0]
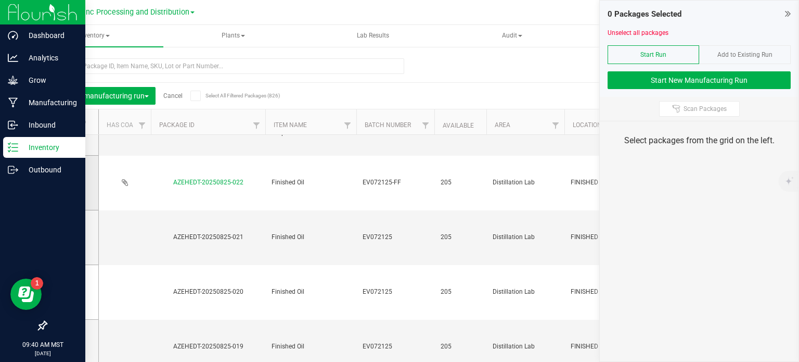
click at [69, 183] on icon at bounding box center [69, 183] width 7 height 0
click at [0, 0] on input "checkbox" at bounding box center [0, 0] width 0 height 0
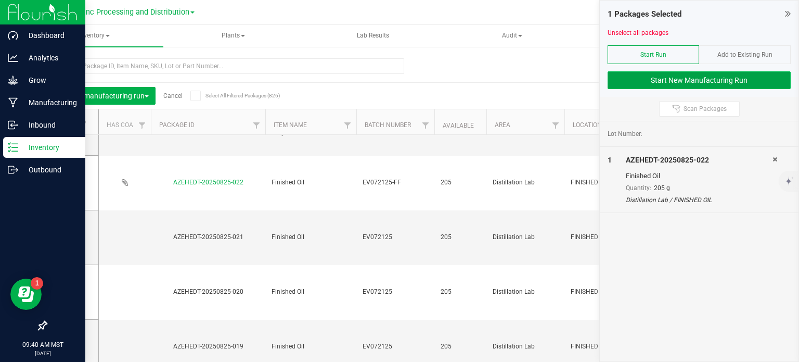
click at [620, 77] on button "Start New Manufacturing Run" at bounding box center [699, 80] width 183 height 18
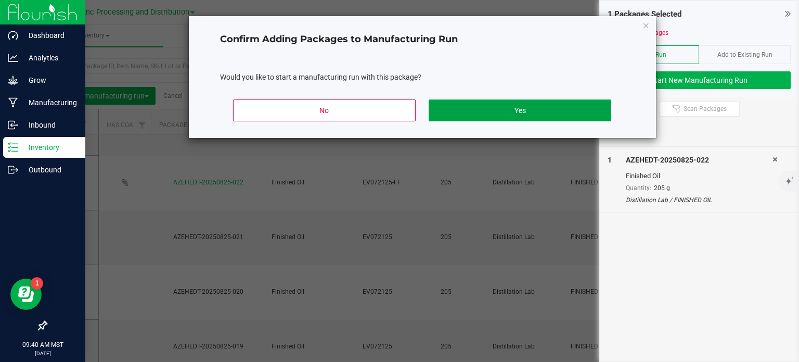
click at [535, 113] on button "Yes" at bounding box center [520, 110] width 182 height 22
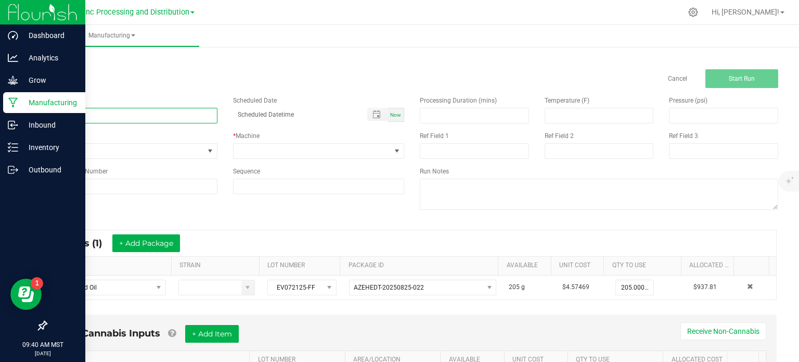
click at [193, 111] on input at bounding box center [132, 116] width 172 height 16
type input "EVP FOREST FUNK 1G"
click at [248, 152] on span at bounding box center [313, 151] width 158 height 15
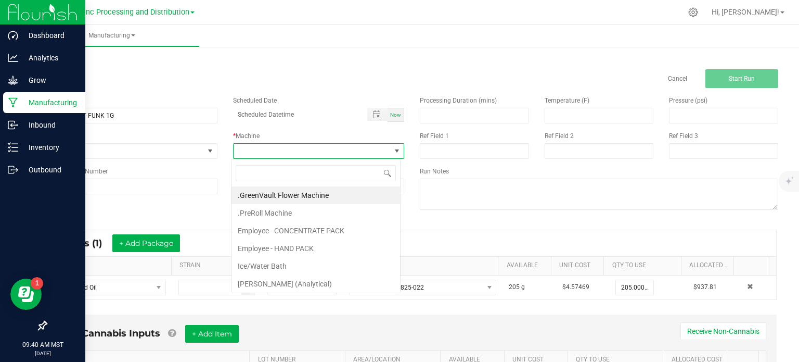
scroll to position [15, 169]
click at [278, 228] on li "Employee - CONCENTRATE PACK" at bounding box center [316, 231] width 169 height 18
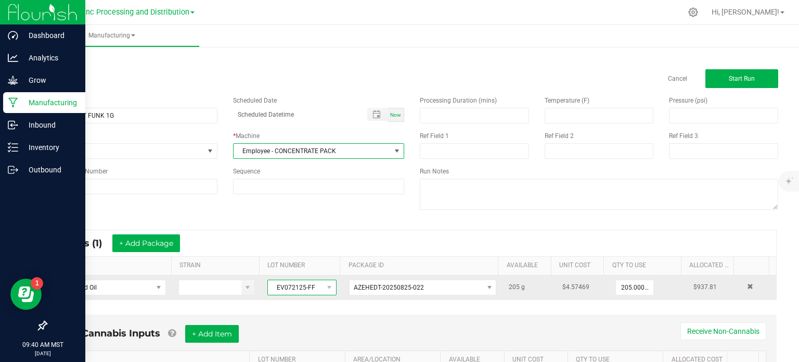
click at [277, 285] on span "EV072125-FF" at bounding box center [295, 287] width 55 height 15
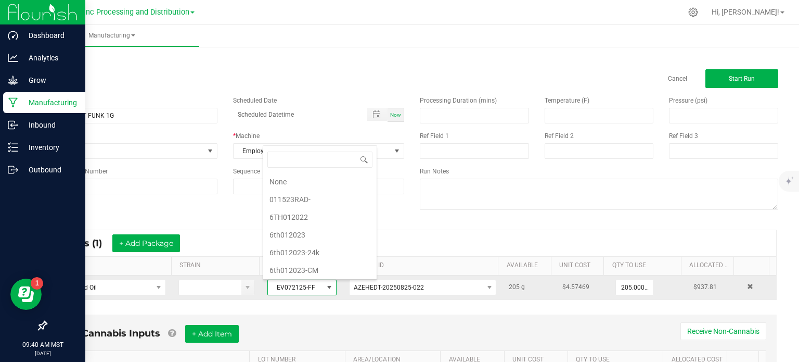
click at [284, 284] on span "EV072125-FF" at bounding box center [295, 287] width 55 height 15
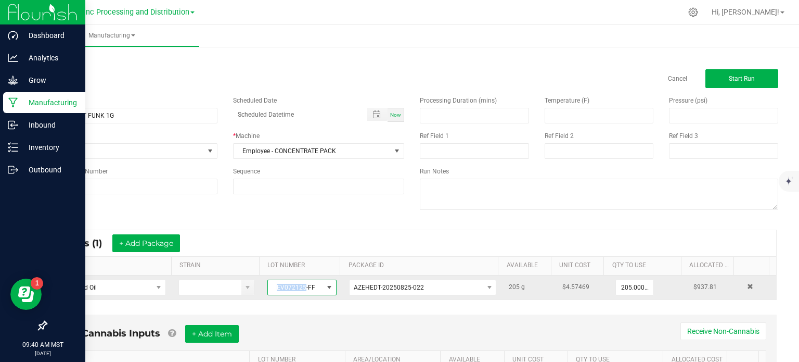
click at [284, 284] on span "EV072125-FF" at bounding box center [295, 287] width 55 height 15
copy span "EV072125-FF"
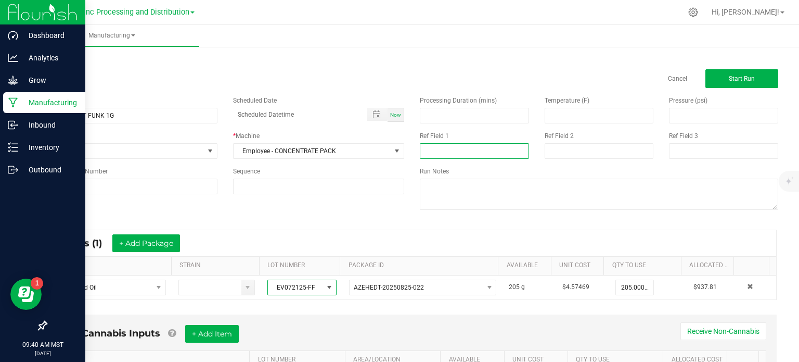
click at [433, 149] on input at bounding box center [474, 151] width 109 height 16
paste input "EV072125-FF"
type input "EV072125-FF"
click at [579, 150] on input at bounding box center [599, 151] width 109 height 16
type input "AUGUST 2025 VAPES"
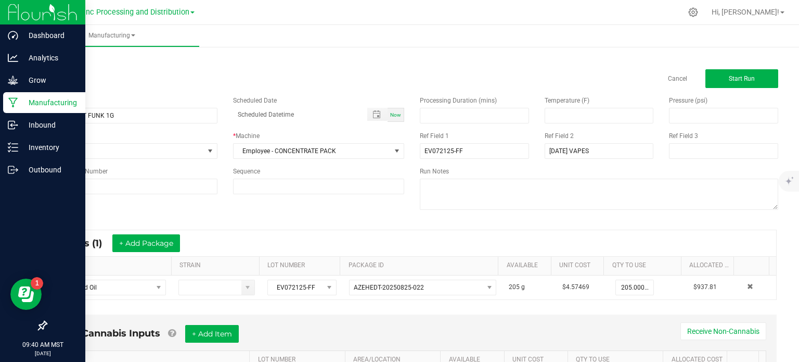
click at [297, 215] on div "Name EVP FOREST FUNK 1G Scheduled Date Now Run Type None * Machine Employee - C…" at bounding box center [412, 154] width 748 height 132
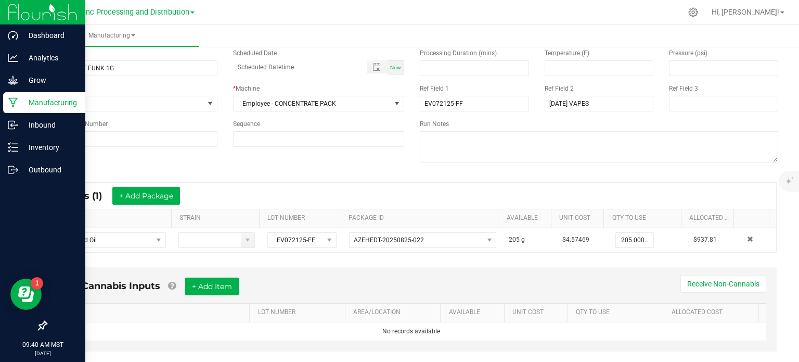
scroll to position [65, 0]
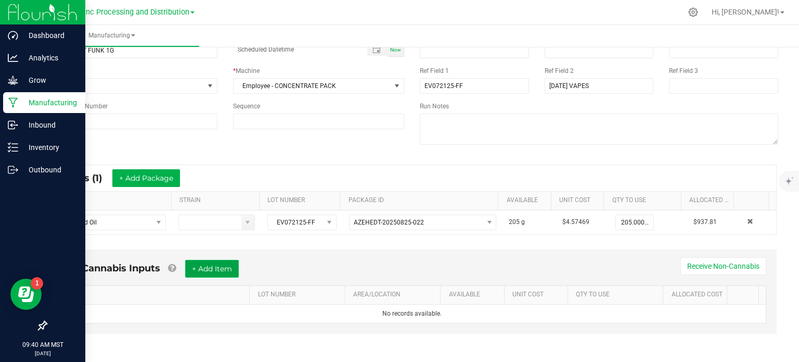
click at [219, 261] on button "+ Add Item" at bounding box center [212, 269] width 54 height 18
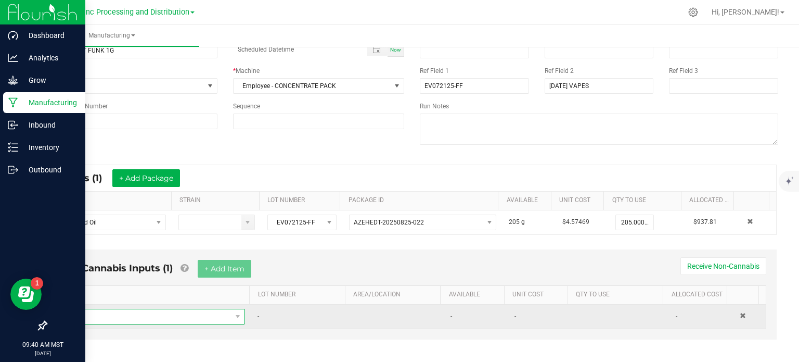
click at [180, 320] on span "NO DATA FOUND" at bounding box center [148, 316] width 167 height 15
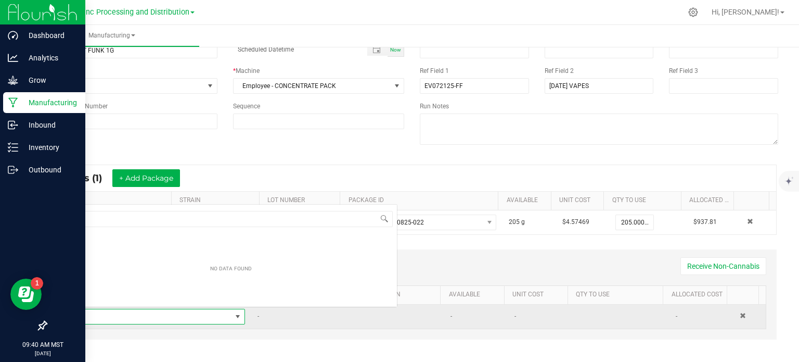
scroll to position [15, 174]
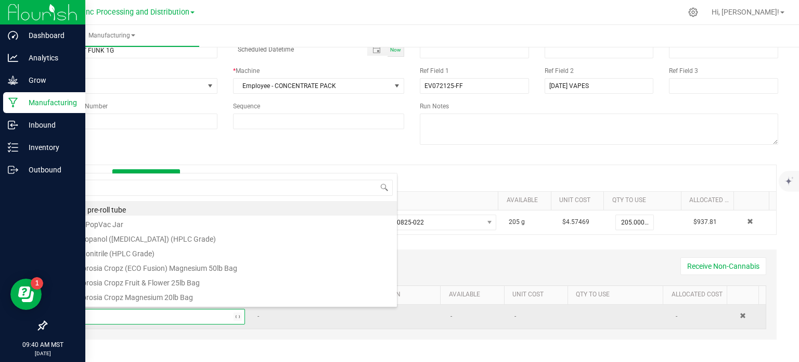
type input "FIT"
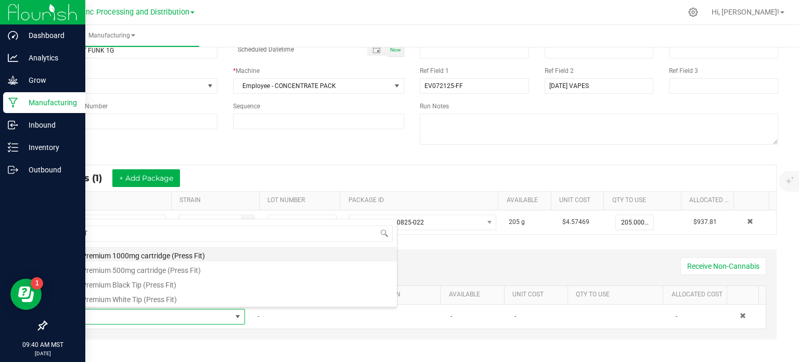
click at [171, 257] on li "EV Premium 1000mg cartridge (Press Fit)" at bounding box center [231, 254] width 332 height 15
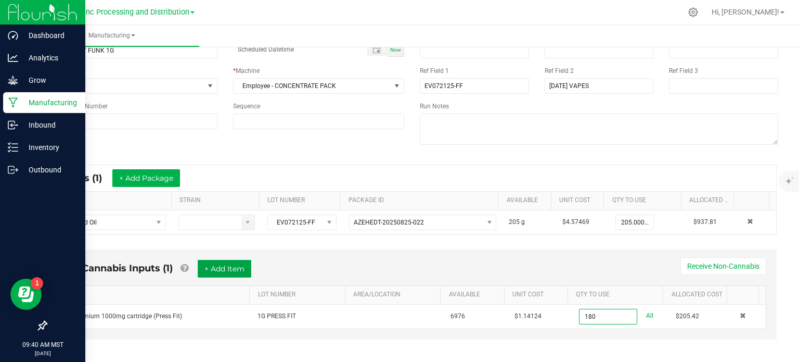
click at [238, 273] on button "+ Add Item" at bounding box center [225, 269] width 54 height 18
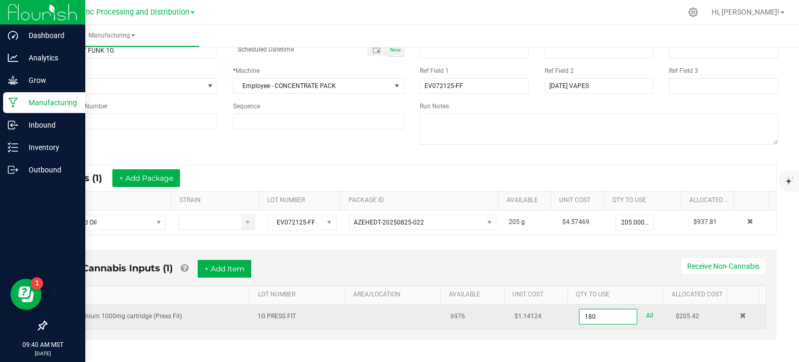
type input "180 ea"
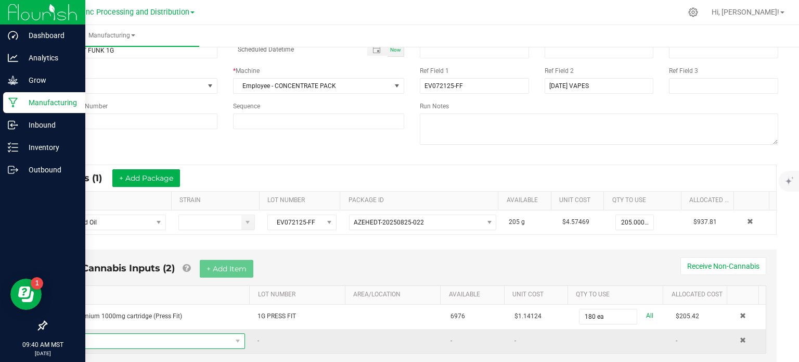
click at [188, 337] on span "NO DATA FOUND" at bounding box center [148, 341] width 167 height 15
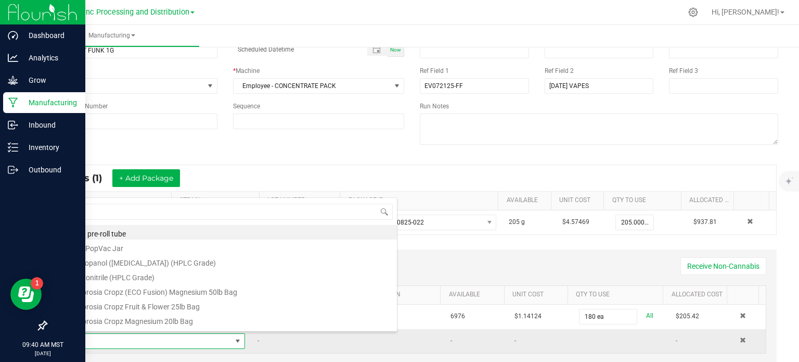
type input "FIT"
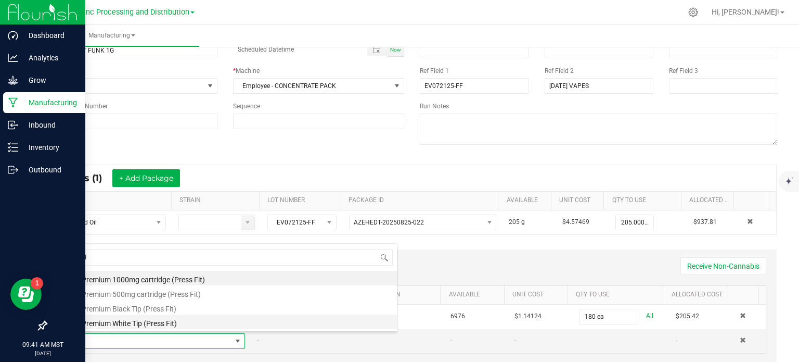
click at [171, 326] on li "EV Premium White Tip (Press Fit)" at bounding box center [231, 321] width 332 height 15
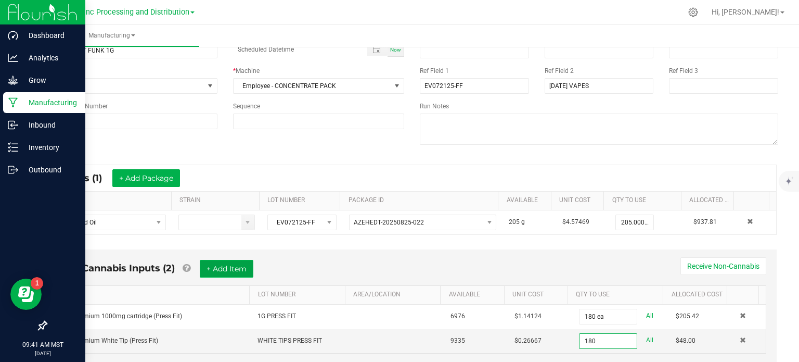
type input "180 ea"
click at [238, 268] on button "+ Add Item" at bounding box center [227, 269] width 54 height 18
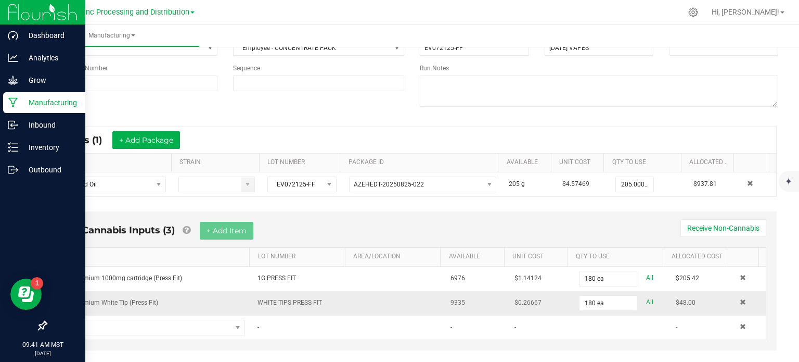
scroll to position [119, 0]
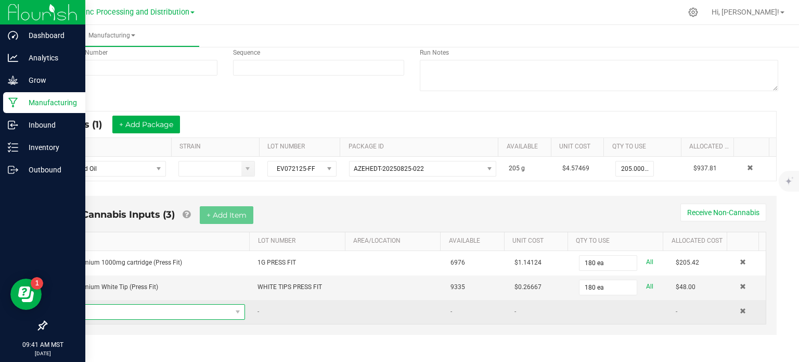
click at [217, 314] on span "NO DATA FOUND" at bounding box center [148, 311] width 167 height 15
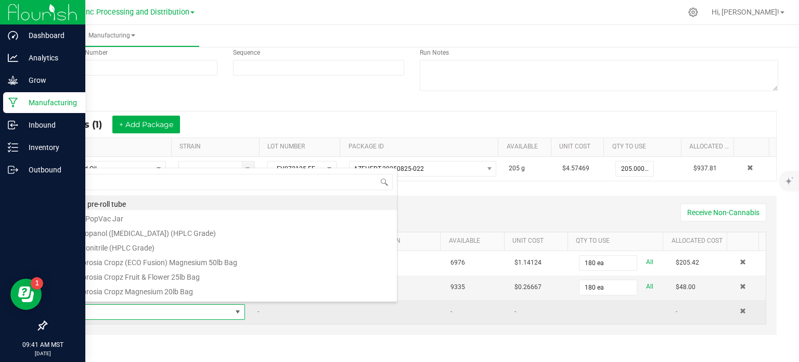
scroll to position [15, 174]
type input "TUBE"
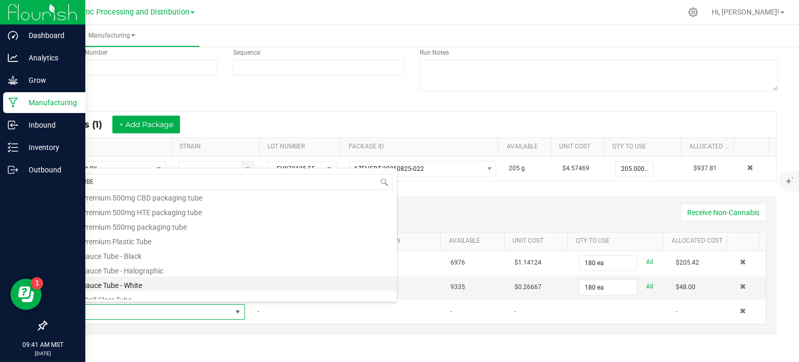
scroll to position [142, 0]
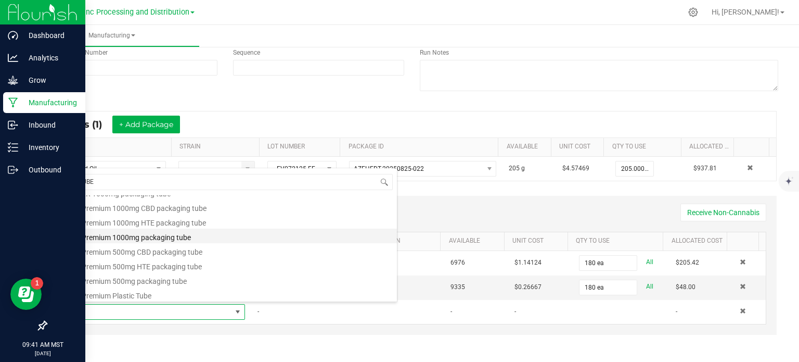
click at [160, 241] on li "EV Premium 1000mg packaging tube" at bounding box center [231, 235] width 332 height 15
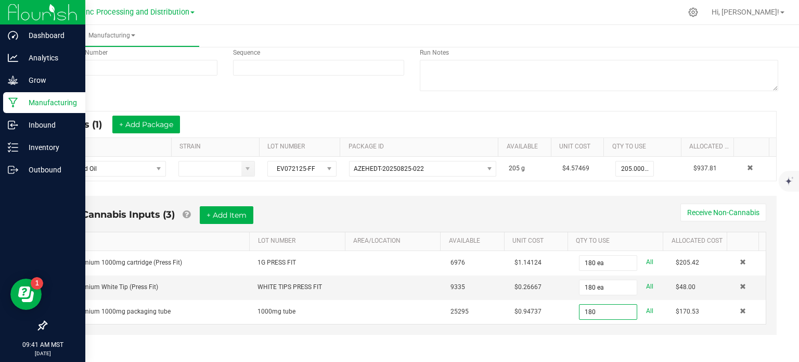
click at [575, 355] on div "< All Runs Cancel Start Run Name EVP FOREST FUNK 1G Scheduled Date Now Run Type…" at bounding box center [412, 145] width 774 height 439
type input "180 ea"
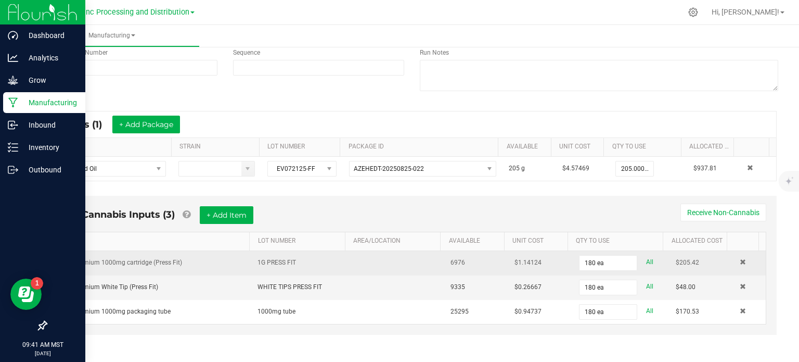
scroll to position [0, 0]
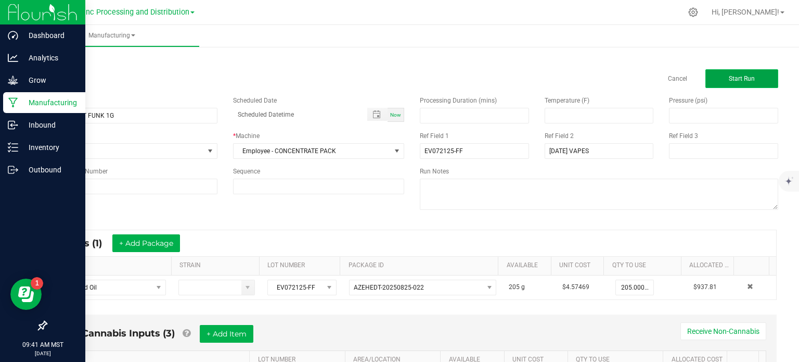
click at [754, 87] on button "Start Run" at bounding box center [742, 78] width 73 height 19
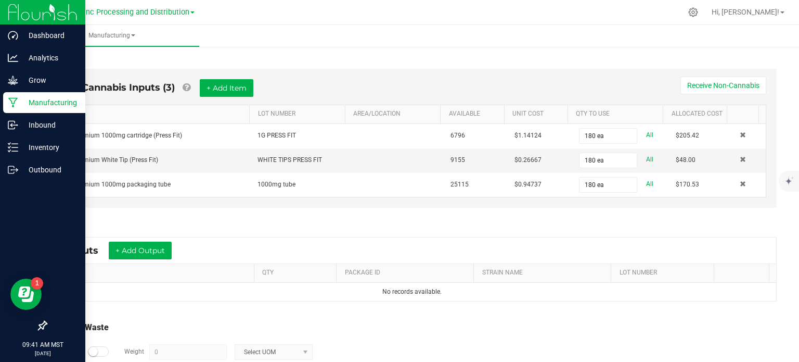
scroll to position [323, 0]
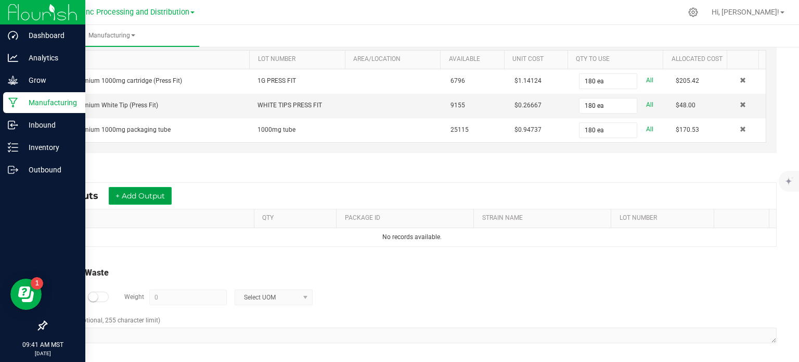
click at [137, 192] on button "+ Add Output" at bounding box center [140, 196] width 63 height 18
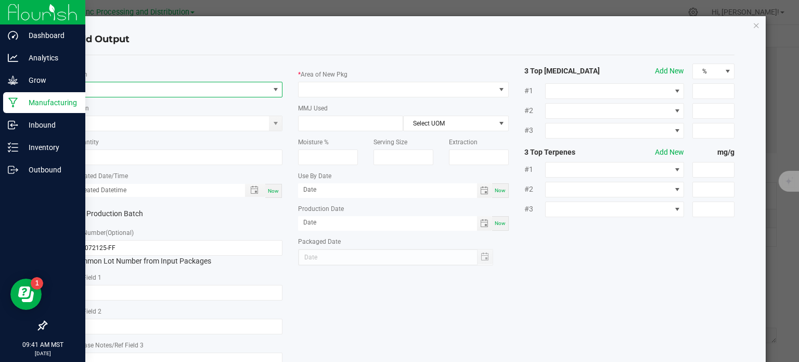
click at [131, 83] on span "NO DATA FOUND" at bounding box center [171, 89] width 197 height 15
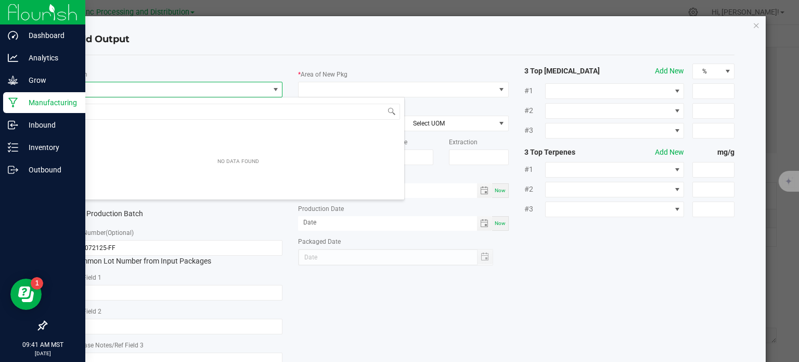
scroll to position [15, 208]
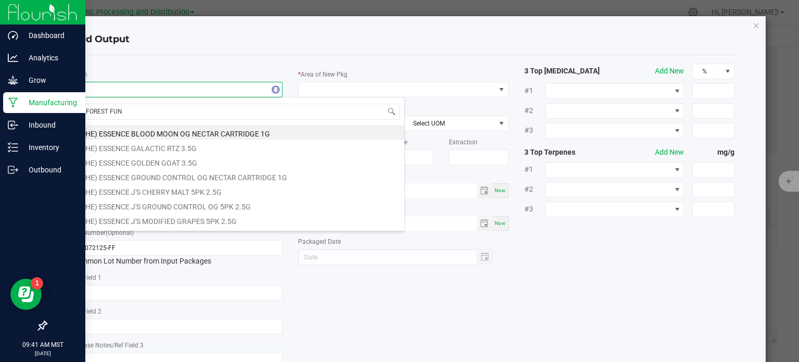
type input "FOREST FUNK"
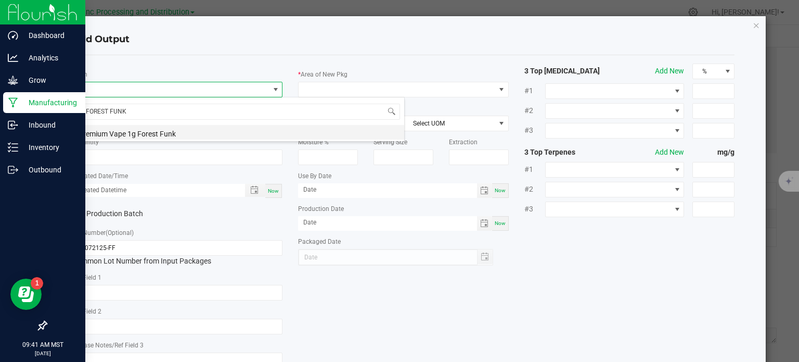
click at [122, 136] on li "Premium Vape 1g Forest Funk" at bounding box center [238, 132] width 332 height 15
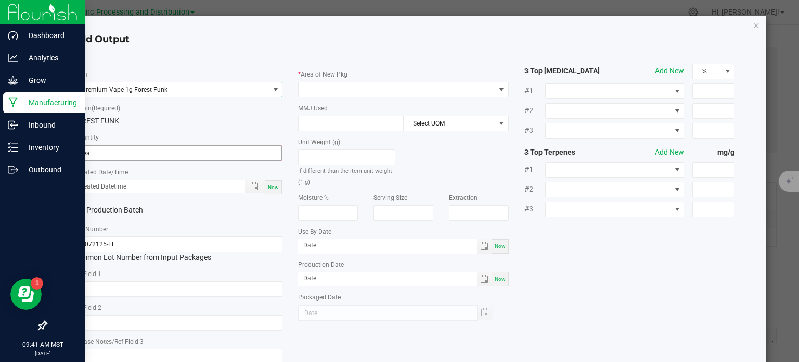
click at [96, 154] on input "0 ea" at bounding box center [177, 153] width 209 height 15
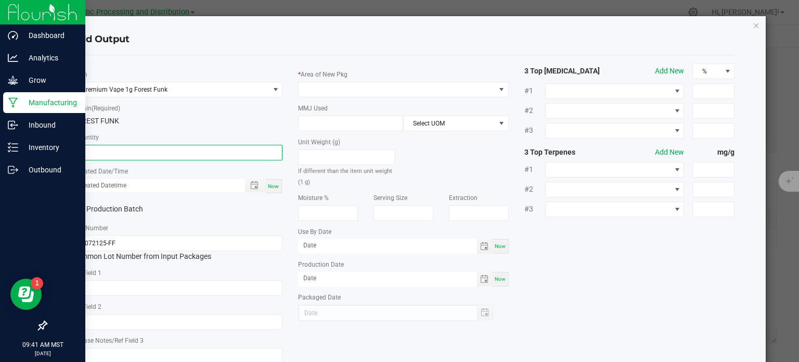
type input "50 ea"
click at [271, 189] on span "Now" at bounding box center [273, 186] width 11 height 6
type input "08/25/2025 9:41 AM"
type input "[DATE]"
click at [145, 291] on input "text" at bounding box center [177, 288] width 211 height 16
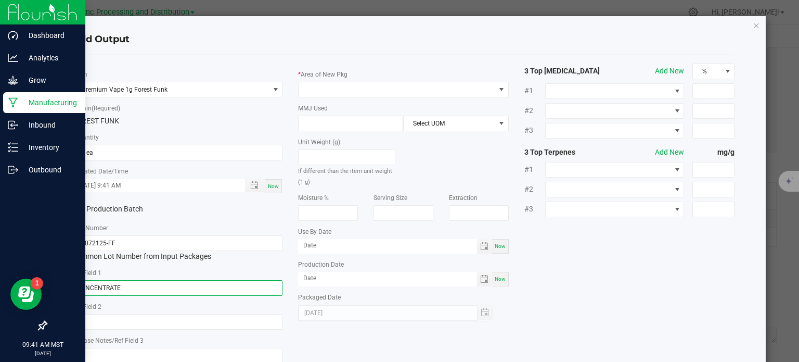
type input "CONCENTRATE"
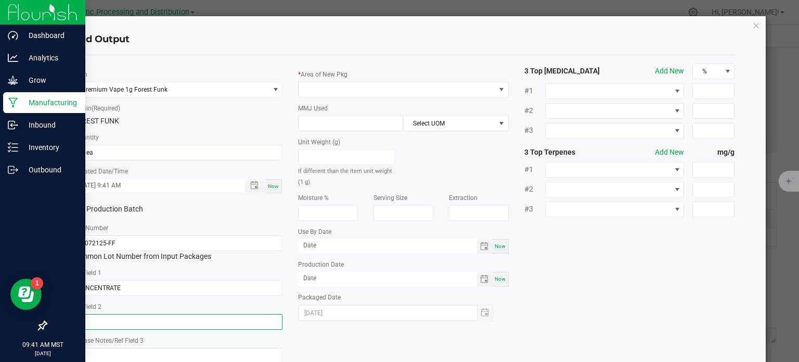
paste input "Cannabis Derived Distillate, Organic Terpenes"
type input "Cannabis Derived Distillate, Organic Terpenes"
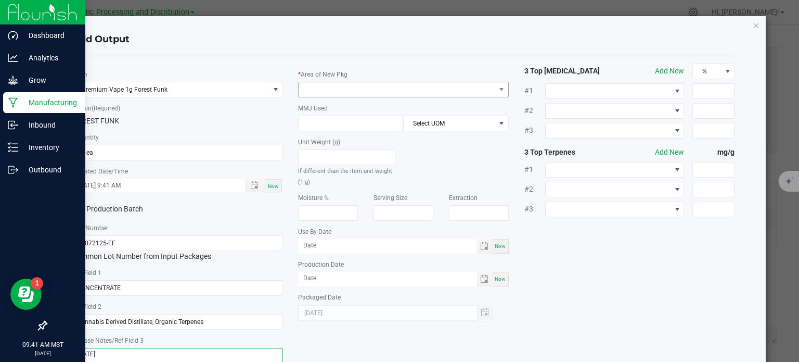
type textarea "[DATE]"
click at [356, 84] on span at bounding box center [397, 89] width 197 height 15
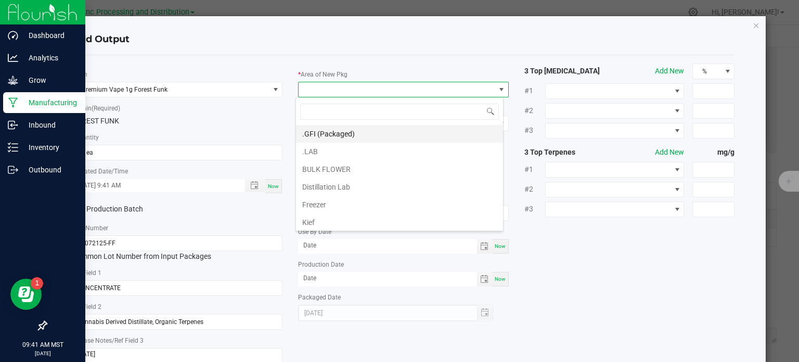
click at [336, 125] on li ".GFI (Packaged)" at bounding box center [399, 134] width 207 height 18
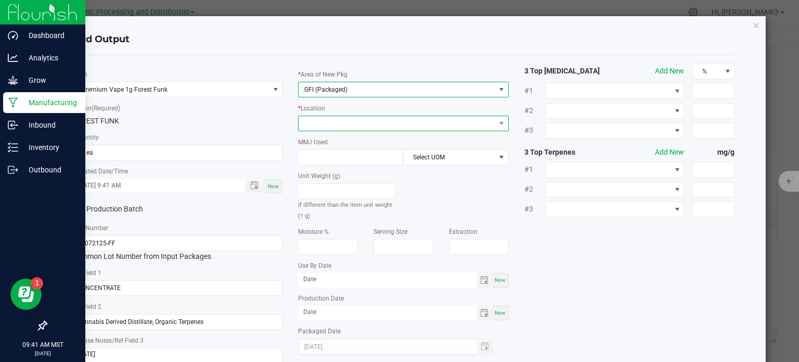
drag, startPoint x: 336, startPoint y: 129, endPoint x: 336, endPoint y: 122, distance: 6.2
click at [336, 122] on span at bounding box center [397, 123] width 197 height 15
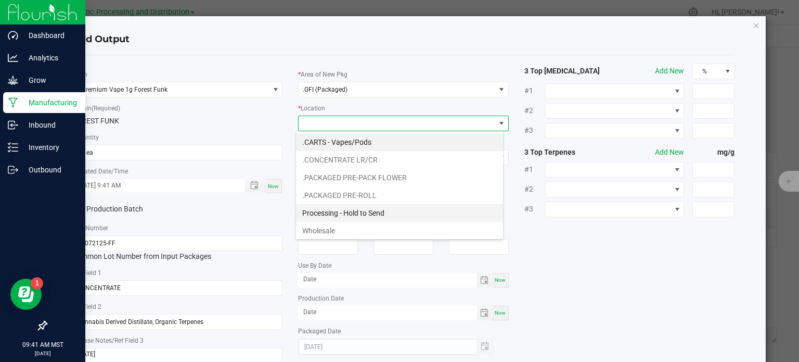
click at [353, 211] on li "Processing - Hold to Send" at bounding box center [399, 213] width 207 height 18
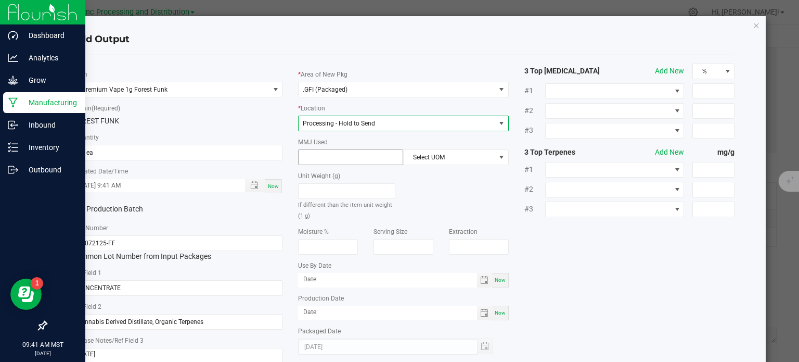
click at [338, 151] on input at bounding box center [351, 157] width 104 height 15
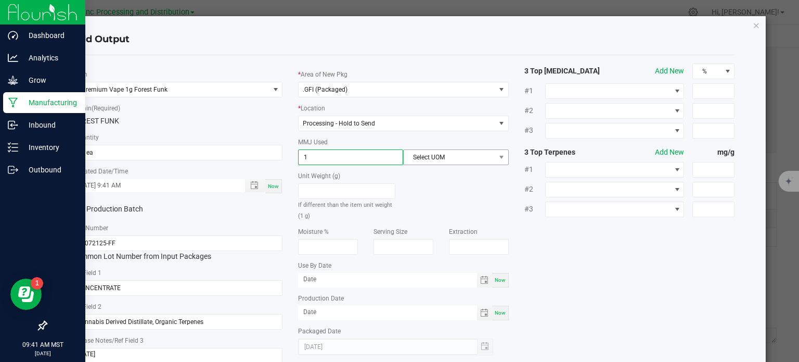
type input "1"
click at [421, 158] on span "Select UOM" at bounding box center [449, 157] width 91 height 15
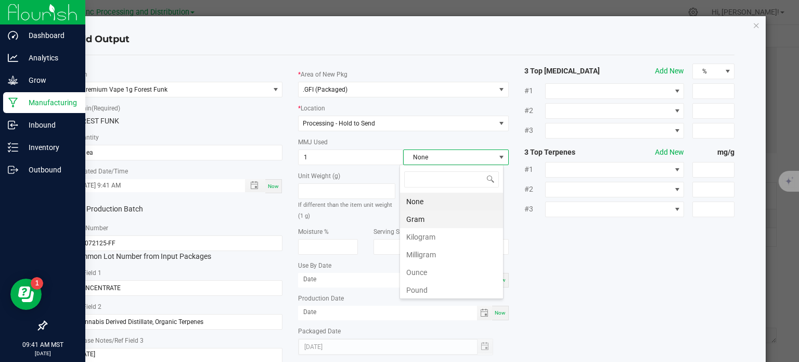
scroll to position [15, 104]
click at [418, 221] on li "Gram" at bounding box center [451, 219] width 103 height 18
click at [107, 151] on input "50" at bounding box center [178, 152] width 210 height 15
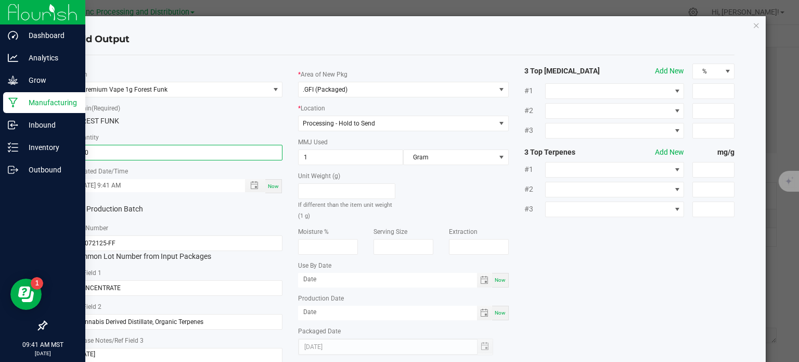
click at [631, 285] on div "* Item Premium Vape 1g Forest Funk * Strain (Required) FOREST FUNK * Quantity 1…" at bounding box center [404, 216] width 679 height 307
type input "180 ea"
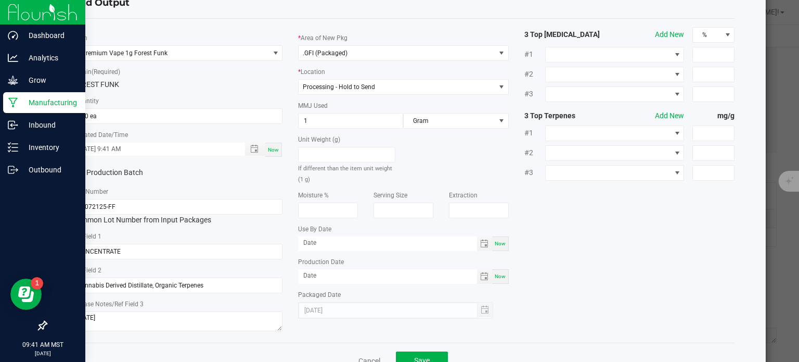
scroll to position [69, 0]
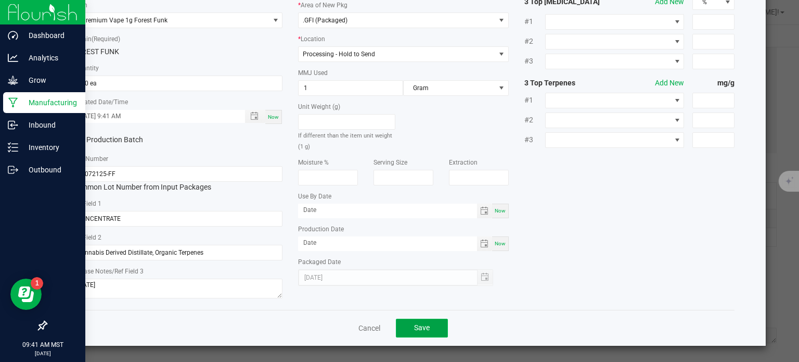
click at [418, 328] on span "Save" at bounding box center [422, 327] width 16 height 8
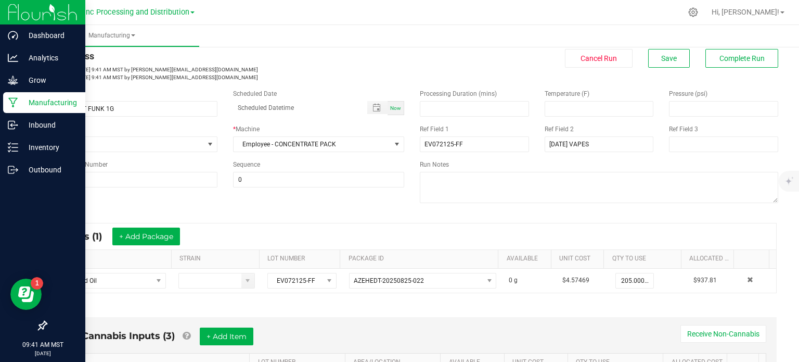
scroll to position [0, 0]
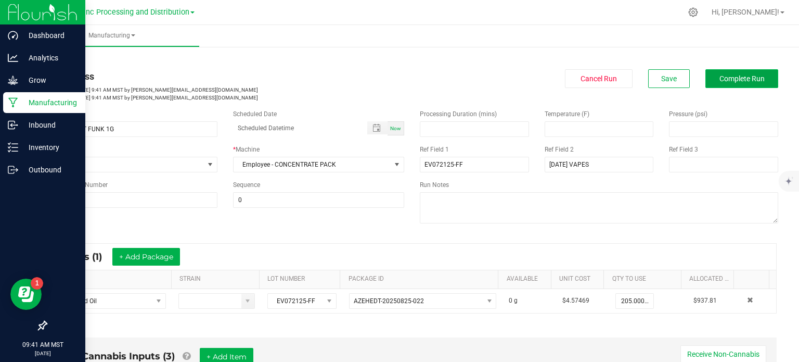
click at [720, 82] on span "Complete Run" at bounding box center [742, 78] width 45 height 8
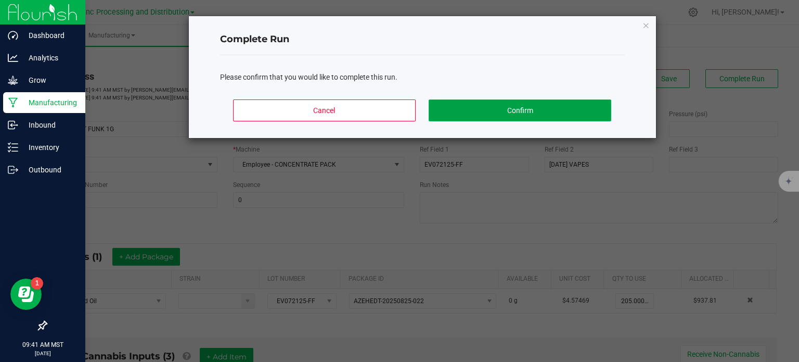
click at [605, 106] on button "Confirm" at bounding box center [520, 110] width 182 height 22
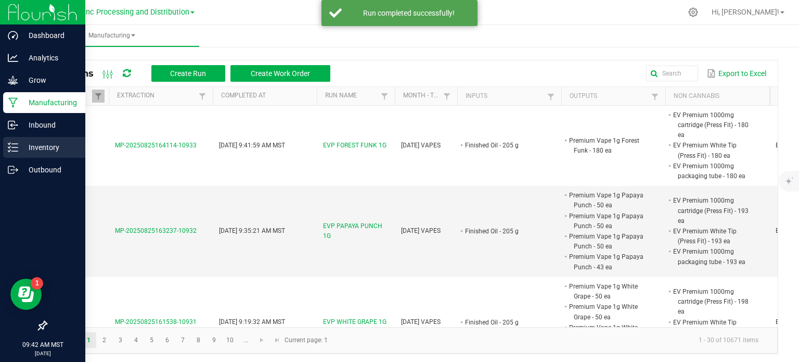
click at [12, 149] on icon at bounding box center [13, 147] width 10 height 10
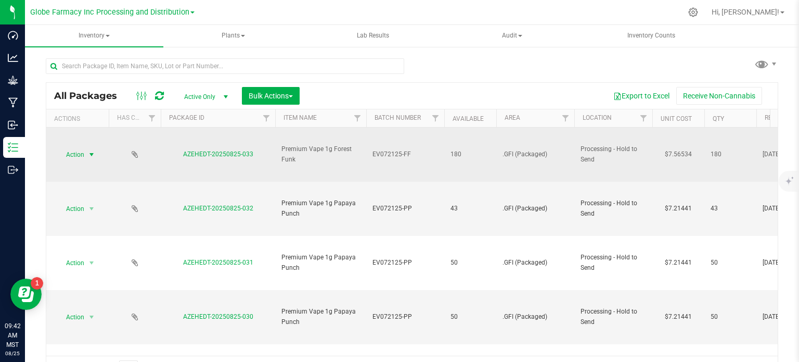
click at [88, 157] on span "select" at bounding box center [91, 154] width 8 height 8
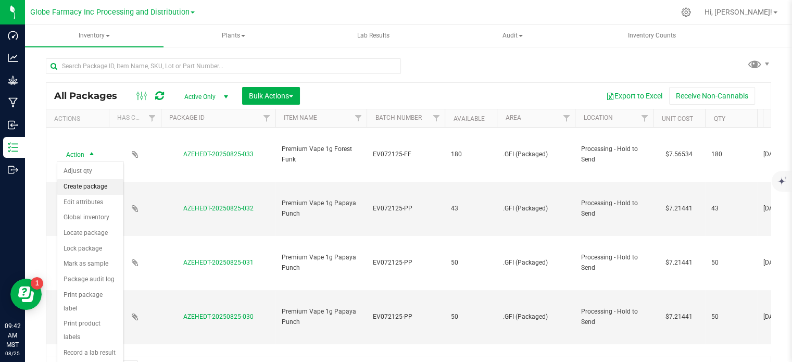
click at [87, 187] on li "Create package" at bounding box center [90, 187] width 66 height 16
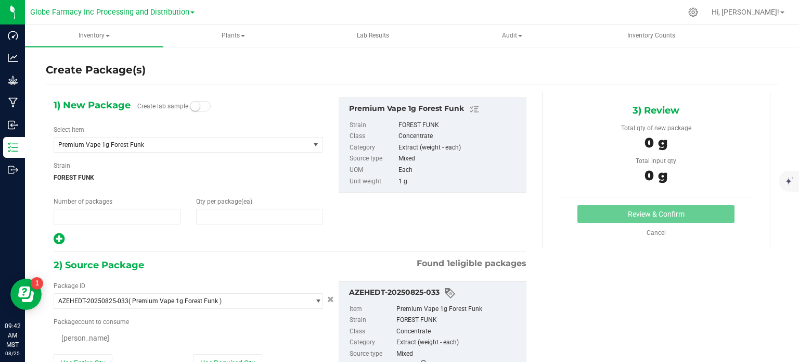
type input "1"
type input "0"
click at [106, 219] on span "1 1" at bounding box center [117, 217] width 127 height 16
type input "1"
type input "3"
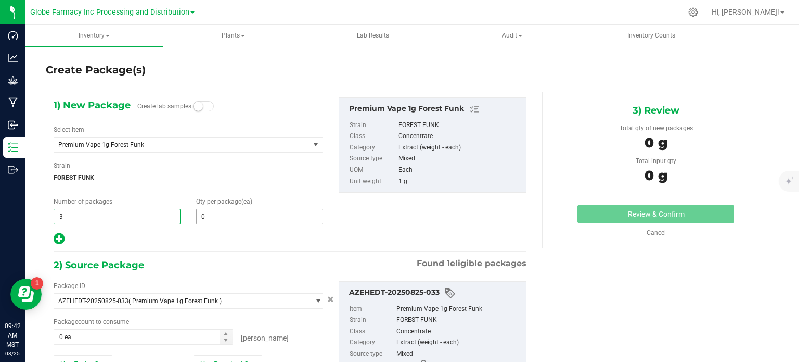
click at [235, 222] on input "0" at bounding box center [260, 216] width 126 height 15
type input "3"
type input "50"
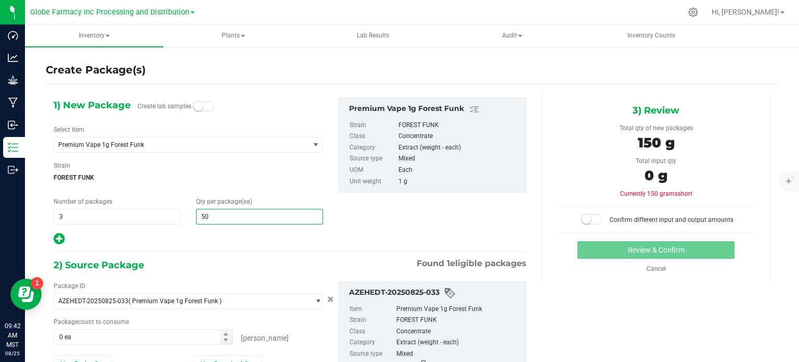
click at [56, 237] on icon at bounding box center [59, 238] width 11 height 13
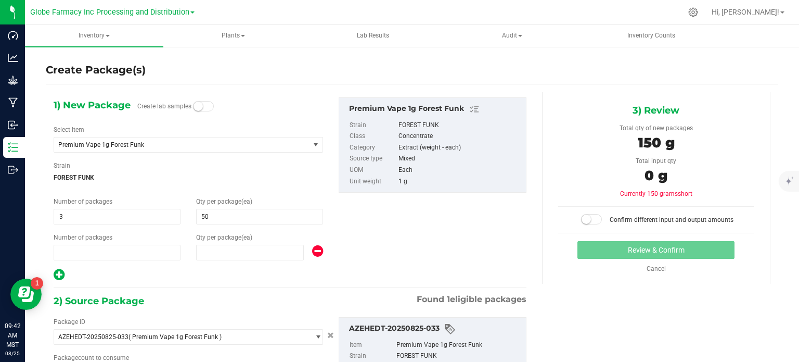
type input "50"
type input "1"
type input "0"
click at [213, 253] on span "0 0" at bounding box center [250, 253] width 108 height 16
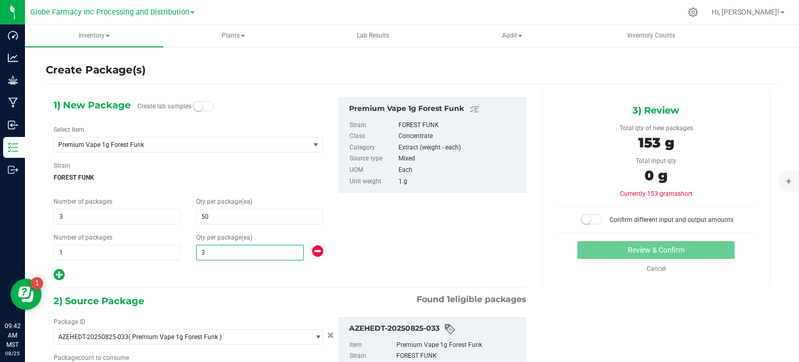
type input "30"
click at [249, 272] on div at bounding box center [189, 275] width 270 height 14
type input "30"
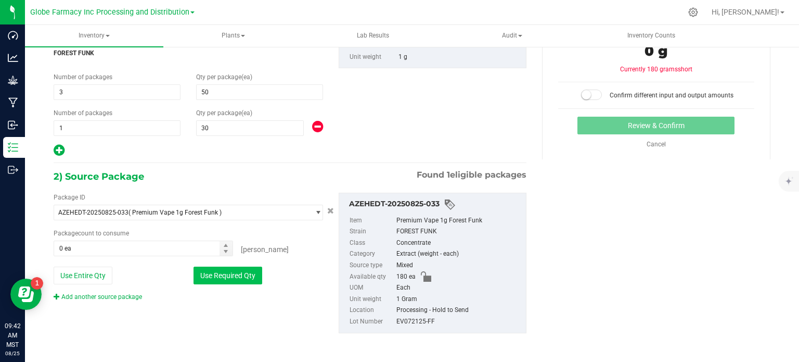
click at [207, 281] on button "Use Required Qty" at bounding box center [228, 275] width 69 height 18
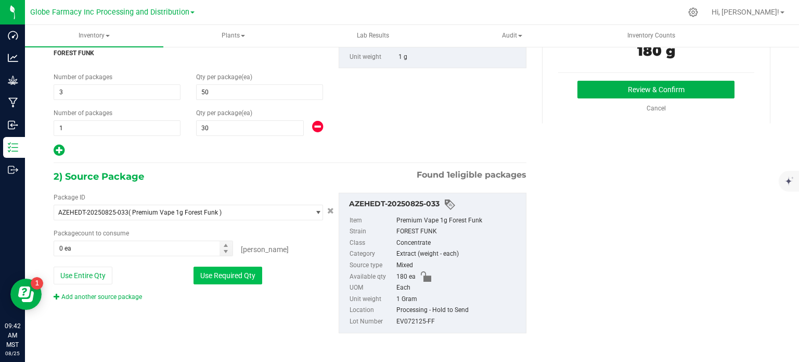
type input "180 ea"
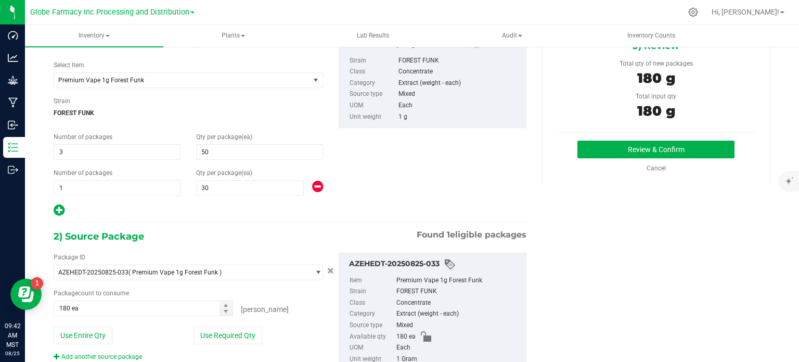
scroll to position [104, 0]
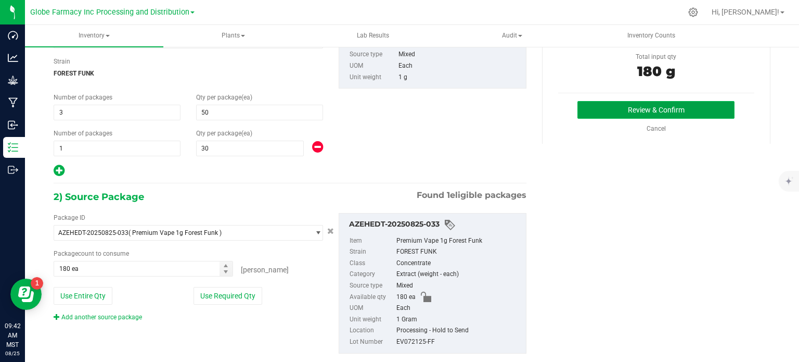
click at [618, 108] on button "Review & Confirm" at bounding box center [656, 110] width 157 height 18
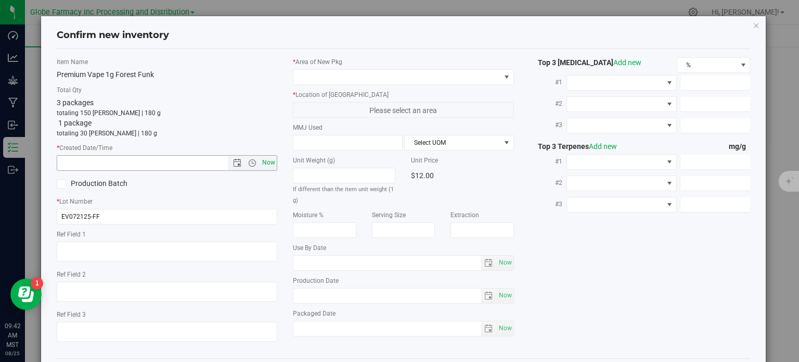
click at [265, 163] on span "Now" at bounding box center [269, 162] width 18 height 15
type input "8/25/2025 9:42 AM"
click at [147, 257] on textarea at bounding box center [167, 251] width 221 height 20
type textarea "CONCENTRATE"
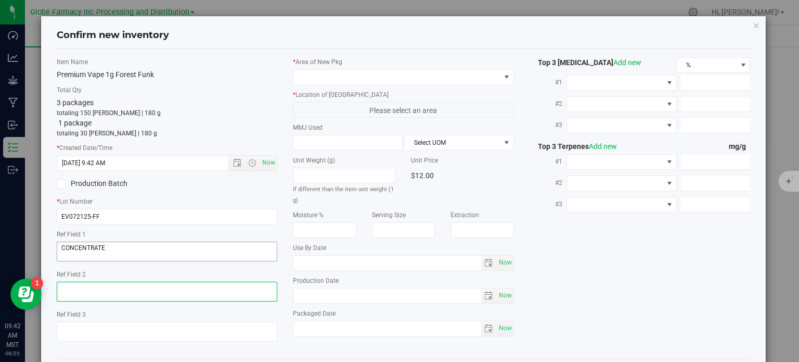
paste textarea "Cannabis Derived Distillate, Organic Terpenes"
type textarea "Cannabis Derived Distillate, Organic Terpenes"
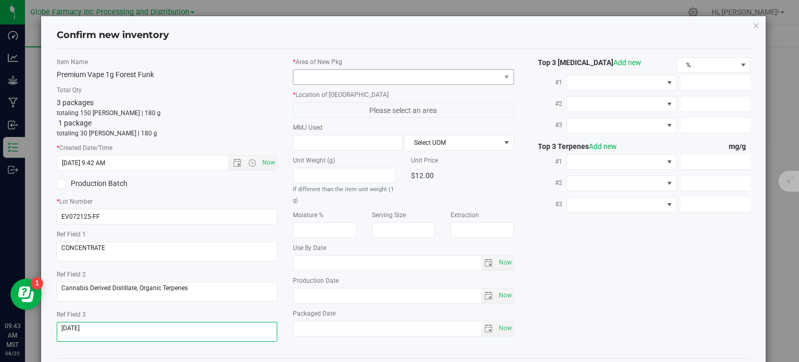
type textarea "[DATE]"
click at [331, 80] on span at bounding box center [397, 77] width 207 height 15
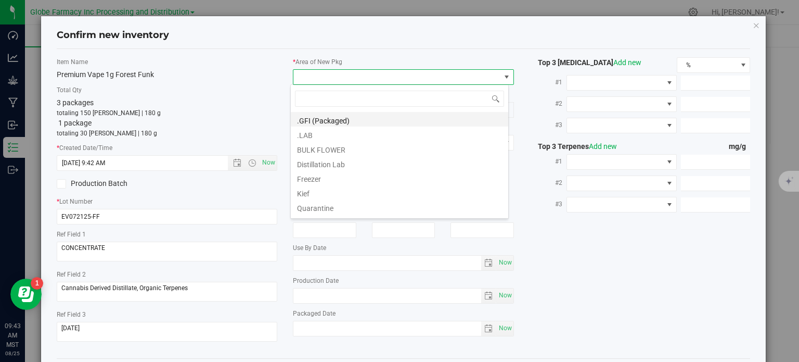
scroll to position [15, 219]
click at [330, 116] on li ".GFI (Packaged)" at bounding box center [400, 119] width 218 height 15
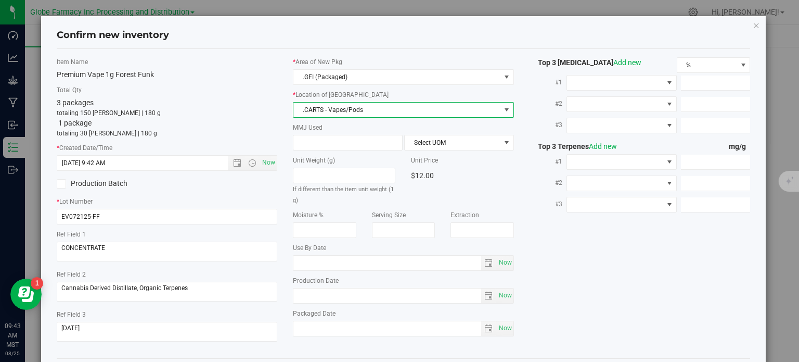
click at [332, 105] on span ".CARTS - Vapes/Pods" at bounding box center [397, 110] width 207 height 15
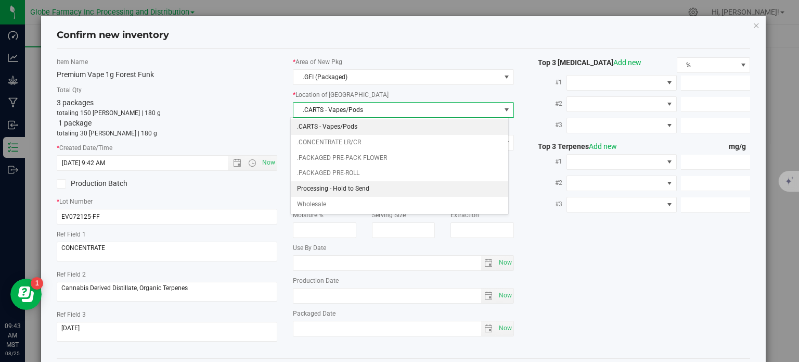
click at [354, 184] on li "Processing - Hold to Send" at bounding box center [400, 189] width 218 height 16
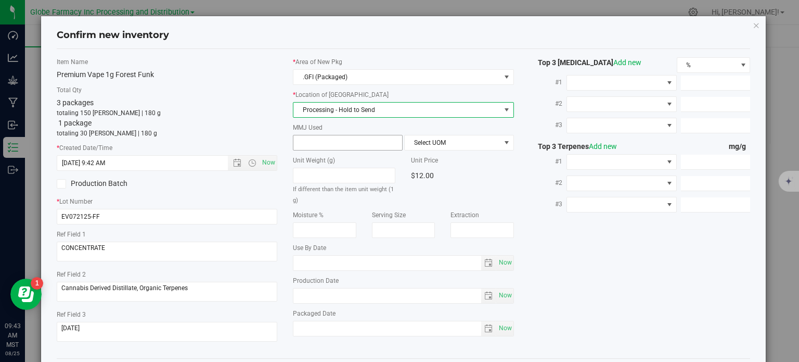
click at [342, 142] on input "text" at bounding box center [348, 142] width 109 height 15
type input "1"
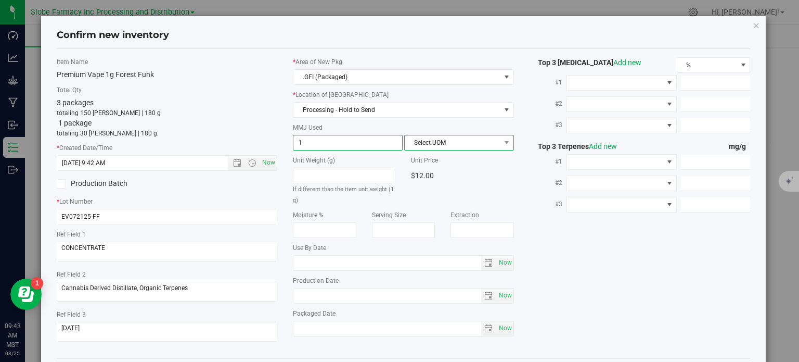
click at [421, 141] on span "Select UOM" at bounding box center [453, 142] width 96 height 15
type input "1.0000"
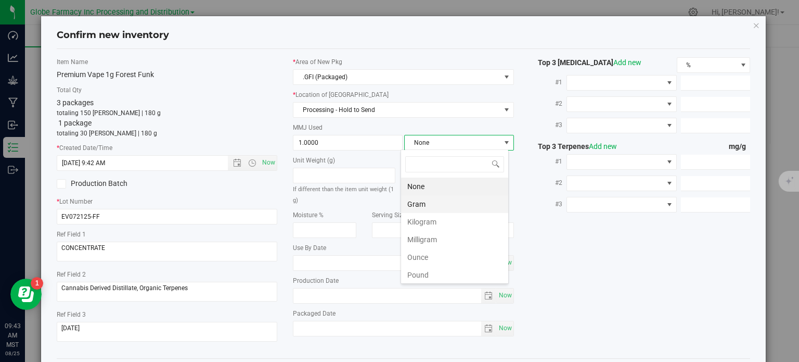
scroll to position [15, 108]
click at [432, 203] on li "Gram" at bounding box center [454, 204] width 107 height 18
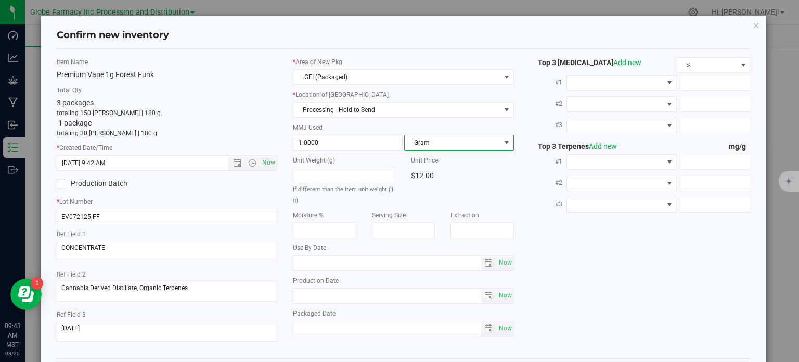
click at [613, 250] on div "Item Name Premium Vape 1g Forest Funk Total Qty 3 packages totaling 150 eaches …" at bounding box center [404, 203] width 710 height 292
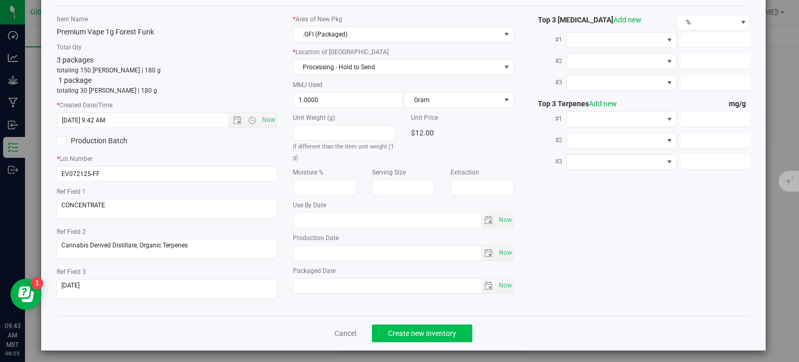
scroll to position [46, 0]
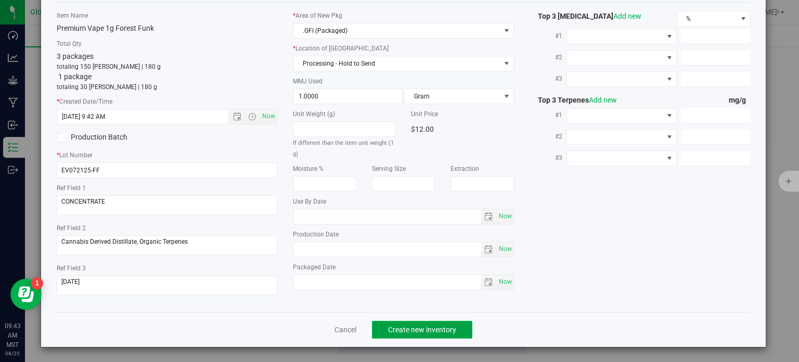
click at [442, 335] on button "Create new inventory" at bounding box center [422, 330] width 100 height 18
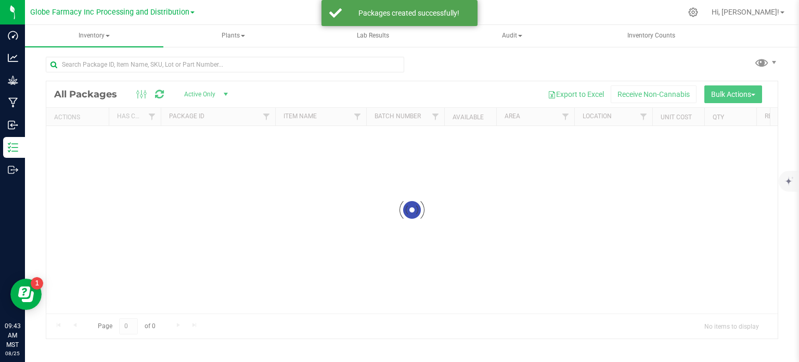
scroll to position [2, 0]
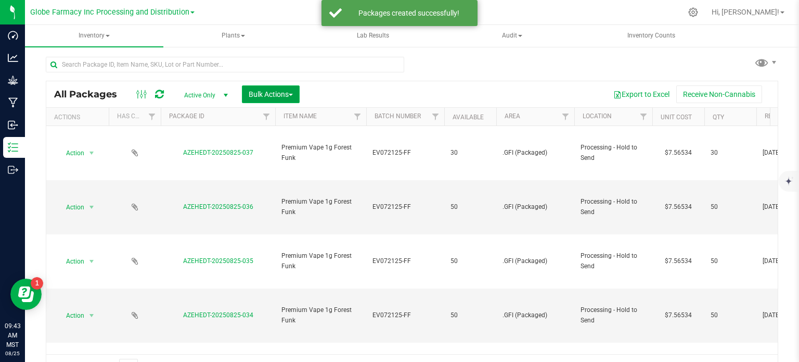
click at [274, 90] on span "Bulk Actions" at bounding box center [271, 94] width 44 height 8
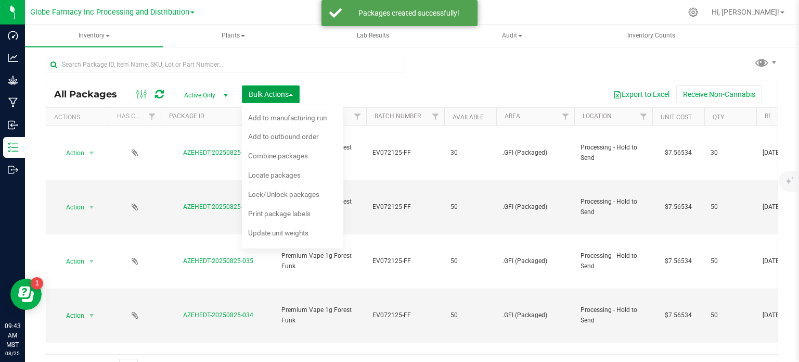
scroll to position [18, 0]
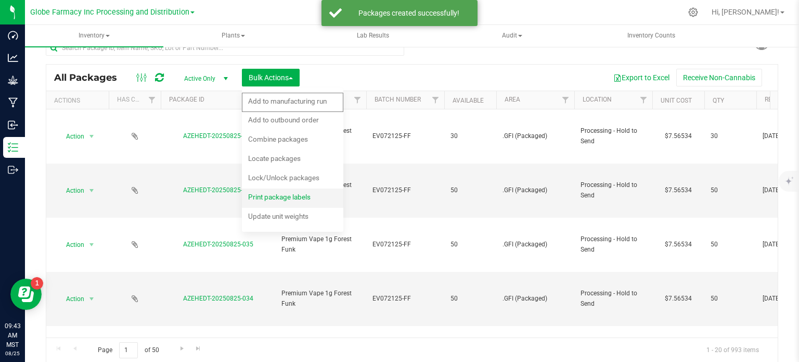
click at [273, 199] on span "Print package labels" at bounding box center [279, 197] width 62 height 8
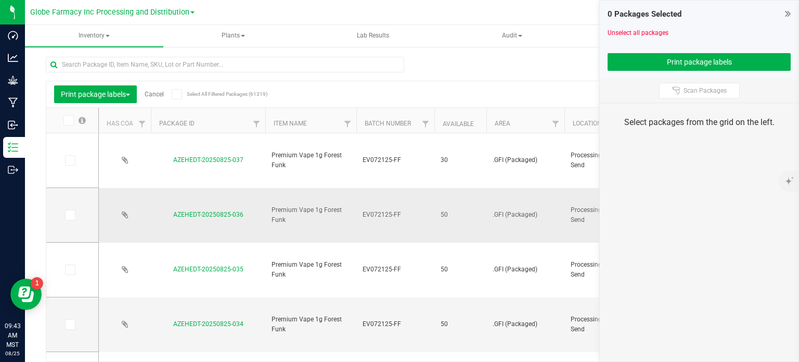
scroll to position [18, 0]
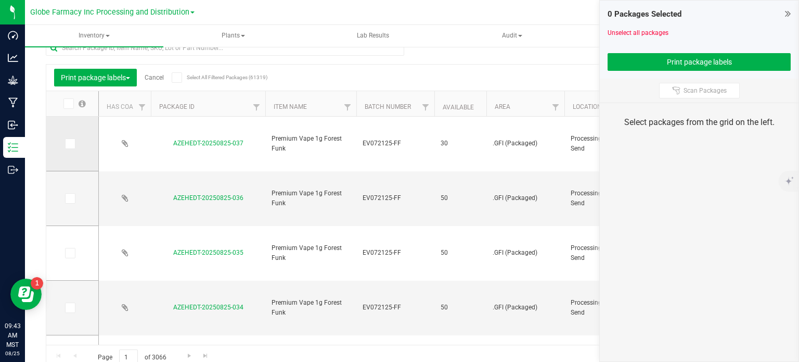
click at [72, 144] on icon at bounding box center [69, 144] width 7 height 0
click at [0, 0] on input "checkbox" at bounding box center [0, 0] width 0 height 0
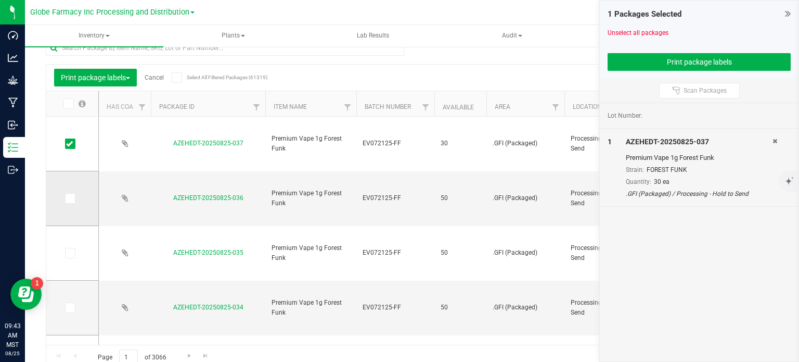
click at [67, 198] on icon at bounding box center [69, 198] width 7 height 0
click at [0, 0] on input "checkbox" at bounding box center [0, 0] width 0 height 0
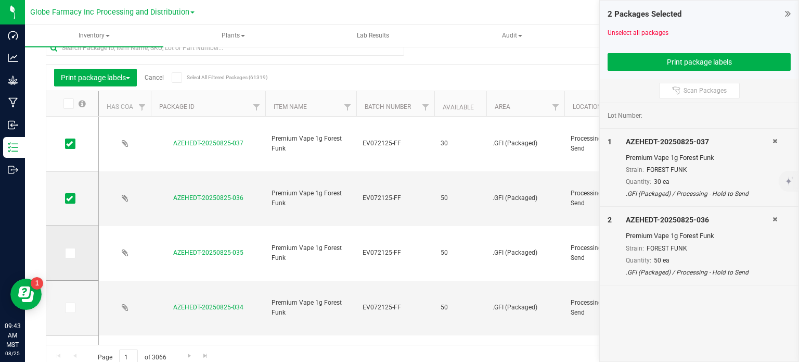
click at [69, 253] on icon at bounding box center [69, 253] width 7 height 0
click at [0, 0] on input "checkbox" at bounding box center [0, 0] width 0 height 0
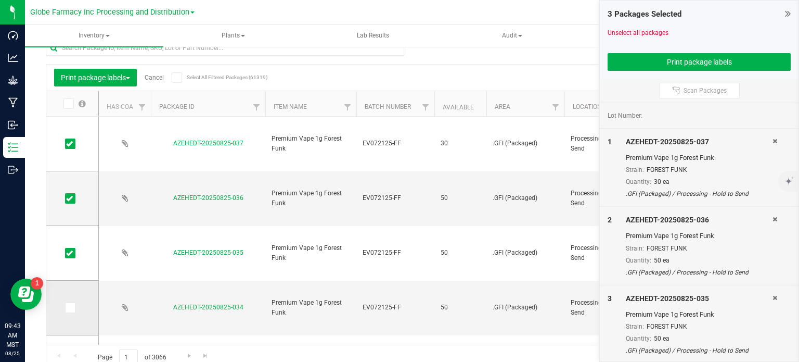
click at [69, 308] on icon at bounding box center [69, 308] width 7 height 0
click at [0, 0] on input "checkbox" at bounding box center [0, 0] width 0 height 0
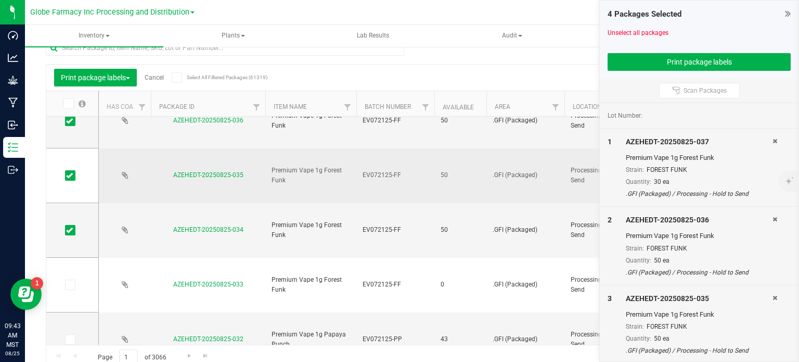
scroll to position [104, 0]
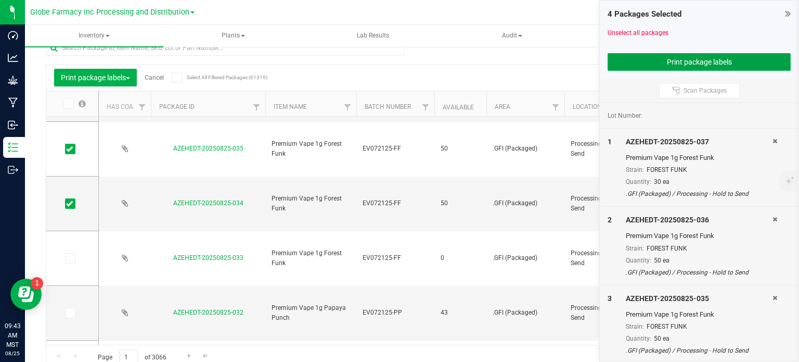
click at [675, 55] on button "Print package labels" at bounding box center [699, 62] width 183 height 18
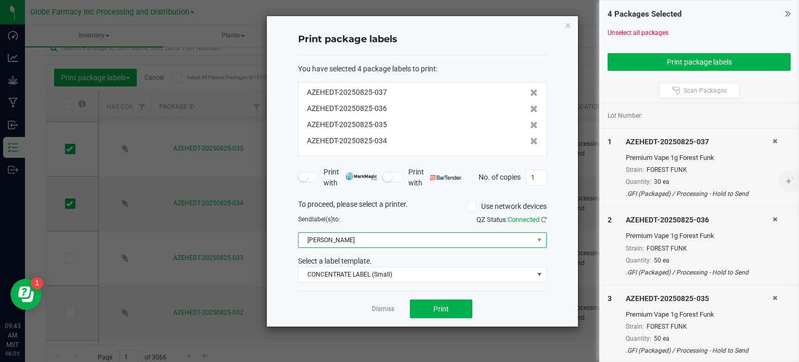
click at [338, 241] on span "[PERSON_NAME]" at bounding box center [416, 240] width 235 height 15
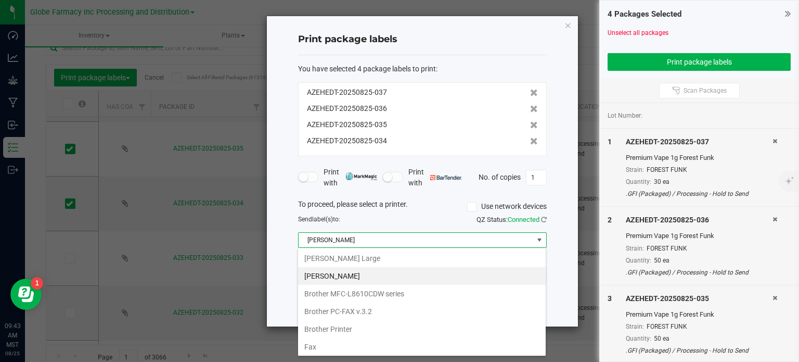
scroll to position [15, 249]
click at [361, 255] on Large "[PERSON_NAME] Large" at bounding box center [422, 258] width 248 height 18
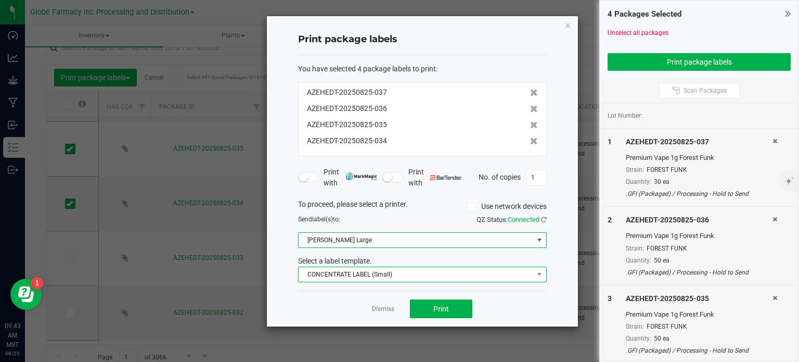
click at [358, 268] on span "CONCENTRATE LABEL (Small)" at bounding box center [416, 274] width 235 height 15
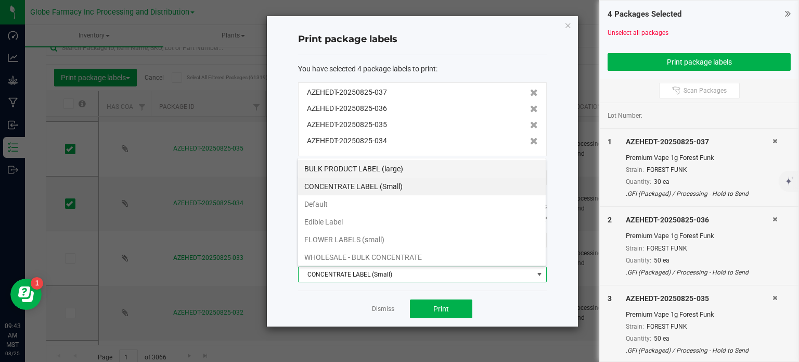
click at [375, 174] on li "BULK PRODUCT LABEL (large)" at bounding box center [422, 169] width 248 height 18
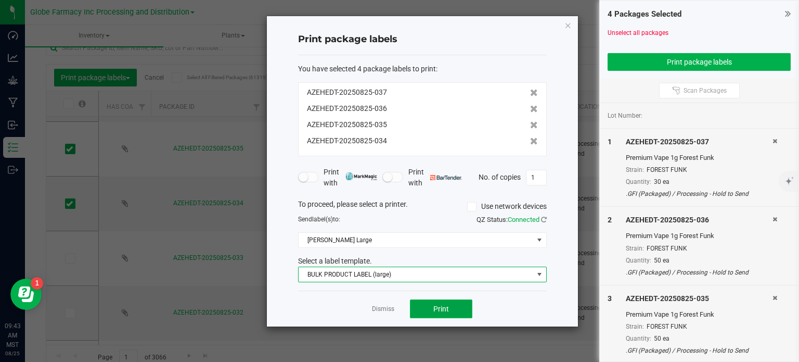
click at [450, 303] on button "Print" at bounding box center [441, 308] width 62 height 19
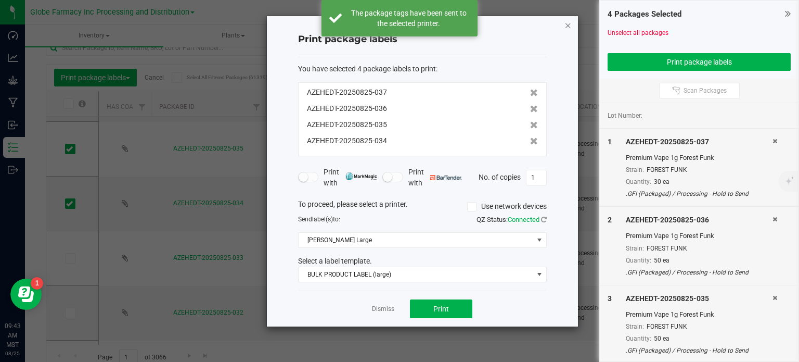
click at [569, 28] on icon "button" at bounding box center [568, 25] width 7 height 12
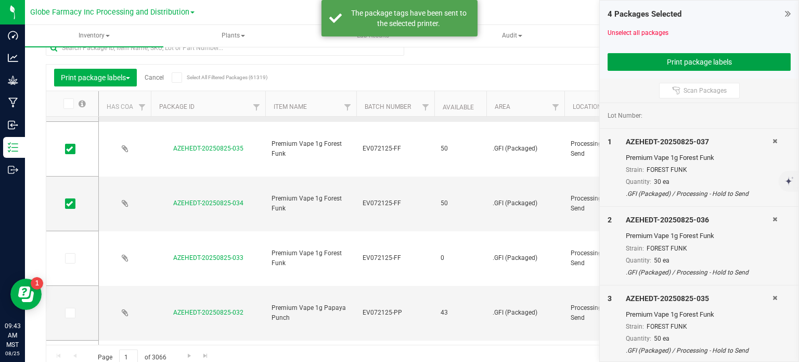
scroll to position [0, 0]
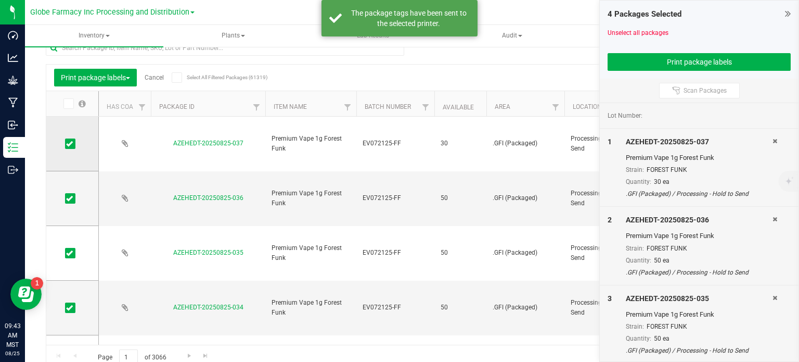
click at [74, 144] on span at bounding box center [70, 143] width 10 height 10
click at [0, 0] on input "checkbox" at bounding box center [0, 0] width 0 height 0
click at [648, 60] on button "Print package labels" at bounding box center [699, 62] width 183 height 18
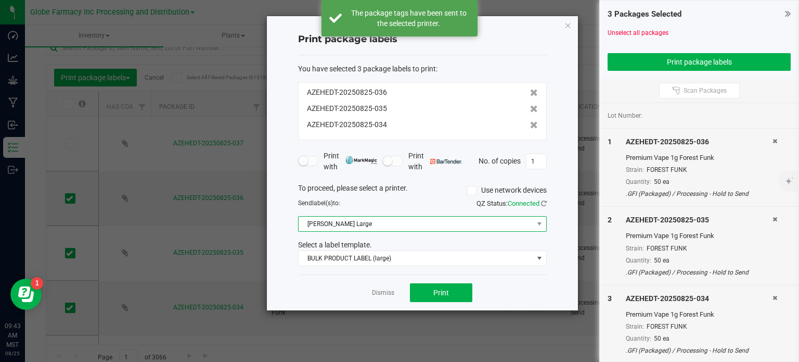
click at [377, 228] on span "[PERSON_NAME] Large" at bounding box center [416, 224] width 235 height 15
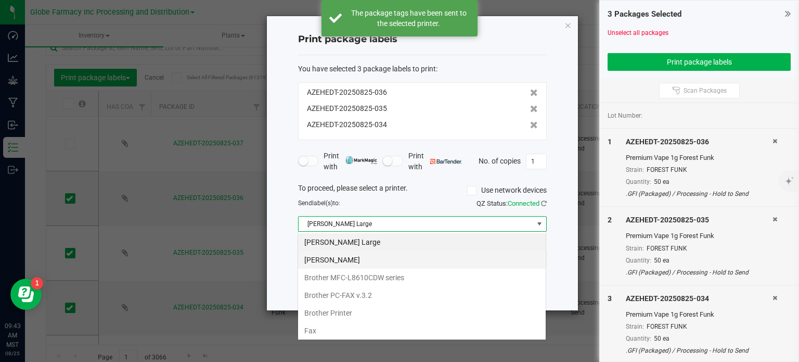
scroll to position [15, 249]
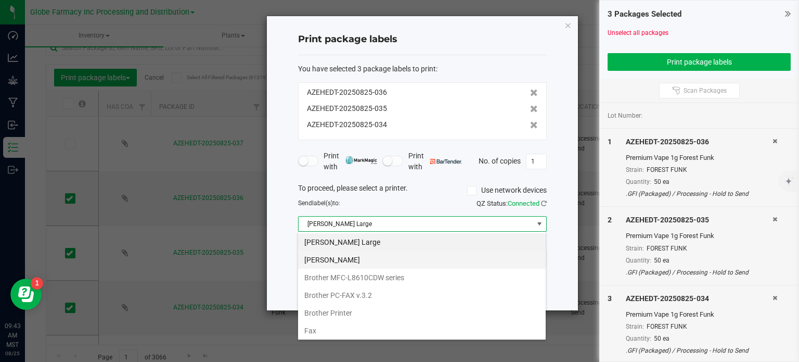
click at [351, 261] on Small "[PERSON_NAME]" at bounding box center [422, 260] width 248 height 18
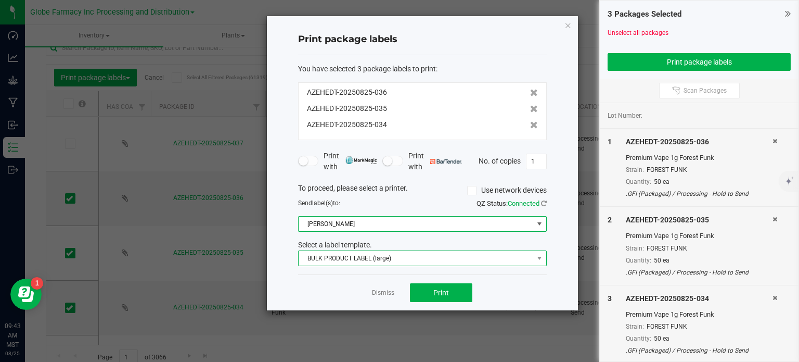
click at [357, 257] on span "BULK PRODUCT LABEL (large)" at bounding box center [416, 258] width 235 height 15
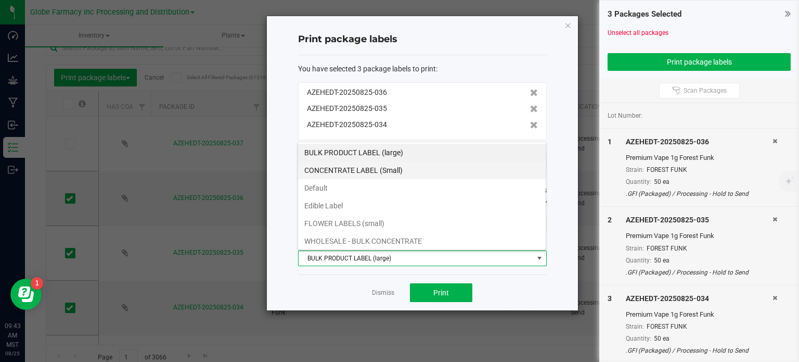
click at [374, 171] on li "CONCENTRATE LABEL (Small)" at bounding box center [422, 170] width 248 height 18
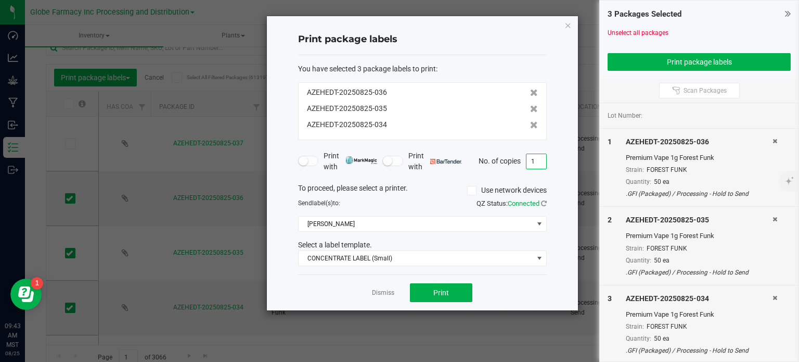
click at [540, 164] on input "1" at bounding box center [537, 161] width 20 height 15
type input "50"
click at [456, 287] on button "Print" at bounding box center [441, 292] width 62 height 19
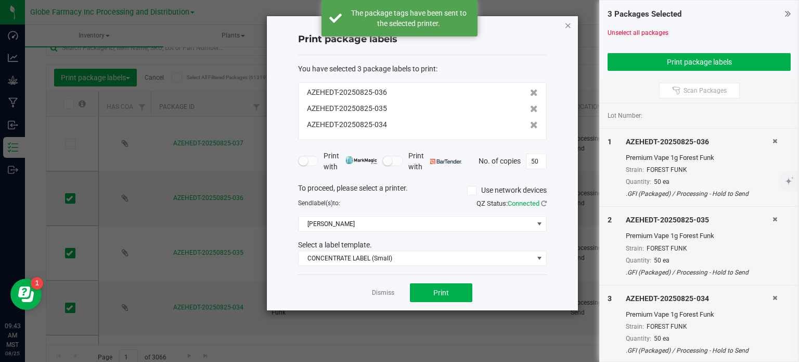
click at [568, 26] on icon "button" at bounding box center [568, 25] width 7 height 12
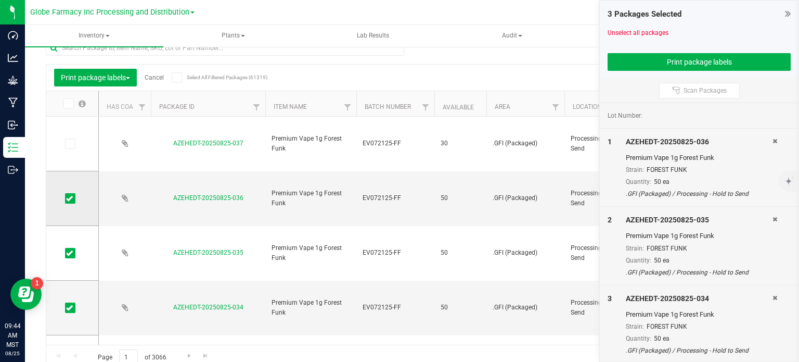
drag, startPoint x: 73, startPoint y: 144, endPoint x: 56, endPoint y: 197, distance: 55.8
click at [72, 145] on span at bounding box center [70, 143] width 10 height 10
click at [68, 144] on icon at bounding box center [69, 144] width 7 height 0
click at [0, 0] on input "checkbox" at bounding box center [0, 0] width 0 height 0
click at [69, 198] on icon at bounding box center [69, 198] width 7 height 0
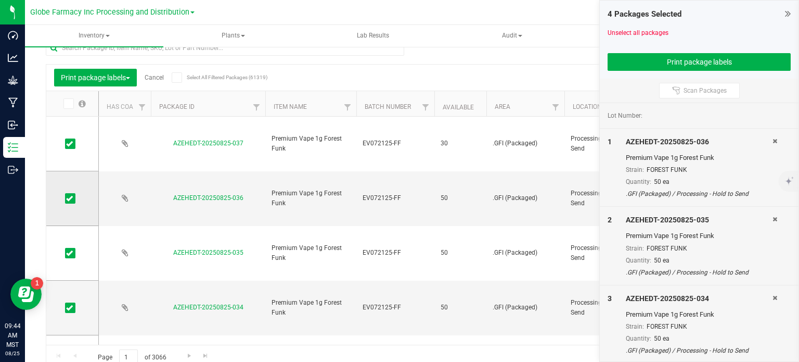
click at [0, 0] on input "checkbox" at bounding box center [0, 0] width 0 height 0
click at [71, 256] on span at bounding box center [70, 253] width 10 height 10
click at [0, 0] on input "checkbox" at bounding box center [0, 0] width 0 height 0
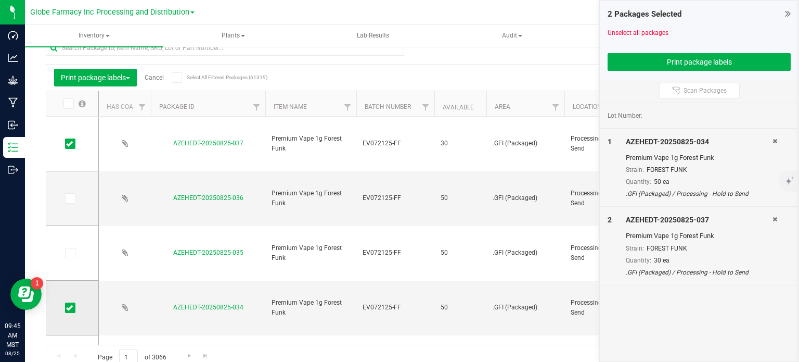
click at [73, 309] on span at bounding box center [70, 307] width 10 height 10
click at [0, 0] on input "checkbox" at bounding box center [0, 0] width 0 height 0
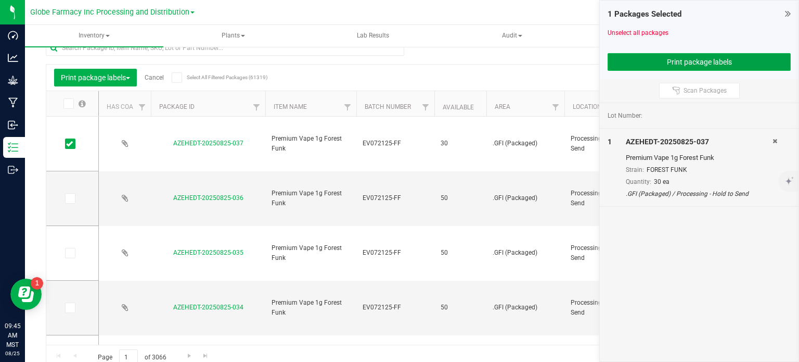
click at [638, 66] on button "Print package labels" at bounding box center [699, 62] width 183 height 18
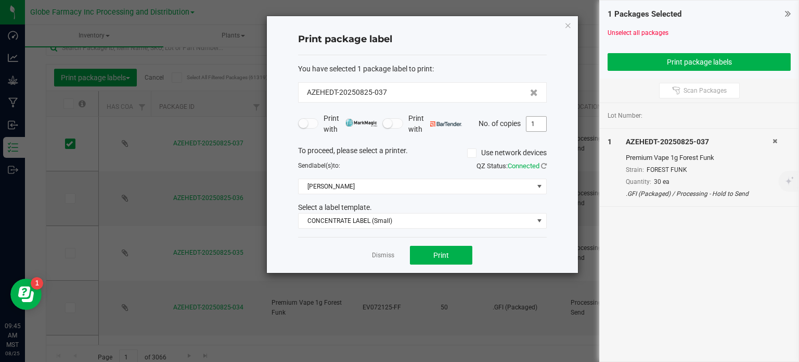
click at [537, 129] on input "1" at bounding box center [537, 124] width 20 height 15
type input "30"
click at [558, 132] on div "Print package label You have selected 1 package label to print : AZEHEDT-202508…" at bounding box center [422, 144] width 311 height 257
click at [459, 253] on button "Print" at bounding box center [441, 255] width 62 height 19
click at [570, 24] on icon "button" at bounding box center [568, 25] width 7 height 12
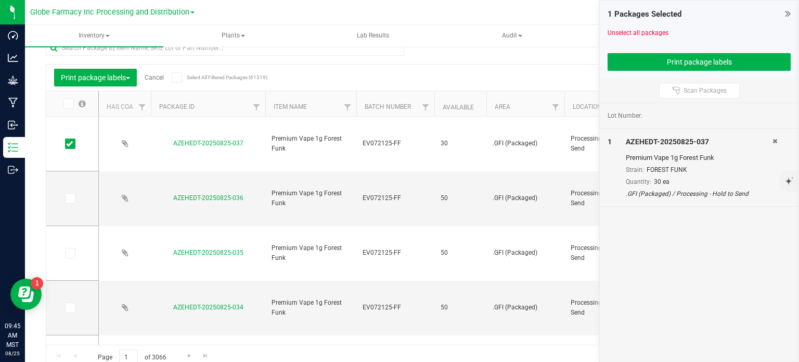
click at [153, 81] on link "Cancel" at bounding box center [154, 77] width 19 height 7
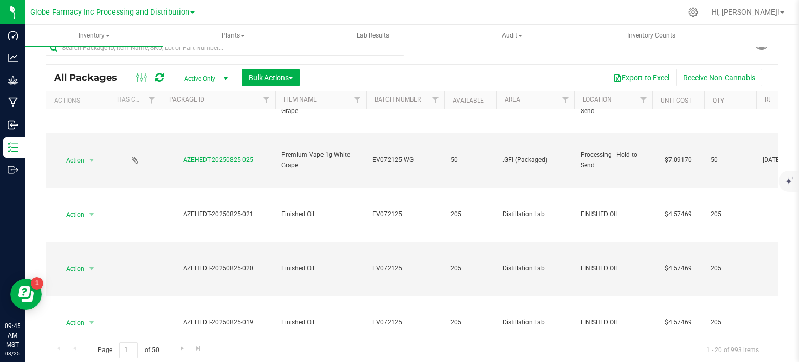
scroll to position [625, 0]
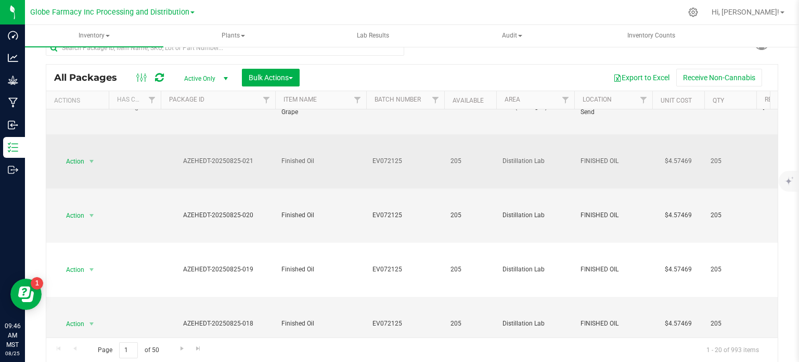
click at [245, 160] on div "AZEHEDT-20250825-021" at bounding box center [218, 161] width 118 height 10
copy tr "AZEHEDT-20250825-021"
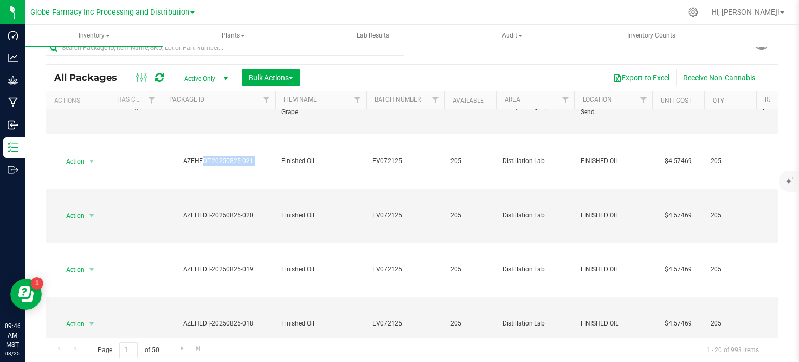
scroll to position [0, 0]
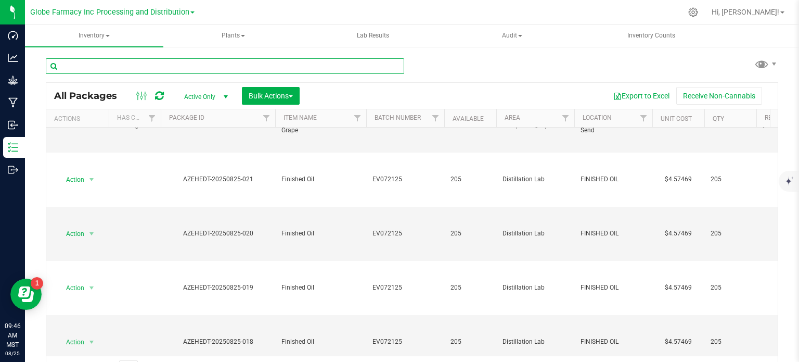
click at [146, 65] on input "text" at bounding box center [225, 66] width 359 height 16
paste input "AZEHEDT-20250825-021"
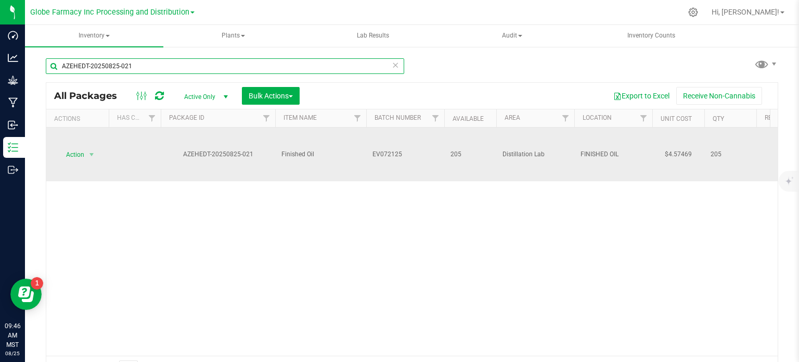
type input "AZEHEDT-20250825-021"
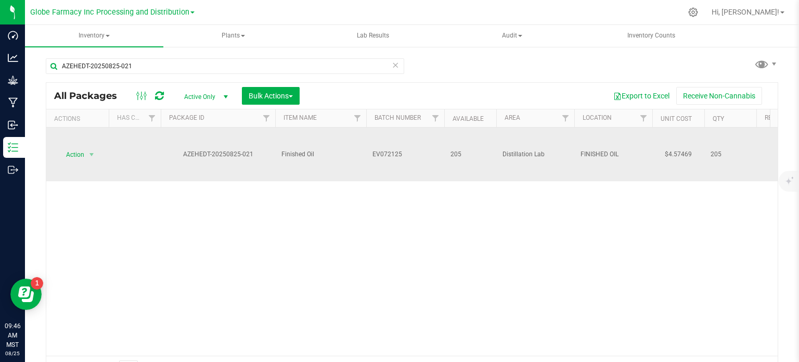
click at [412, 159] on td "EV072125" at bounding box center [405, 155] width 78 height 54
type input "EV072125-GA"
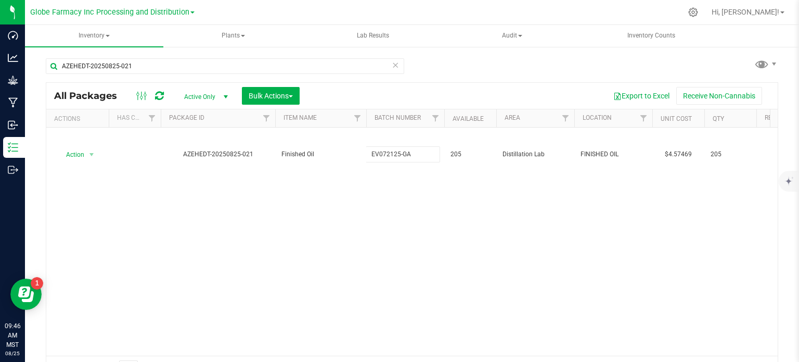
click at [432, 216] on div "All Packages Active Only Active Only Lab Samples Locked All Bulk Actions Add to…" at bounding box center [412, 231] width 733 height 299
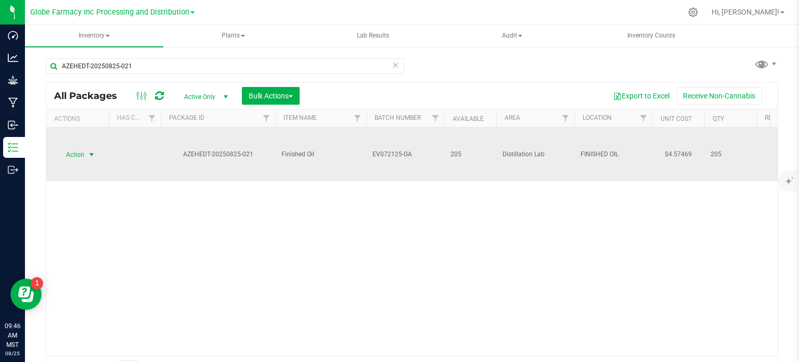
click at [85, 158] on span "select" at bounding box center [91, 154] width 13 height 15
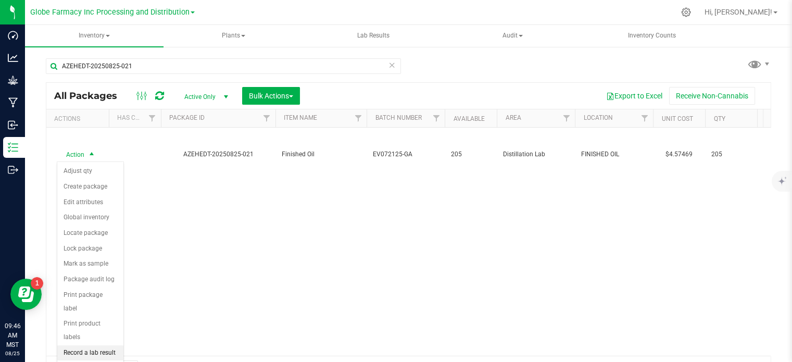
click at [90, 345] on li "Record a lab result" at bounding box center [90, 353] width 66 height 16
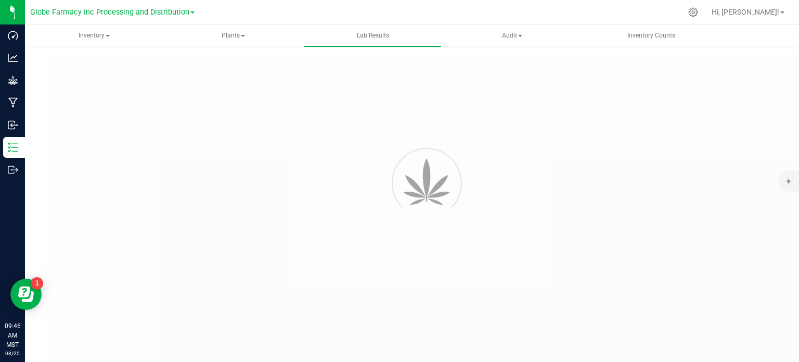
type input "AZEHEDT-20250825-021"
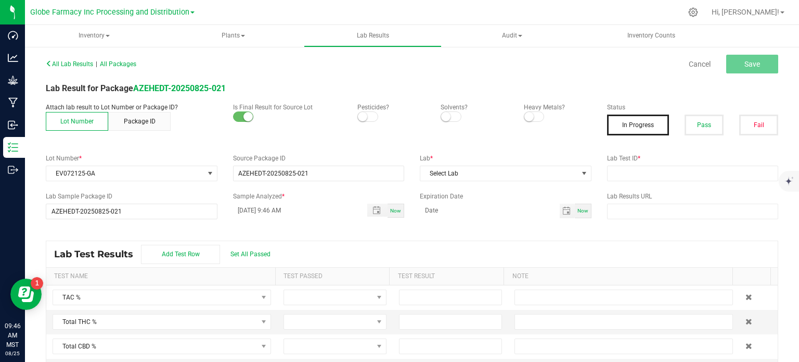
click at [689, 128] on button "Pass" at bounding box center [704, 125] width 39 height 21
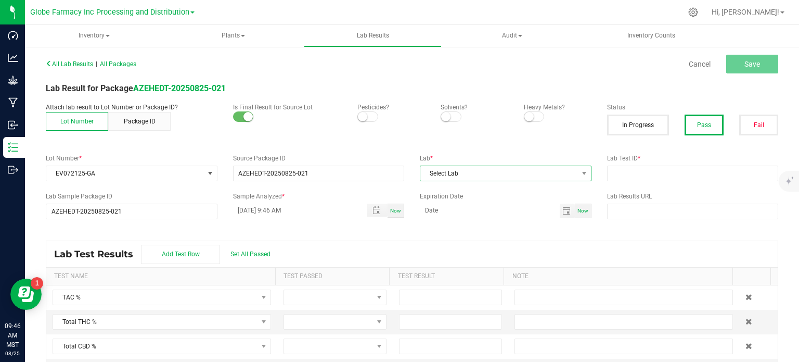
click at [508, 174] on span "Select Lab" at bounding box center [500, 173] width 158 height 15
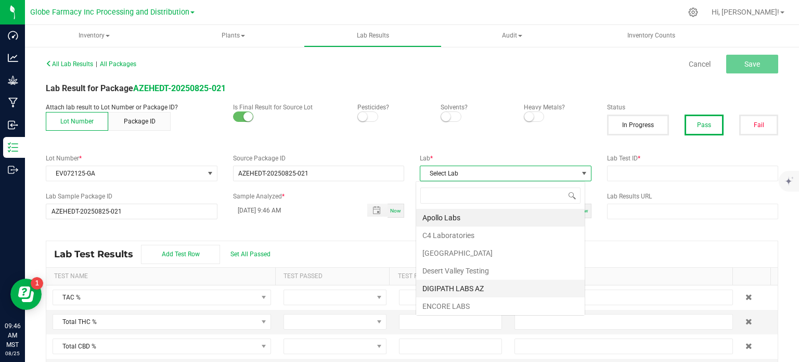
scroll to position [15, 169]
click at [463, 218] on li "Apollo Labs" at bounding box center [500, 218] width 169 height 18
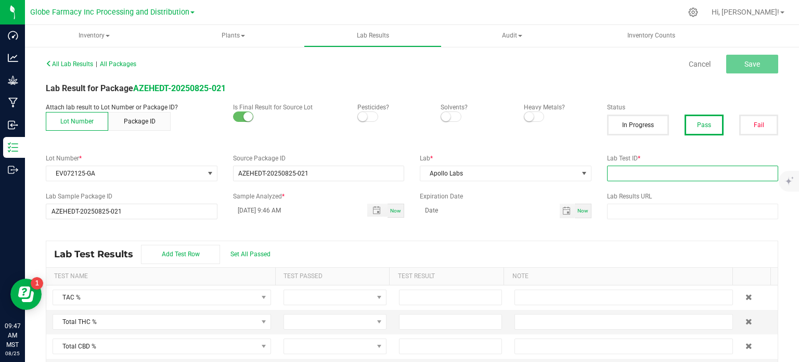
click at [660, 173] on input "text" at bounding box center [693, 174] width 172 height 16
paste input "2507APO3197.16254"
type input "2507APO3197.16254"
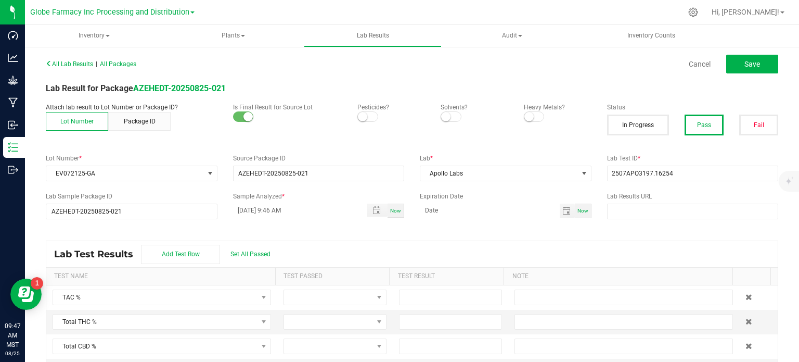
click at [459, 249] on div "Lab Test Results Add Test Row Set All Passed" at bounding box center [412, 254] width 732 height 26
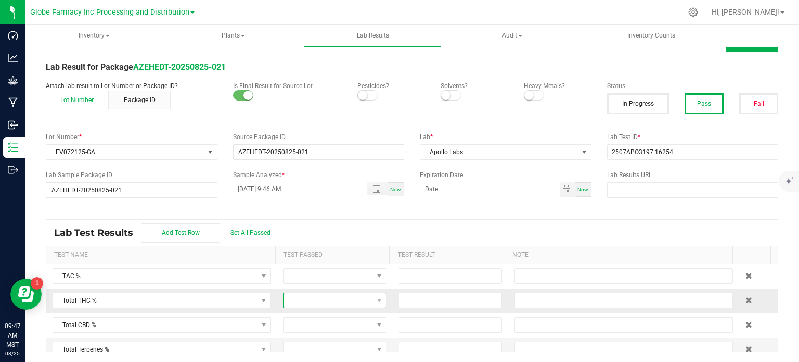
click at [314, 295] on span at bounding box center [328, 300] width 89 height 15
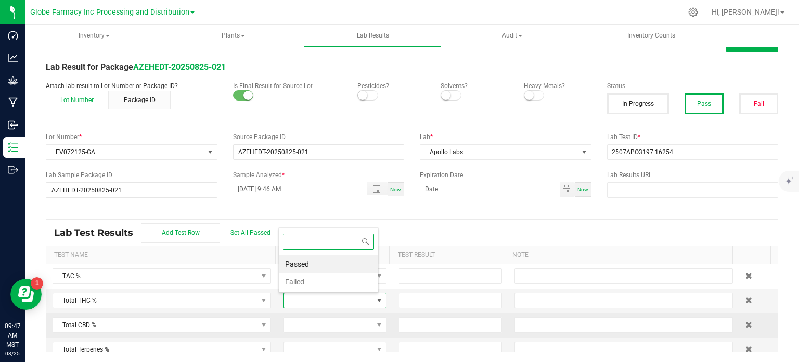
drag, startPoint x: 314, startPoint y: 265, endPoint x: 315, endPoint y: 333, distance: 67.1
click at [314, 265] on li "Passed" at bounding box center [328, 264] width 99 height 18
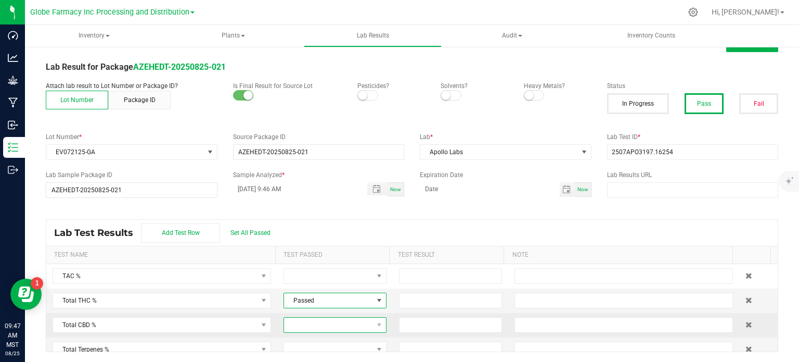
click at [314, 324] on span at bounding box center [328, 324] width 89 height 15
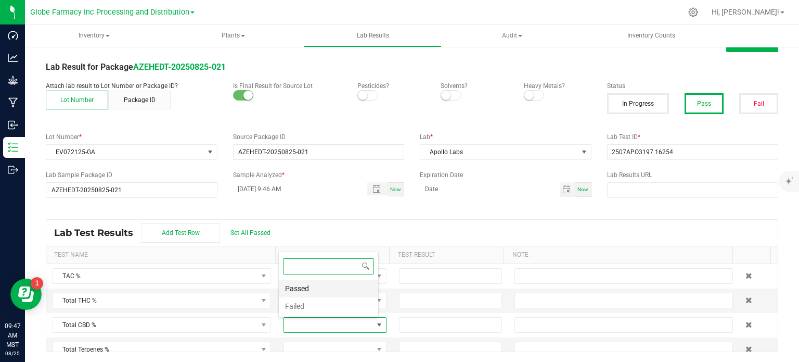
click at [318, 292] on li "Passed" at bounding box center [328, 288] width 99 height 18
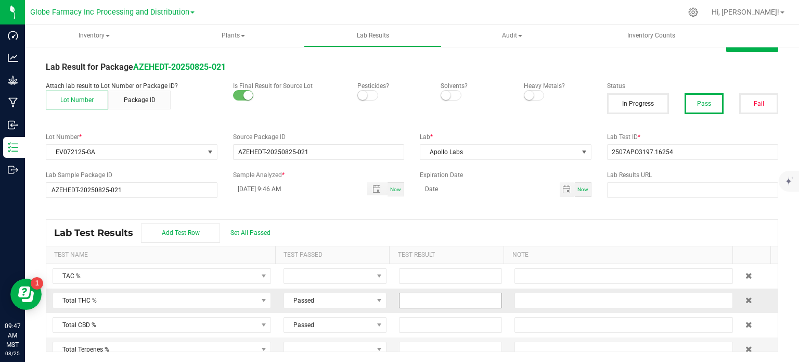
click at [437, 302] on input at bounding box center [451, 300] width 102 height 15
paste input "89.549"
click at [418, 320] on input at bounding box center [451, 324] width 102 height 15
type input "89.5490"
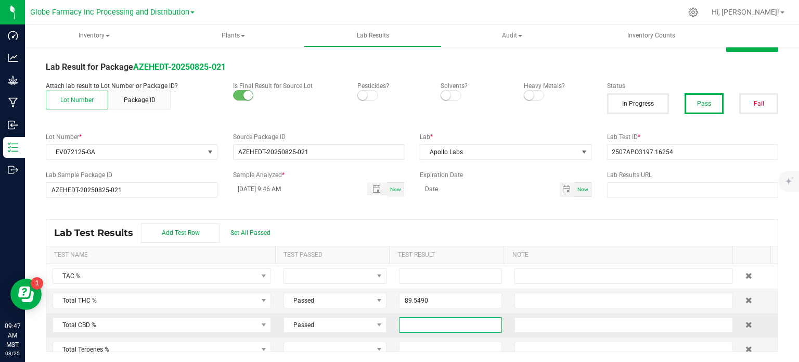
paste input "0.2825"
type input "0.2825"
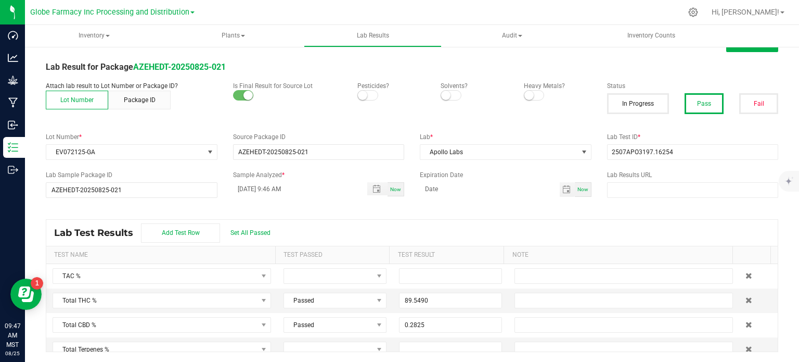
click at [383, 228] on div "Lab Test Results Add Test Row Set All Passed" at bounding box center [412, 233] width 732 height 26
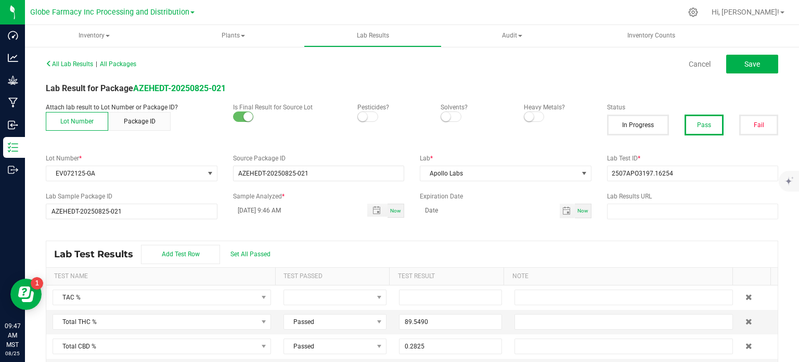
click at [742, 75] on div "All Lab Results | All Packages Cancel Save" at bounding box center [412, 64] width 748 height 26
click at [745, 69] on button "Save" at bounding box center [753, 64] width 52 height 19
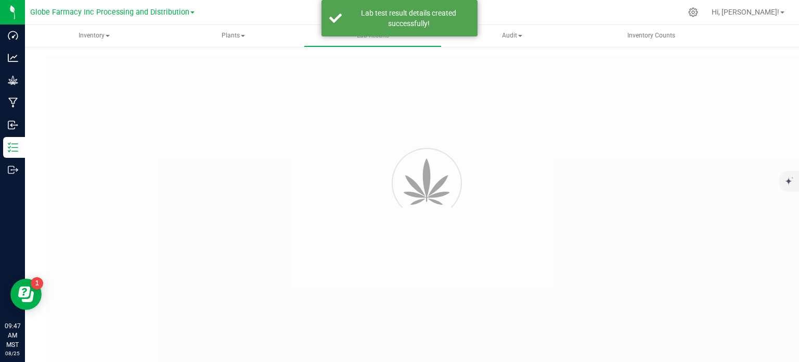
type input "AZEHEDT-20250825-021"
type input "2507APO3197.16254"
type input "AZEHEDT-20250825-021"
type input "08/25/2025 9:46 AM"
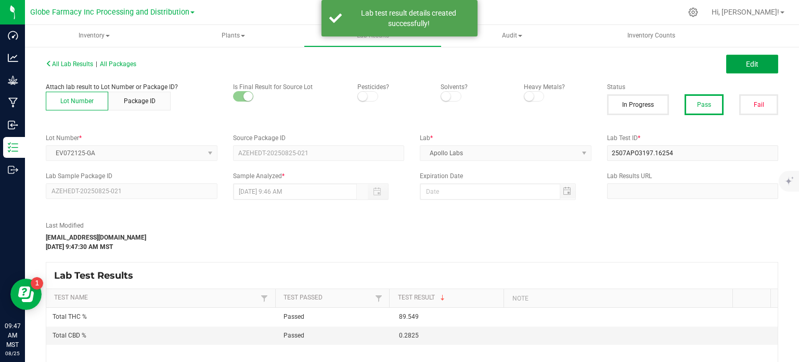
click at [743, 70] on button "Edit" at bounding box center [753, 64] width 52 height 19
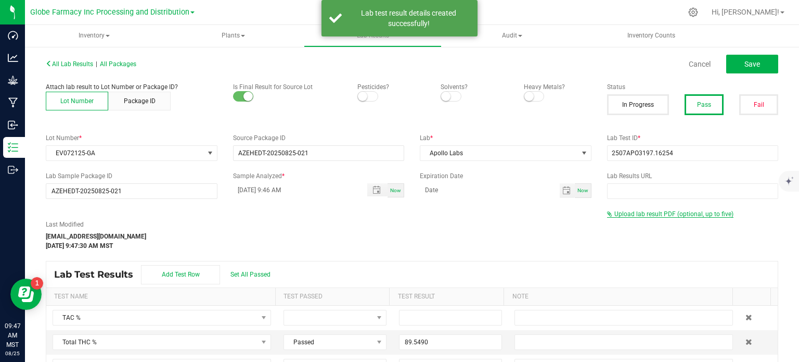
click at [690, 211] on span "Upload lab result PDF (optional, up to five)" at bounding box center [674, 213] width 119 height 7
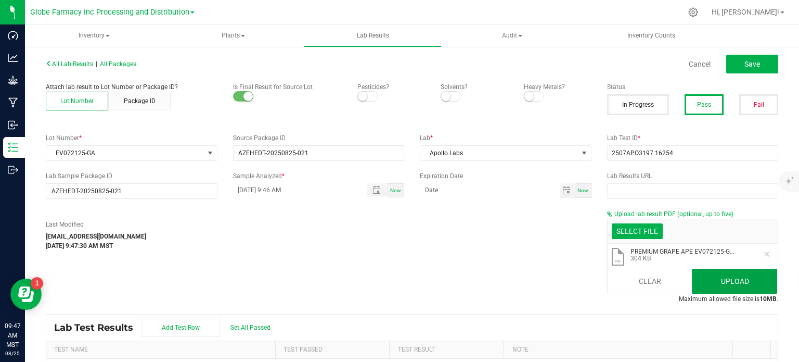
click at [716, 281] on button "Upload" at bounding box center [734, 281] width 85 height 25
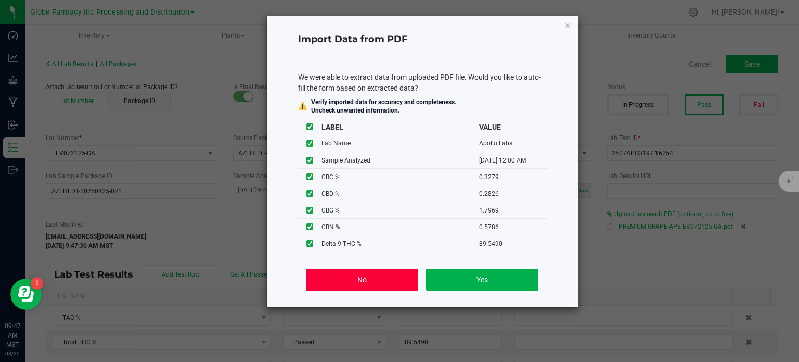
click at [368, 276] on button "No" at bounding box center [362, 280] width 112 height 22
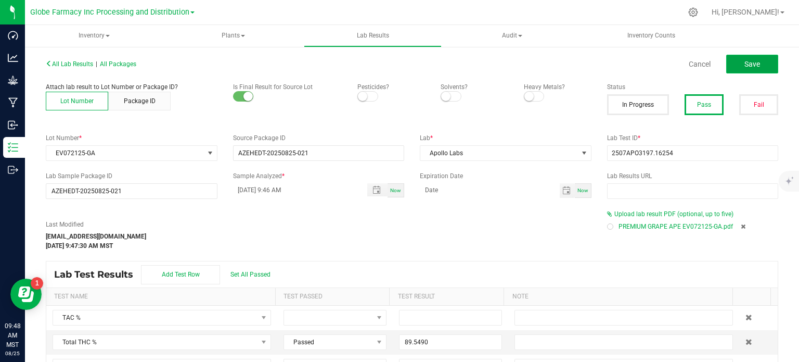
click at [745, 62] on span "Save" at bounding box center [753, 64] width 16 height 8
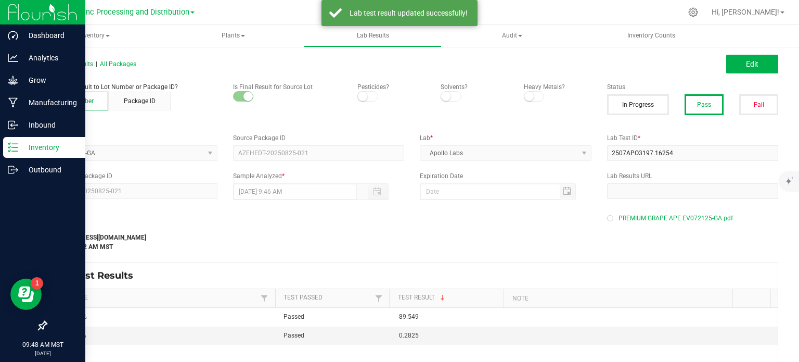
click at [35, 149] on p "Inventory" at bounding box center [49, 147] width 62 height 12
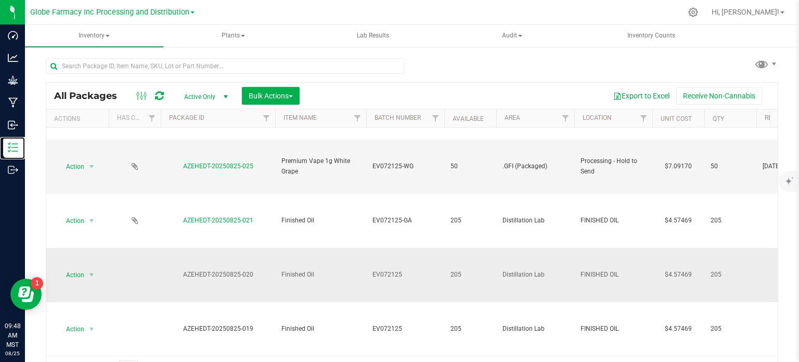
scroll to position [573, 0]
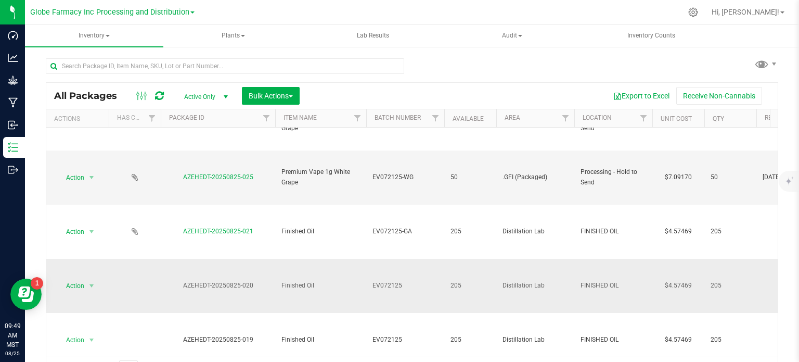
click at [425, 283] on span "EV072125" at bounding box center [406, 286] width 66 height 10
type input "EV072125-GA"
click at [463, 87] on div "All Packages Active Only Active Only Lab Samples Locked All Bulk Actions Add to…" at bounding box center [412, 231] width 733 height 299
click at [154, 98] on div at bounding box center [150, 96] width 35 height 12
click at [157, 97] on icon at bounding box center [159, 96] width 9 height 10
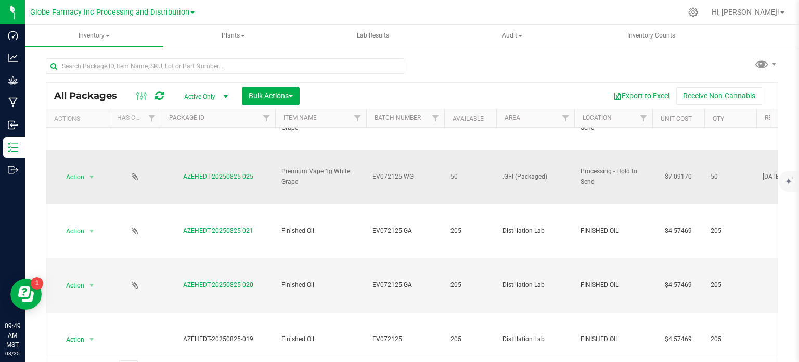
scroll to position [625, 0]
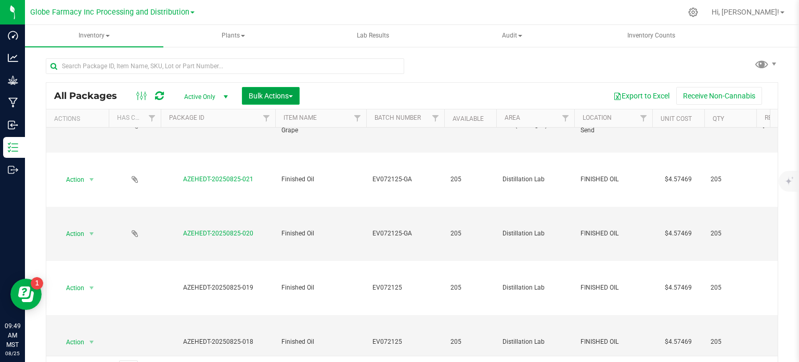
click at [284, 97] on span "Bulk Actions" at bounding box center [271, 96] width 44 height 8
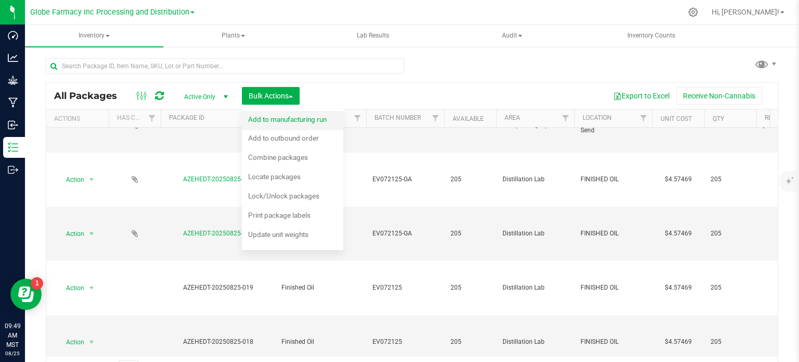
click at [292, 123] on div "Add to manufacturing run" at bounding box center [294, 120] width 93 height 17
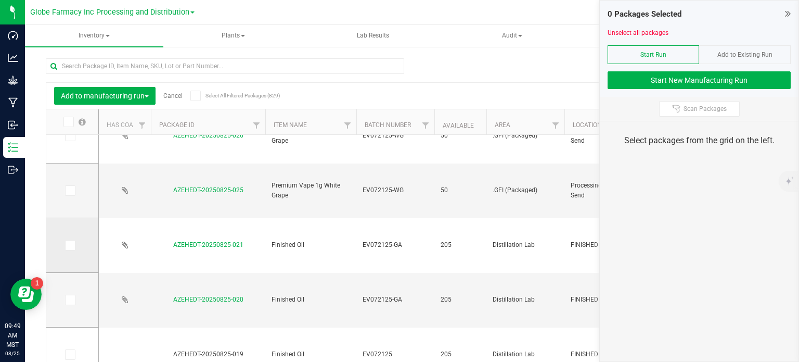
click at [70, 245] on icon at bounding box center [69, 245] width 7 height 0
click at [0, 0] on input "checkbox" at bounding box center [0, 0] width 0 height 0
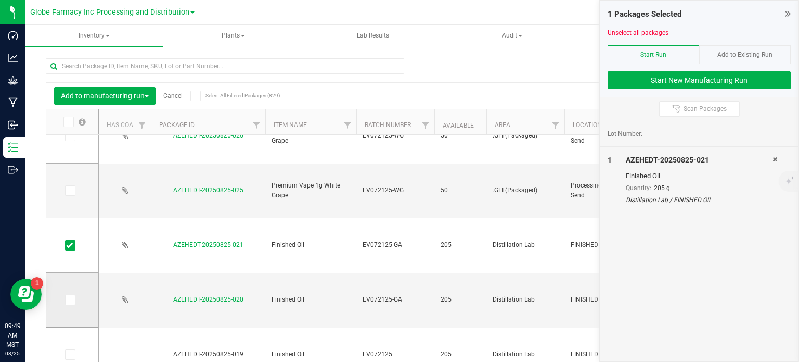
click at [72, 300] on icon at bounding box center [69, 300] width 7 height 0
click at [0, 0] on input "checkbox" at bounding box center [0, 0] width 0 height 0
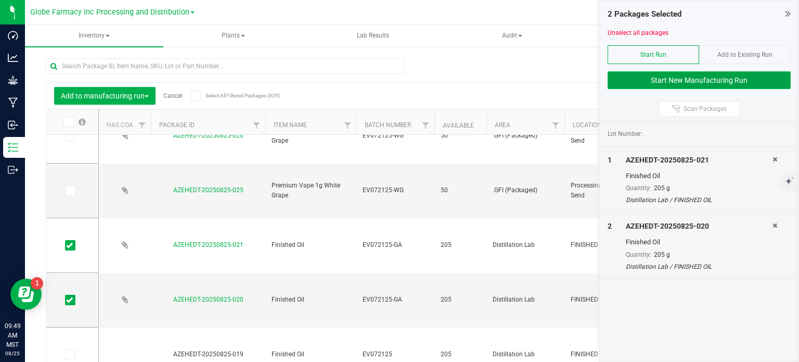
click at [677, 86] on button "Start New Manufacturing Run" at bounding box center [699, 80] width 183 height 18
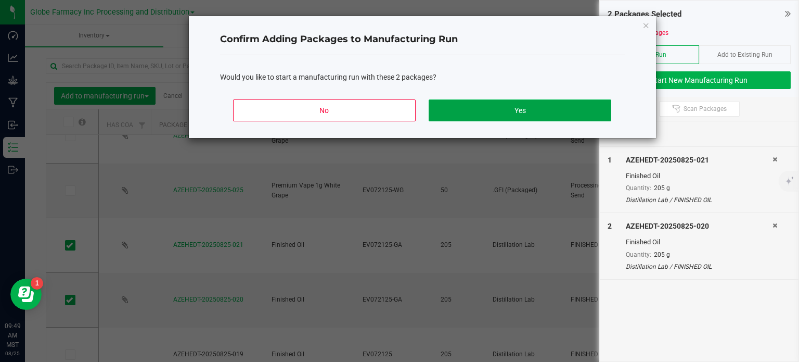
click at [549, 110] on button "Yes" at bounding box center [520, 110] width 182 height 22
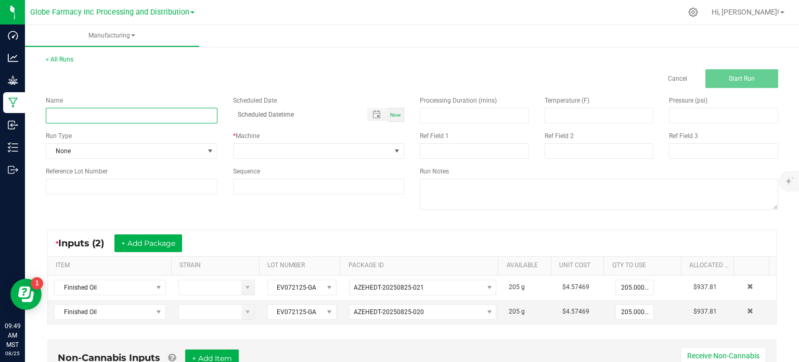
click at [153, 120] on input at bounding box center [132, 116] width 172 height 16
type input "EVP GRAPE APE 1G"
click at [340, 149] on span at bounding box center [313, 151] width 158 height 15
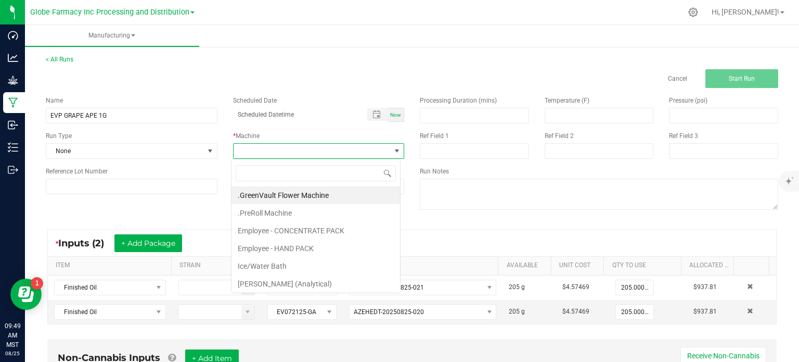
scroll to position [15, 169]
click at [310, 230] on li "Employee - CONCENTRATE PACK" at bounding box center [316, 231] width 169 height 18
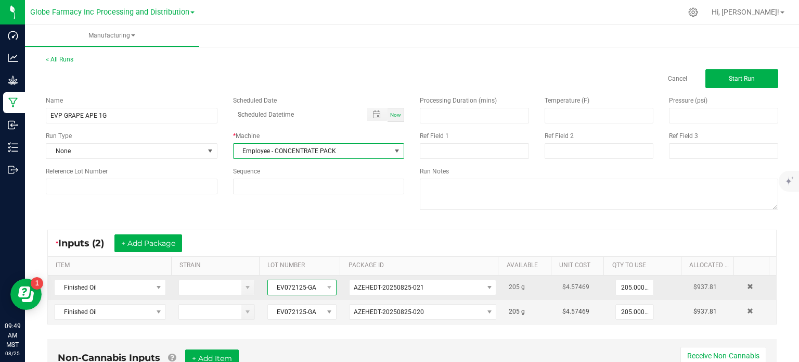
click at [301, 288] on span "EV072125-GA" at bounding box center [295, 287] width 55 height 15
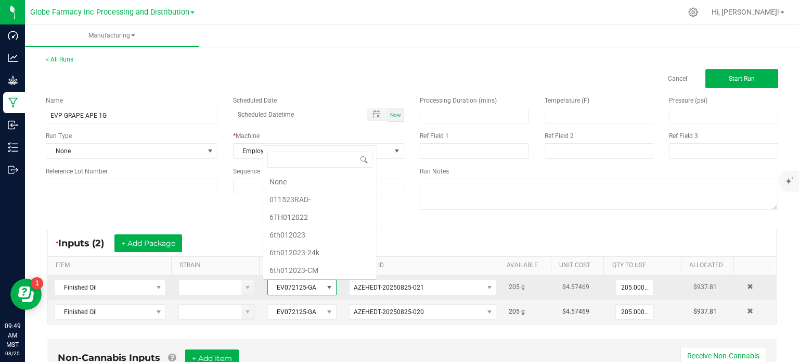
click at [301, 288] on span "EV072125-GA" at bounding box center [295, 287] width 55 height 15
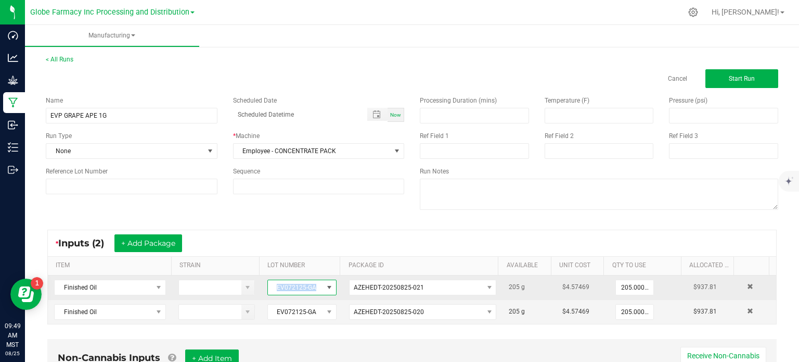
copy span "EV072125-GA"
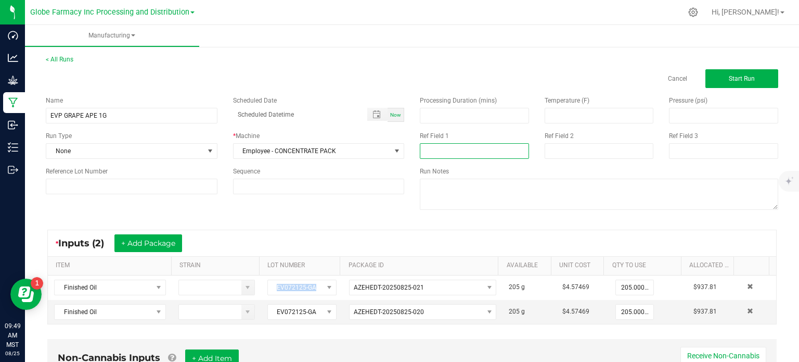
click at [432, 149] on input at bounding box center [474, 151] width 109 height 16
paste input "EV072125-GA"
type input "EV072125-GA"
click at [558, 153] on input at bounding box center [599, 151] width 109 height 16
type input "AUGUST 2025 VAPES"
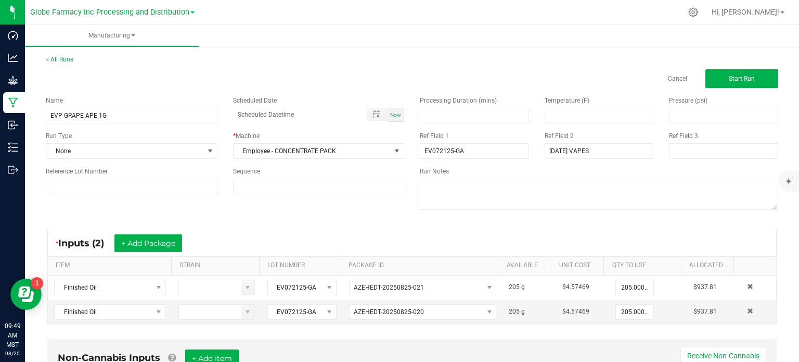
click at [378, 214] on div "Name EVP GRAPE APE 1G Scheduled Date Now Run Type None * Machine Employee - CON…" at bounding box center [412, 154] width 748 height 132
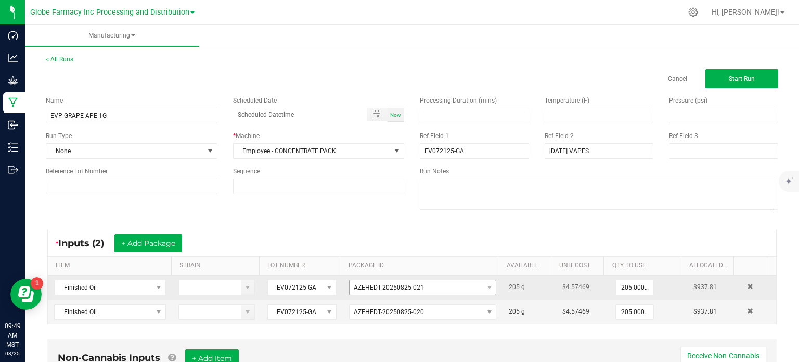
scroll to position [90, 0]
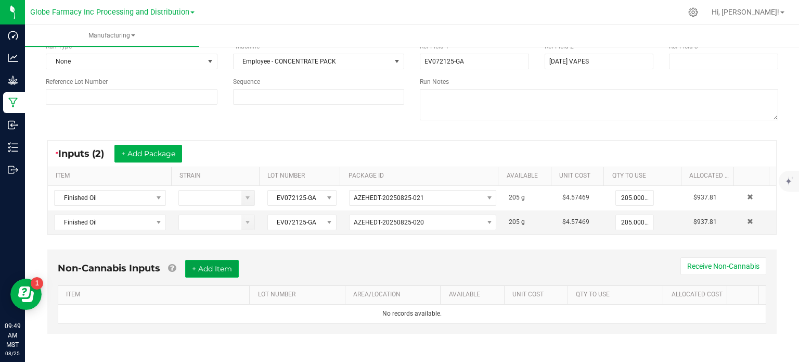
click at [231, 273] on button "+ Add Item" at bounding box center [212, 269] width 54 height 18
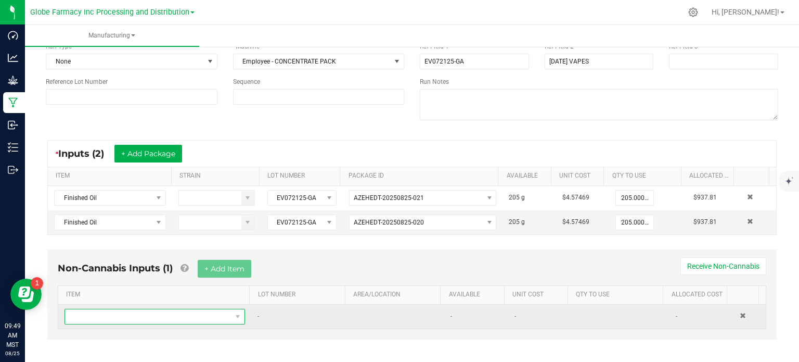
click at [209, 310] on span "NO DATA FOUND" at bounding box center [148, 316] width 167 height 15
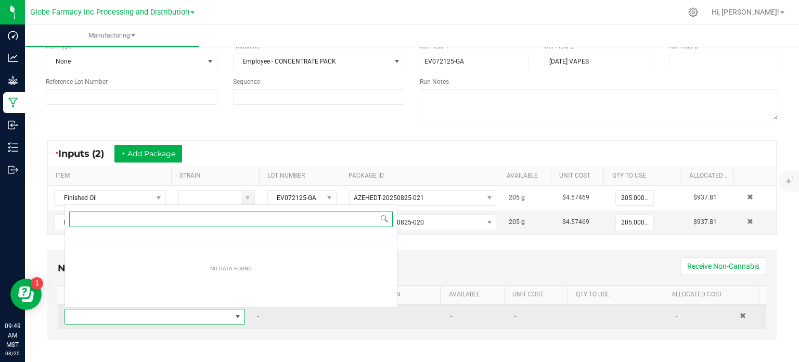
scroll to position [15, 174]
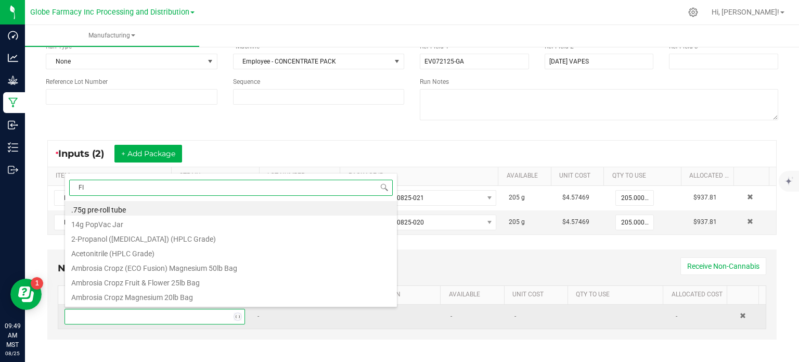
type input "FIT"
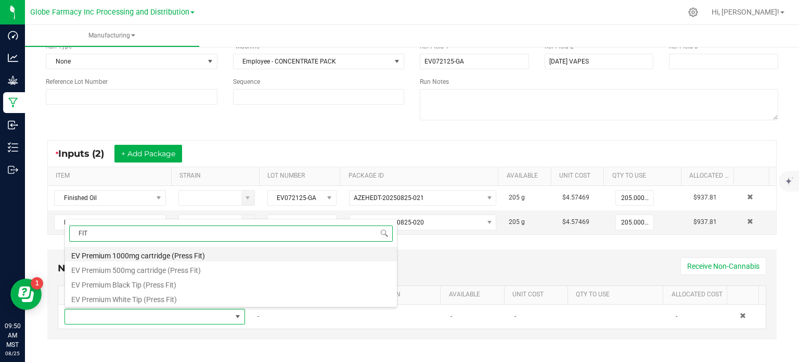
click at [164, 254] on li "EV Premium 1000mg cartridge (Press Fit)" at bounding box center [231, 254] width 332 height 15
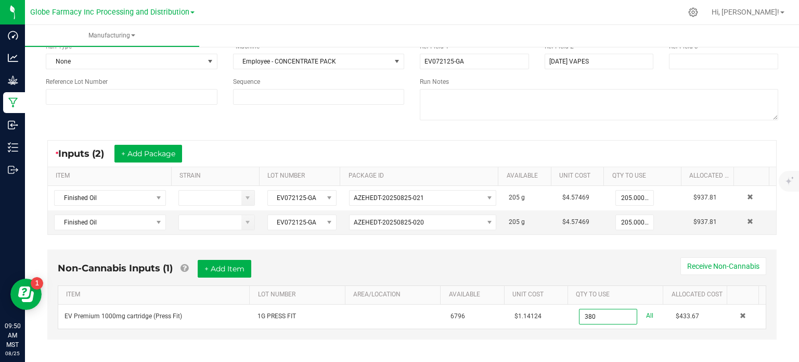
click at [550, 342] on div "Non-Cannabis Inputs (1) + Add Item Receive Non-Cannabis ITEM LOT NUMBER AREA/LO…" at bounding box center [412, 301] width 748 height 115
type input "380 ea"
click at [233, 265] on button "+ Add Item" at bounding box center [225, 269] width 54 height 18
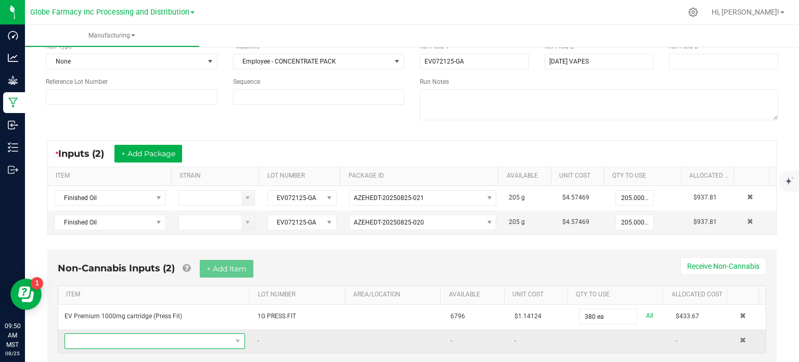
click at [209, 337] on span "NO DATA FOUND" at bounding box center [148, 341] width 167 height 15
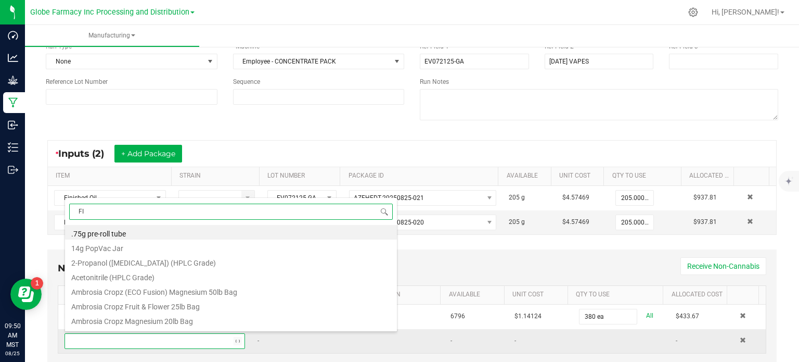
type input "FIT"
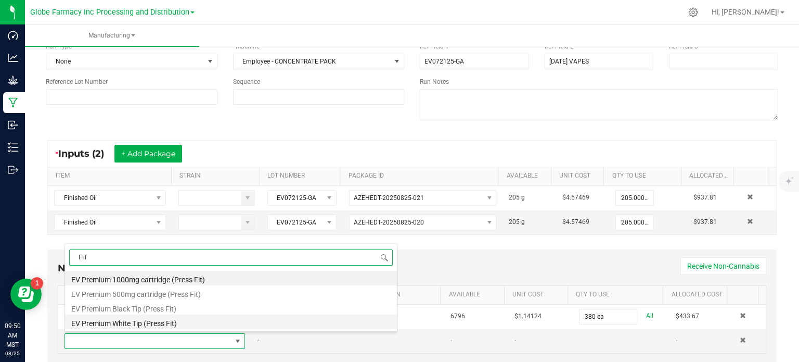
click at [182, 320] on li "EV Premium White Tip (Press Fit)" at bounding box center [231, 321] width 332 height 15
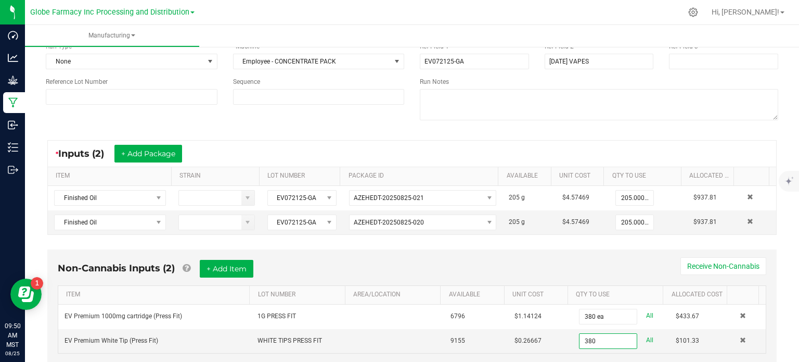
type input "380 ea"
click at [540, 274] on div "Non-Cannabis Inputs (2) + Add Item Receive Non-Cannabis" at bounding box center [412, 273] width 709 height 26
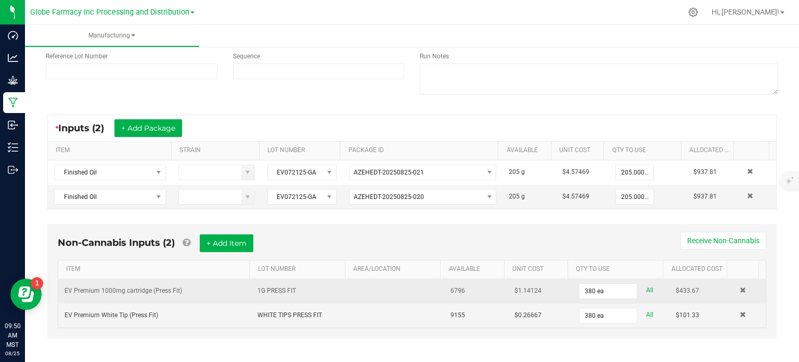
scroll to position [119, 0]
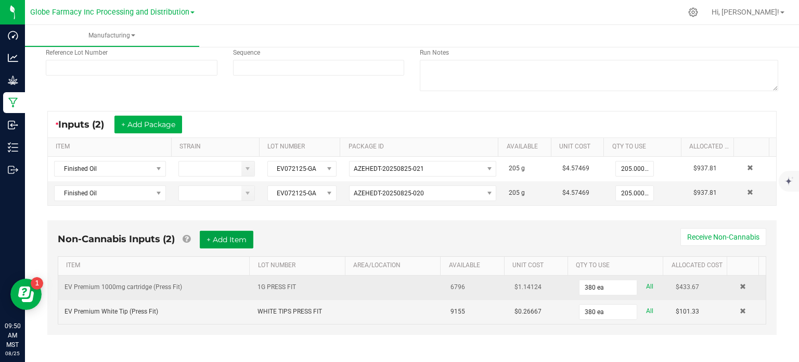
click at [229, 237] on button "+ Add Item" at bounding box center [227, 240] width 54 height 18
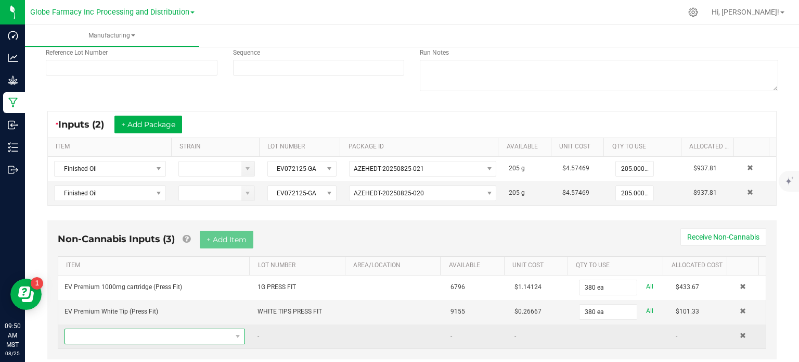
click at [193, 339] on span "NO DATA FOUND" at bounding box center [148, 336] width 167 height 15
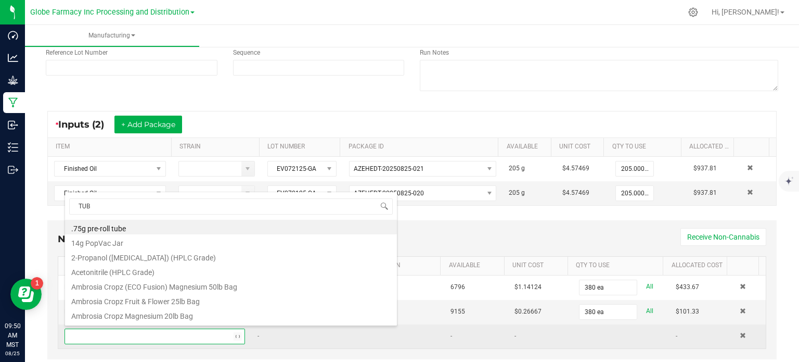
type input "TUBE"
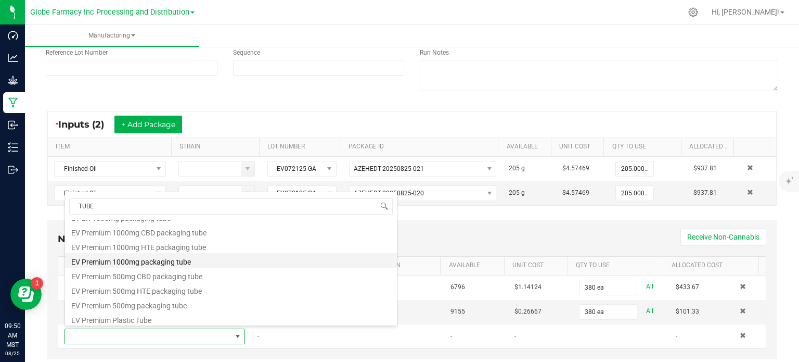
click at [162, 262] on li "EV Premium 1000mg packaging tube" at bounding box center [231, 260] width 332 height 15
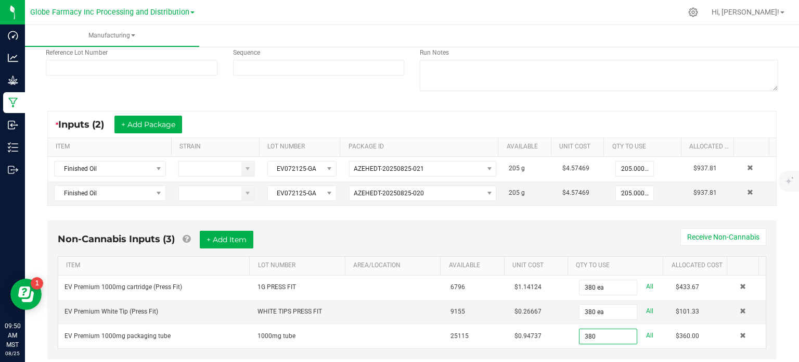
type input "380 ea"
click at [599, 349] on div "Non-Cannabis Inputs (3) + Add Item Receive Non-Cannabis ITEM LOT NUMBER AREA/LO…" at bounding box center [412, 289] width 730 height 139
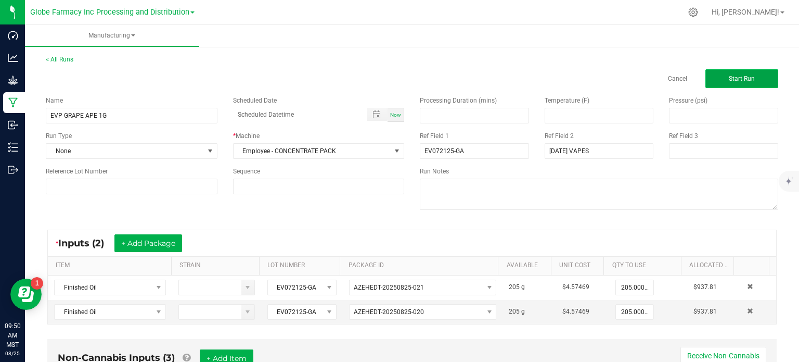
click at [739, 74] on button "Start Run" at bounding box center [742, 78] width 73 height 19
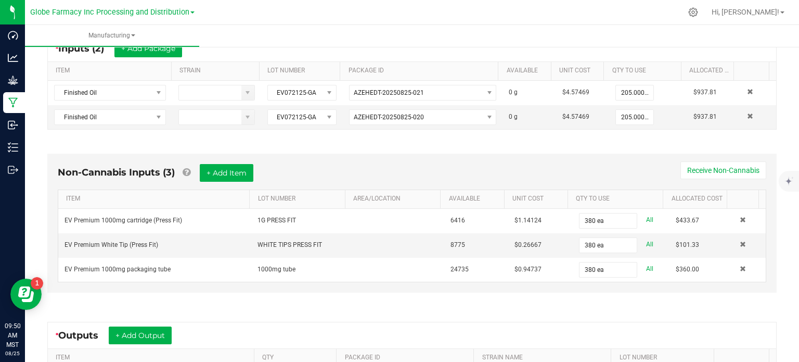
scroll to position [348, 0]
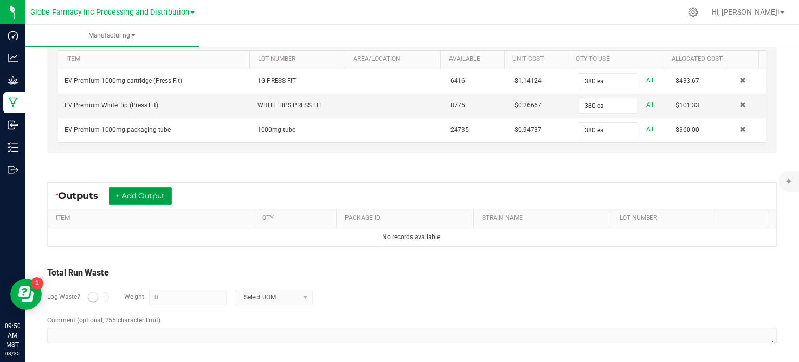
click at [163, 199] on button "+ Add Output" at bounding box center [140, 196] width 63 height 18
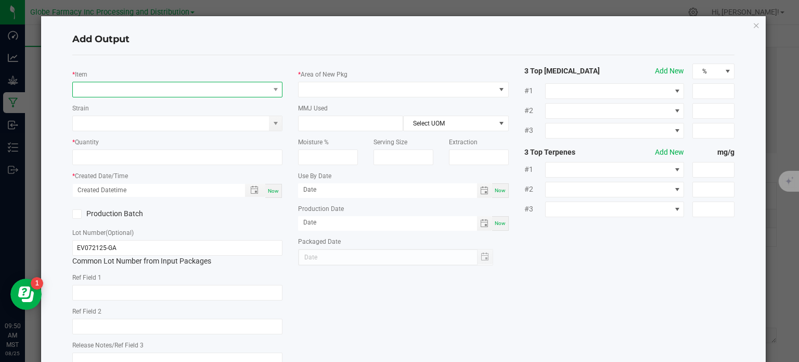
click at [165, 93] on span "NO DATA FOUND" at bounding box center [171, 89] width 197 height 15
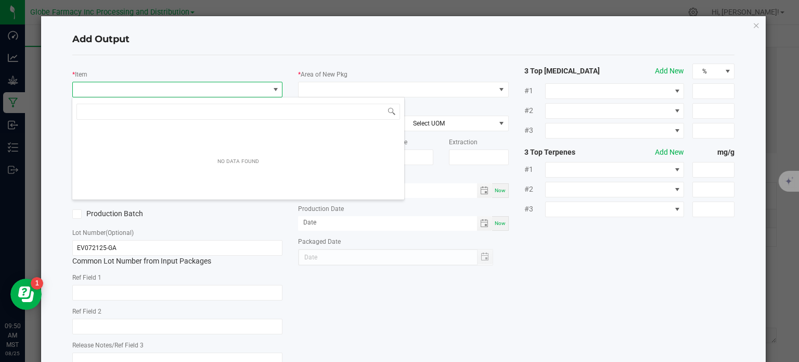
scroll to position [15, 208]
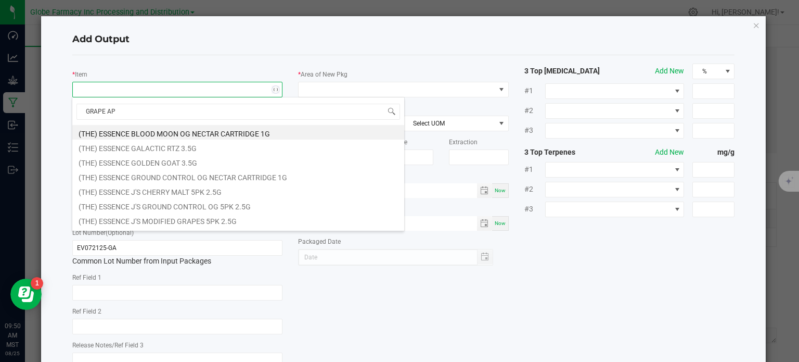
type input "GRAPE APE"
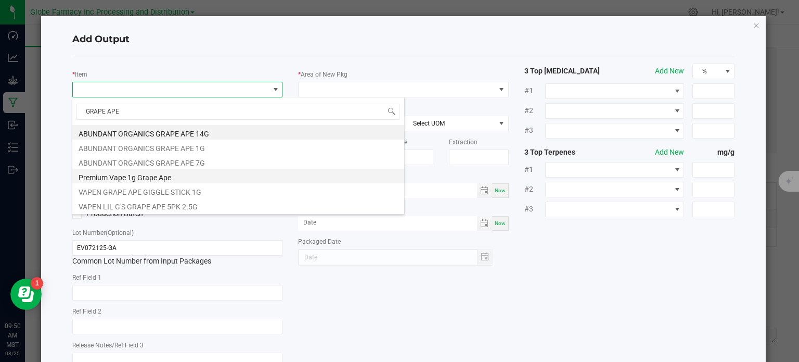
click at [159, 181] on li "Premium Vape 1g Grape Ape" at bounding box center [238, 176] width 332 height 15
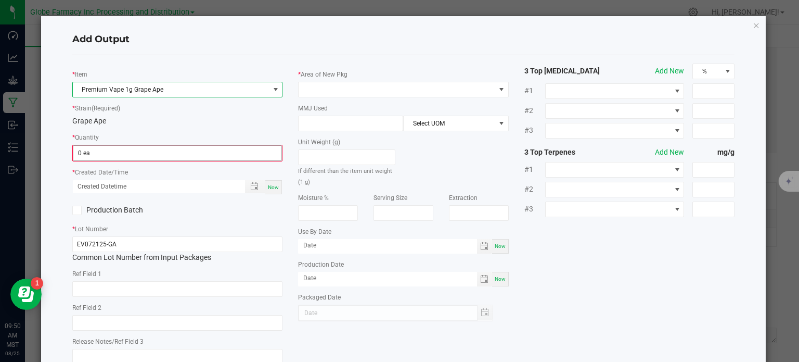
click at [96, 158] on input "0 ea" at bounding box center [177, 153] width 209 height 15
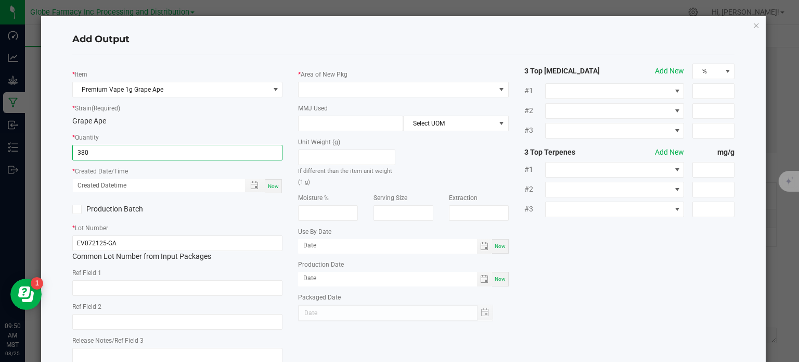
click at [275, 192] on div "Now" at bounding box center [273, 186] width 17 height 14
type input "380 ea"
type input "08/25/2025 9:50 AM"
type input "[DATE]"
click at [190, 283] on input "text" at bounding box center [177, 288] width 211 height 16
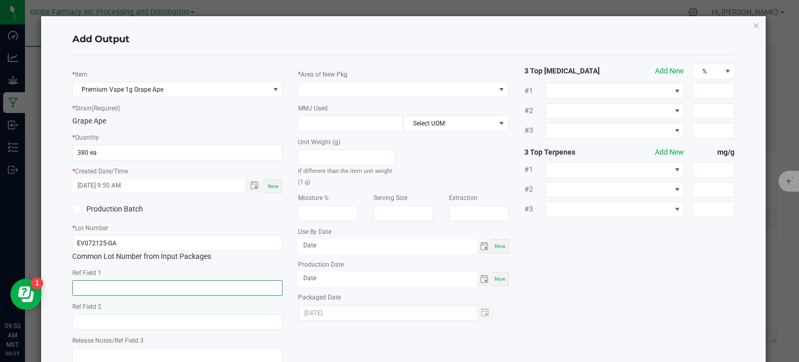
type input "O"
type input "CONCENTRATE"
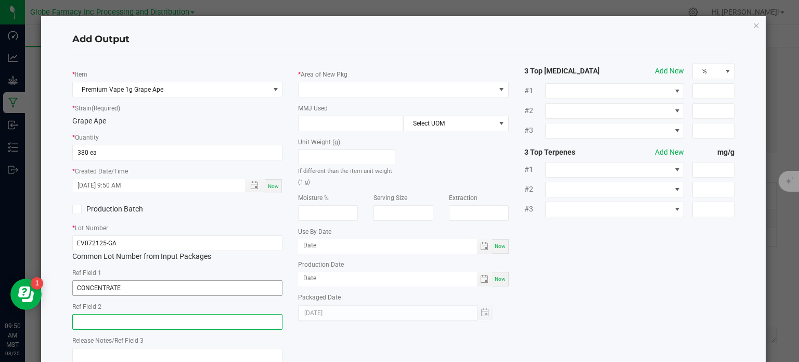
type input "C"
paste input "Cannabis Derived Distillate, Organic Terpenes"
type input "Cannabis Derived Distillate, Organic Terpenes"
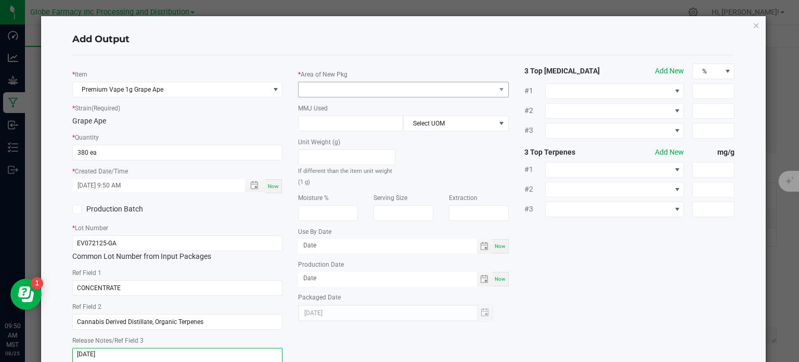
type textarea "[DATE]"
click at [359, 95] on span at bounding box center [397, 89] width 197 height 15
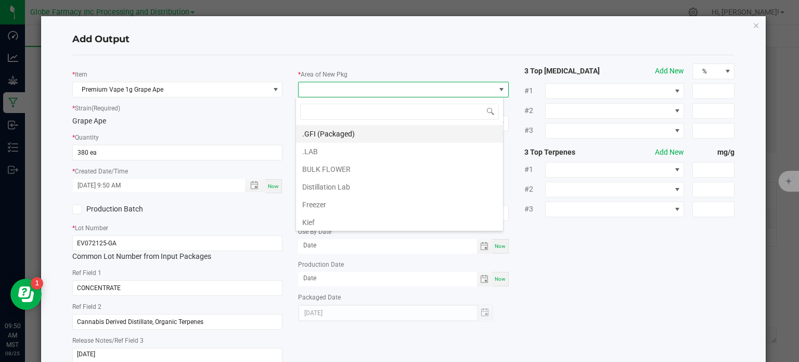
click at [346, 127] on li ".GFI (Packaged)" at bounding box center [399, 134] width 207 height 18
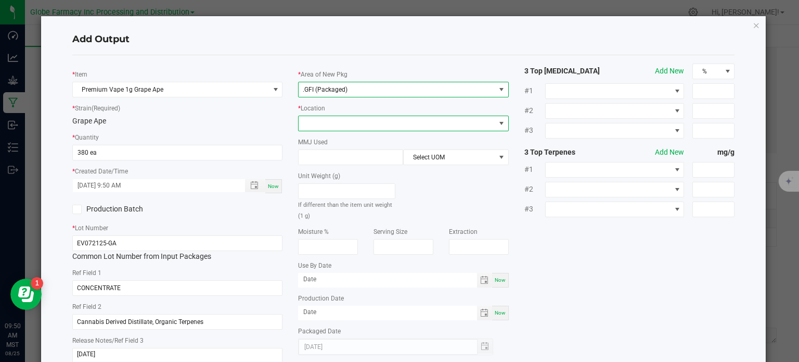
click at [342, 119] on span at bounding box center [397, 123] width 197 height 15
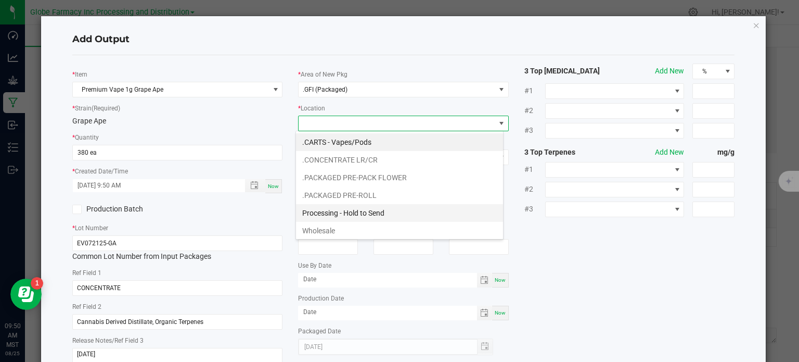
click at [370, 206] on li "Processing - Hold to Send" at bounding box center [399, 213] width 207 height 18
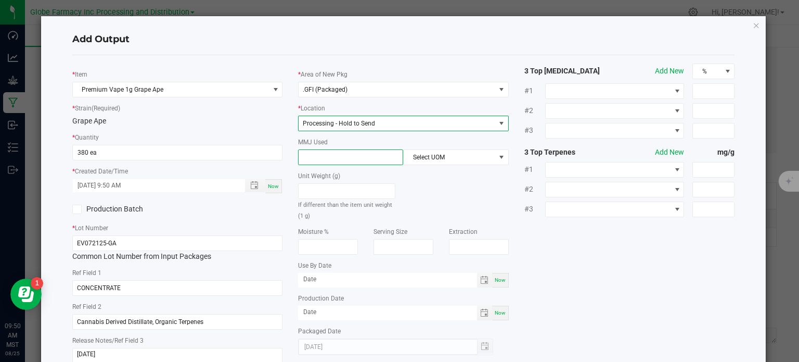
click at [342, 158] on input at bounding box center [351, 157] width 104 height 15
type input "1"
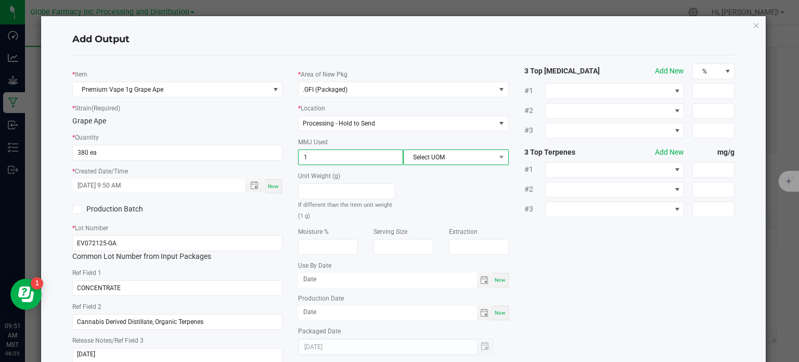
click at [428, 158] on span "Select UOM" at bounding box center [449, 157] width 91 height 15
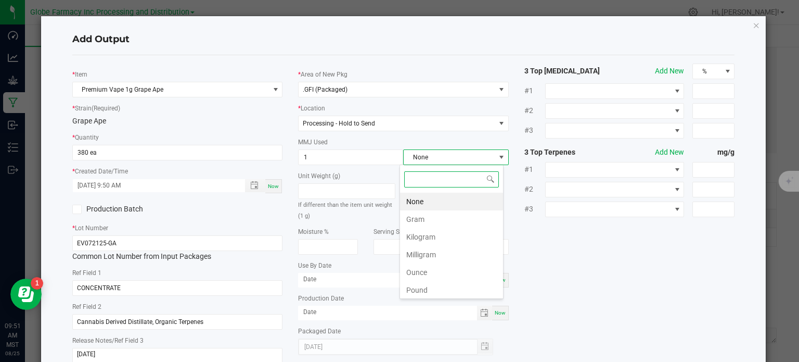
scroll to position [15, 104]
click at [414, 196] on li "None" at bounding box center [451, 202] width 103 height 18
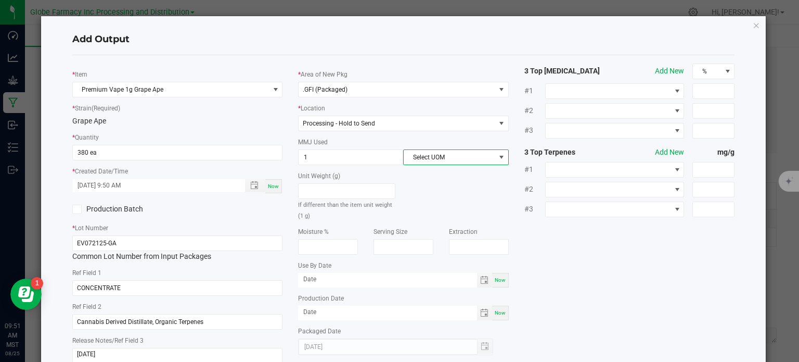
click at [591, 251] on div "* Item Premium Vape 1g Grape Ape * Strain (Required) Grape Ape * Quantity 380 e…" at bounding box center [404, 216] width 679 height 307
click at [474, 159] on span "Select UOM" at bounding box center [449, 157] width 91 height 15
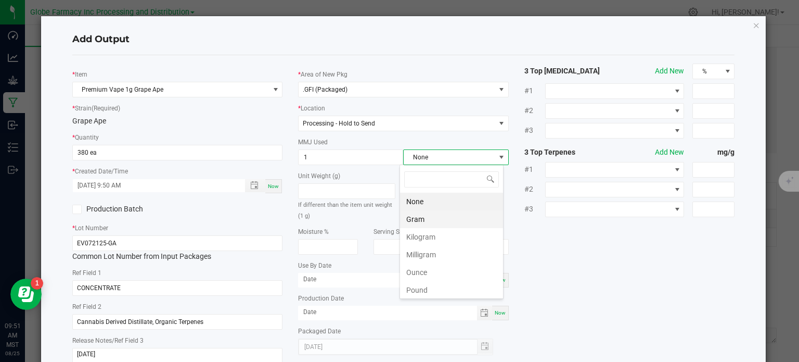
click at [437, 215] on li "Gram" at bounding box center [451, 219] width 103 height 18
click at [567, 244] on div "* Item Premium Vape 1g Grape Ape * Strain (Required) Grape Ape * Quantity 380 e…" at bounding box center [404, 216] width 679 height 307
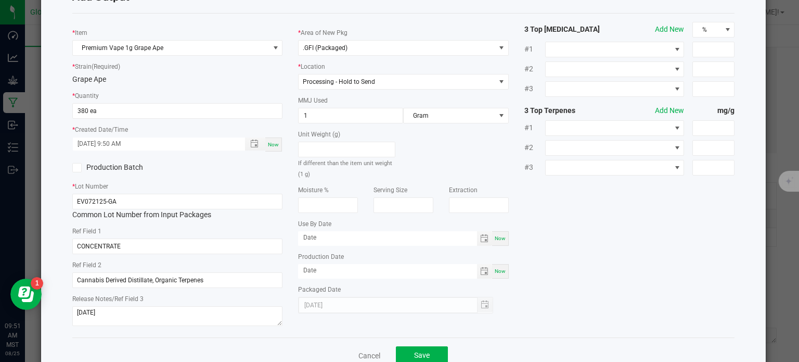
scroll to position [69, 0]
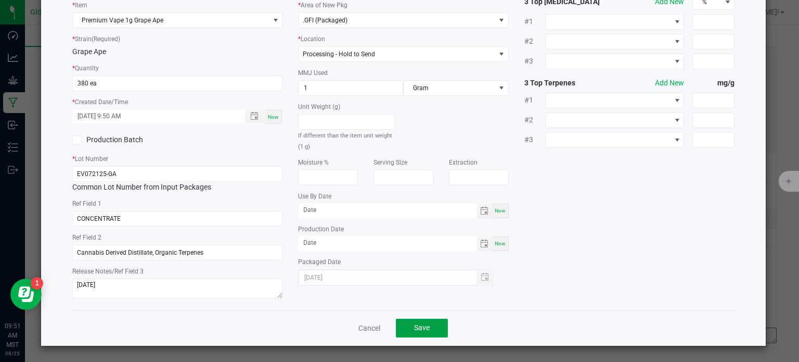
click at [414, 334] on button "Save" at bounding box center [422, 328] width 52 height 19
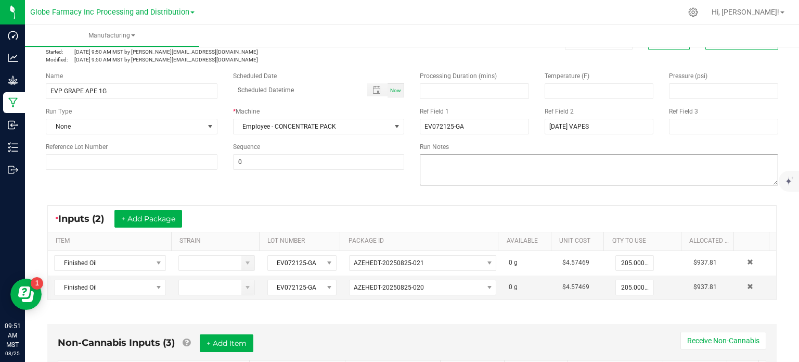
scroll to position [0, 0]
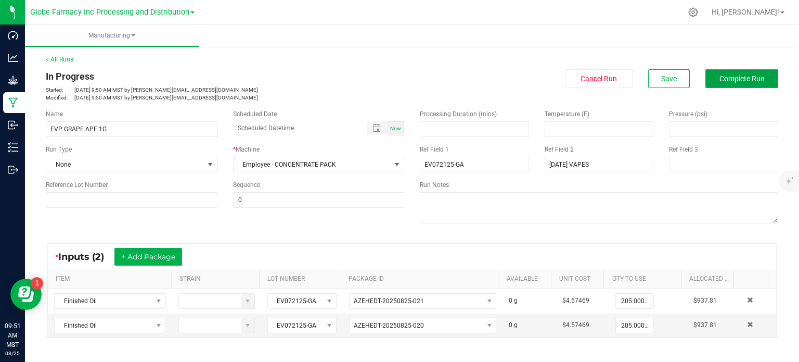
click at [733, 80] on span "Complete Run" at bounding box center [742, 78] width 45 height 8
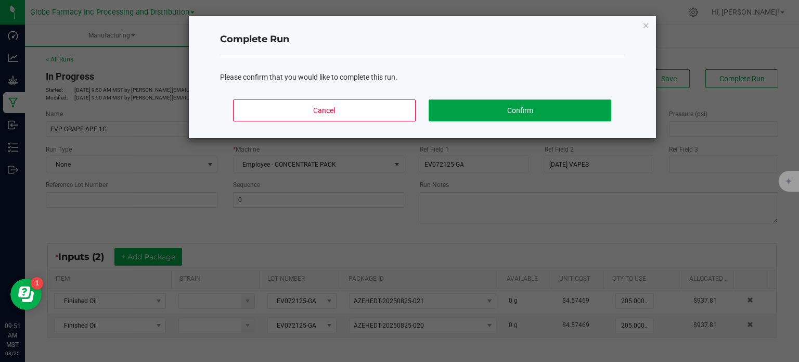
click at [576, 111] on button "Confirm" at bounding box center [520, 110] width 182 height 22
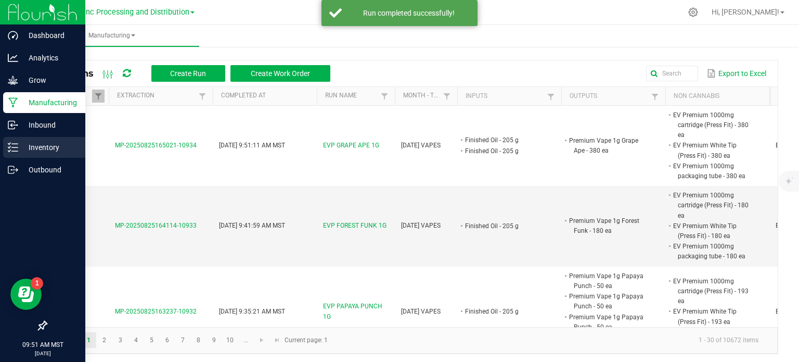
click at [13, 154] on div "Inventory" at bounding box center [44, 147] width 82 height 21
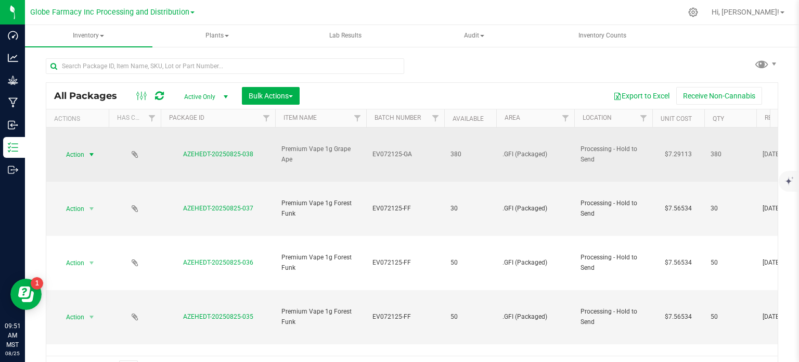
click at [80, 158] on span "Action" at bounding box center [71, 154] width 28 height 15
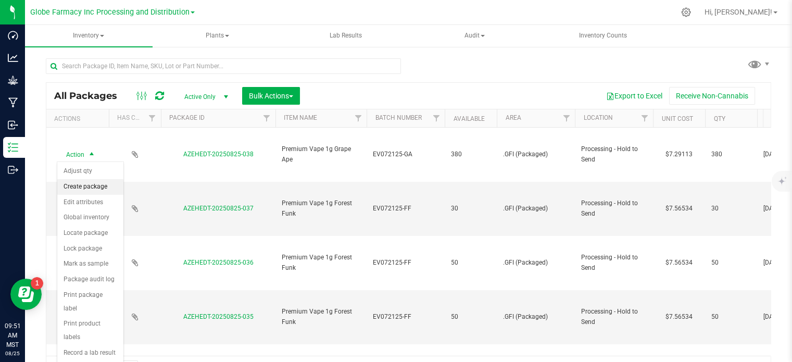
click at [82, 183] on li "Create package" at bounding box center [90, 187] width 66 height 16
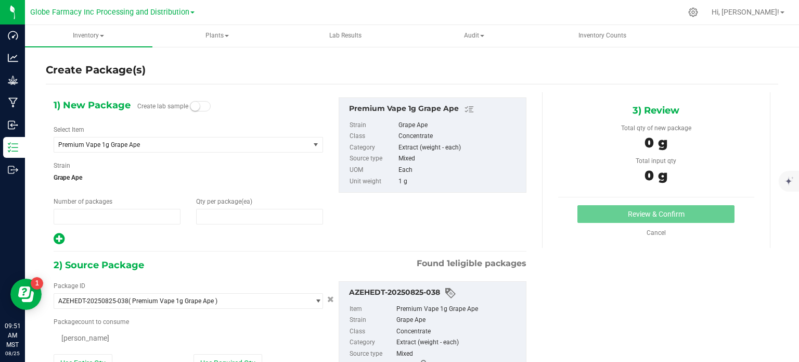
type input "1"
type input "0"
click at [138, 220] on span "1 1" at bounding box center [117, 217] width 127 height 16
click at [136, 218] on input "1" at bounding box center [117, 216] width 126 height 15
type input "1"
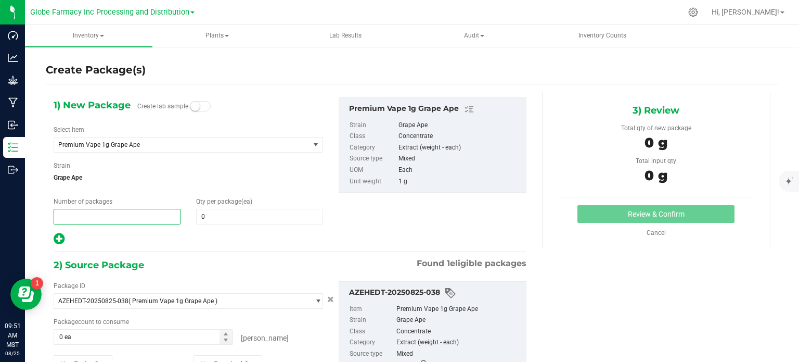
type input "7"
click at [236, 215] on span "0 0" at bounding box center [259, 217] width 127 height 16
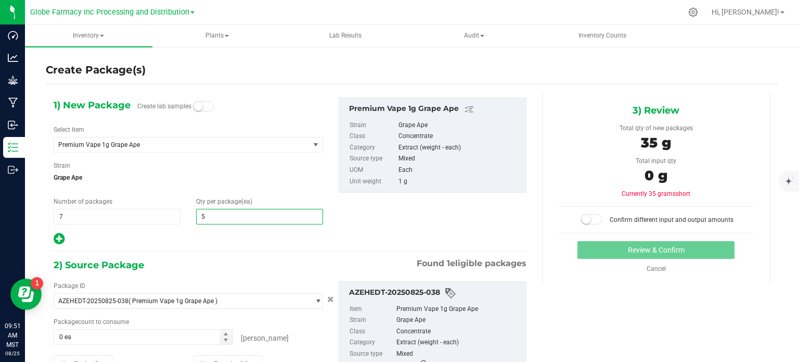
type input "50"
click at [238, 237] on div at bounding box center [189, 239] width 270 height 14
click at [56, 235] on icon at bounding box center [59, 238] width 11 height 13
type input "50"
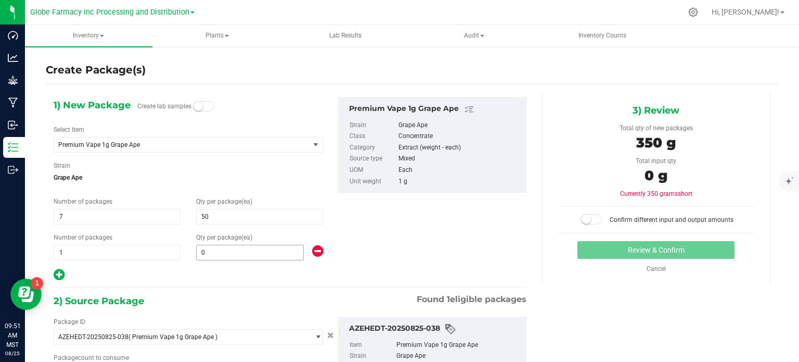
click at [214, 251] on span "0 0" at bounding box center [250, 253] width 108 height 16
type input "30"
click at [219, 282] on div "1) New Package Create lab samples Select Item Premium Vape 1g Grape Ape (THE) E…" at bounding box center [290, 285] width 489 height 387
type input "30"
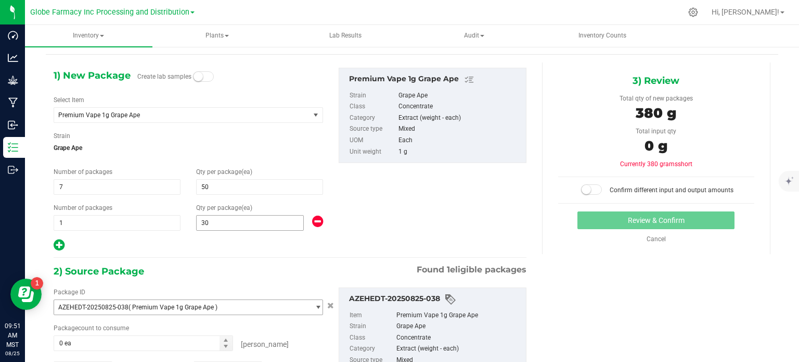
scroll to position [104, 0]
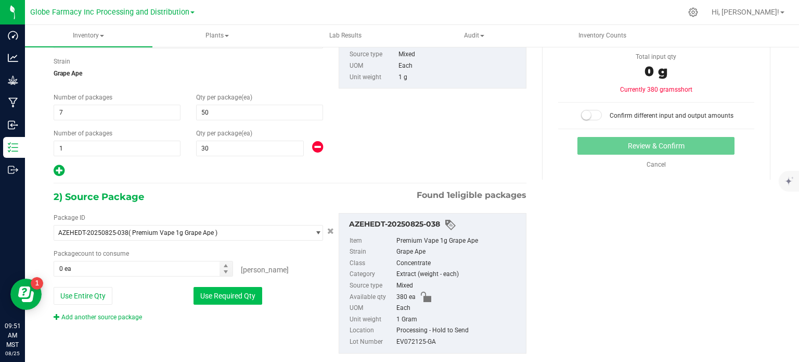
click at [230, 295] on button "Use Required Qty" at bounding box center [228, 296] width 69 height 18
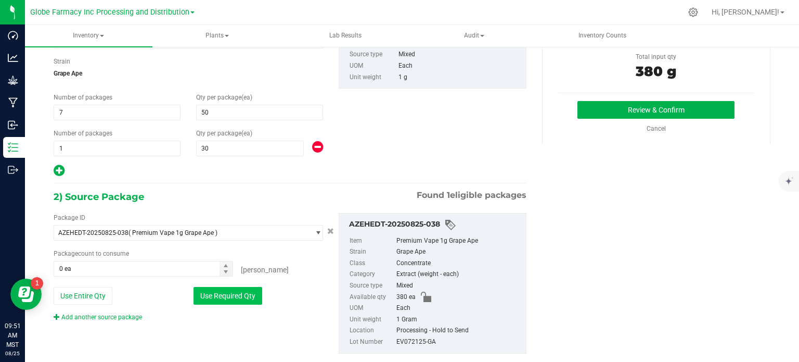
type input "380 ea"
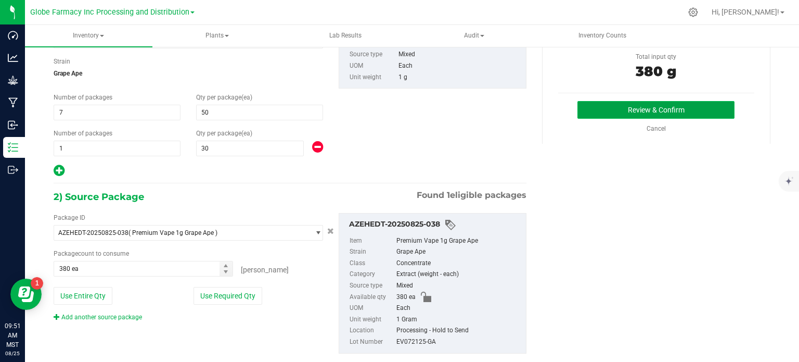
click at [617, 115] on button "Review & Confirm" at bounding box center [656, 110] width 157 height 18
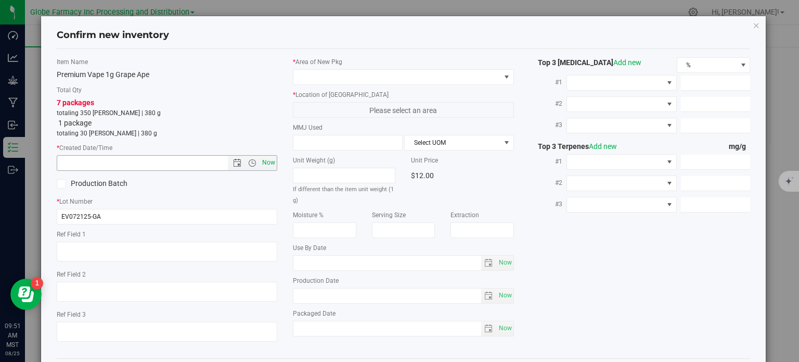
click at [263, 160] on span "Now" at bounding box center [269, 162] width 18 height 15
type input "[DATE] 9:51 AM"
click at [153, 247] on textarea at bounding box center [167, 251] width 221 height 20
type textarea "CONCENTRATE"
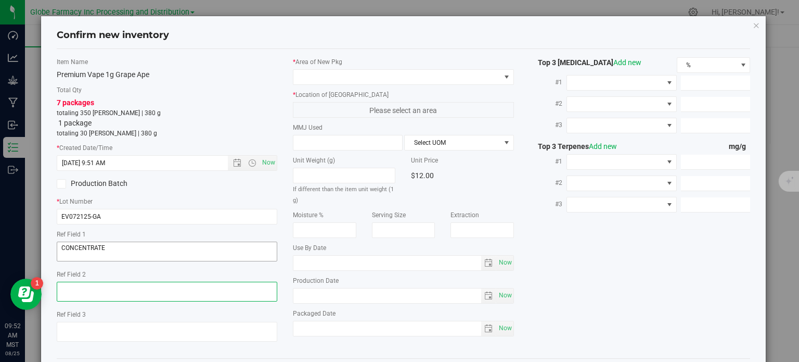
paste textarea "Cannabis Derived Distillate, Organic Terpenes"
type textarea "Cannabis Derived Distillate, Organic Terpenes"
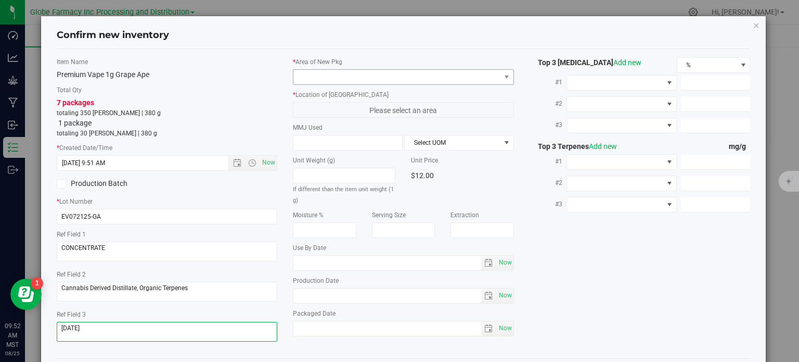
type textarea "[DATE]"
click at [319, 72] on span at bounding box center [397, 77] width 207 height 15
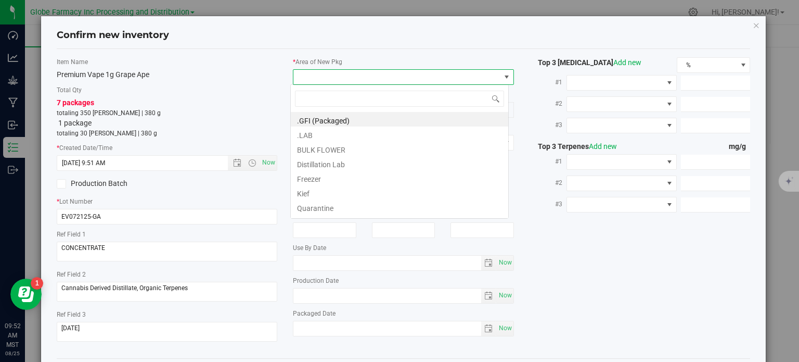
scroll to position [15, 219]
click at [309, 111] on div ".GFI (Packaged) .LAB BULK FLOWER Distillation Lab Freezer Kief Quarantine TOLL …" at bounding box center [399, 151] width 219 height 134
click at [308, 120] on li ".GFI (Packaged)" at bounding box center [400, 119] width 218 height 15
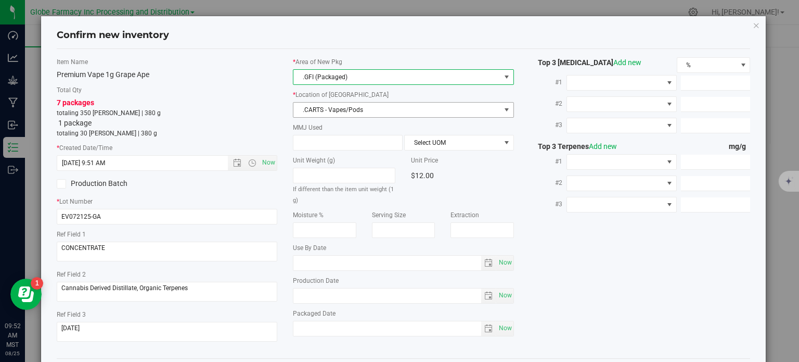
click at [308, 115] on span ".CARTS - Vapes/Pods" at bounding box center [397, 110] width 207 height 15
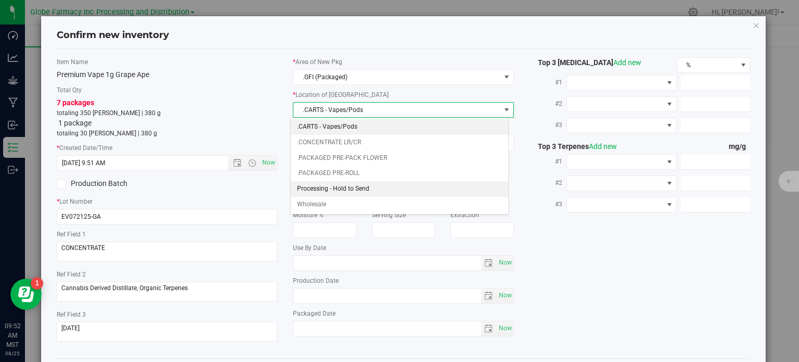
click at [335, 187] on li "Processing - Hold to Send" at bounding box center [400, 189] width 218 height 16
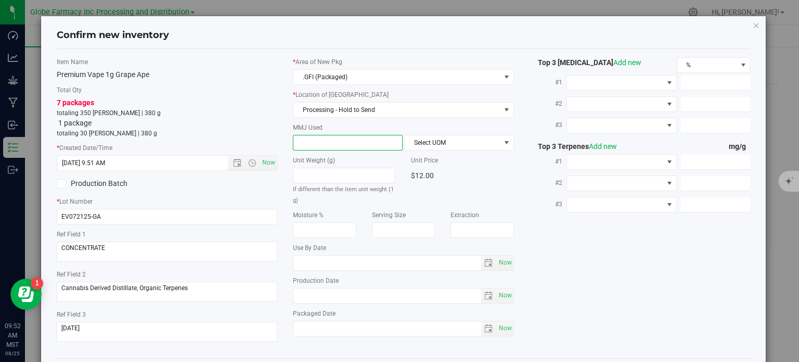
scroll to position [104, 0]
type input "1"
click at [423, 146] on span "Select UOM" at bounding box center [453, 142] width 96 height 15
type input "1.0000"
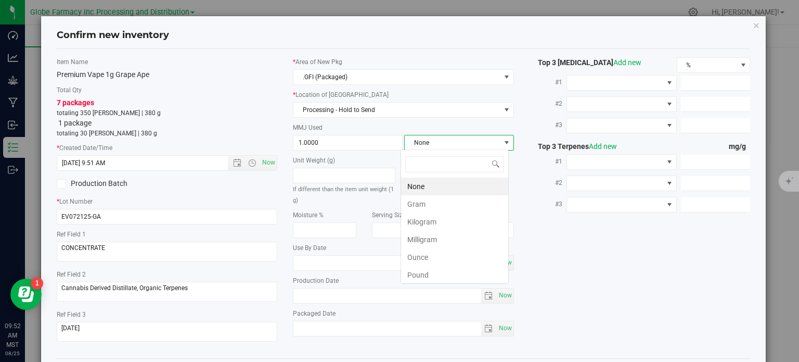
scroll to position [15, 108]
click at [429, 199] on li "Gram" at bounding box center [454, 204] width 107 height 18
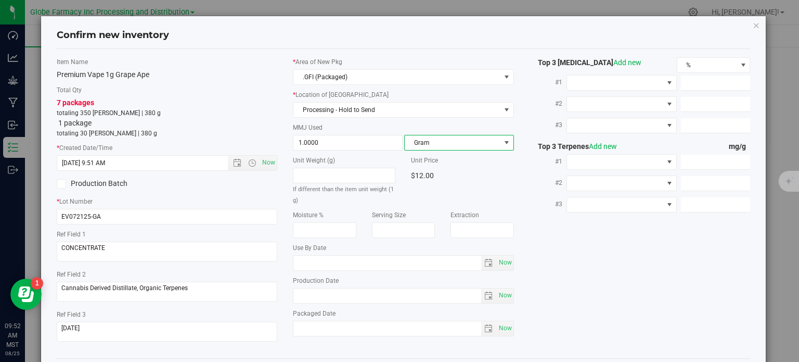
click at [525, 226] on div "Item Name Premium Vape 1g Grape Ape Total Qty 7 packages totaling 350 [PERSON_N…" at bounding box center [404, 203] width 710 height 292
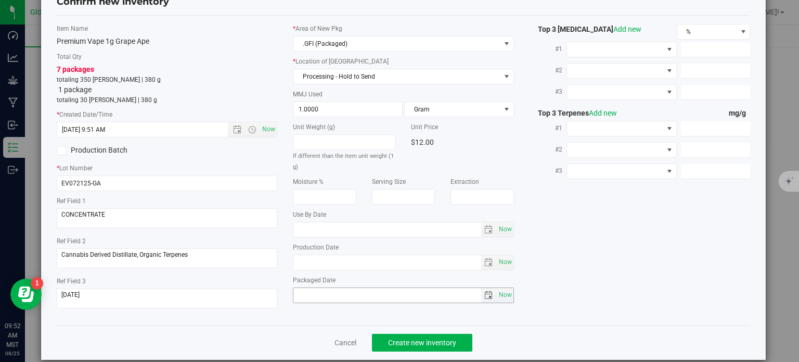
scroll to position [46, 0]
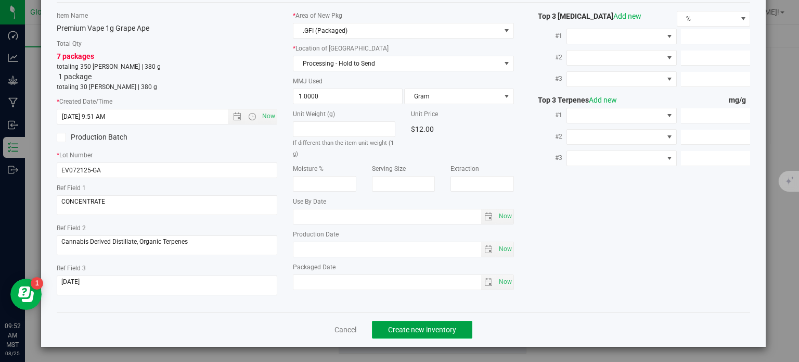
click at [420, 321] on button "Create new inventory" at bounding box center [422, 330] width 100 height 18
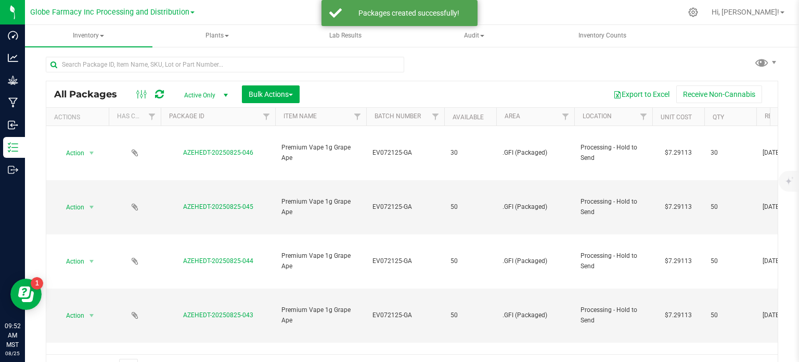
scroll to position [18, 0]
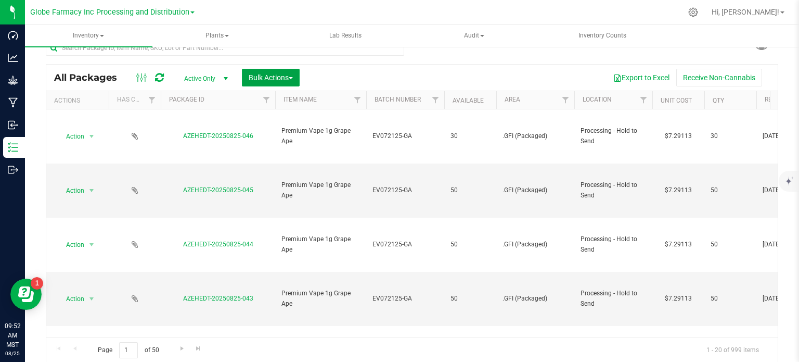
drag, startPoint x: 268, startPoint y: 76, endPoint x: 268, endPoint y: 92, distance: 15.6
click at [268, 76] on span "Bulk Actions" at bounding box center [271, 77] width 44 height 8
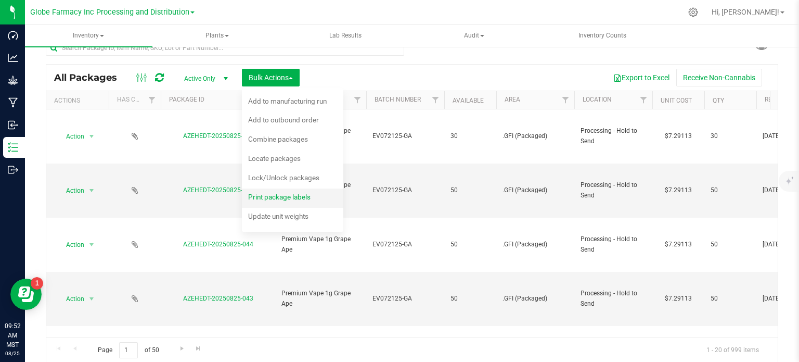
click at [281, 196] on span "Print package labels" at bounding box center [279, 197] width 62 height 8
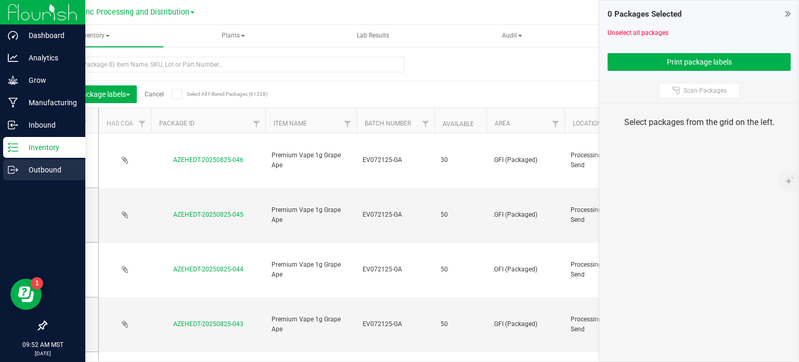
scroll to position [18, 0]
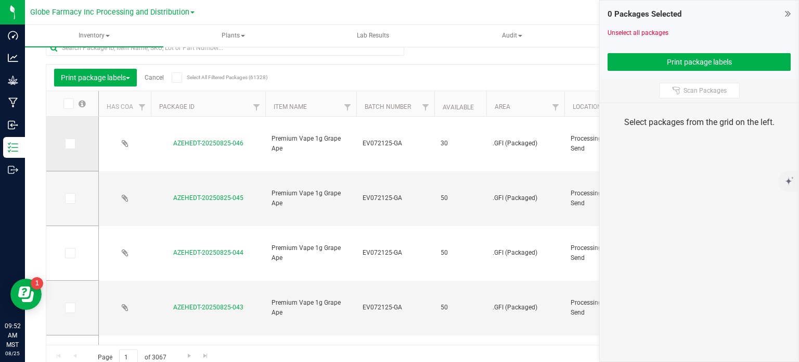
click at [71, 147] on span at bounding box center [70, 143] width 10 height 10
click at [0, 0] on input "checkbox" at bounding box center [0, 0] width 0 height 0
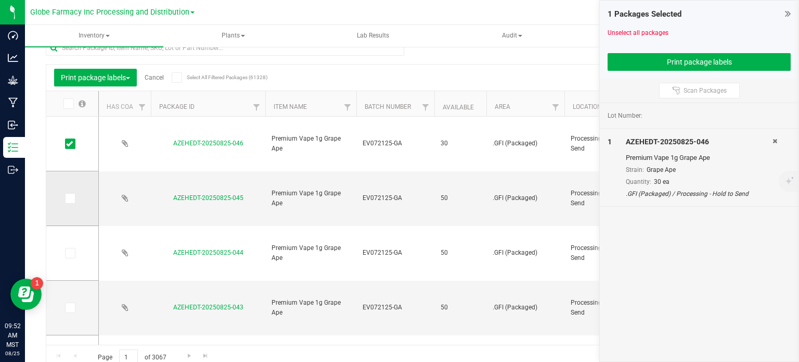
click at [72, 198] on icon at bounding box center [69, 198] width 7 height 0
click at [0, 0] on input "checkbox" at bounding box center [0, 0] width 0 height 0
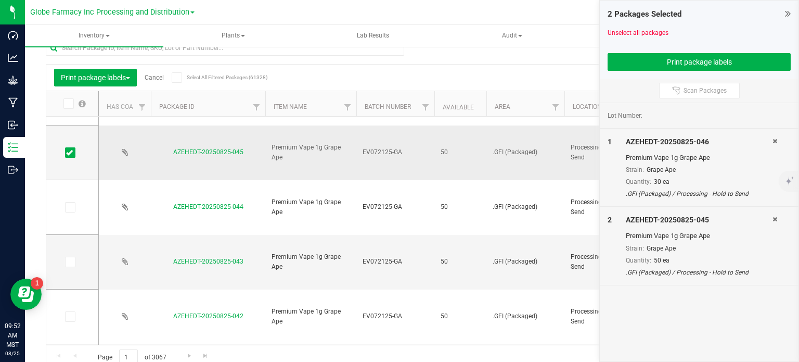
scroll to position [52, 0]
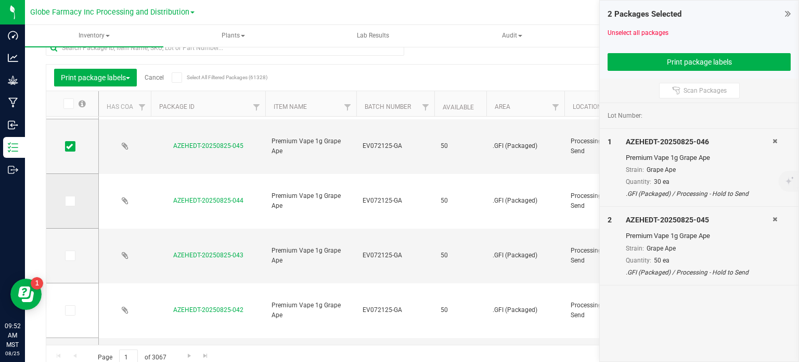
drag, startPoint x: 67, startPoint y: 201, endPoint x: 71, endPoint y: 212, distance: 11.2
click at [67, 201] on icon at bounding box center [69, 201] width 7 height 0
click at [0, 0] on input "checkbox" at bounding box center [0, 0] width 0 height 0
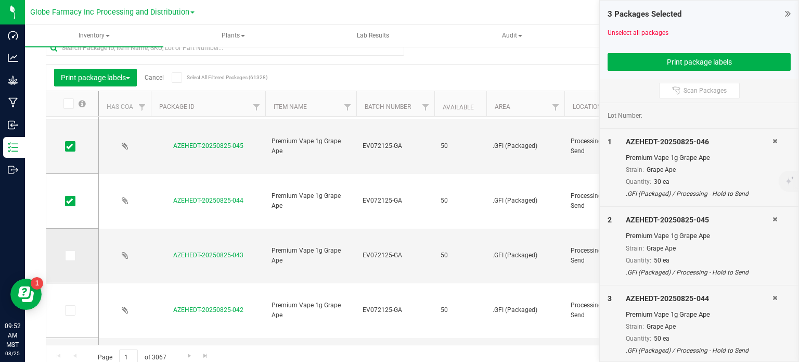
click at [71, 256] on icon at bounding box center [69, 256] width 7 height 0
click at [0, 0] on input "checkbox" at bounding box center [0, 0] width 0 height 0
click at [69, 310] on icon at bounding box center [69, 310] width 7 height 0
click at [0, 0] on input "checkbox" at bounding box center [0, 0] width 0 height 0
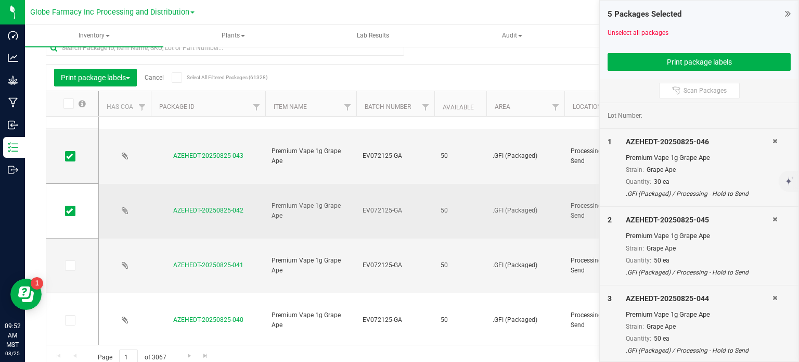
scroll to position [156, 0]
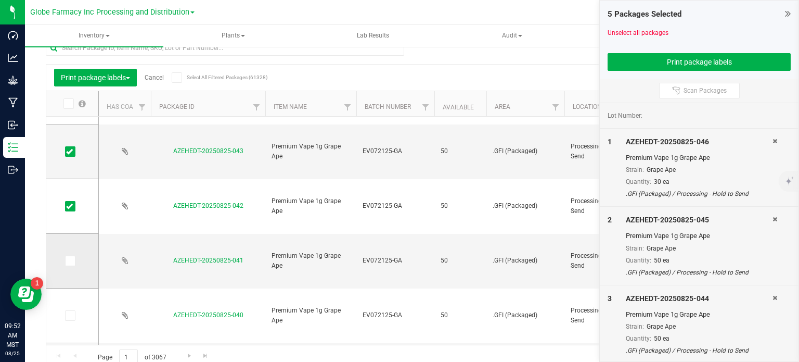
click at [69, 261] on icon at bounding box center [69, 261] width 7 height 0
click at [0, 0] on input "checkbox" at bounding box center [0, 0] width 0 height 0
click at [68, 315] on icon at bounding box center [69, 315] width 7 height 0
click at [0, 0] on input "checkbox" at bounding box center [0, 0] width 0 height 0
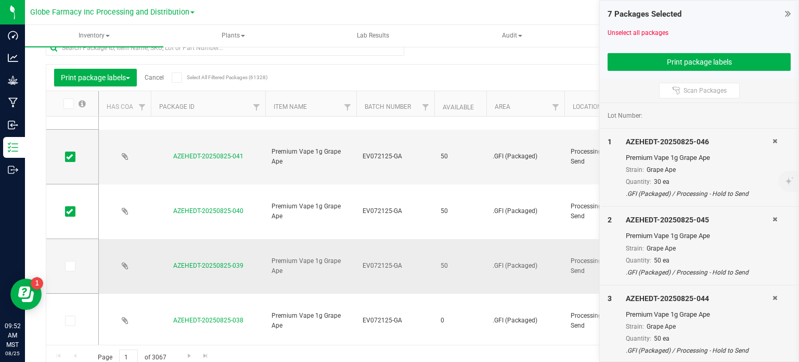
scroll to position [0, 0]
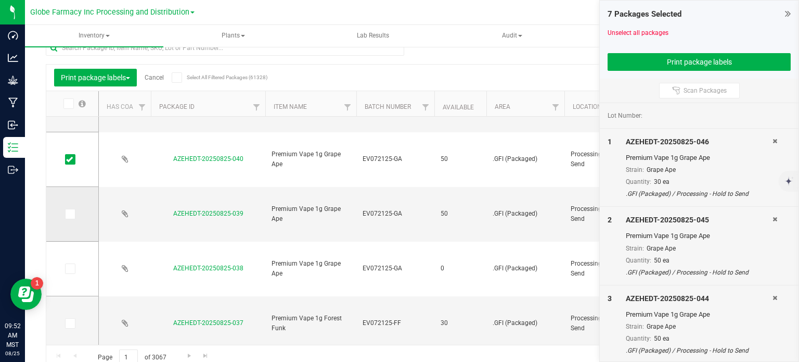
click at [70, 214] on icon at bounding box center [69, 214] width 7 height 0
click at [0, 0] on input "checkbox" at bounding box center [0, 0] width 0 height 0
click at [636, 64] on button "Print package labels" at bounding box center [699, 62] width 183 height 18
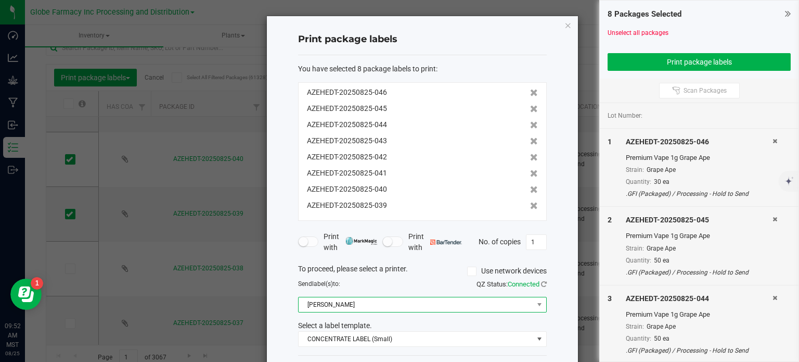
click at [346, 305] on span "[PERSON_NAME]" at bounding box center [416, 304] width 235 height 15
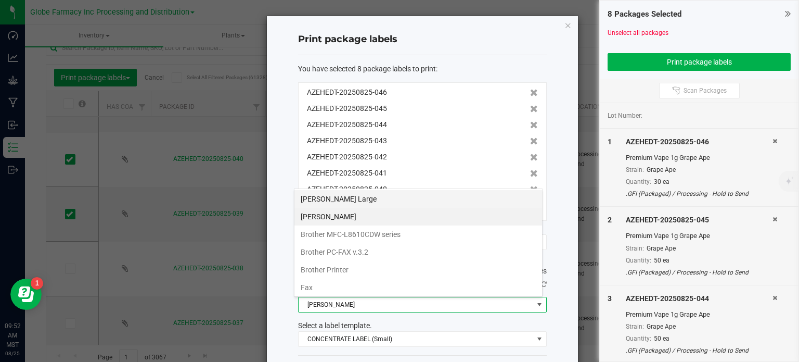
click at [359, 199] on Large "[PERSON_NAME] Large" at bounding box center [419, 199] width 248 height 18
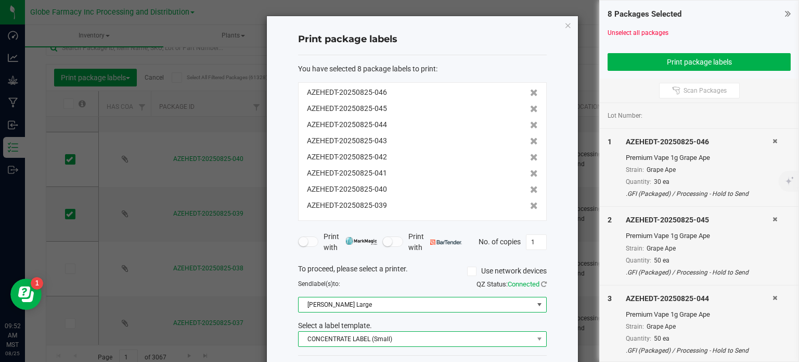
click at [367, 343] on span "CONCENTRATE LABEL (Small)" at bounding box center [416, 339] width 235 height 15
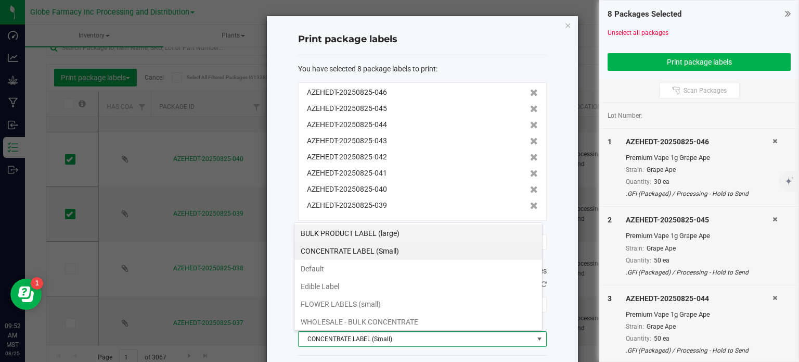
click at [383, 226] on li "BULK PRODUCT LABEL (large)" at bounding box center [419, 233] width 248 height 18
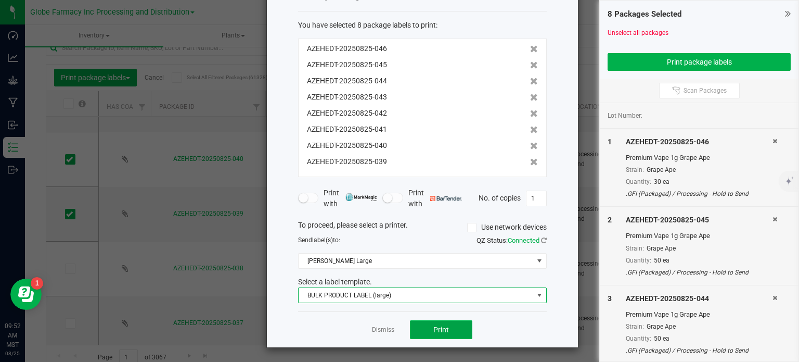
click at [435, 331] on span "Print" at bounding box center [442, 329] width 16 height 8
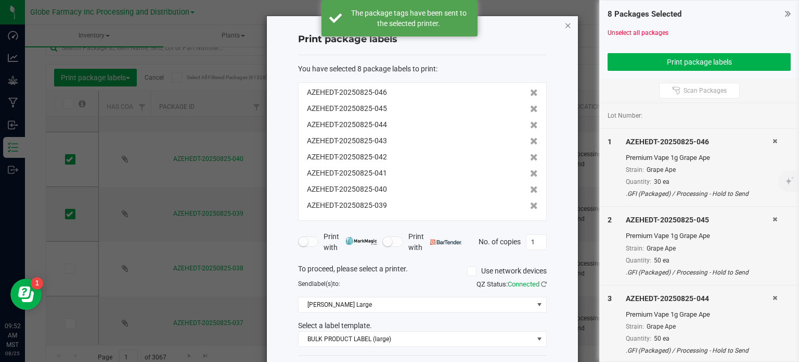
click at [565, 26] on icon "button" at bounding box center [568, 25] width 7 height 12
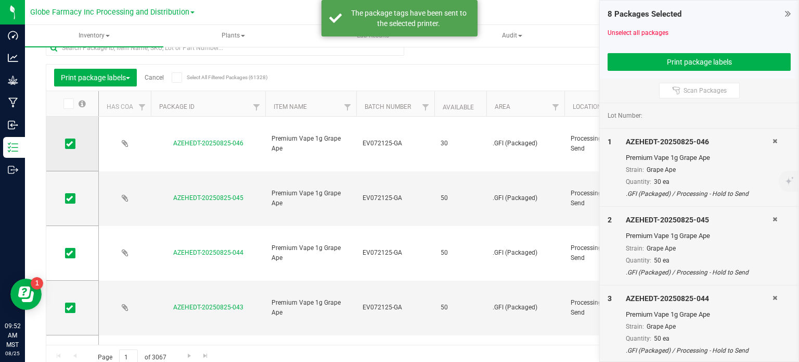
click at [73, 146] on span at bounding box center [70, 143] width 10 height 10
click at [0, 0] on input "checkbox" at bounding box center [0, 0] width 0 height 0
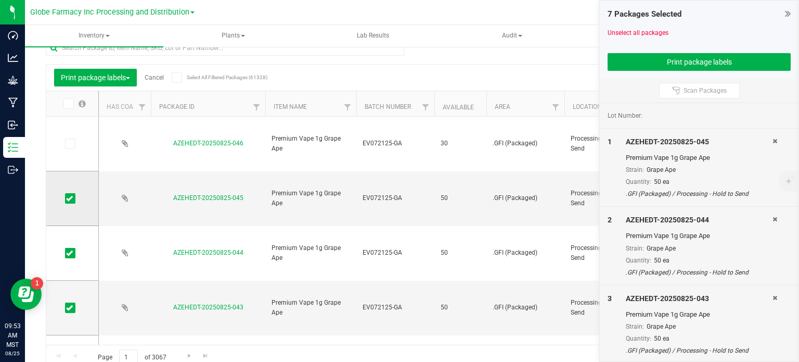
click at [66, 197] on span at bounding box center [70, 198] width 10 height 10
click at [0, 0] on input "checkbox" at bounding box center [0, 0] width 0 height 0
click at [69, 253] on icon at bounding box center [69, 253] width 7 height 0
click at [0, 0] on input "checkbox" at bounding box center [0, 0] width 0 height 0
click at [71, 308] on icon at bounding box center [69, 308] width 7 height 0
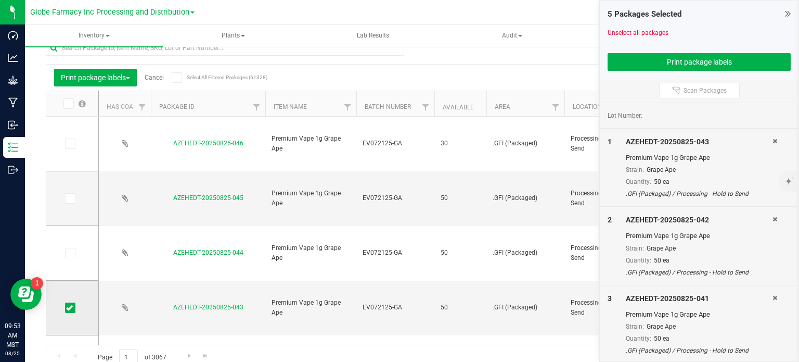
click at [0, 0] on input "checkbox" at bounding box center [0, 0] width 0 height 0
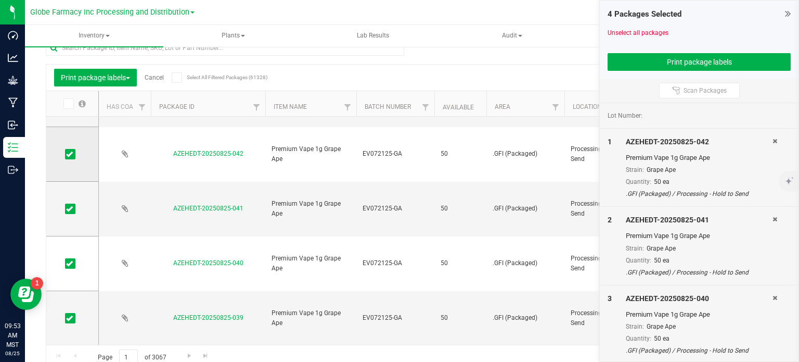
click at [69, 154] on icon at bounding box center [69, 154] width 7 height 0
click at [0, 0] on input "checkbox" at bounding box center [0, 0] width 0 height 0
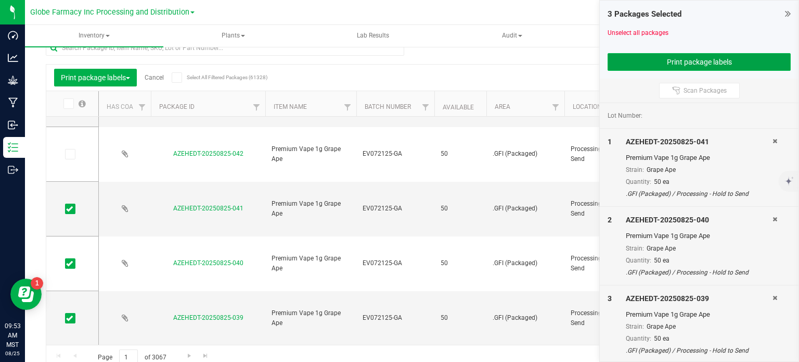
click at [650, 64] on button "Print package labels" at bounding box center [699, 62] width 183 height 18
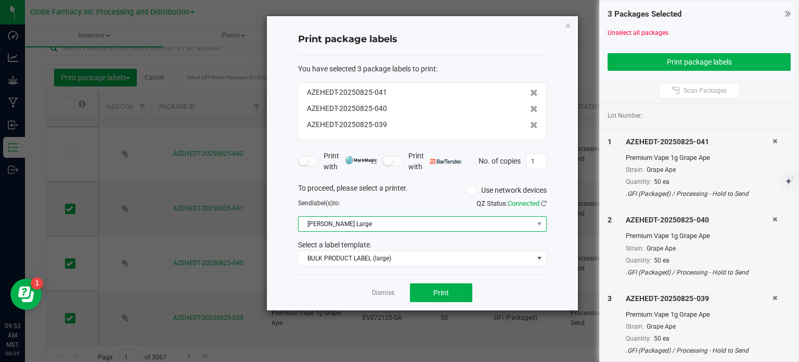
click at [437, 227] on span "[PERSON_NAME] Large" at bounding box center [416, 224] width 235 height 15
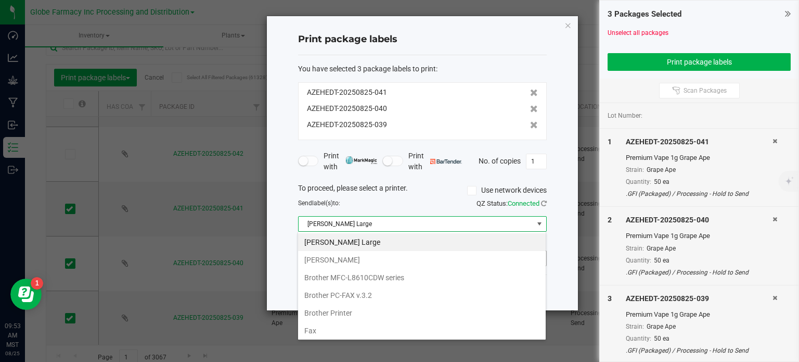
click at [348, 252] on Small "[PERSON_NAME]" at bounding box center [422, 260] width 248 height 18
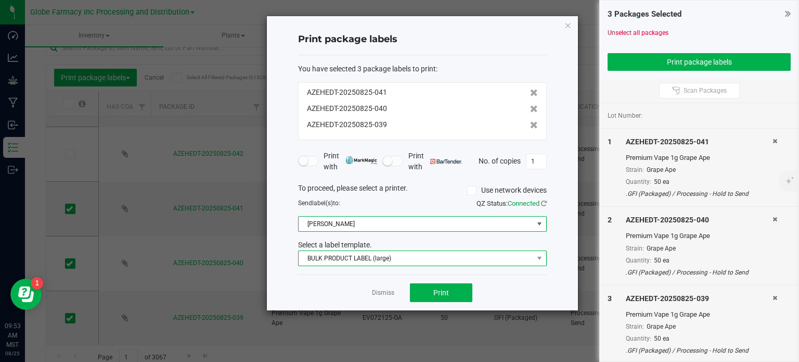
click at [348, 254] on span "BULK PRODUCT LABEL (large)" at bounding box center [416, 258] width 235 height 15
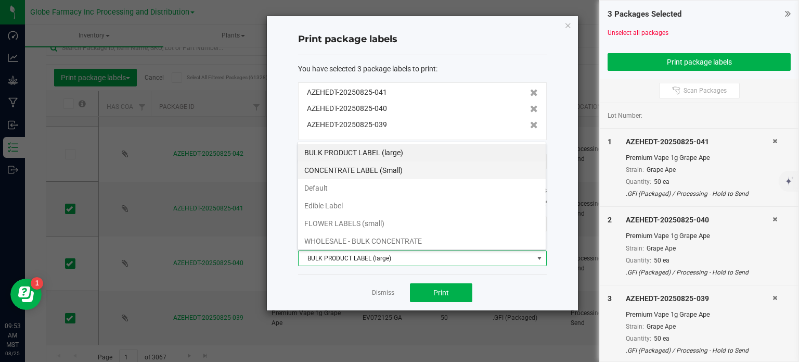
click at [356, 171] on li "CONCENTRATE LABEL (Small)" at bounding box center [422, 170] width 248 height 18
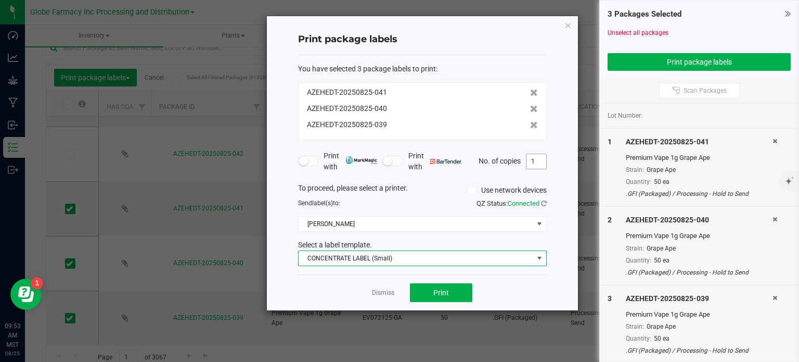
click at [533, 162] on input "1" at bounding box center [537, 161] width 20 height 15
type input "50"
click at [441, 285] on button "Print" at bounding box center [441, 292] width 62 height 19
click at [571, 23] on icon "button" at bounding box center [568, 25] width 7 height 12
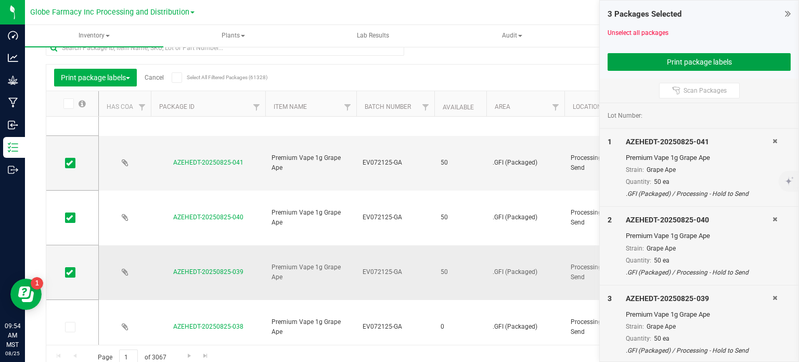
scroll to position [260, 0]
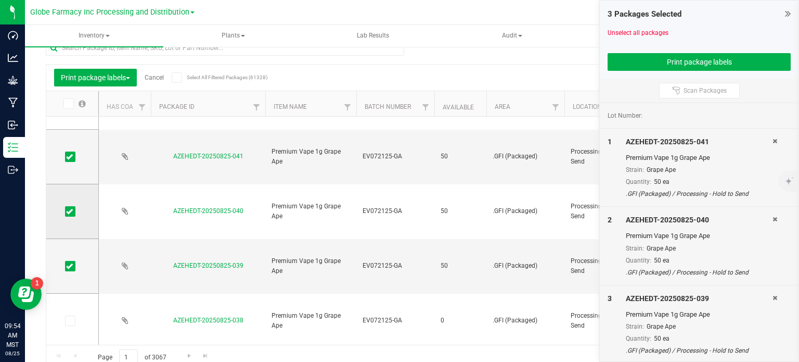
drag, startPoint x: 69, startPoint y: 267, endPoint x: 68, endPoint y: 228, distance: 39.0
click at [69, 266] on icon at bounding box center [69, 266] width 7 height 0
click at [0, 0] on input "checkbox" at bounding box center [0, 0] width 0 height 0
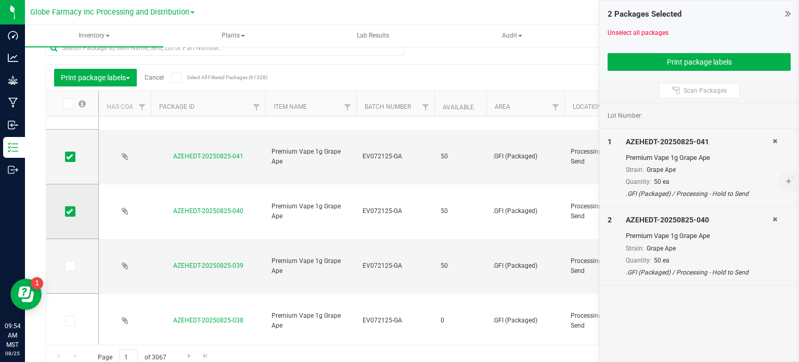
click at [71, 206] on span at bounding box center [70, 211] width 10 height 10
click at [0, 0] on input "checkbox" at bounding box center [0, 0] width 0 height 0
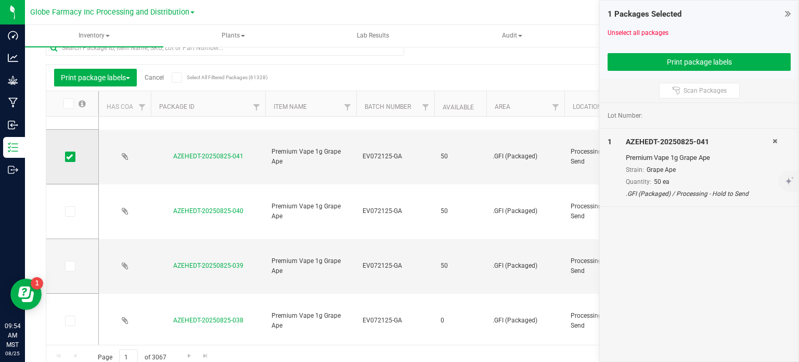
click at [71, 157] on icon at bounding box center [69, 157] width 7 height 0
click at [0, 0] on input "checkbox" at bounding box center [0, 0] width 0 height 0
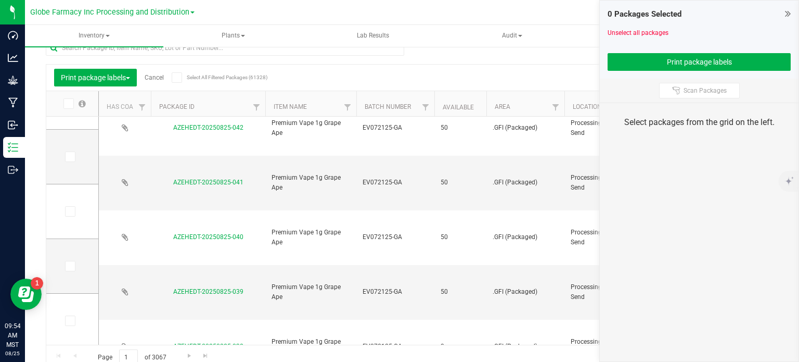
scroll to position [156, 0]
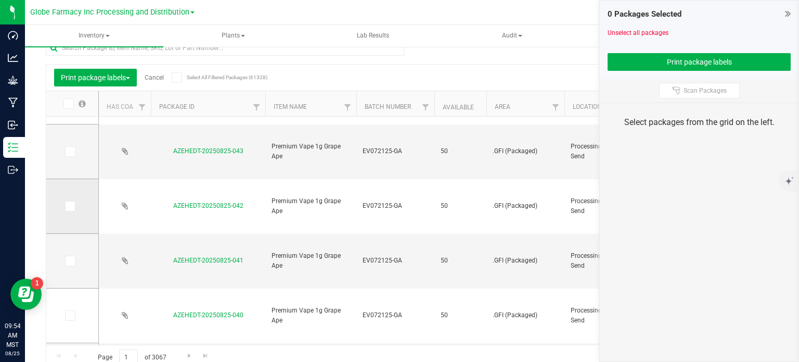
click at [67, 206] on icon at bounding box center [69, 206] width 7 height 0
click at [0, 0] on input "checkbox" at bounding box center [0, 0] width 0 height 0
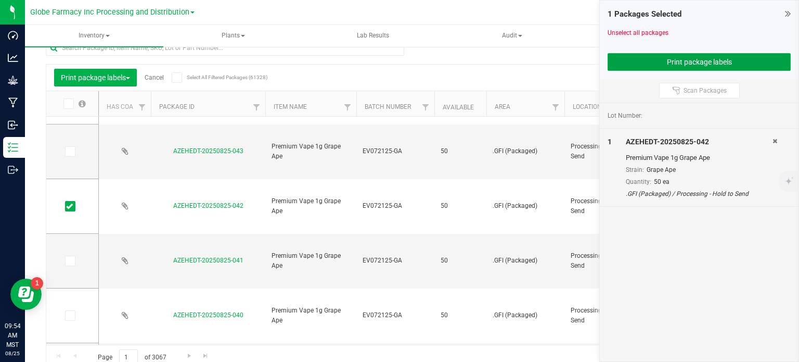
click at [679, 55] on button "Print package labels" at bounding box center [699, 62] width 183 height 18
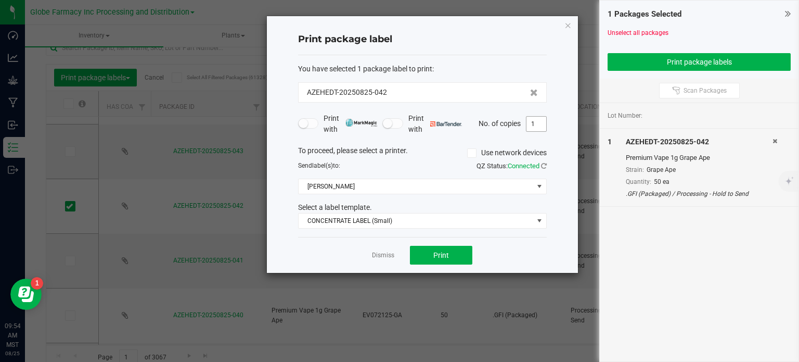
click at [542, 122] on input "1" at bounding box center [537, 124] width 20 height 15
type input "50"
click at [458, 253] on button "Print" at bounding box center [441, 255] width 62 height 19
click at [568, 27] on icon "button" at bounding box center [568, 25] width 7 height 12
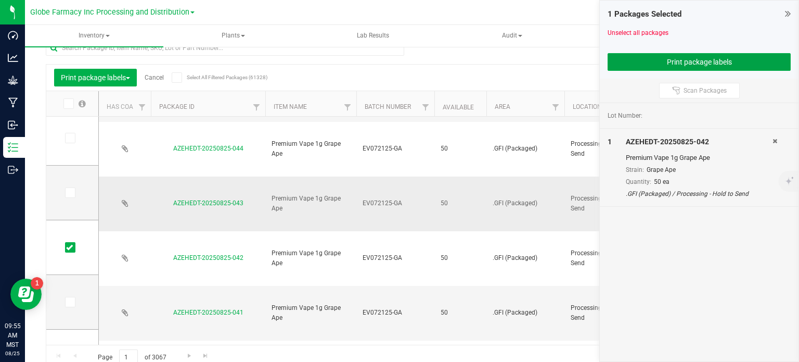
scroll to position [104, 0]
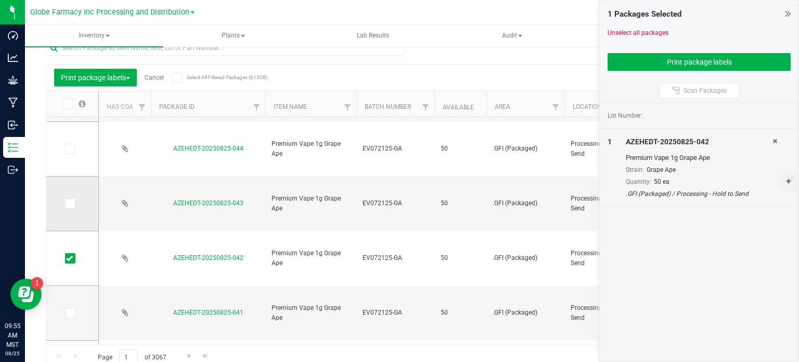
click at [71, 203] on icon at bounding box center [69, 203] width 7 height 0
click at [0, 0] on input "checkbox" at bounding box center [0, 0] width 0 height 0
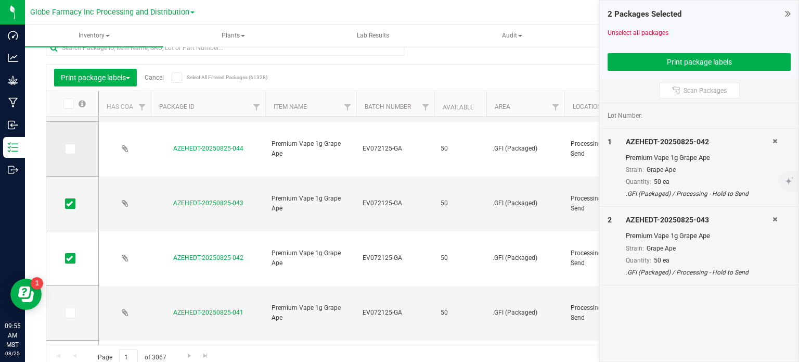
click at [66, 149] on icon at bounding box center [69, 149] width 7 height 0
click at [0, 0] on input "checkbox" at bounding box center [0, 0] width 0 height 0
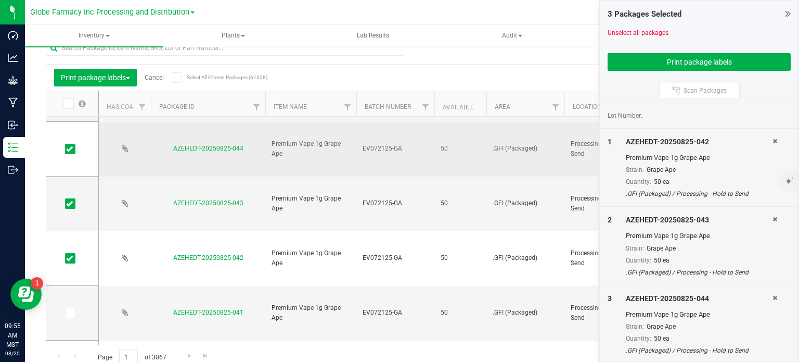
scroll to position [0, 0]
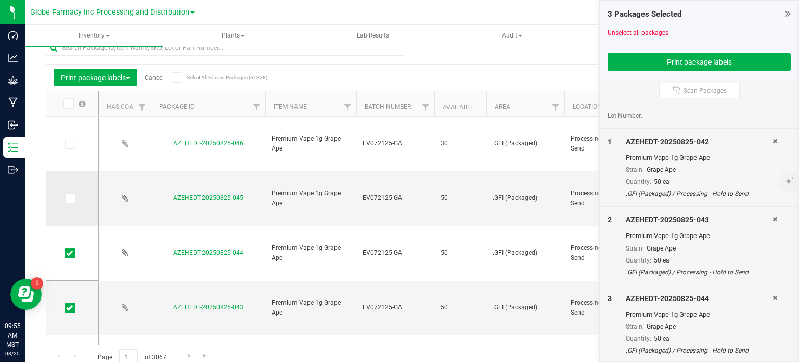
click at [69, 198] on icon at bounding box center [69, 198] width 7 height 0
click at [0, 0] on input "checkbox" at bounding box center [0, 0] width 0 height 0
click at [693, 70] on button "Print package labels" at bounding box center [699, 62] width 183 height 18
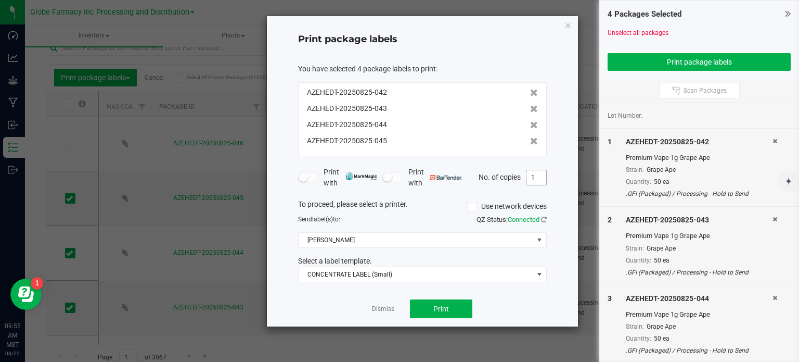
click at [537, 177] on input "1" at bounding box center [537, 177] width 20 height 15
type input "50"
click at [573, 198] on div "Print package labels You have selected 4 package labels to print : AZEHEDT-2025…" at bounding box center [422, 171] width 311 height 310
click at [442, 304] on span "Print" at bounding box center [442, 308] width 16 height 8
click at [566, 24] on icon "button" at bounding box center [568, 25] width 7 height 12
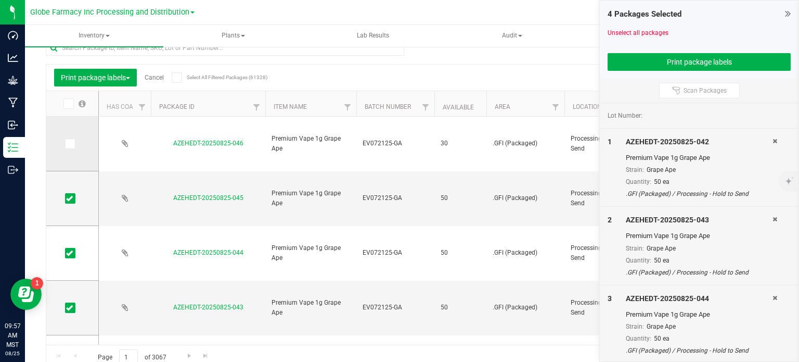
click at [69, 144] on icon at bounding box center [69, 144] width 7 height 0
click at [0, 0] on input "checkbox" at bounding box center [0, 0] width 0 height 0
click at [70, 198] on icon at bounding box center [69, 198] width 7 height 0
click at [0, 0] on input "checkbox" at bounding box center [0, 0] width 0 height 0
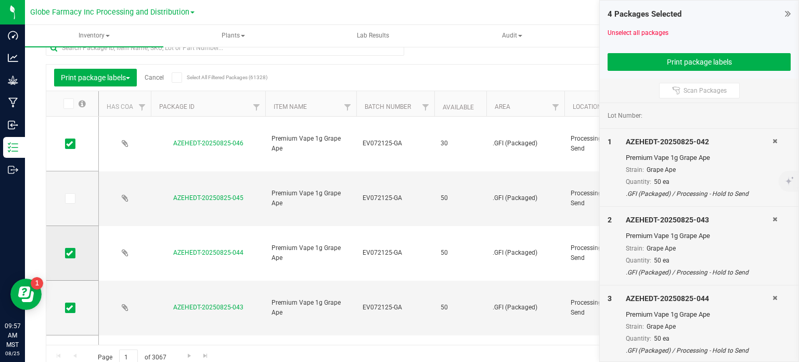
click at [66, 253] on icon at bounding box center [69, 253] width 7 height 0
click at [0, 0] on input "checkbox" at bounding box center [0, 0] width 0 height 0
click at [71, 308] on icon at bounding box center [69, 308] width 7 height 0
click at [0, 0] on input "checkbox" at bounding box center [0, 0] width 0 height 0
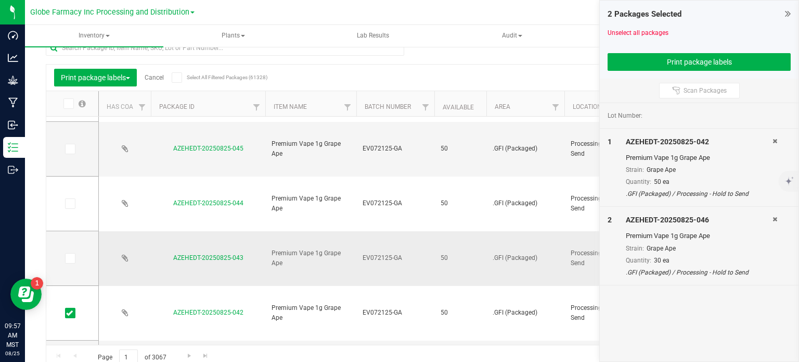
scroll to position [52, 0]
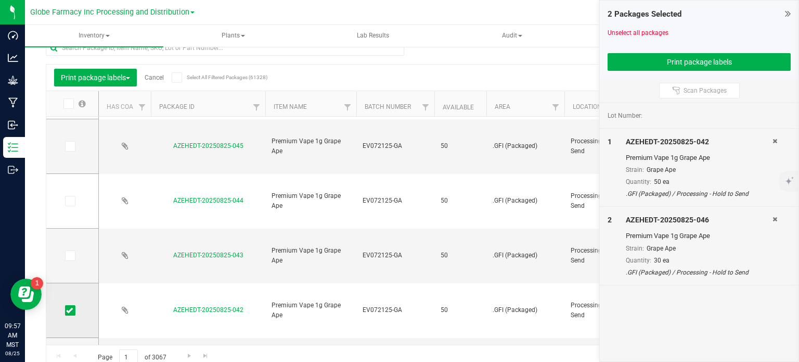
click at [71, 310] on icon at bounding box center [69, 310] width 7 height 0
click at [0, 0] on input "checkbox" at bounding box center [0, 0] width 0 height 0
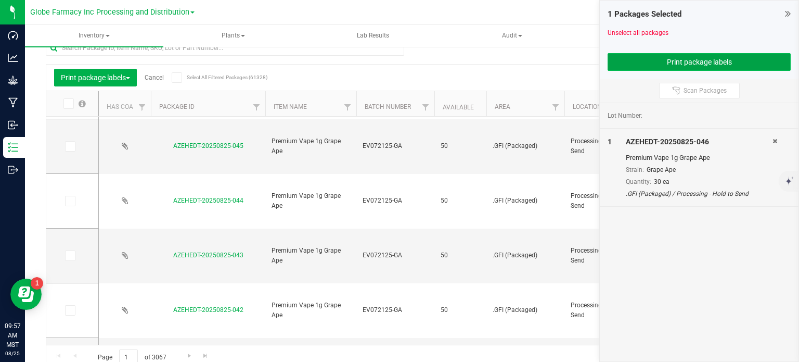
click at [680, 54] on button "Print package labels" at bounding box center [699, 62] width 183 height 18
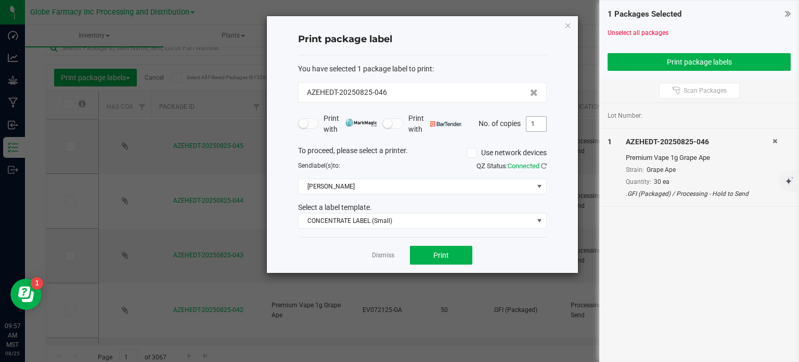
click at [541, 126] on input "1" at bounding box center [537, 124] width 20 height 15
type input "30"
click at [562, 129] on div "Print package label You have selected 1 package label to print : AZEHEDT-202508…" at bounding box center [422, 144] width 311 height 257
click at [468, 259] on button "Print" at bounding box center [441, 255] width 62 height 19
click at [570, 30] on icon "button" at bounding box center [568, 25] width 7 height 12
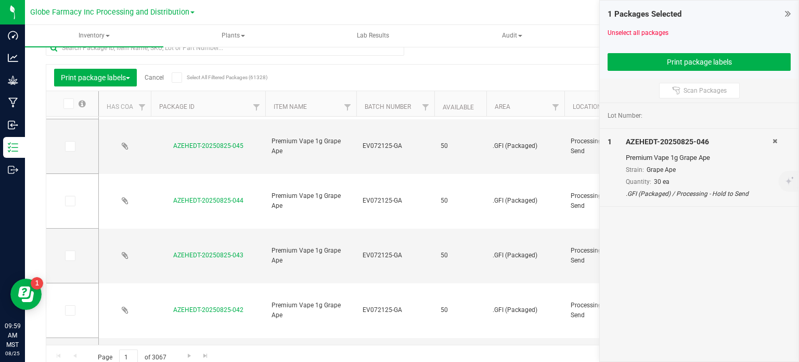
click at [158, 85] on div "Print package labels Cancel Select All Filtered Packages (61328)" at bounding box center [146, 78] width 185 height 18
click at [159, 79] on link "Cancel" at bounding box center [154, 77] width 19 height 7
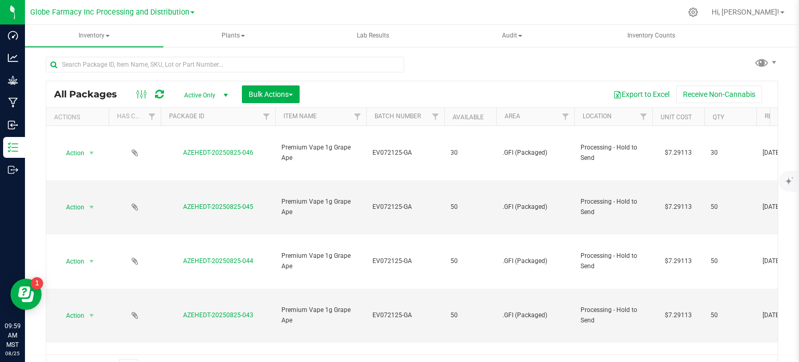
scroll to position [18, 0]
